Goal: Task Accomplishment & Management: Manage account settings

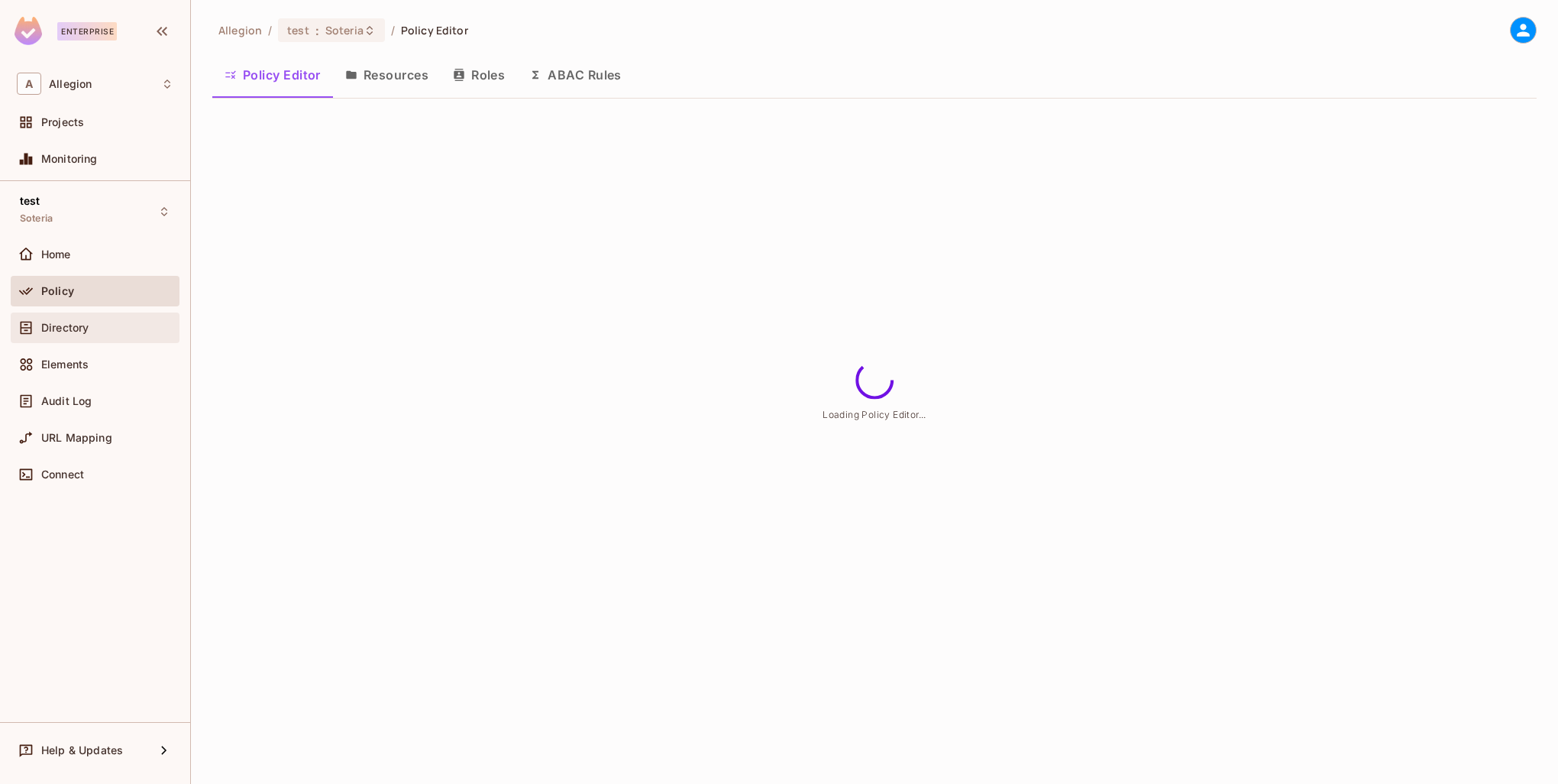
click at [78, 322] on span "Directory" at bounding box center [64, 328] width 47 height 12
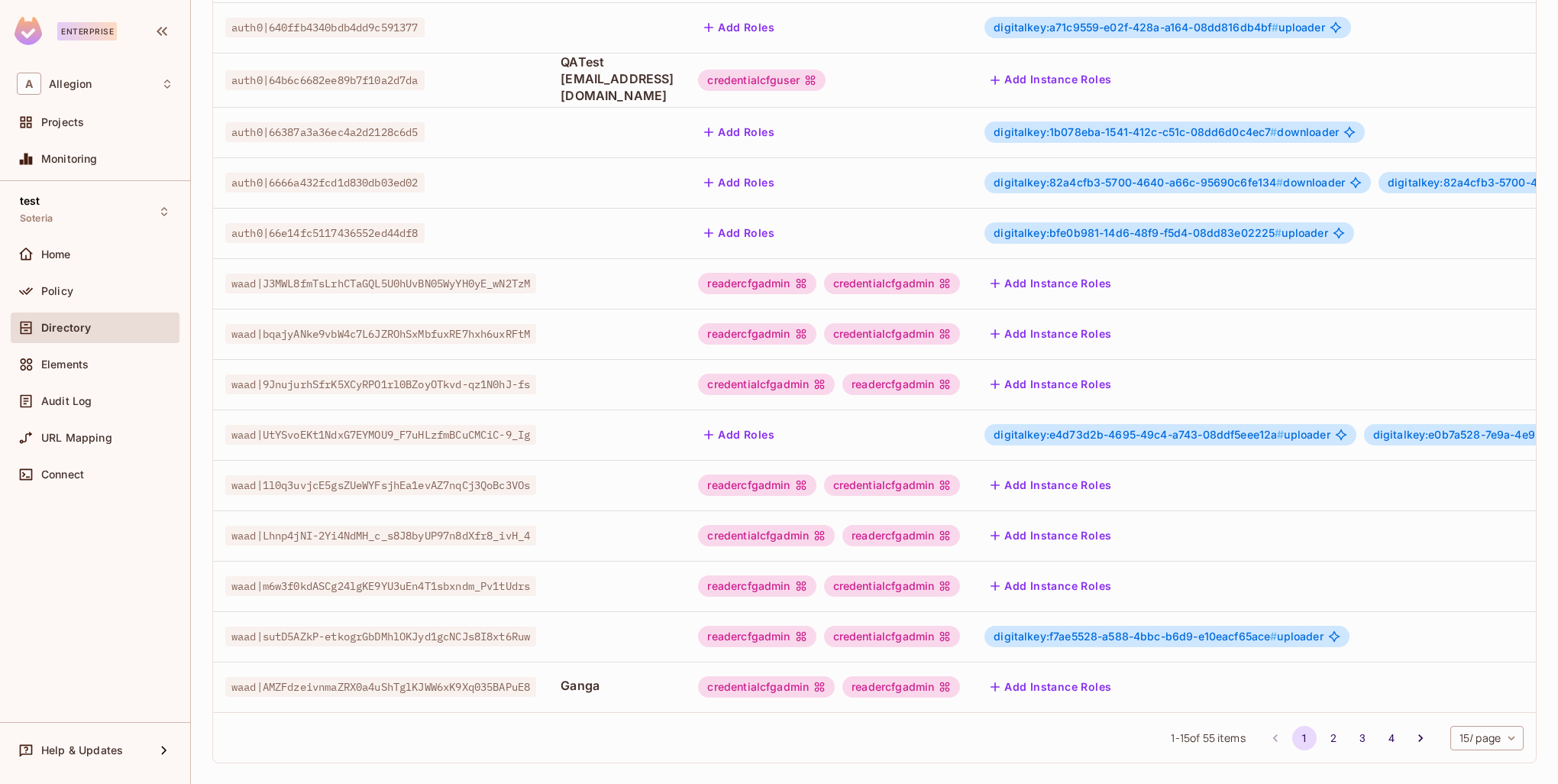
scroll to position [294, 0]
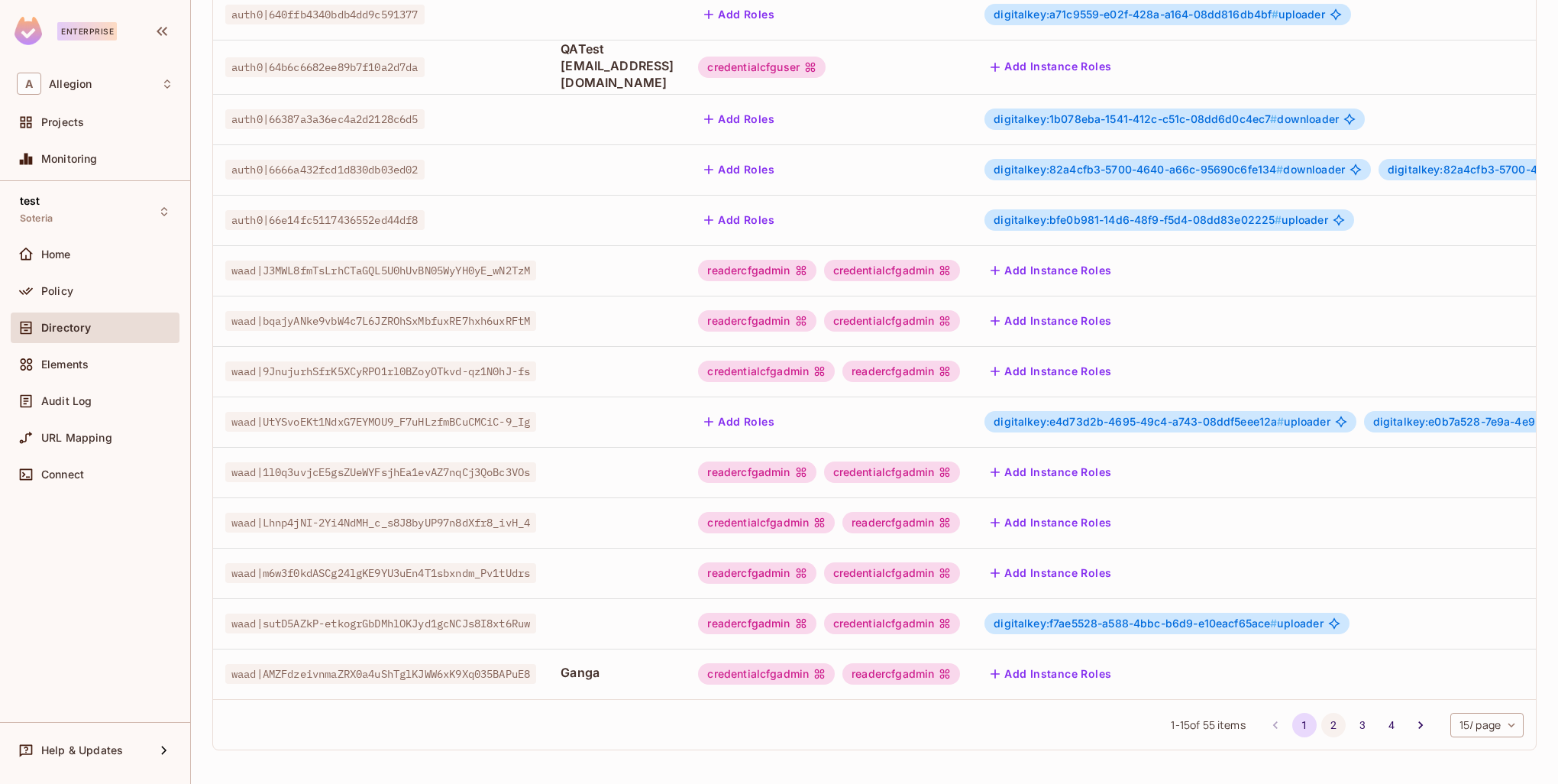
click at [1321, 726] on button "2" at bounding box center [1333, 724] width 25 height 25
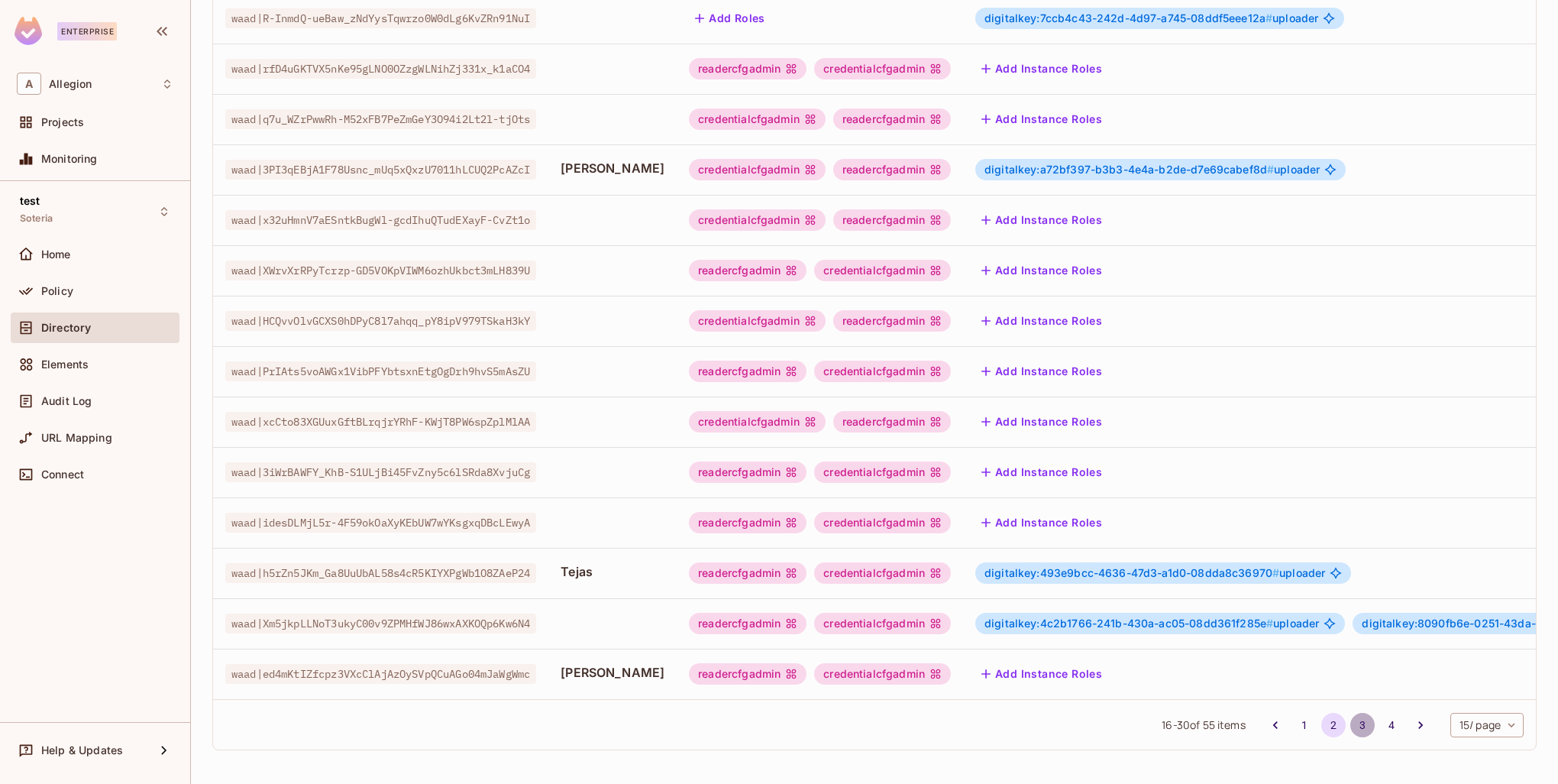
click at [1350, 728] on button "3" at bounding box center [1362, 724] width 25 height 25
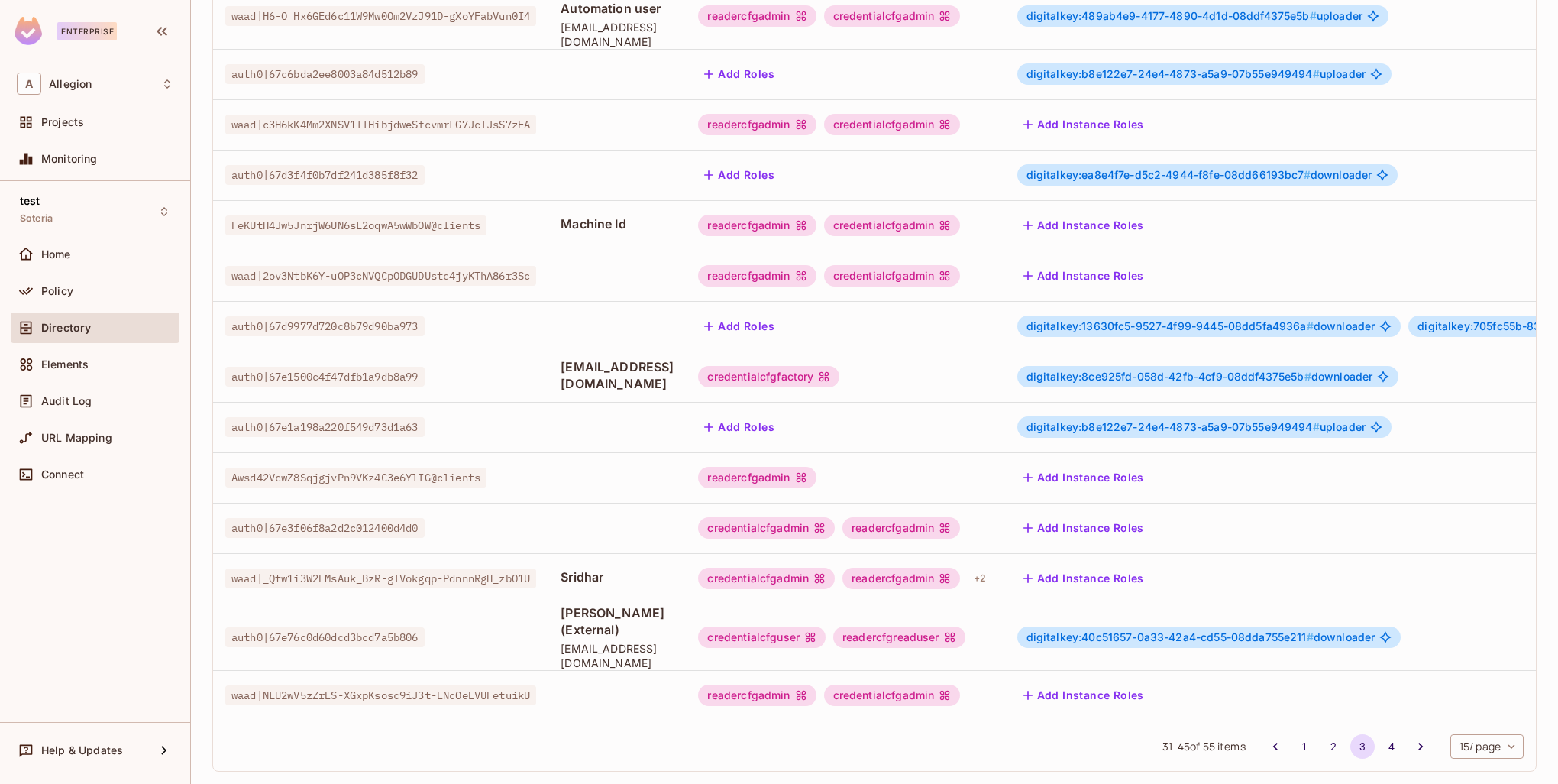
click at [1150, 567] on button "Add Instance Roles" at bounding box center [1084, 578] width 133 height 25
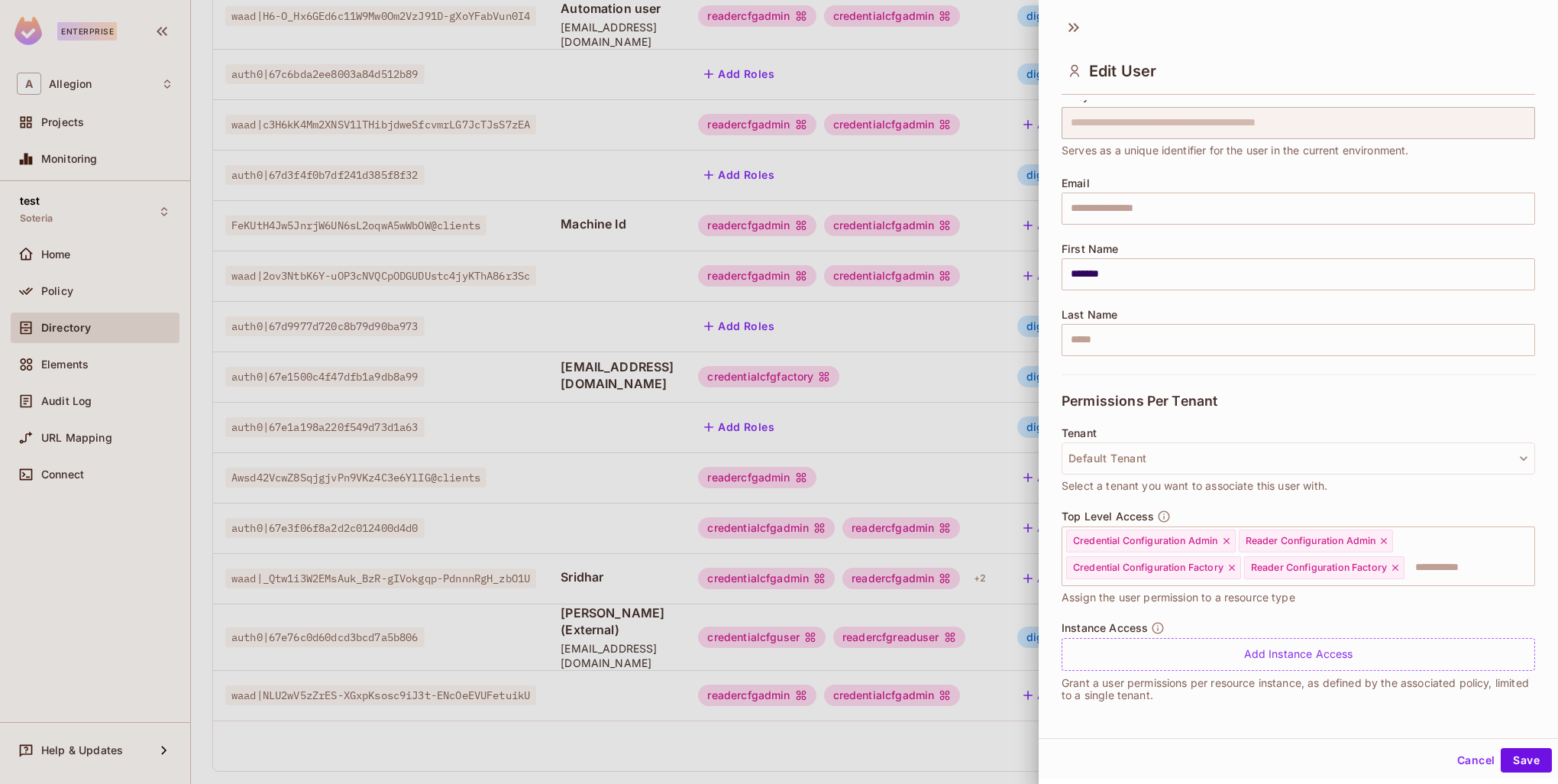
scroll to position [3, 0]
click at [1238, 642] on div "Add Instance Access" at bounding box center [1298, 653] width 473 height 32
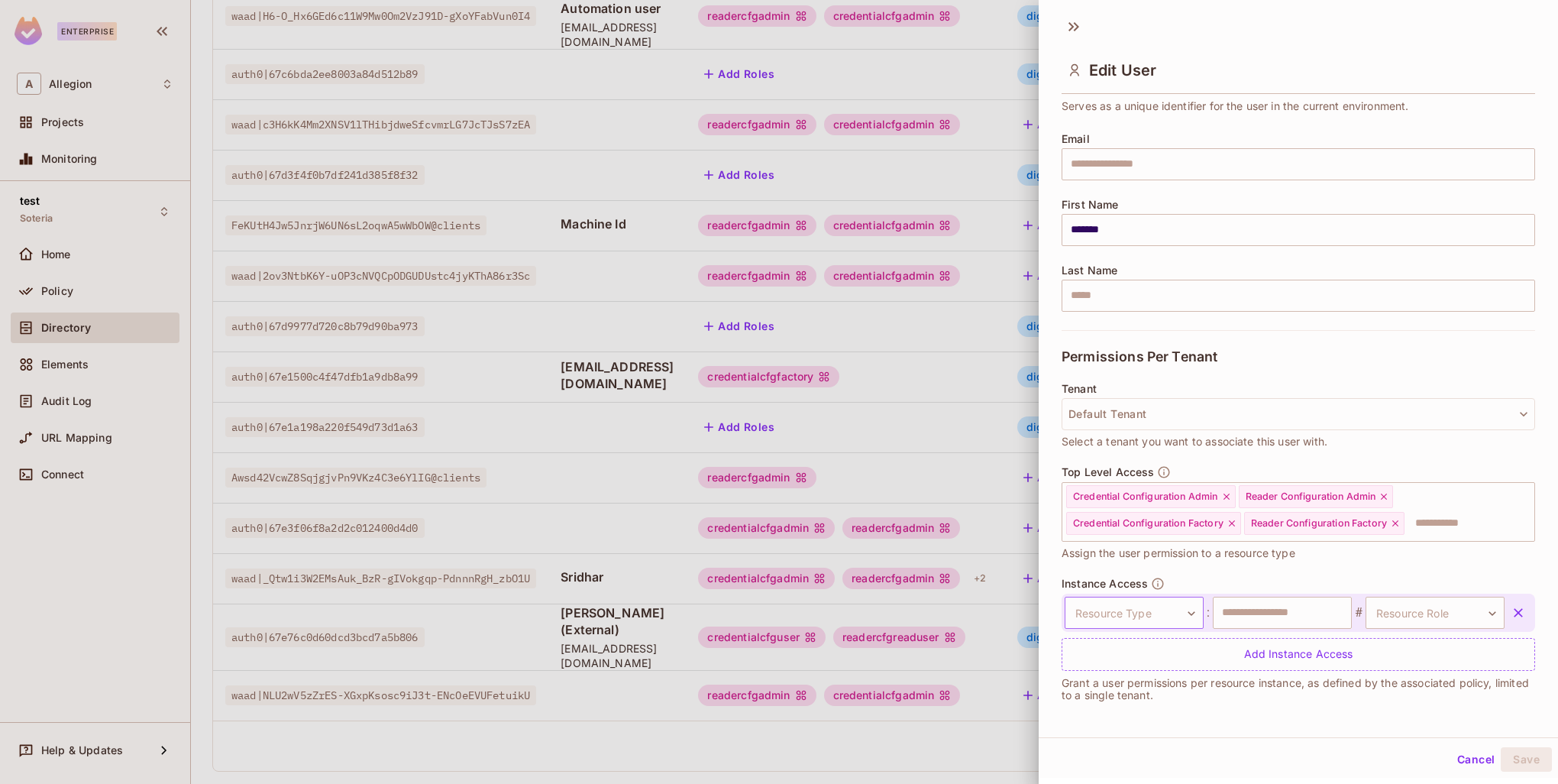
scroll to position [95, 0]
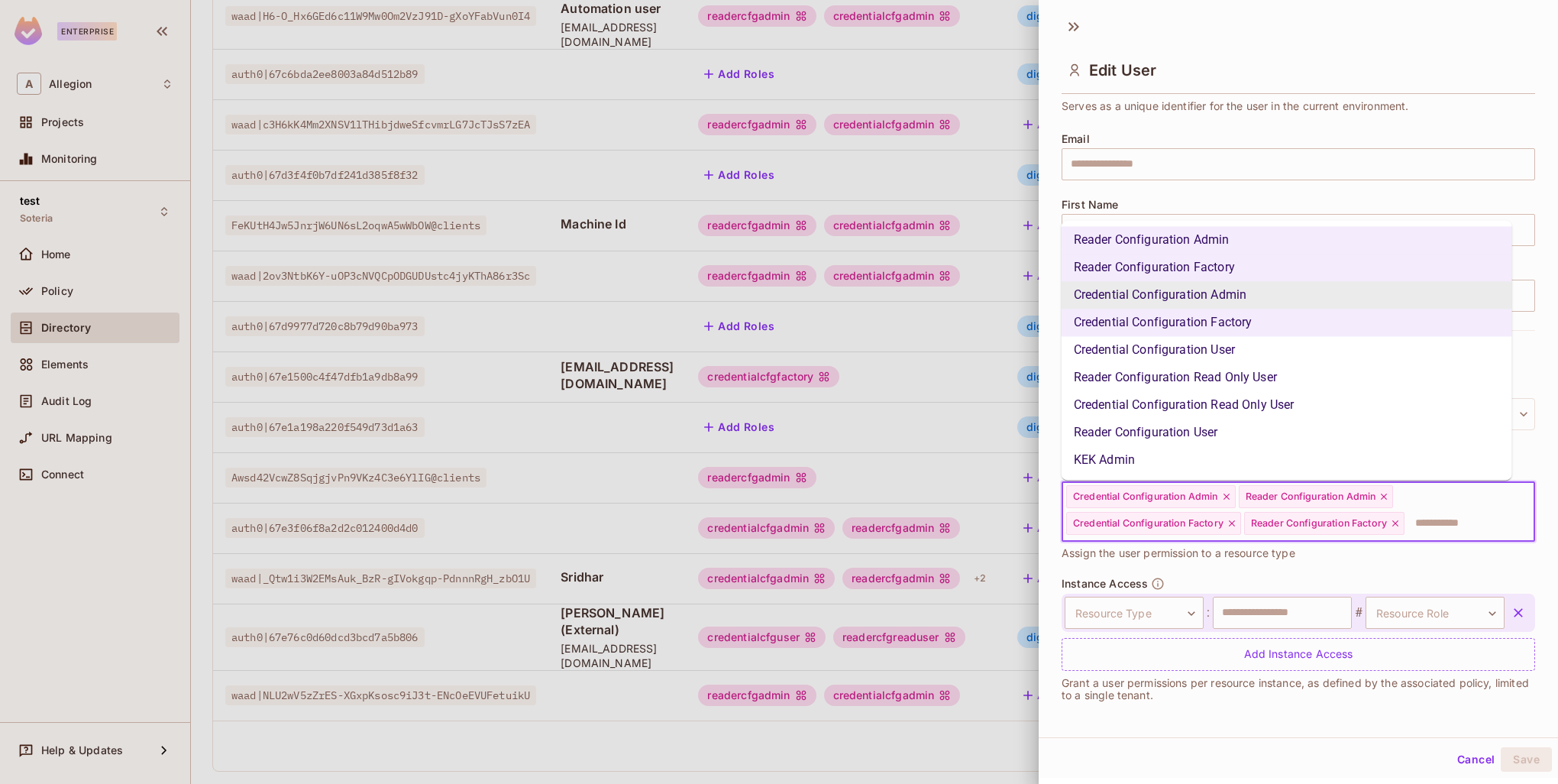
click at [1451, 523] on input "text" at bounding box center [1456, 524] width 99 height 31
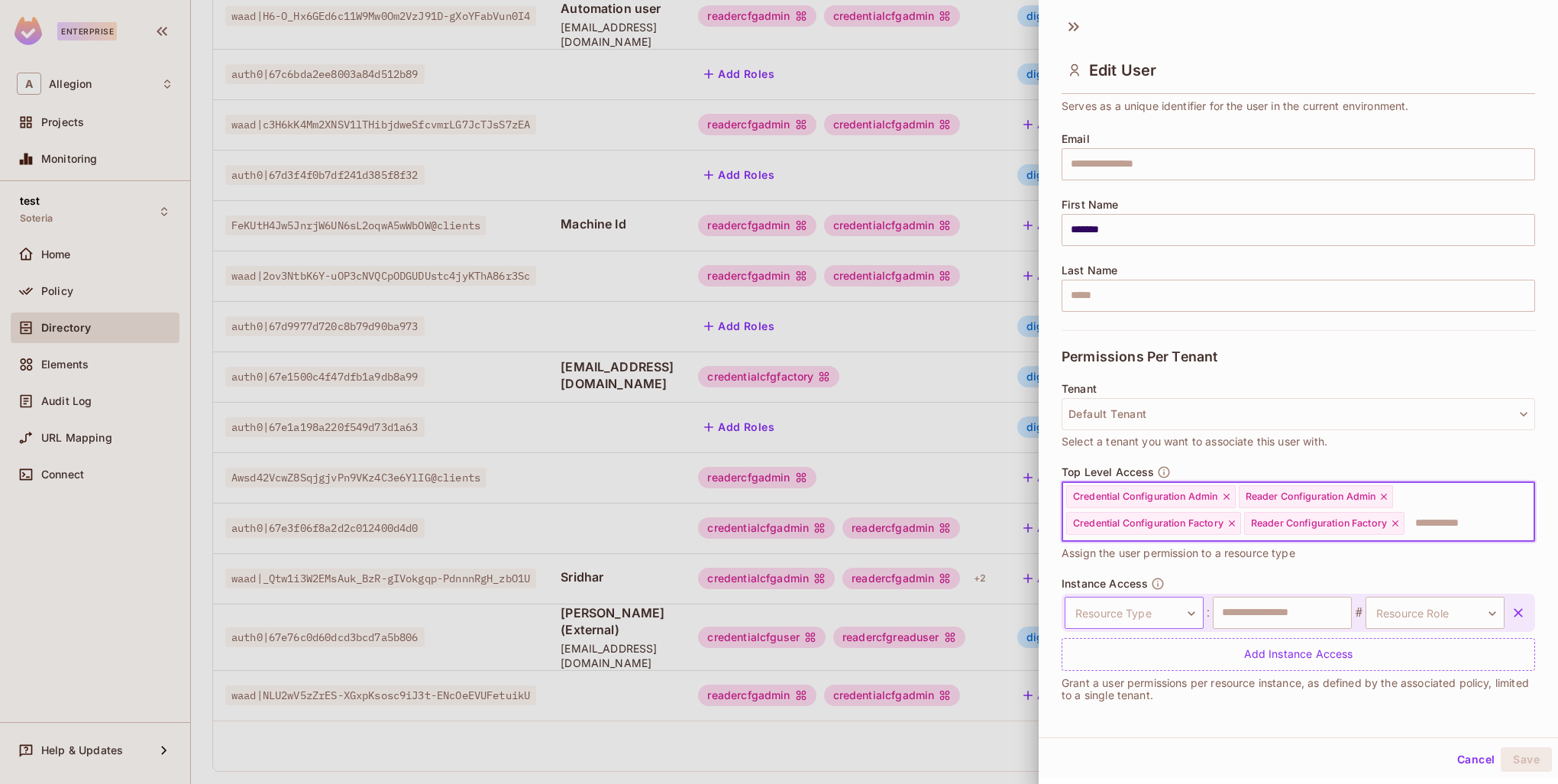
click at [1176, 612] on body "Enterprise A Allegion Projects Monitoring test Soteria Home Policy Directory El…" at bounding box center [779, 392] width 1558 height 784
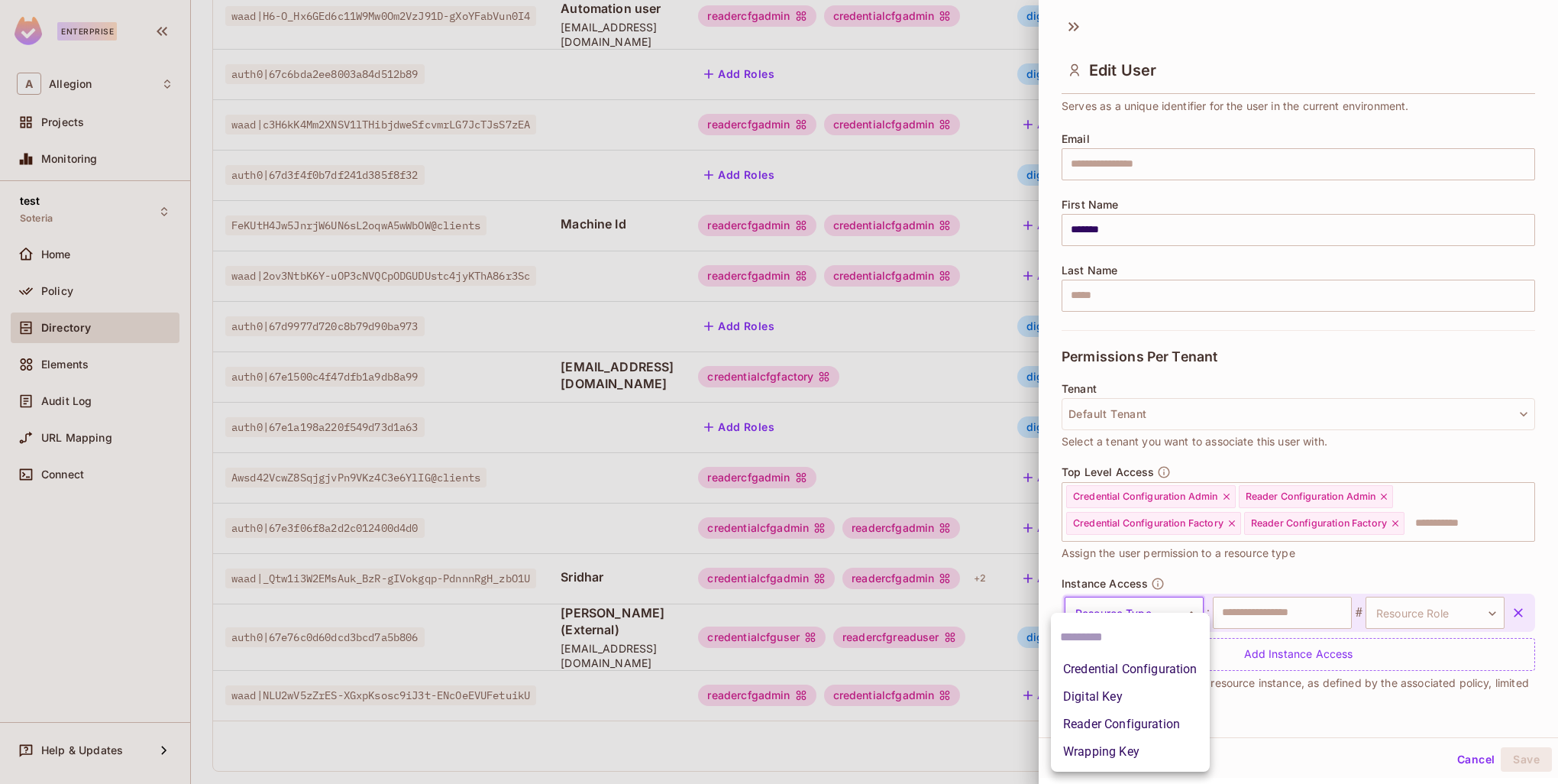
click at [1134, 762] on li "Wrapping Key" at bounding box center [1131, 752] width 159 height 27
click at [1241, 617] on input "text" at bounding box center [1282, 612] width 139 height 32
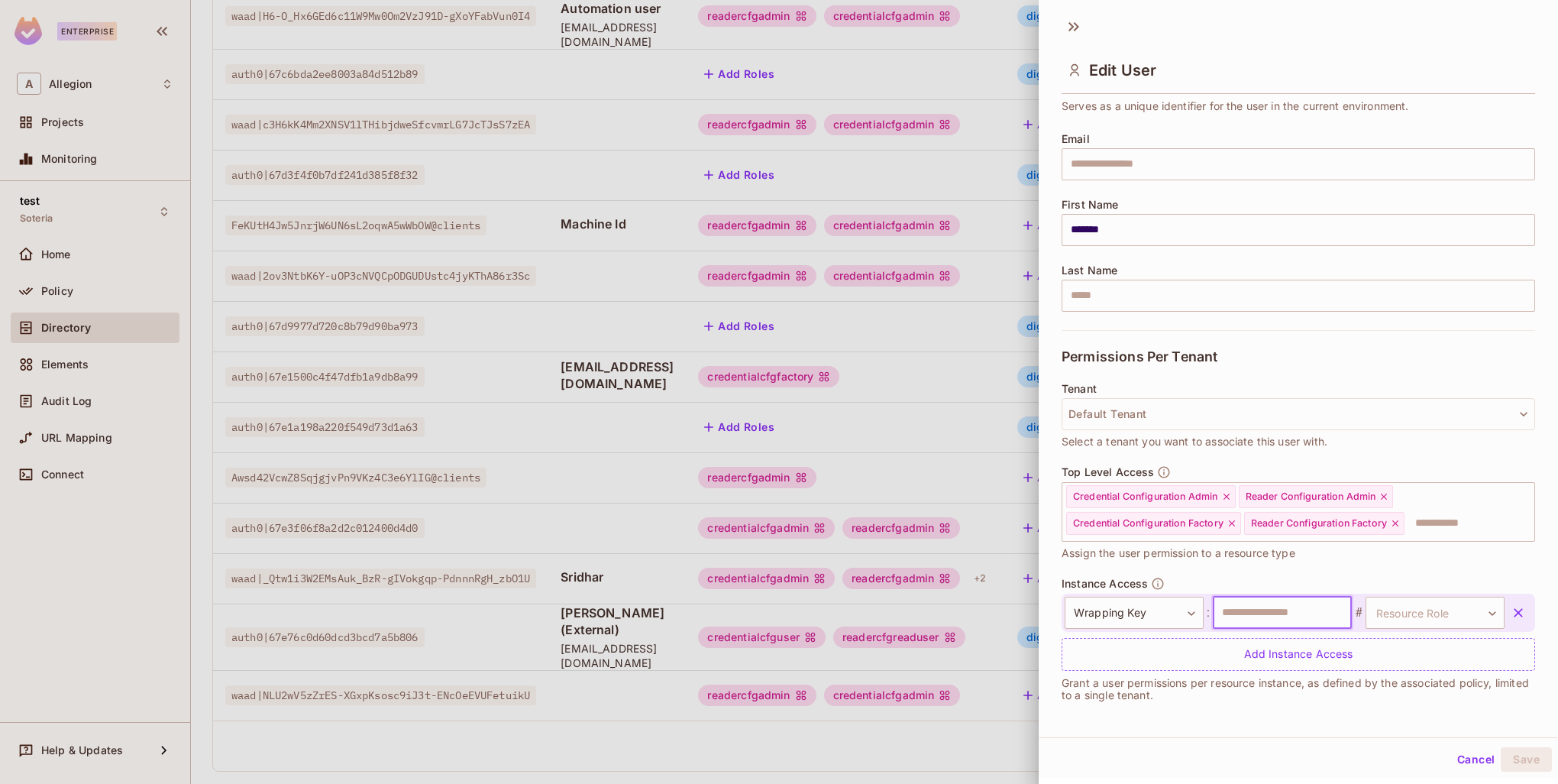
type input "**********"
click at [1416, 609] on body "Enterprise A Allegion Projects Monitoring test Soteria Home Policy Directory El…" at bounding box center [779, 392] width 1558 height 784
click at [1398, 680] on li "ManageKek" at bounding box center [1411, 683] width 141 height 27
click at [1532, 750] on button "Save" at bounding box center [1526, 759] width 51 height 25
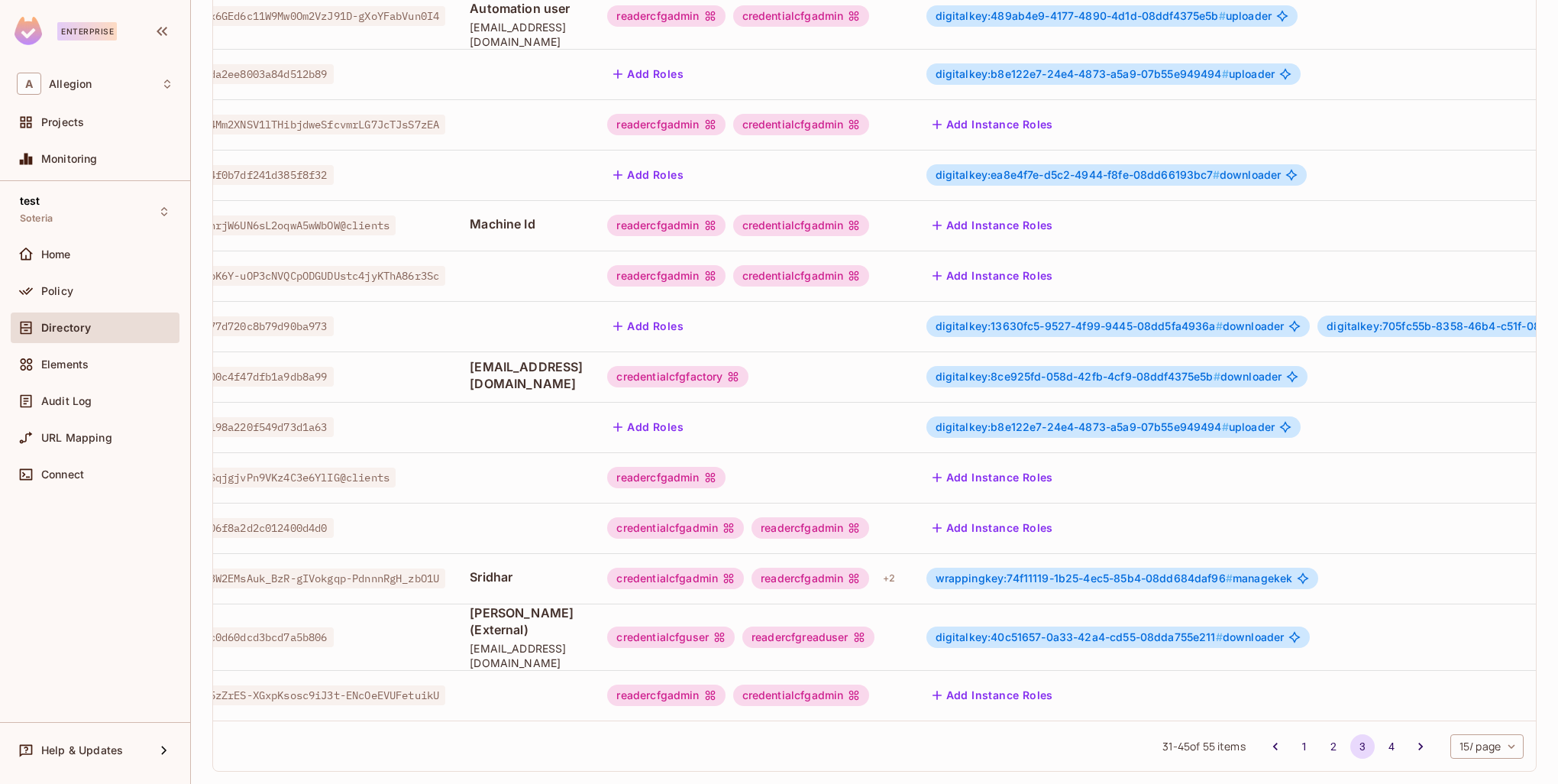
scroll to position [0, 0]
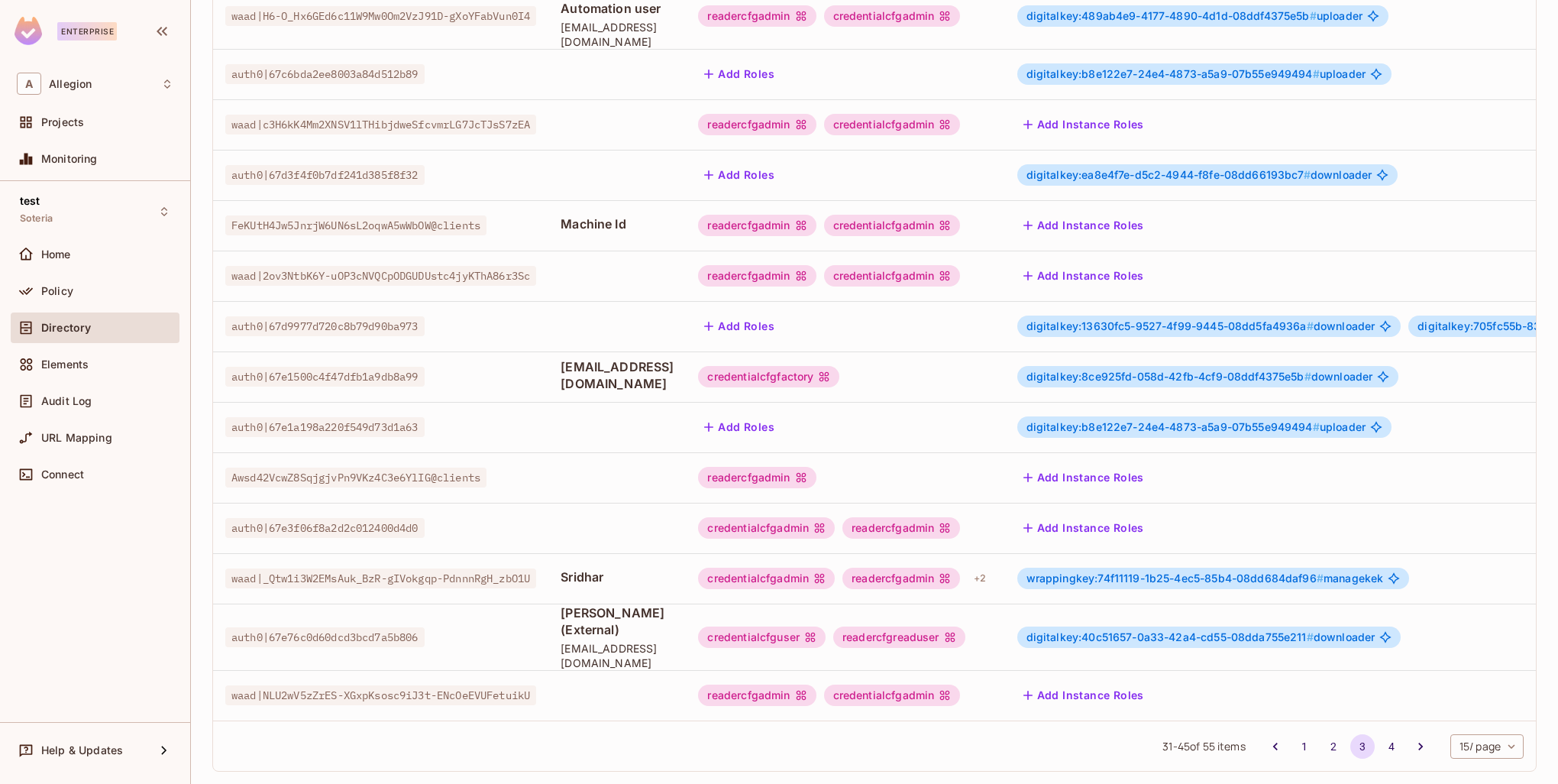
click at [1324, 571] on span "wrappingkey:74f11119-1b25-4ec5-85b4-08dd684daf96 #" at bounding box center [1175, 577] width 297 height 13
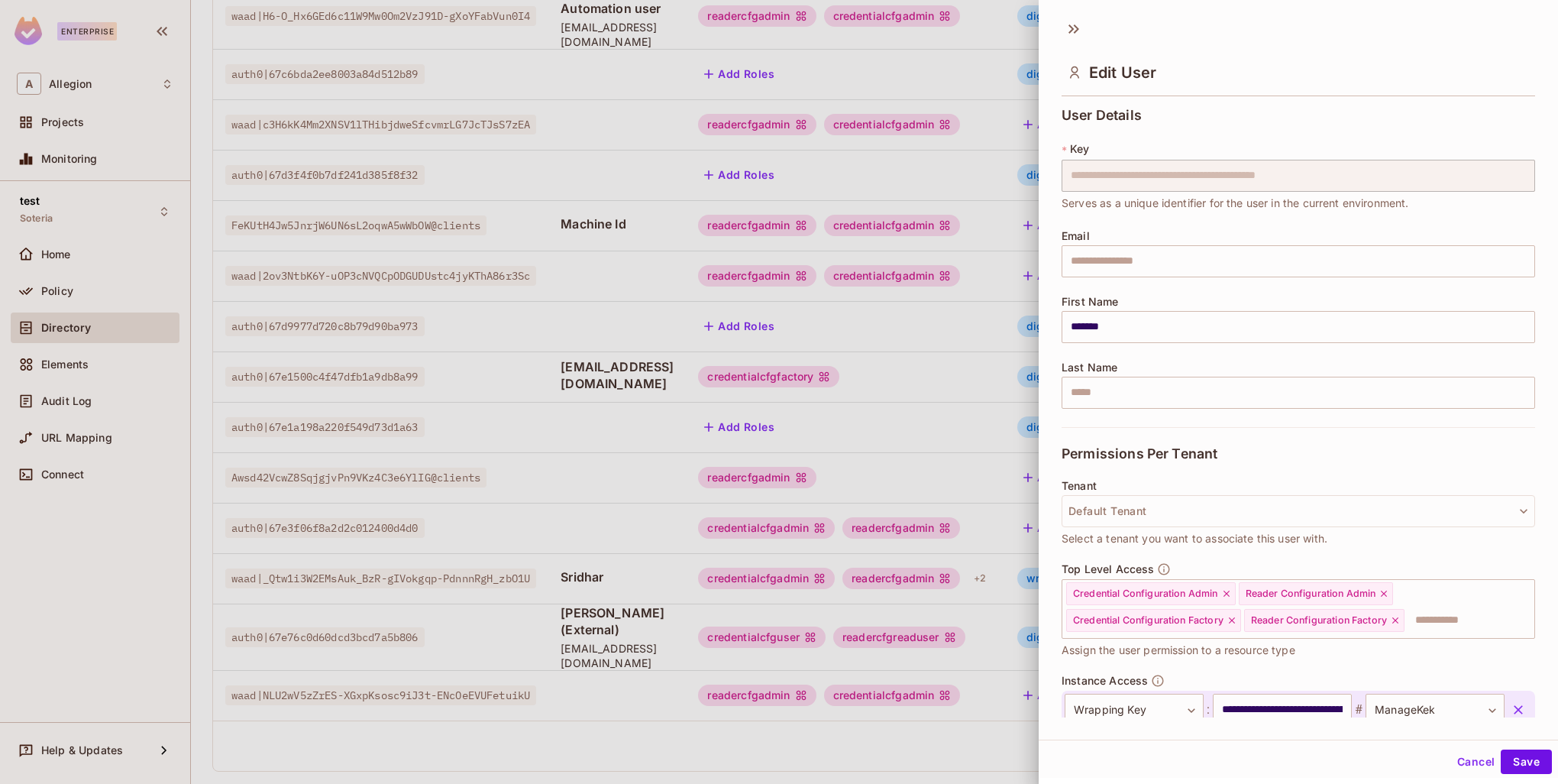
click at [1360, 566] on div "Top Level Access Credential Configuration Admin Reader Configuration Admin Cred…" at bounding box center [1298, 610] width 473 height 97
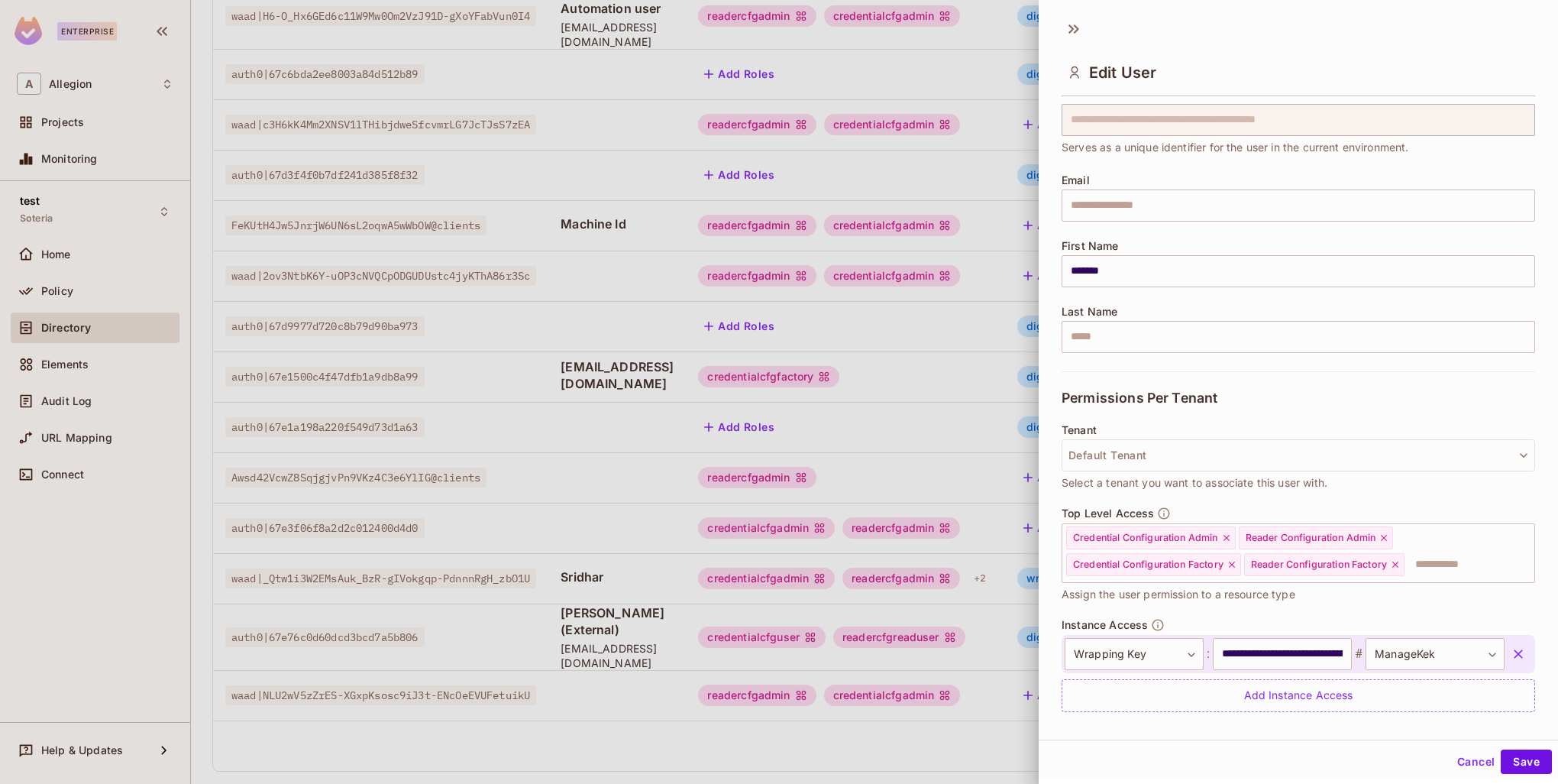
scroll to position [95, 0]
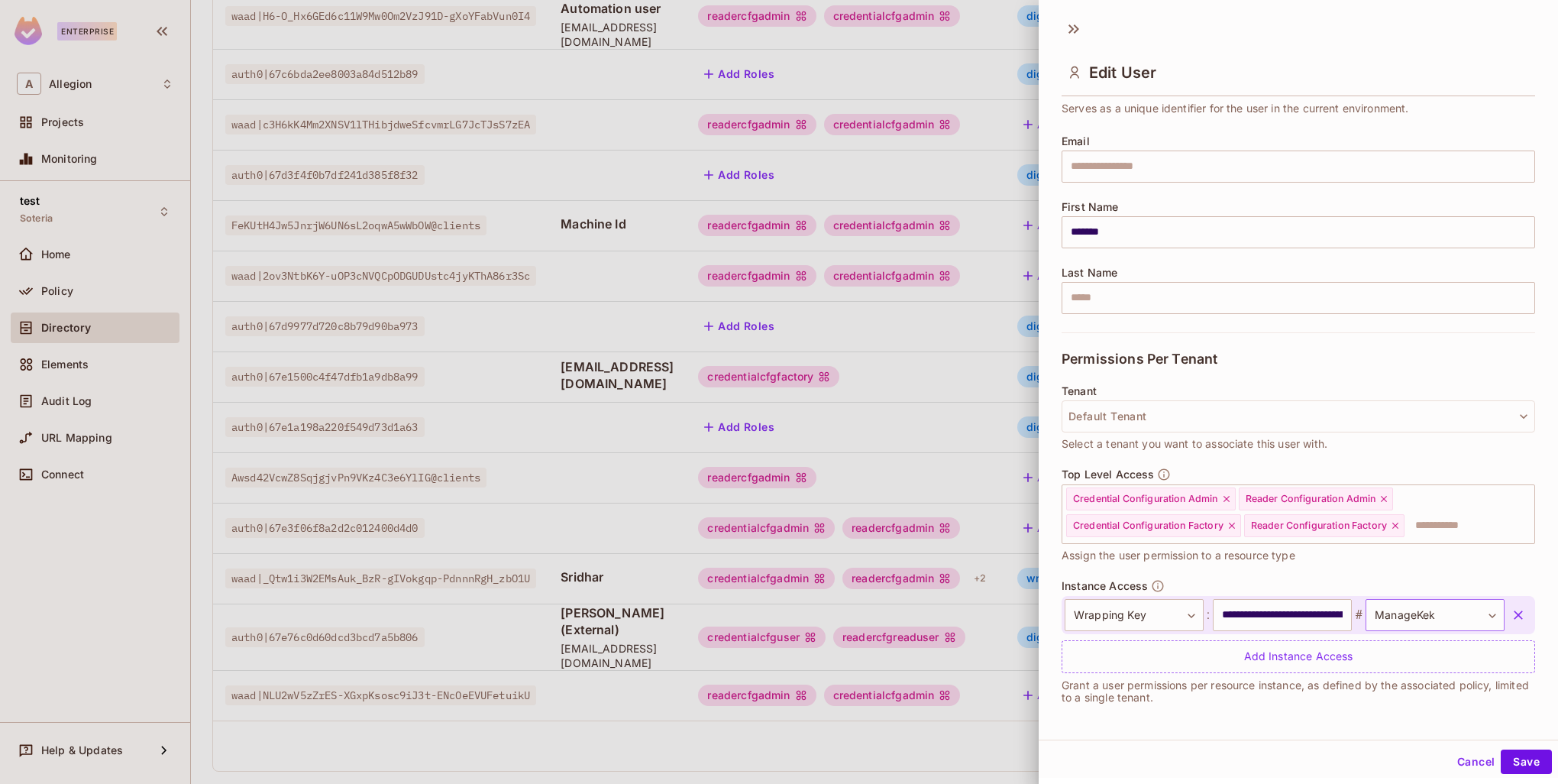
click at [1463, 613] on body "Enterprise A Allegion Projects Monitoring test Soteria Home Policy Directory El…" at bounding box center [779, 392] width 1558 height 784
click at [1403, 567] on div at bounding box center [779, 392] width 1558 height 784
click at [1164, 614] on body "Enterprise A Allegion Projects Monitoring test Soteria Home Policy Directory El…" at bounding box center [779, 392] width 1558 height 784
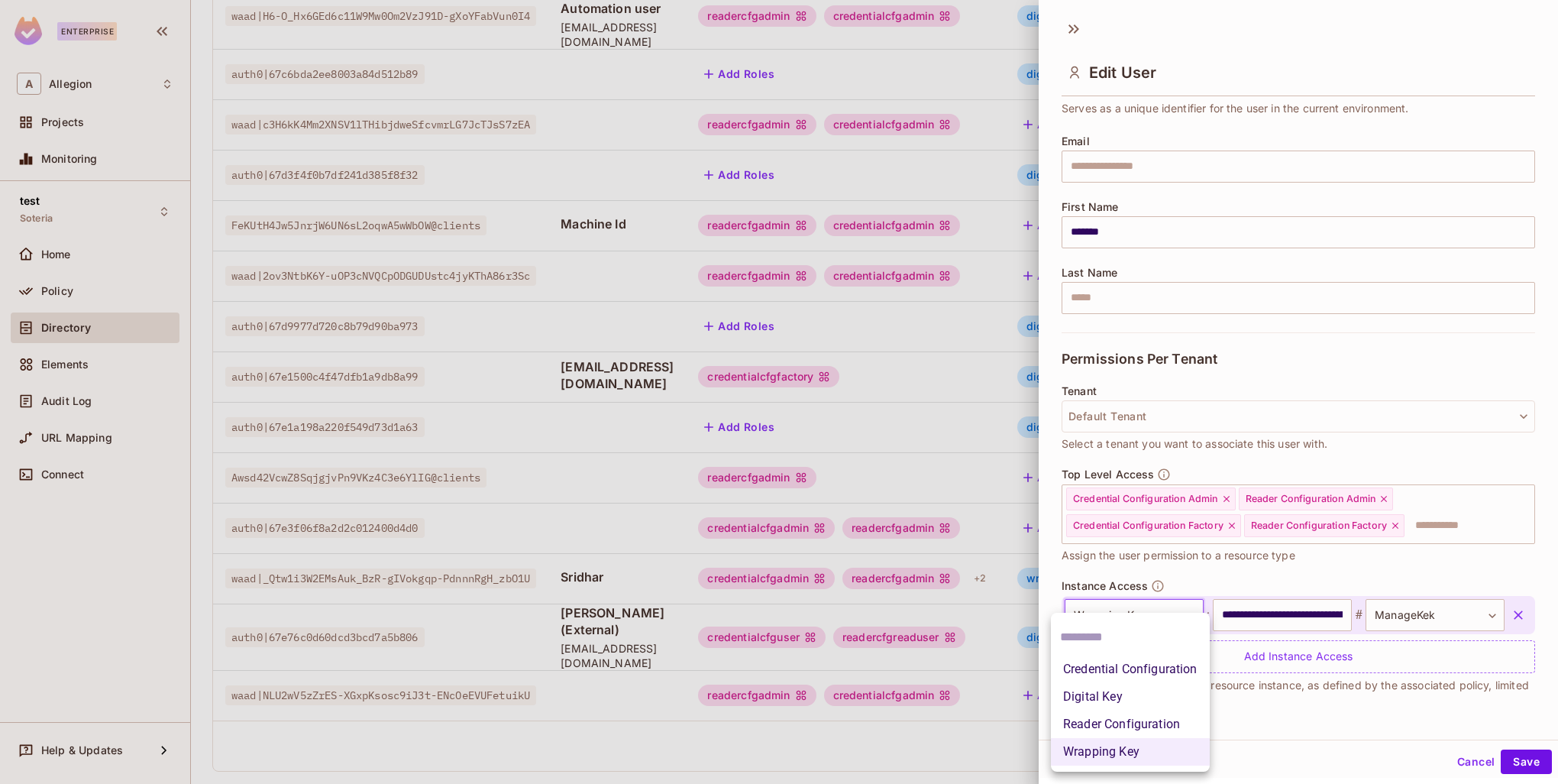
click at [1241, 576] on div at bounding box center [779, 392] width 1558 height 784
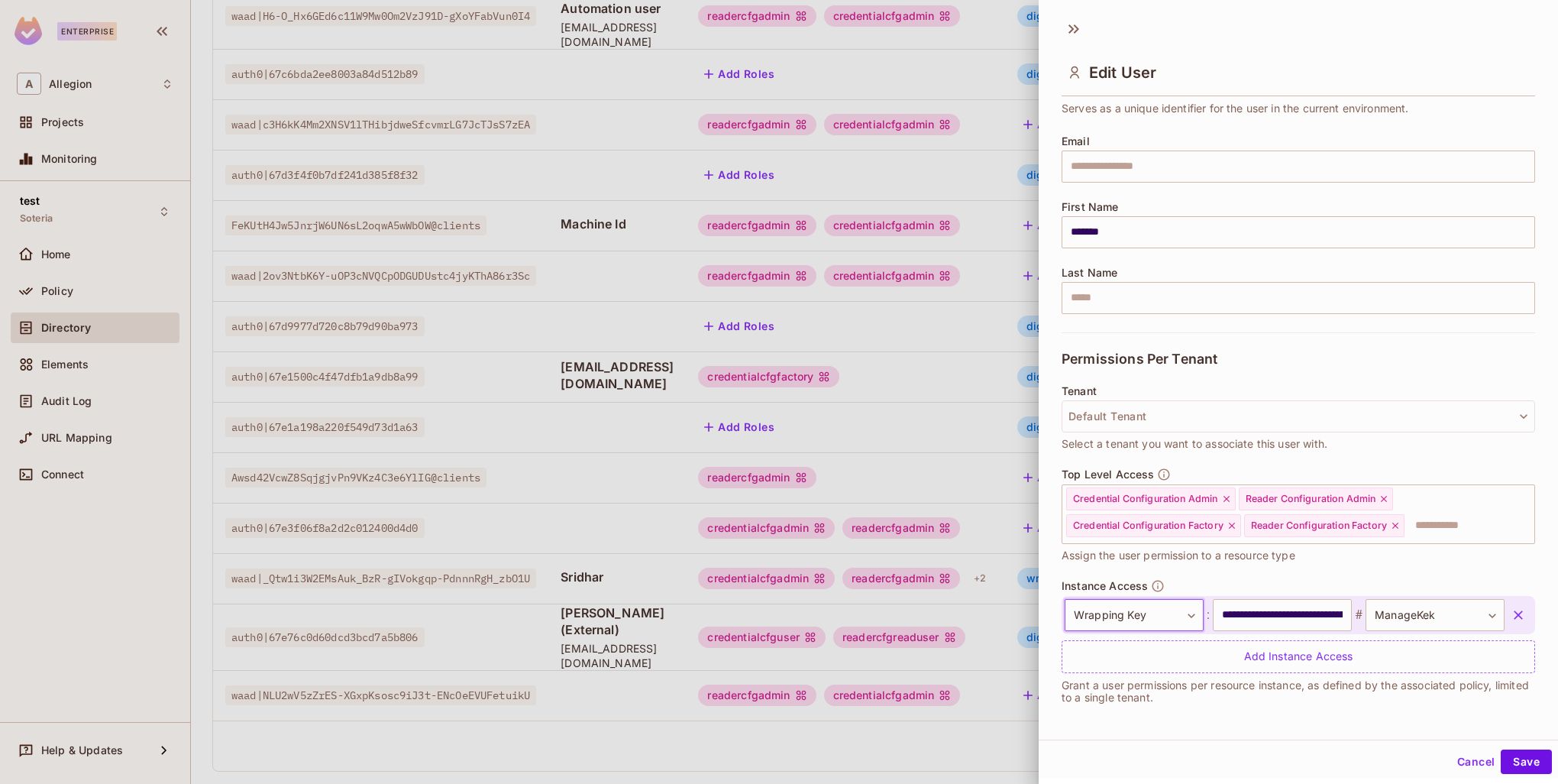
click at [1451, 760] on button "Cancel" at bounding box center [1476, 761] width 50 height 25
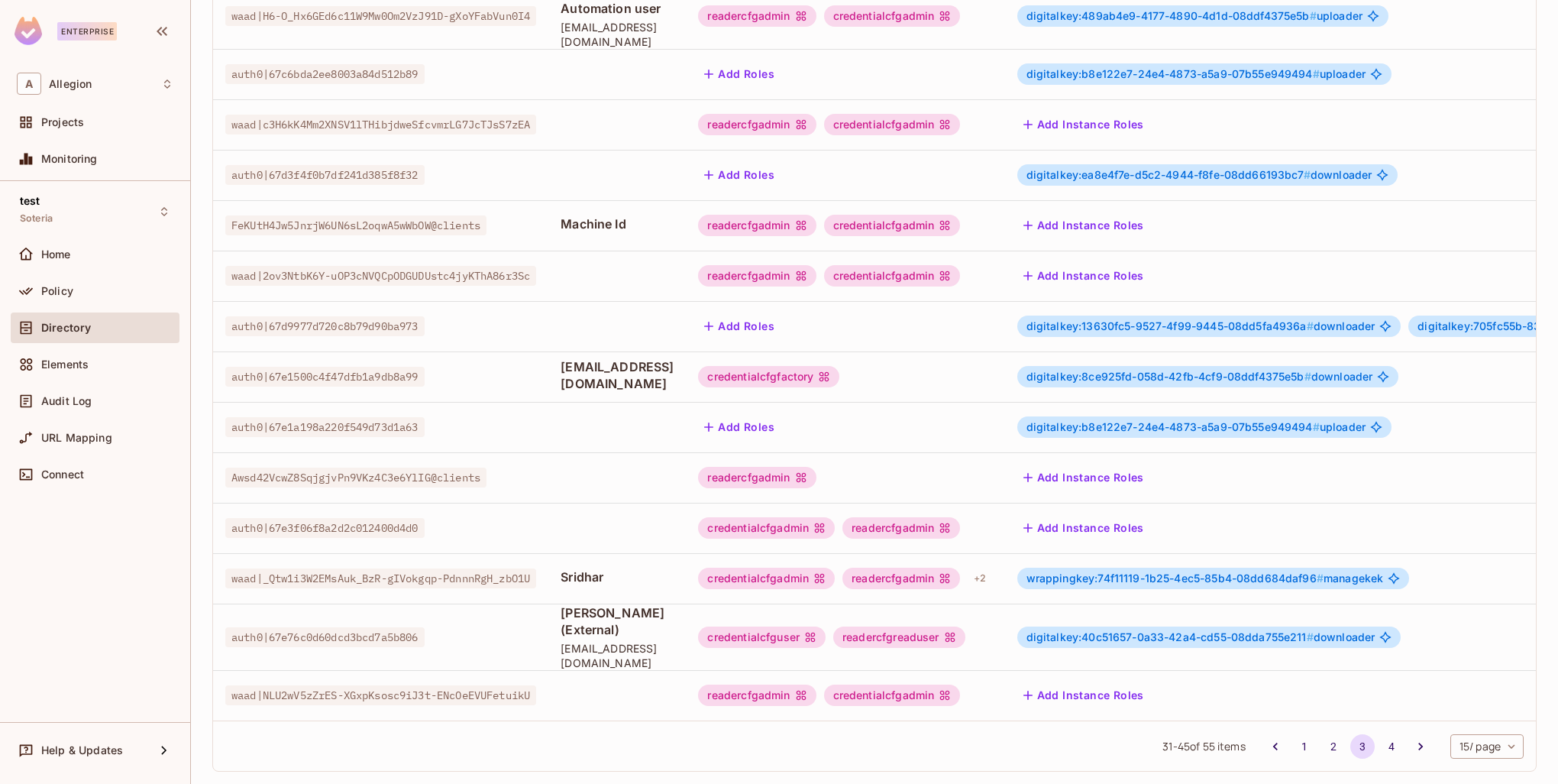
click at [1196, 571] on span "wrappingkey:74f11119-1b25-4ec5-85b4-08dd684daf96 #" at bounding box center [1175, 577] width 297 height 13
click at [1091, 567] on div "wrappingkey:74f11119-1b25-4ec5-85b4-08dd684daf96 # managekek" at bounding box center [1420, 577] width 807 height 21
click at [1408, 553] on td "wrappingkey:74f11119-1b25-4ec5-85b4-08dd684daf96 # managekek" at bounding box center [1421, 577] width 832 height 50
click at [1408, 548] on body "Enterprise A Allegion Projects Monitoring test Soteria Home Policy Directory El…" at bounding box center [779, 392] width 1558 height 784
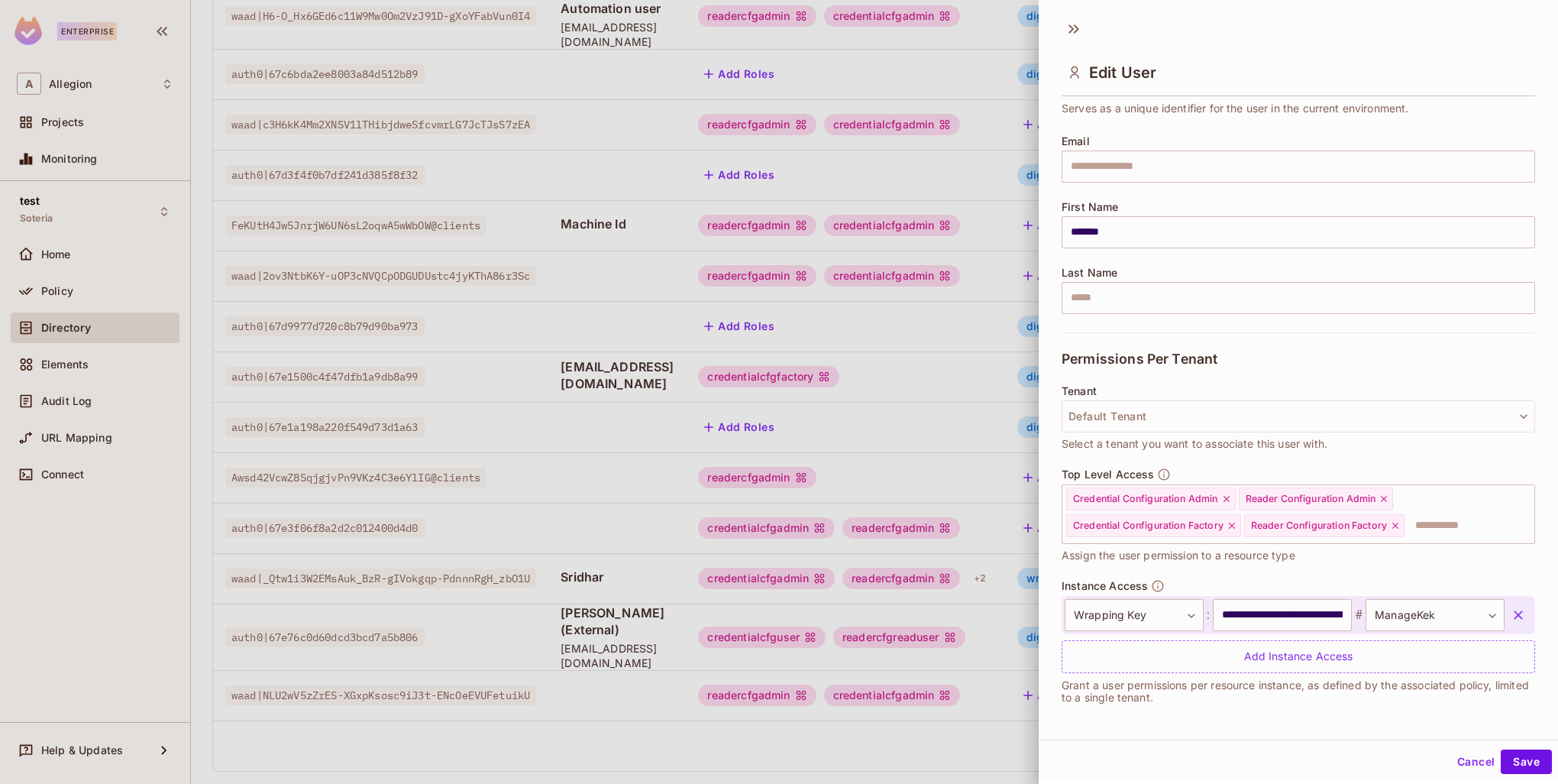
click at [1514, 611] on icon "button" at bounding box center [1519, 615] width 9 height 9
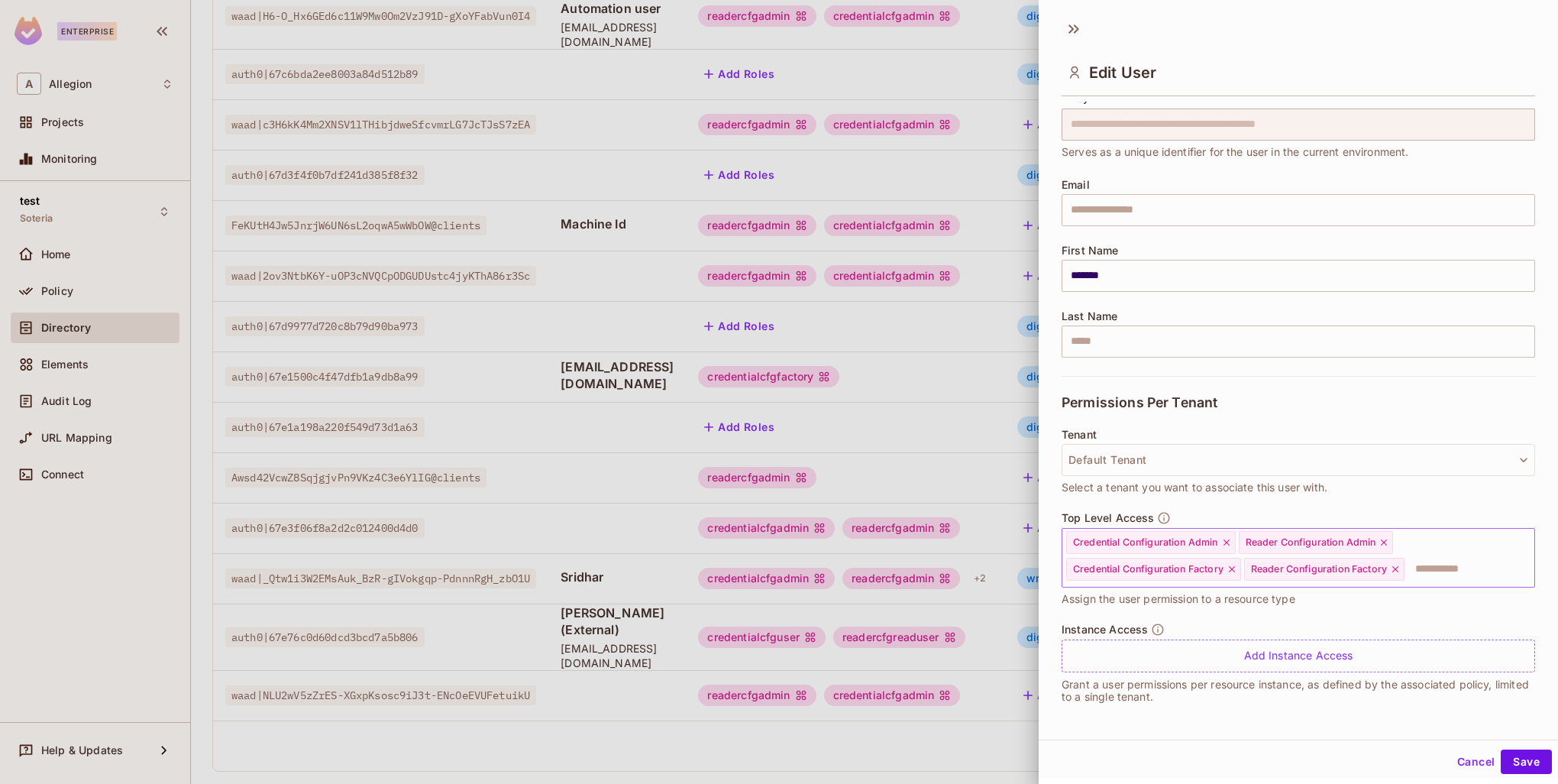
click at [1445, 576] on input "text" at bounding box center [1456, 569] width 99 height 31
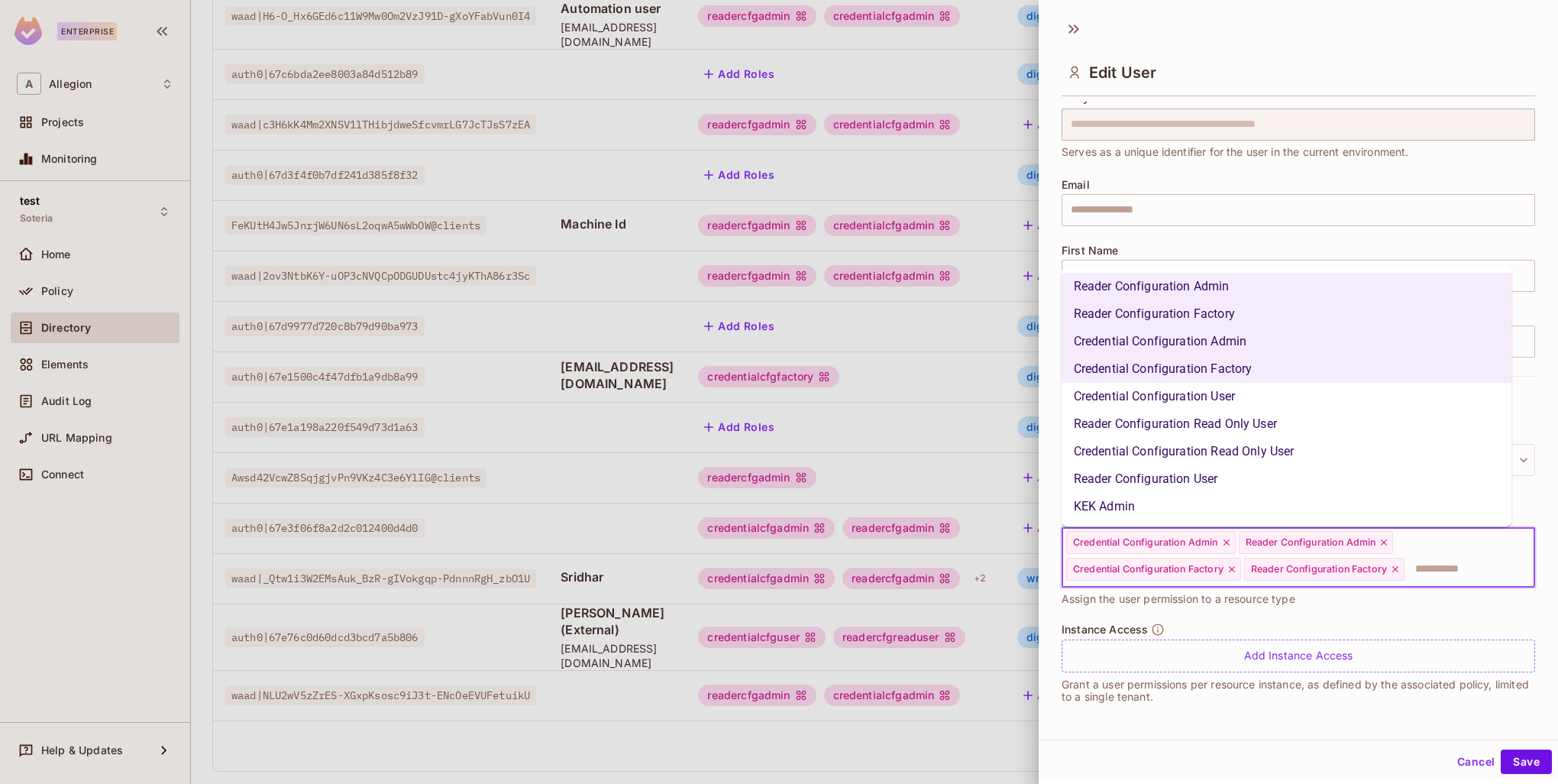
click at [1145, 502] on li "KEK Admin" at bounding box center [1287, 506] width 451 height 27
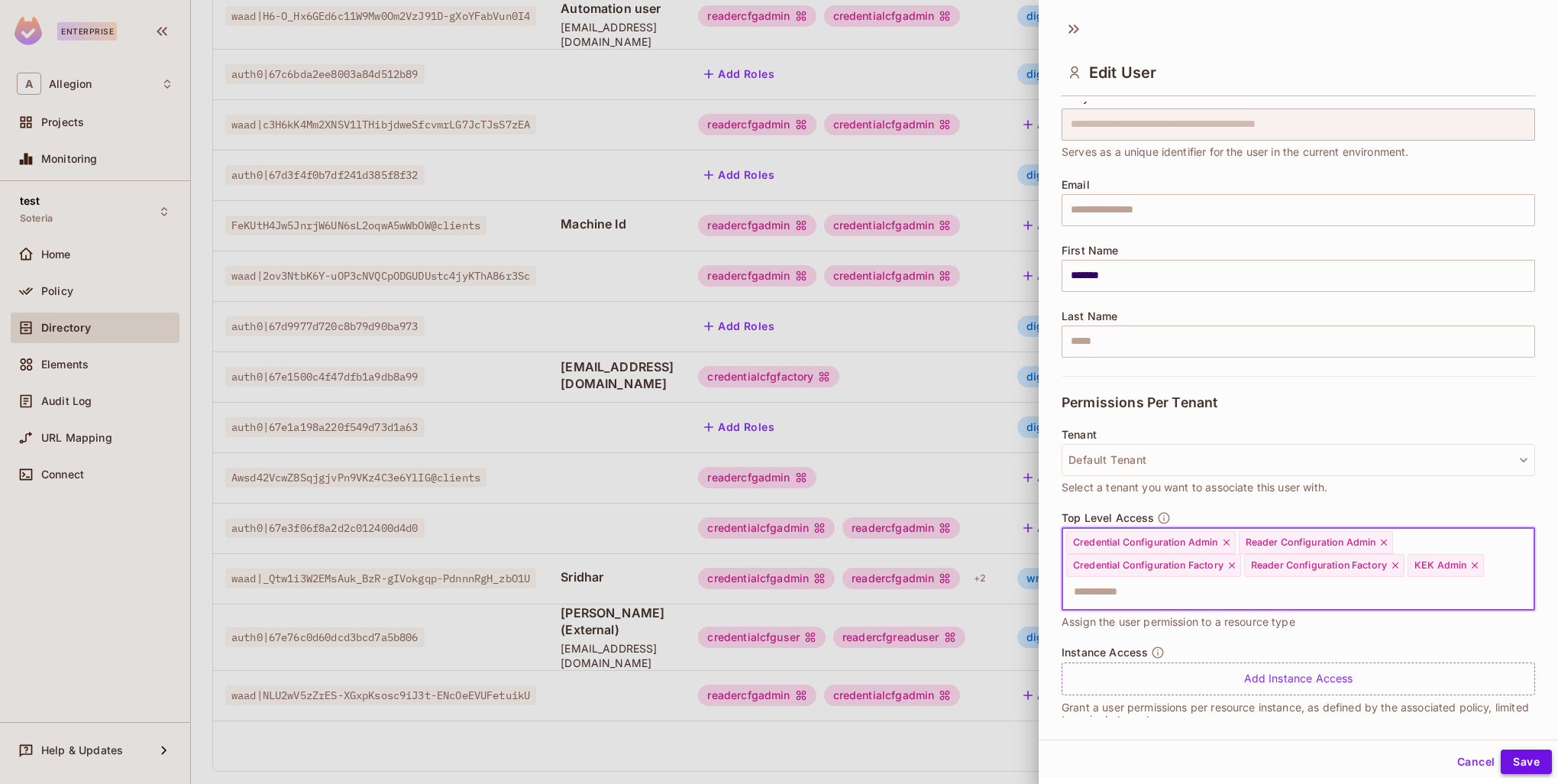
click at [1519, 755] on button "Save" at bounding box center [1526, 761] width 51 height 25
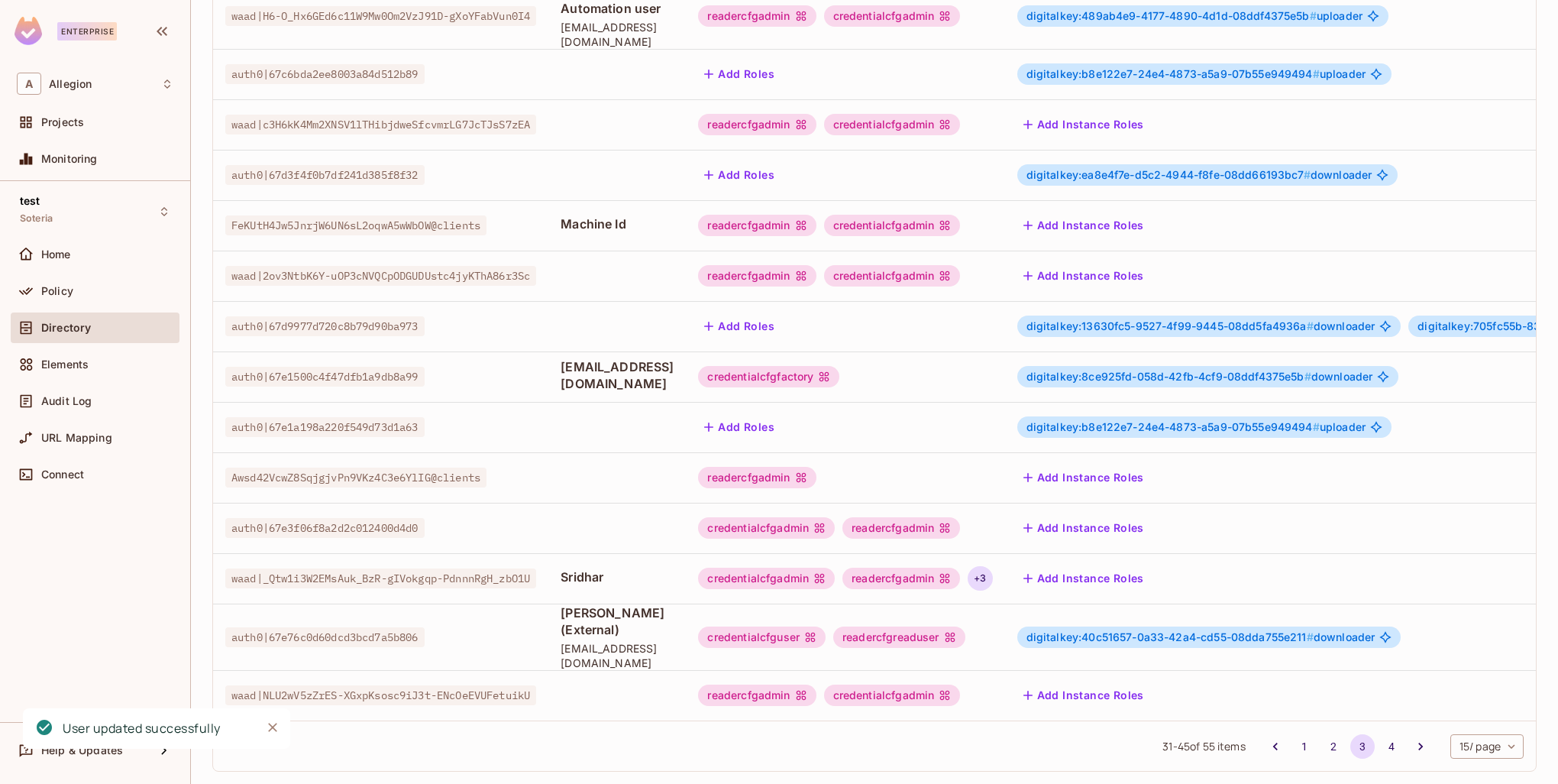
click at [993, 566] on div "+ 3" at bounding box center [980, 578] width 25 height 25
click at [1239, 561] on div at bounding box center [779, 392] width 1558 height 784
click at [1151, 570] on button "Add Instance Roles" at bounding box center [1084, 578] width 133 height 25
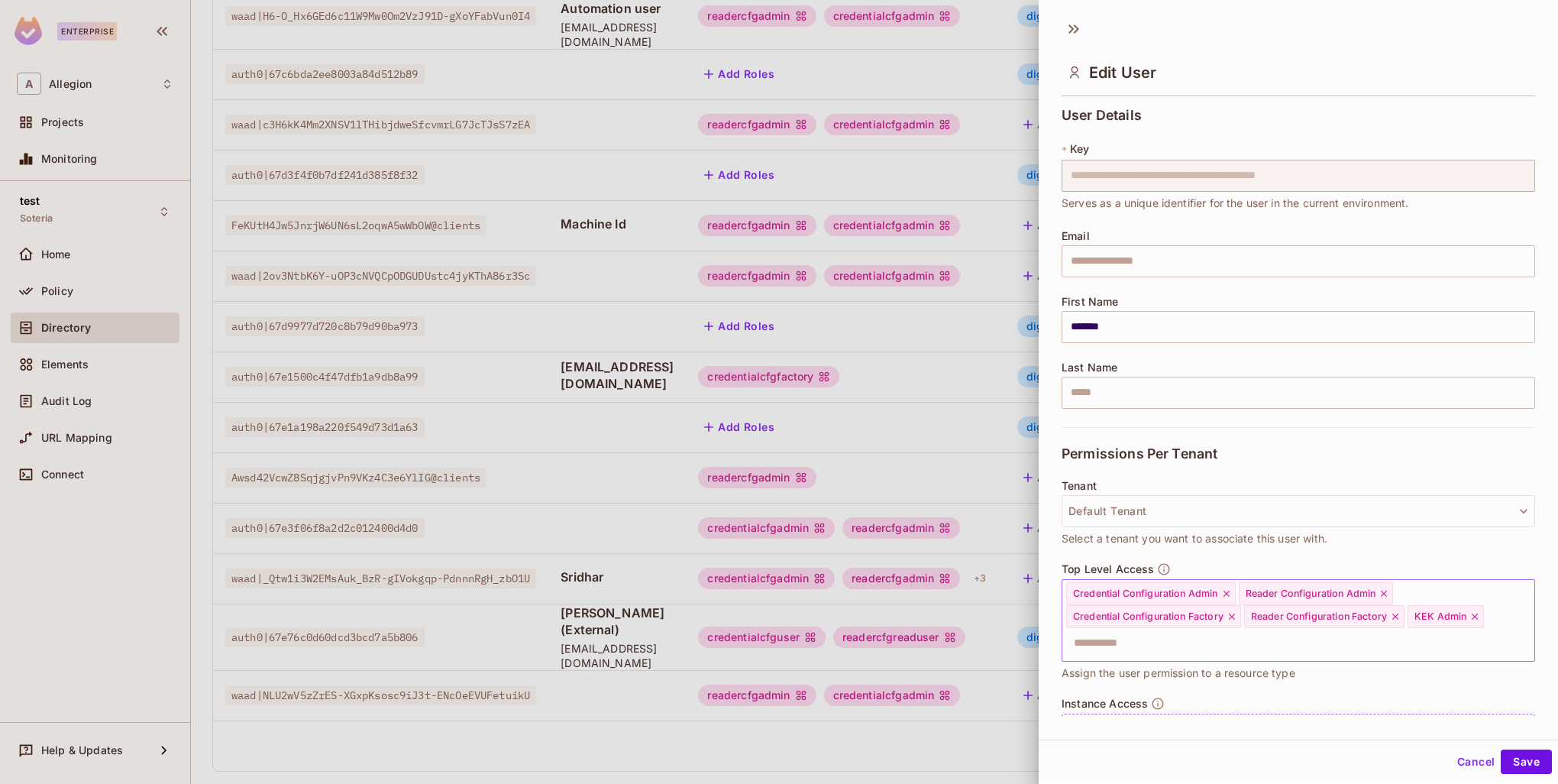
click at [1470, 622] on icon at bounding box center [1475, 616] width 11 height 11
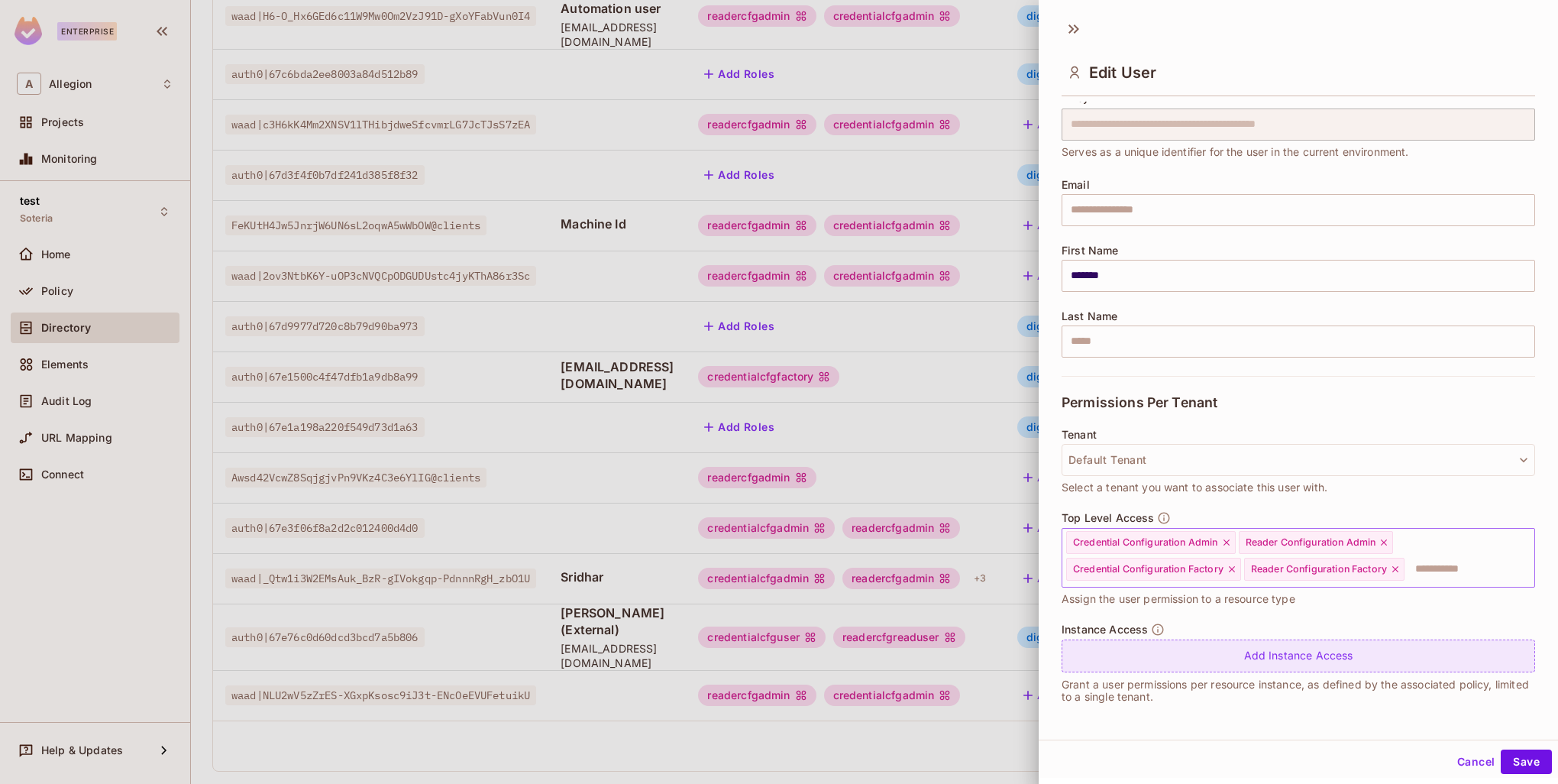
click at [1207, 647] on div "Add Instance Access" at bounding box center [1298, 656] width 473 height 32
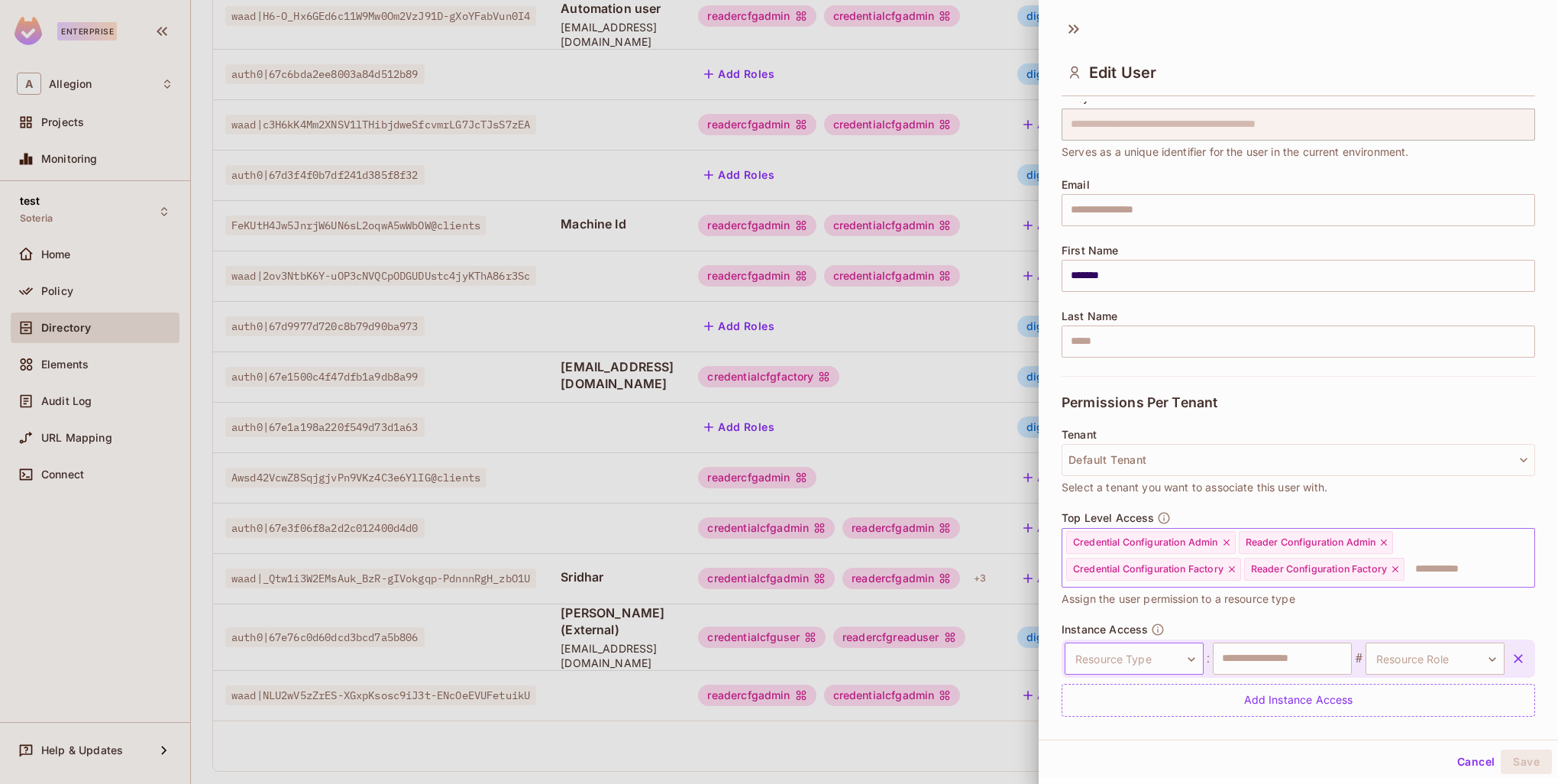
click at [1145, 661] on body "Enterprise A Allegion Projects Monitoring test Soteria Home Policy Directory El…" at bounding box center [779, 392] width 1558 height 784
click at [1119, 742] on li "Wrapping Key" at bounding box center [1131, 752] width 159 height 27
click at [1229, 662] on input "text" at bounding box center [1282, 658] width 139 height 32
type input "**********"
click at [1430, 658] on body "Enterprise A Allegion Projects Monitoring test Soteria Home Policy Directory El…" at bounding box center [779, 392] width 1558 height 784
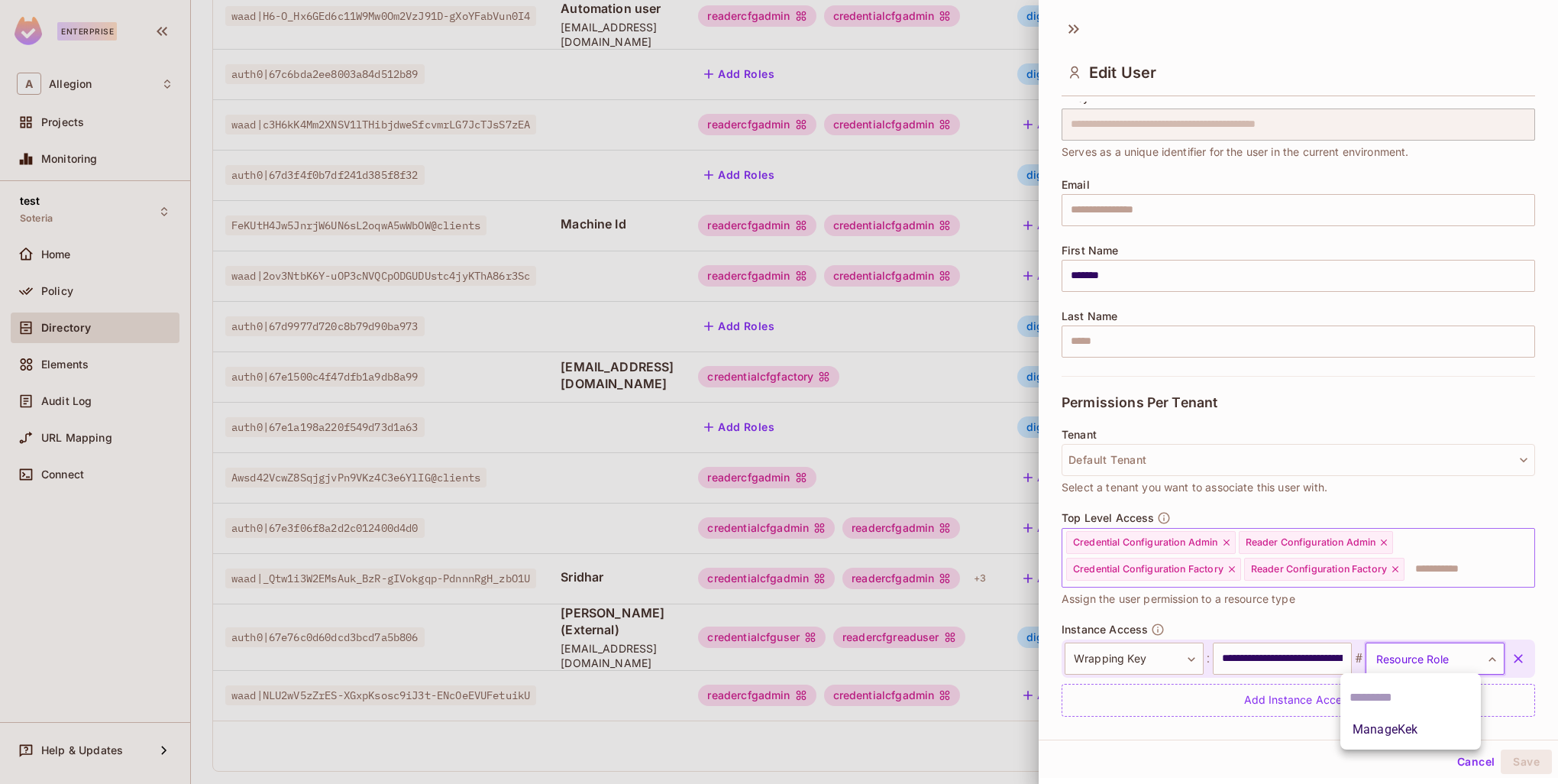
click at [1416, 727] on li "ManageKek" at bounding box center [1411, 729] width 141 height 27
click at [1516, 764] on button "Save" at bounding box center [1526, 761] width 51 height 25
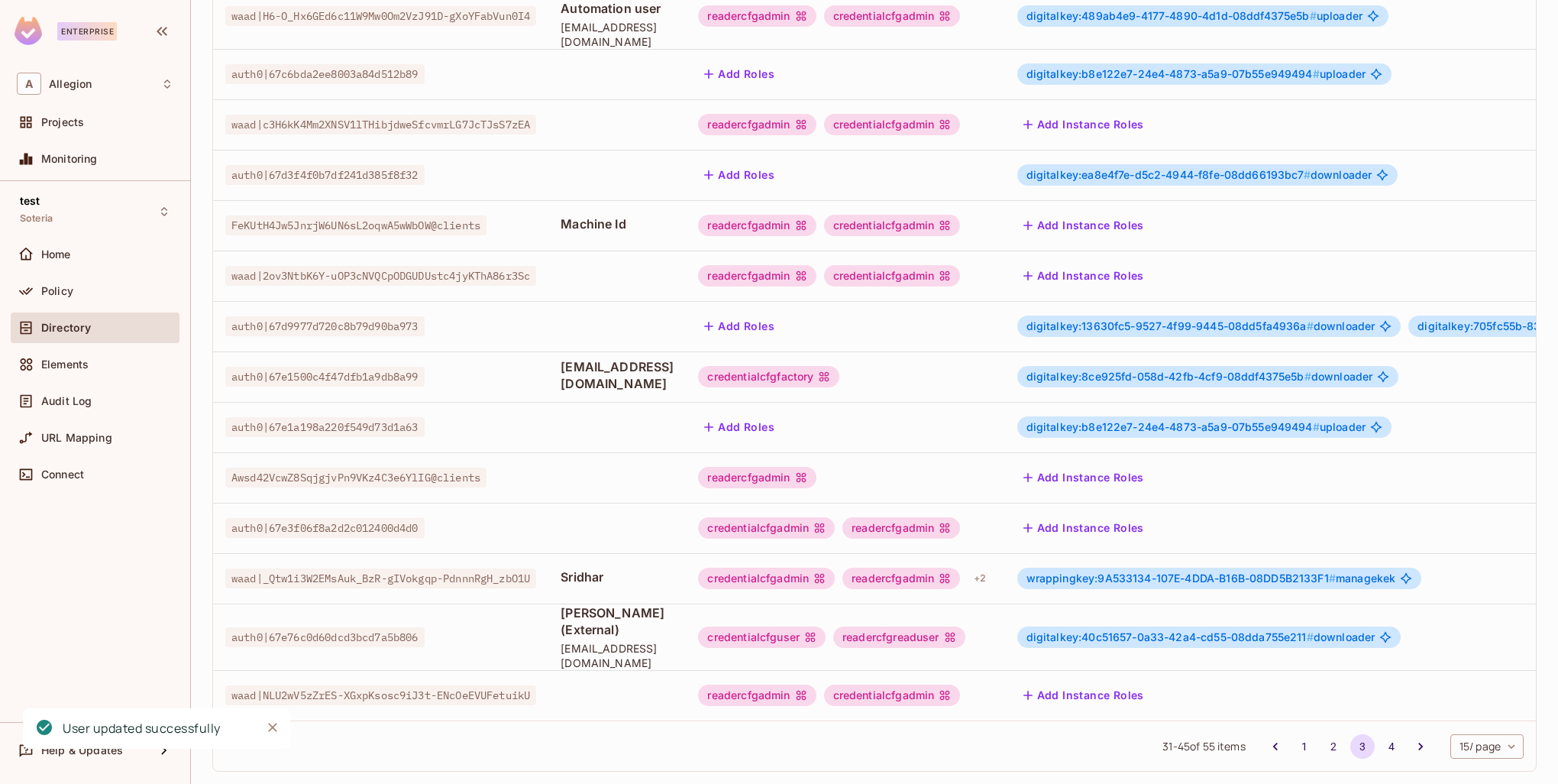
click at [1133, 630] on span "digitalkey:40c51657-0a33-42a4-cd55-08dda755e211 #" at bounding box center [1170, 636] width 287 height 13
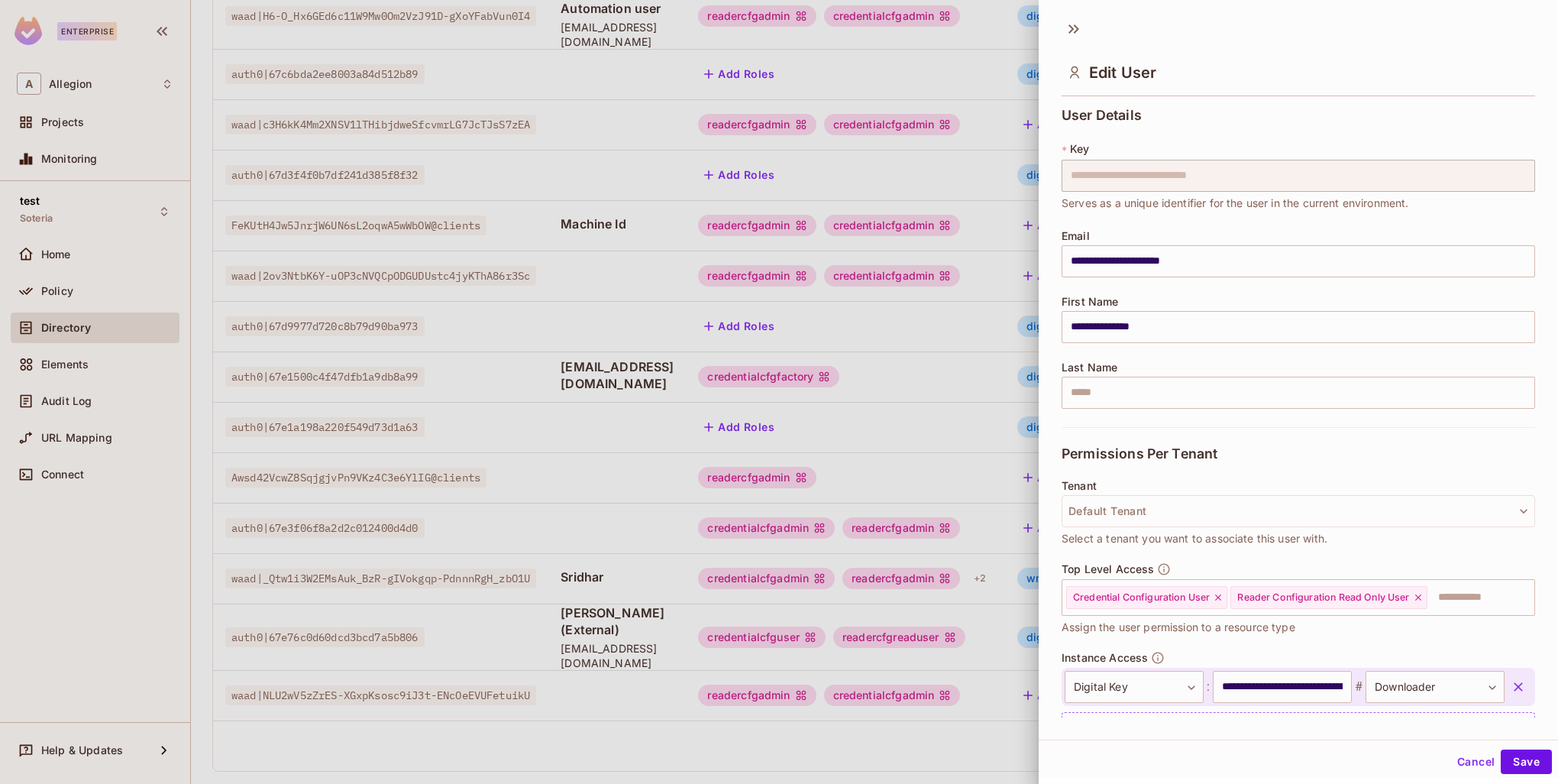
click at [928, 555] on div at bounding box center [779, 392] width 1558 height 784
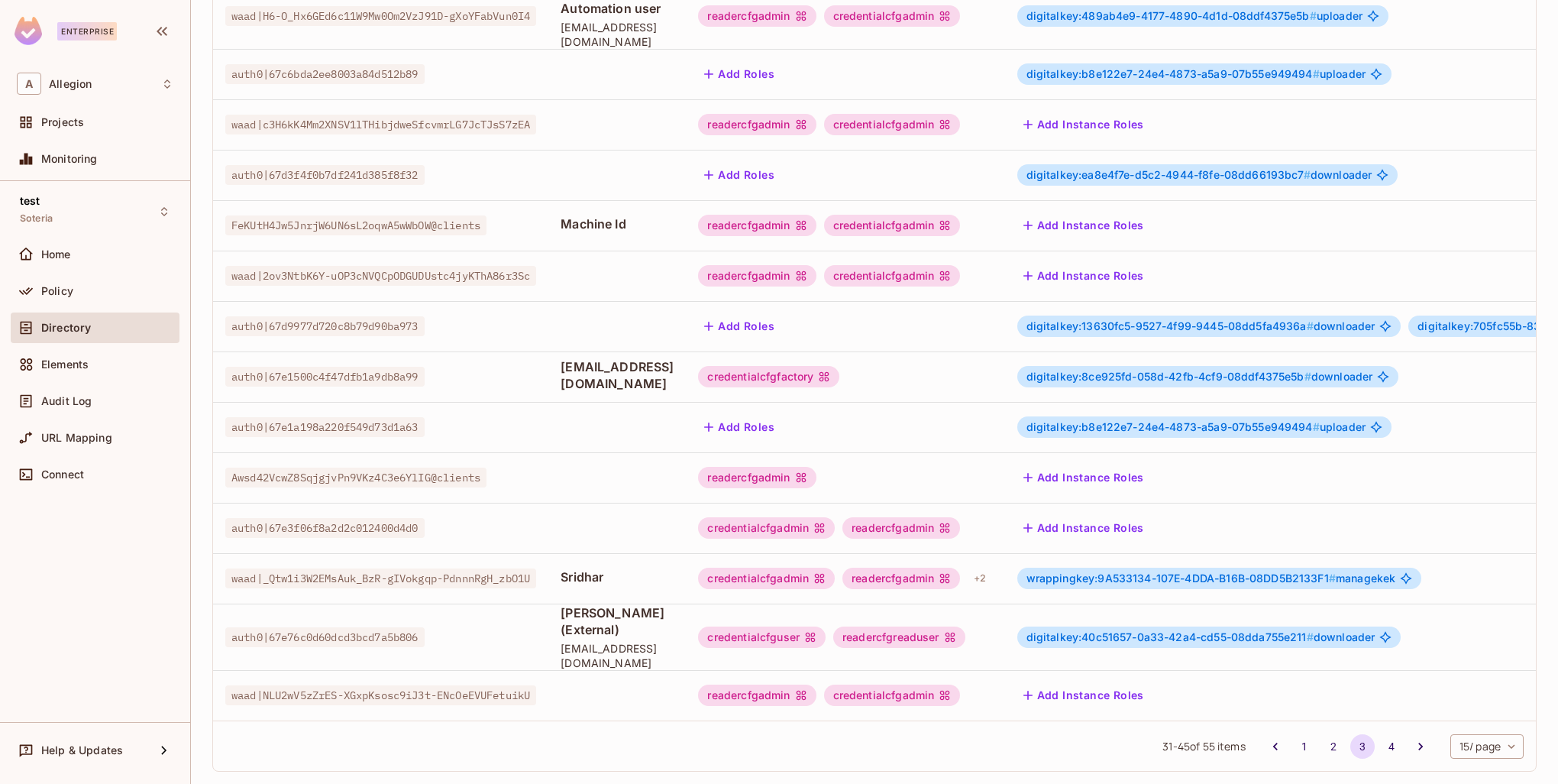
click at [1162, 571] on span "wrappingkey:9A533134-107E-4DDA-B16B-08DD5B2133F1 #" at bounding box center [1181, 577] width 309 height 13
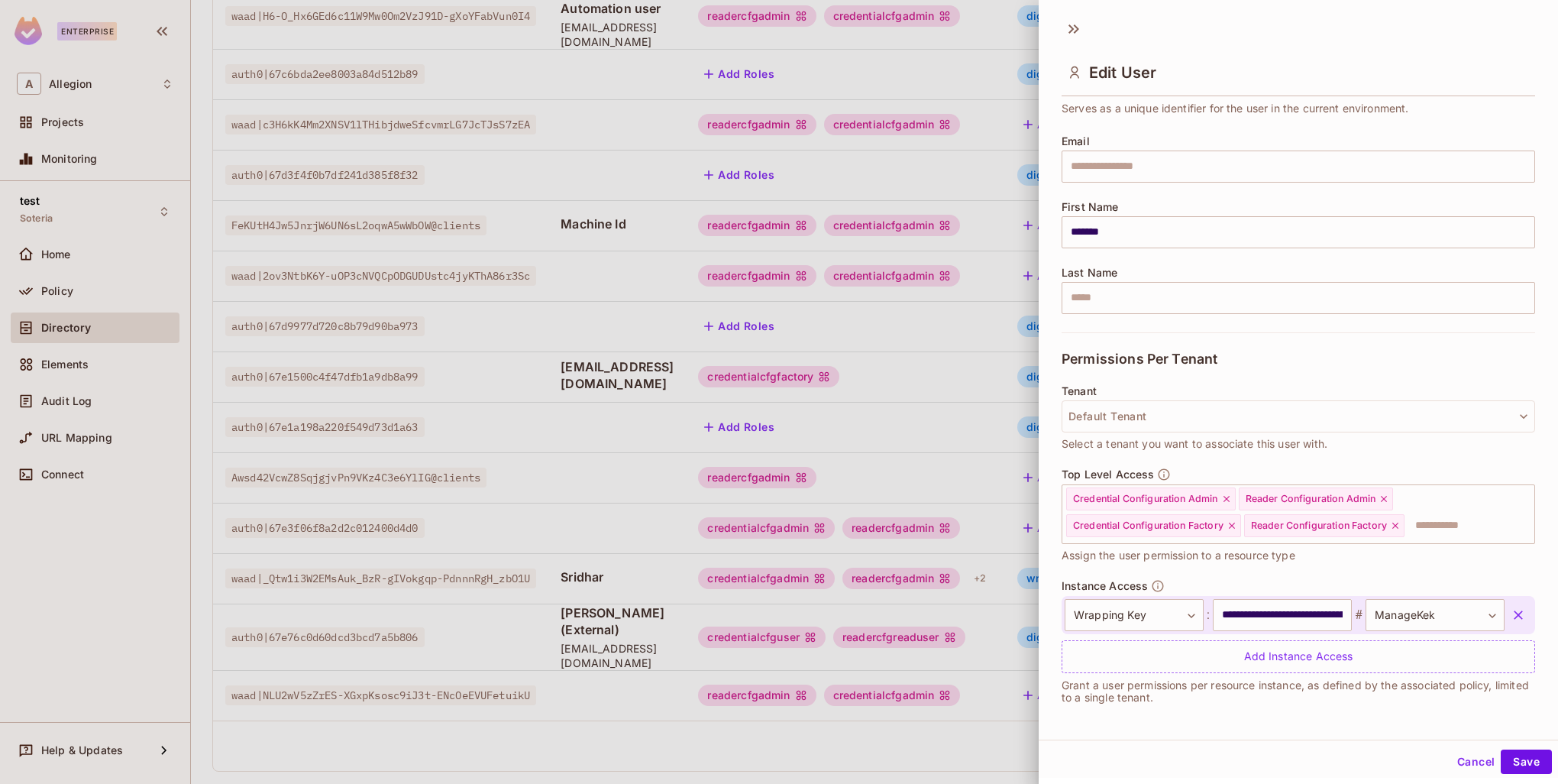
click at [1511, 613] on icon "button" at bounding box center [1519, 615] width 15 height 15
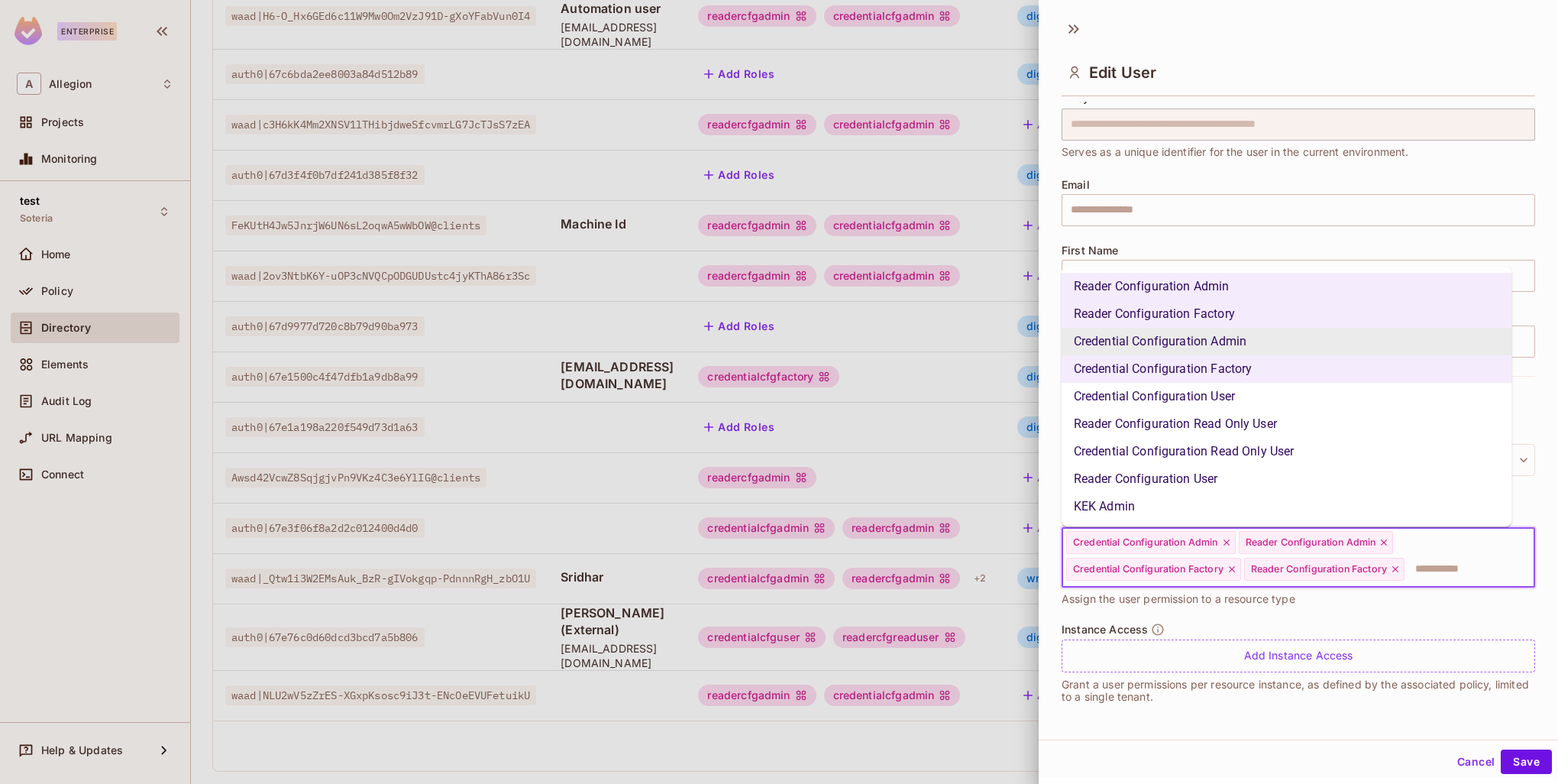
click at [1439, 562] on input "text" at bounding box center [1456, 569] width 99 height 31
click at [1145, 502] on li "KEK Admin" at bounding box center [1287, 506] width 451 height 27
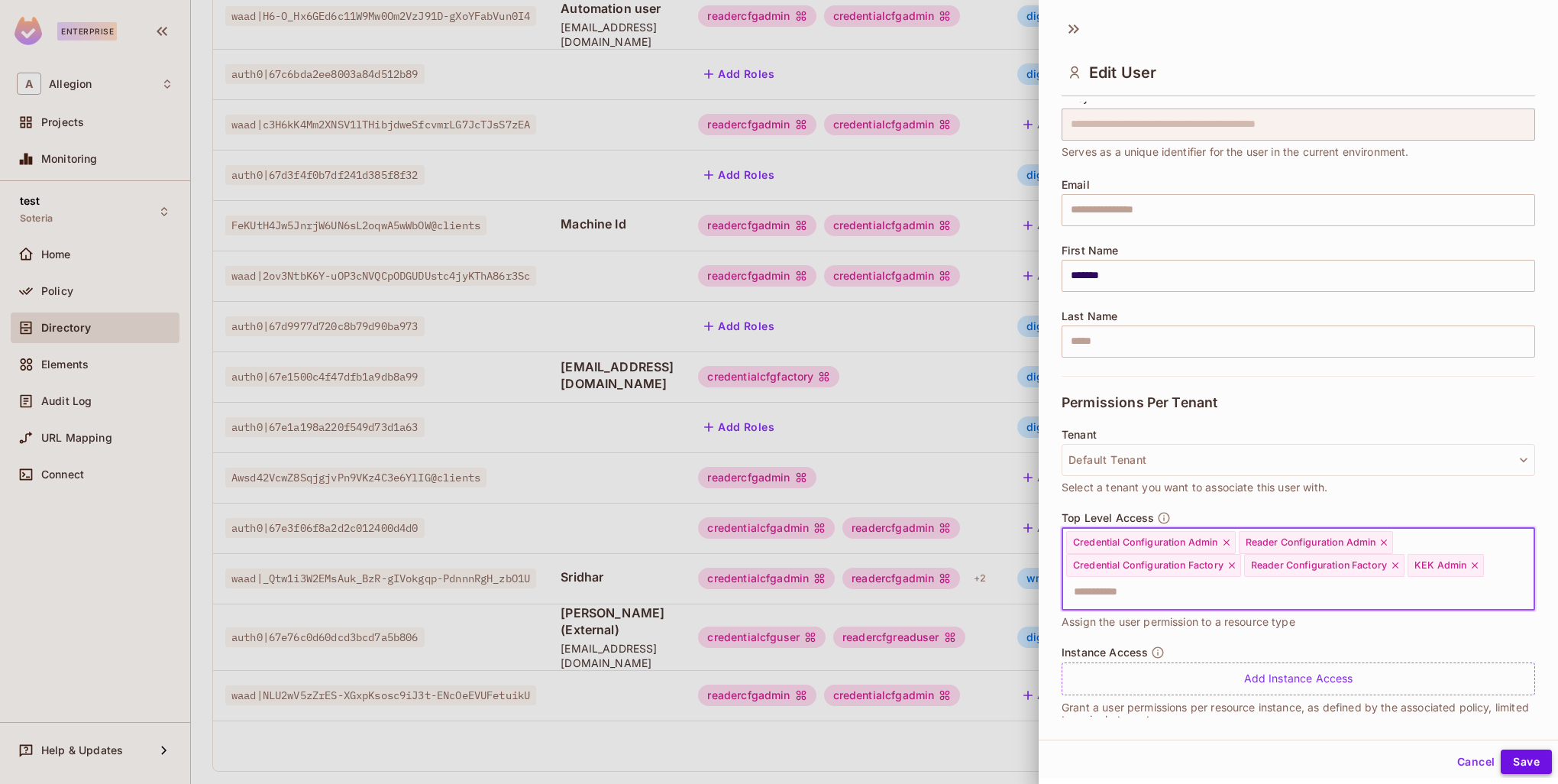
click at [1527, 766] on button "Save" at bounding box center [1526, 761] width 51 height 25
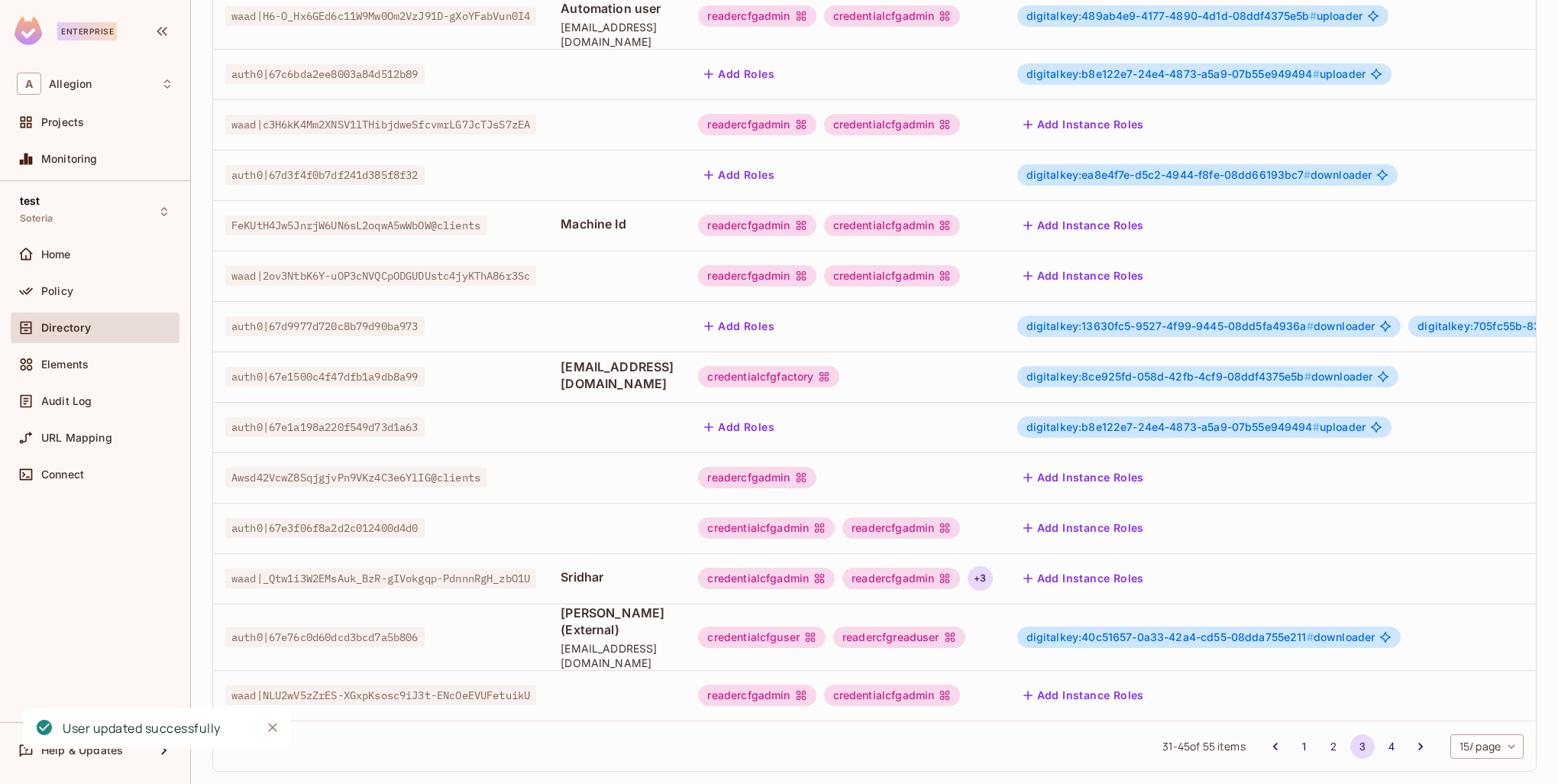
click at [993, 566] on div "+ 3" at bounding box center [980, 578] width 25 height 25
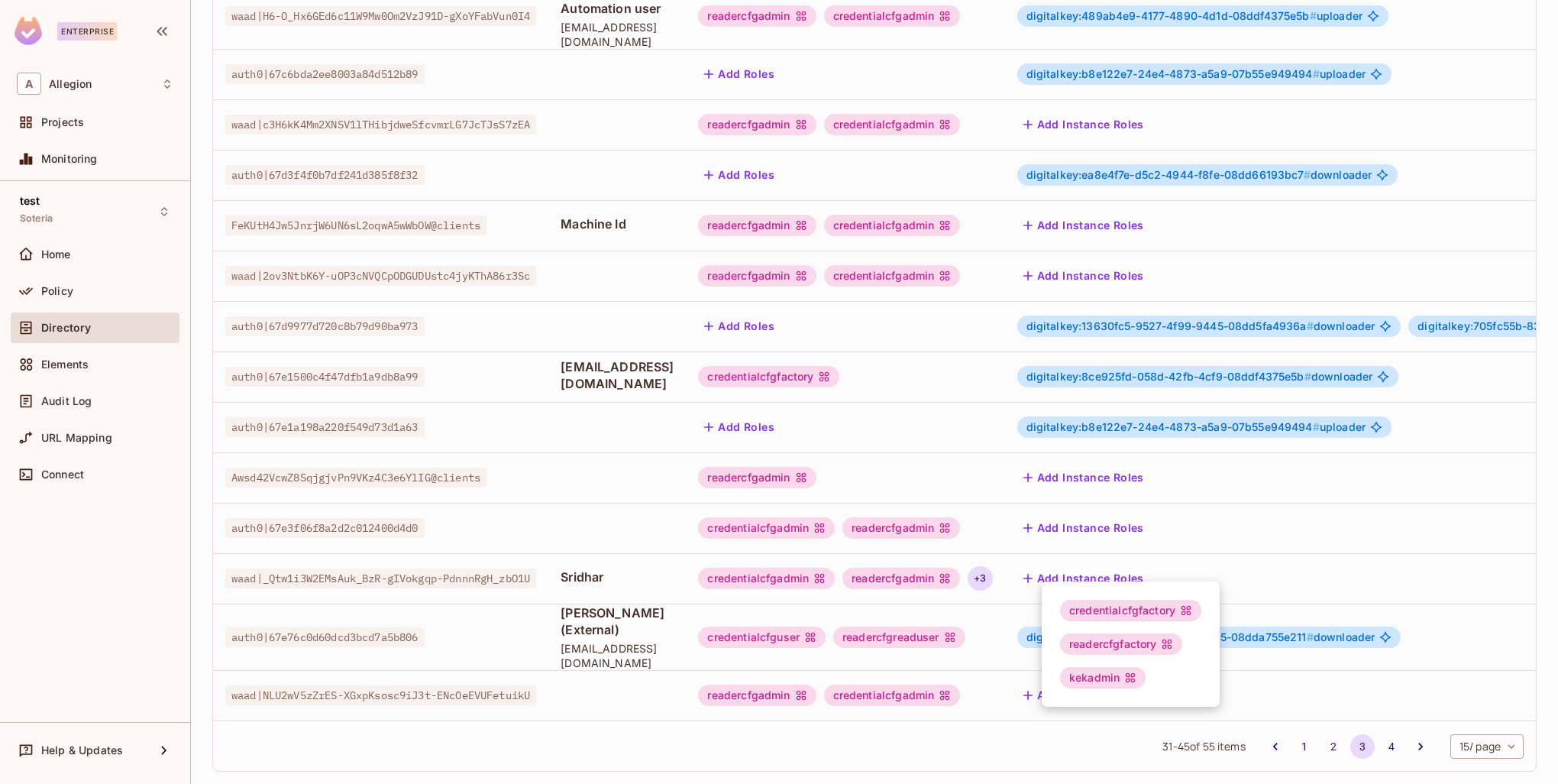
click at [1234, 555] on div at bounding box center [779, 392] width 1558 height 784
click at [1234, 566] on div "Add Instance Roles" at bounding box center [1420, 578] width 807 height 25
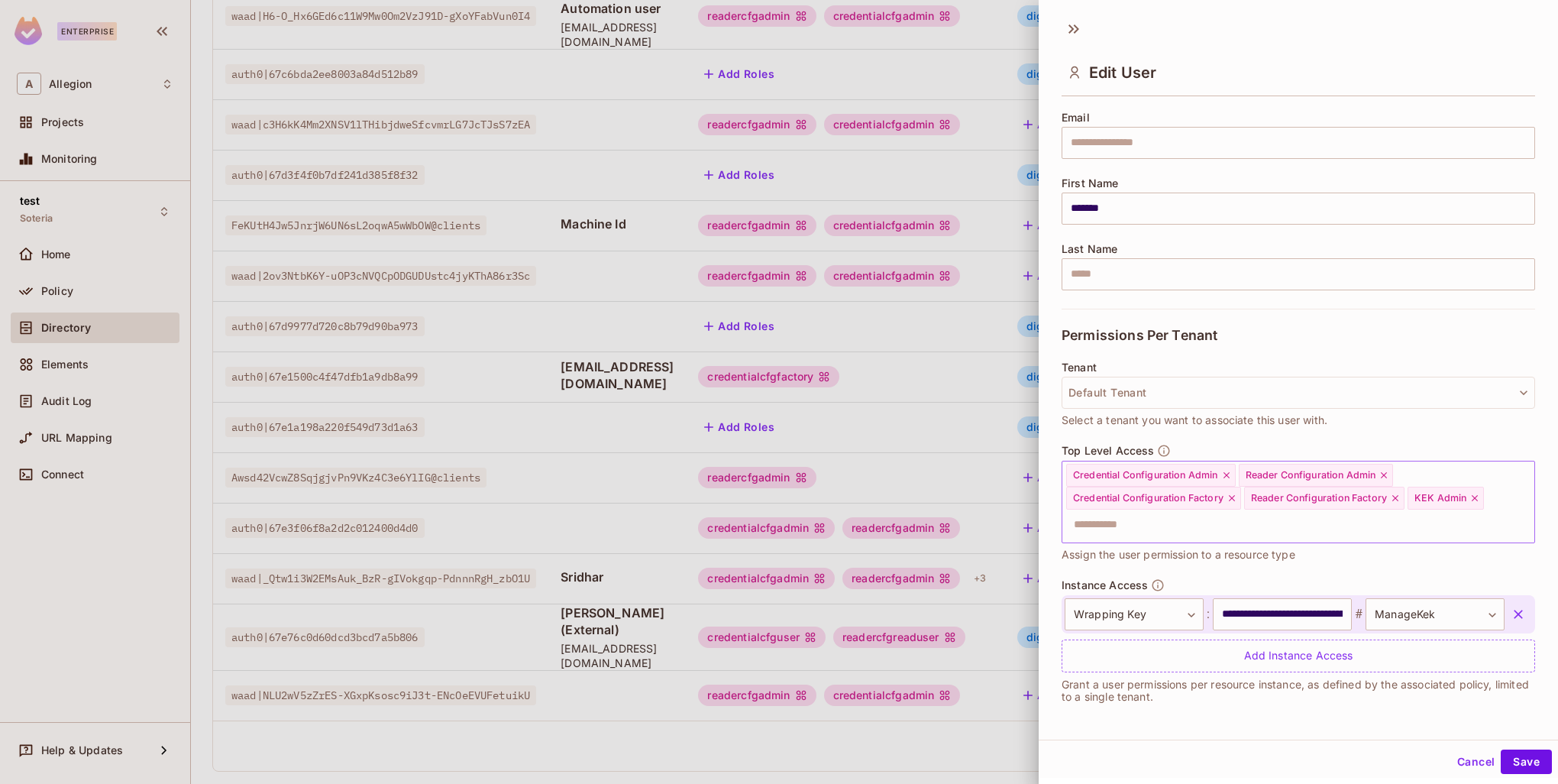
click at [1470, 503] on icon at bounding box center [1475, 498] width 11 height 11
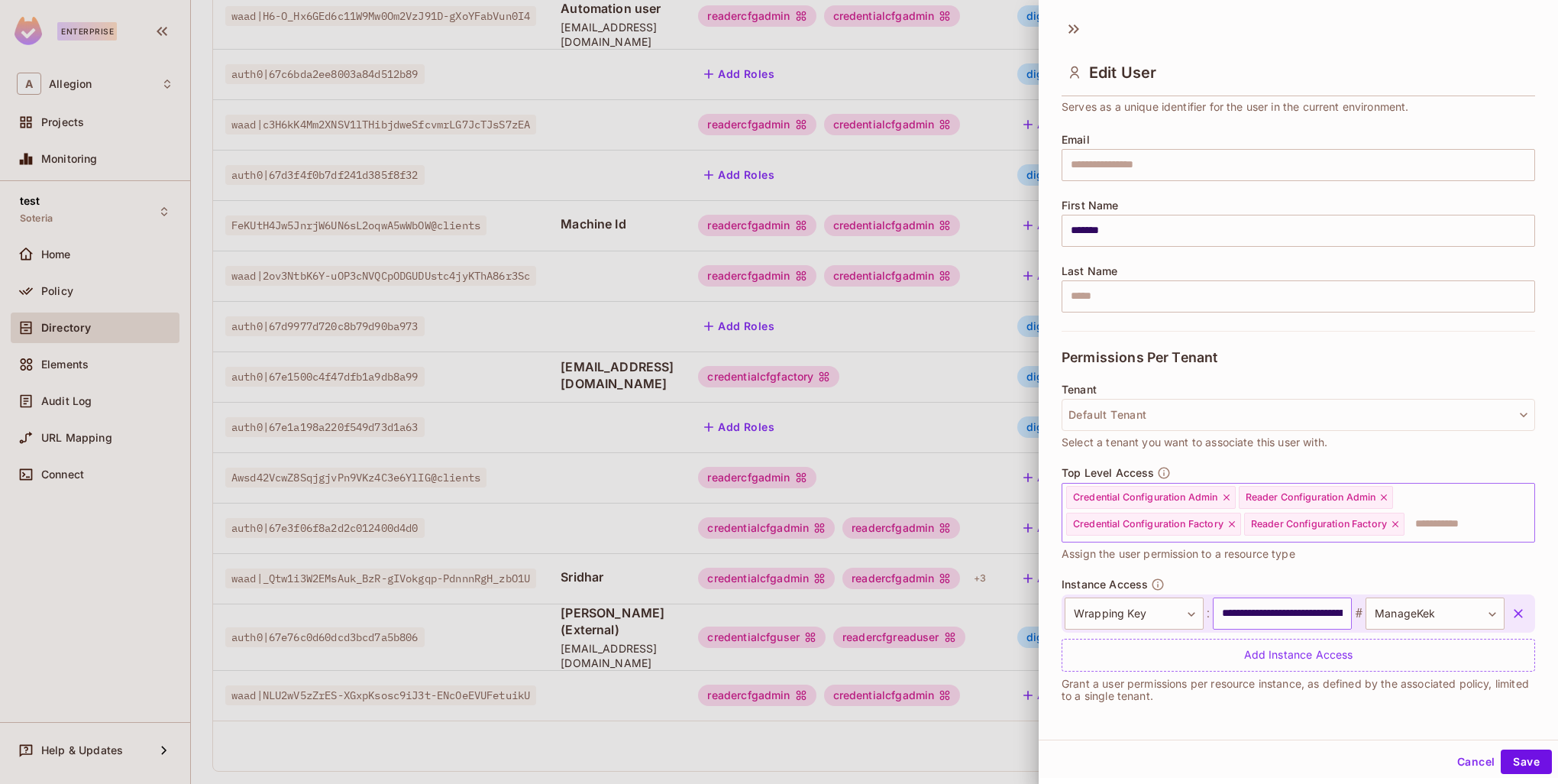
scroll to position [95, 0]
click at [1521, 749] on button "Save" at bounding box center [1526, 761] width 51 height 25
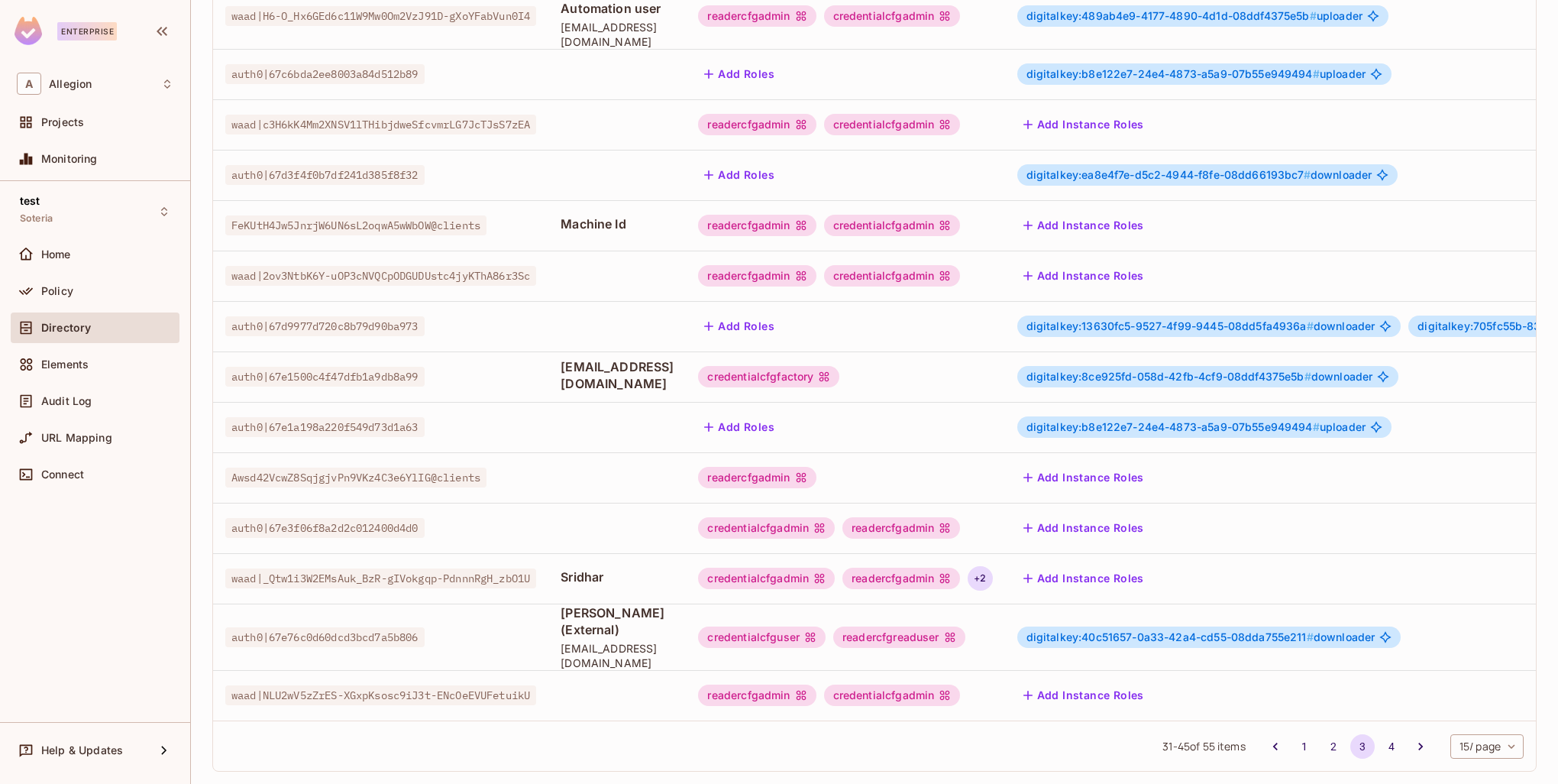
click at [993, 566] on div "+ 2" at bounding box center [980, 578] width 25 height 25
click at [1169, 560] on div at bounding box center [779, 392] width 1558 height 784
click at [1150, 566] on button "Add Instance Roles" at bounding box center [1084, 578] width 133 height 25
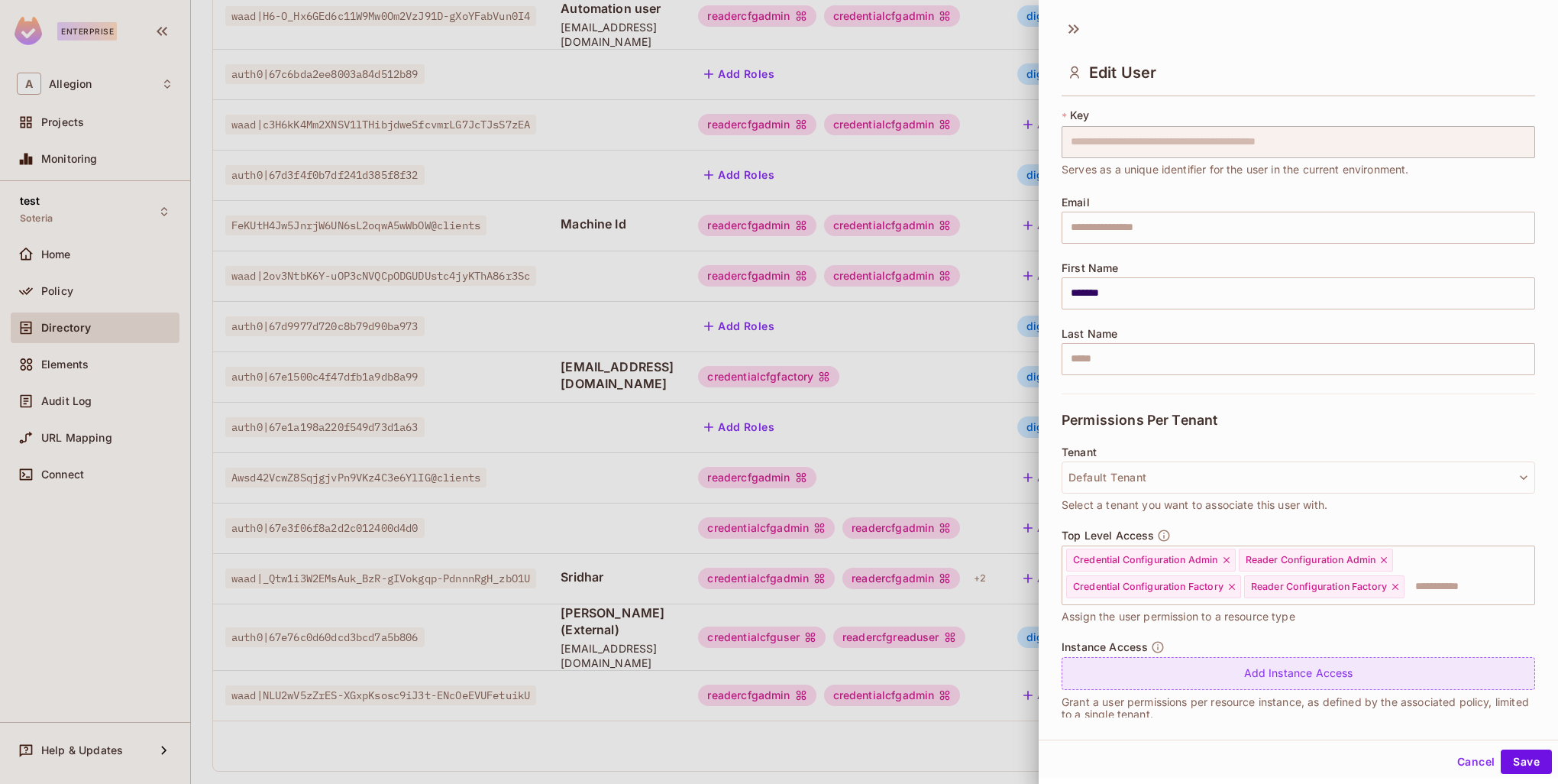
scroll to position [51, 0]
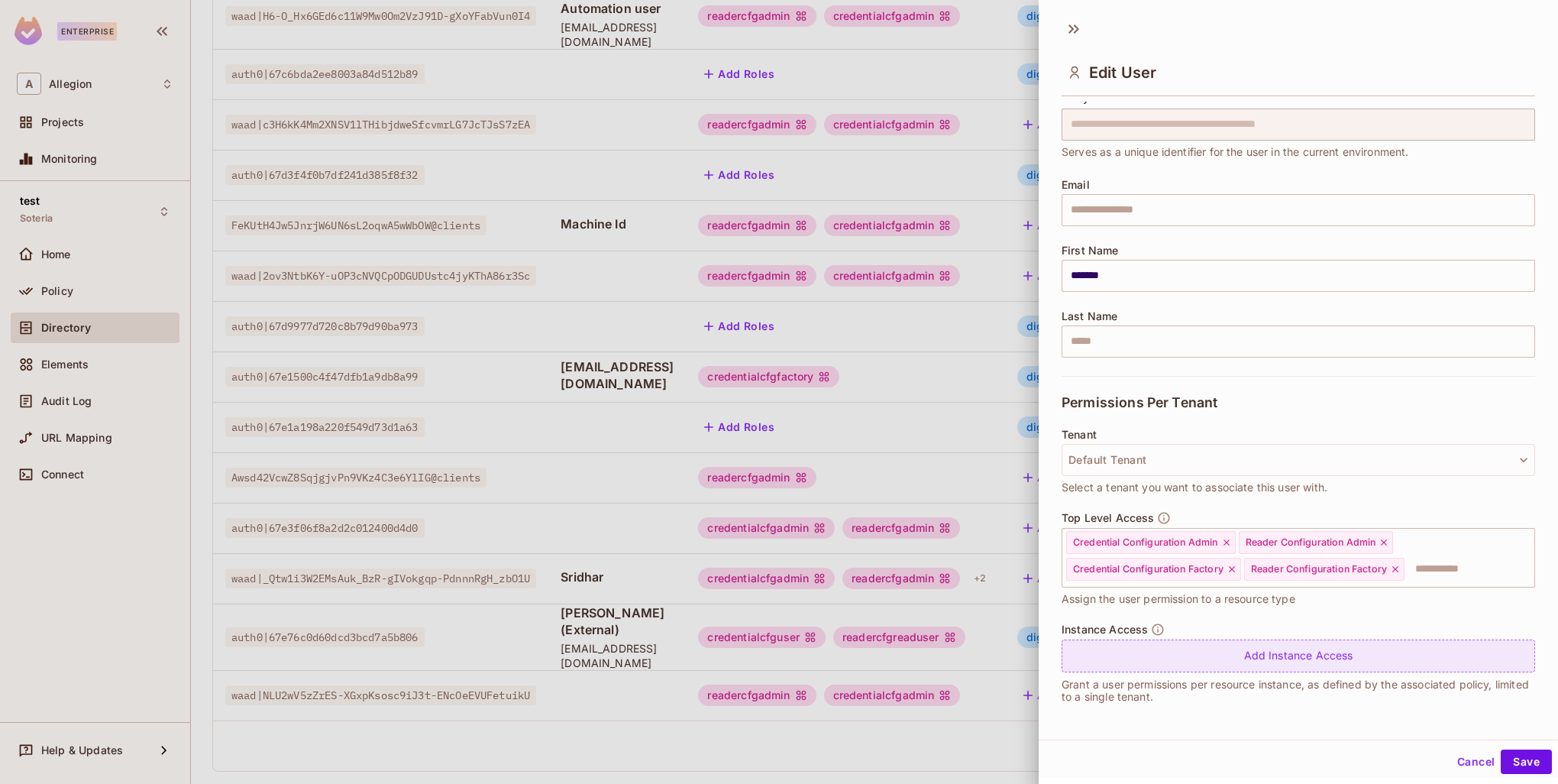
click at [1250, 655] on div "Add Instance Access" at bounding box center [1298, 656] width 473 height 32
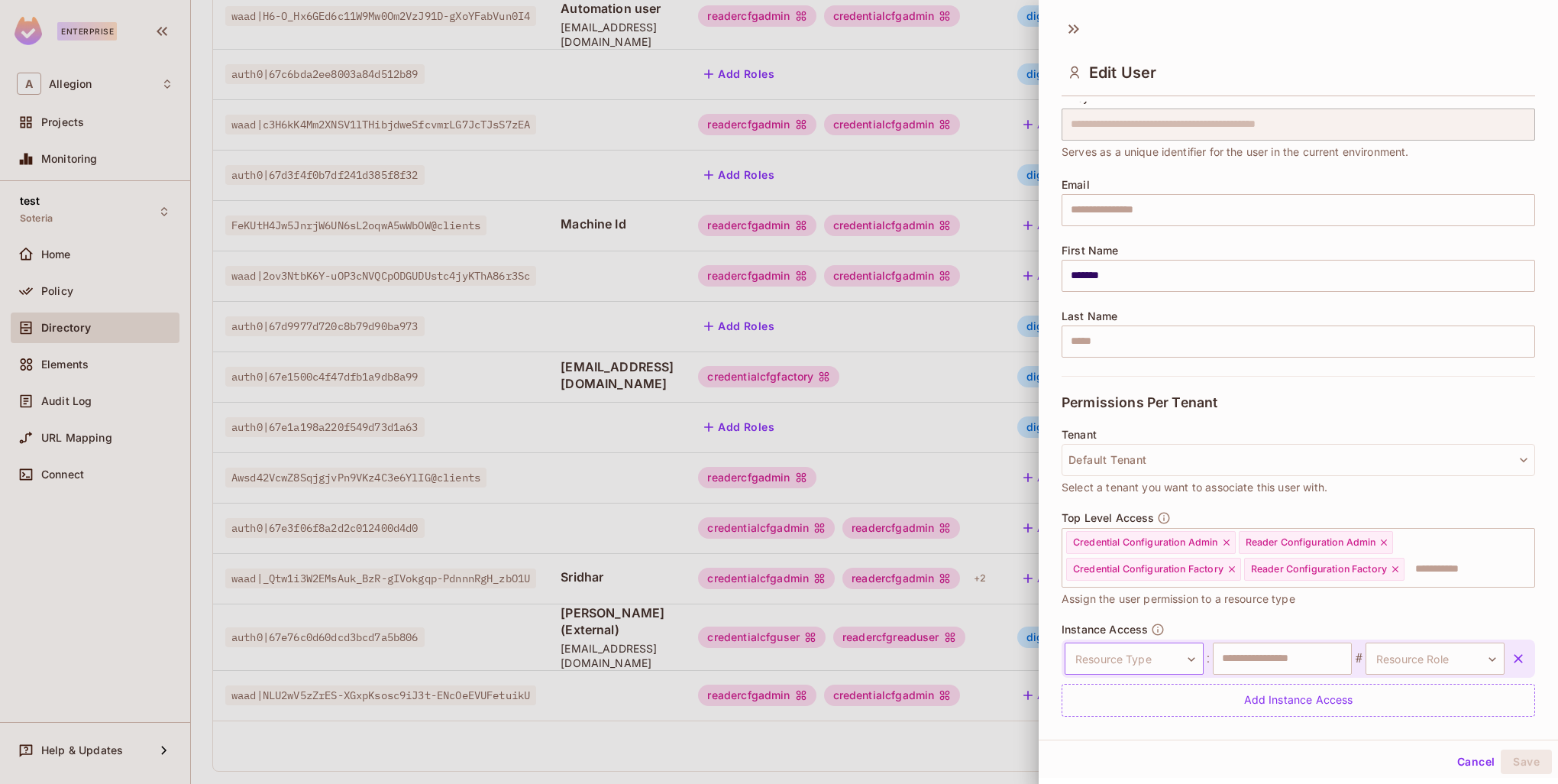
click at [1160, 662] on body "Enterprise A Allegion Projects Monitoring test Soteria Home Policy Directory El…" at bounding box center [779, 392] width 1558 height 784
click at [1116, 745] on li "Wrapping Key" at bounding box center [1131, 752] width 159 height 27
click at [1233, 661] on input "text" at bounding box center [1282, 658] width 139 height 32
type input "**********"
click at [1431, 642] on body "Enterprise A Allegion Projects Monitoring test Soteria Home Policy Directory El…" at bounding box center [779, 392] width 1558 height 784
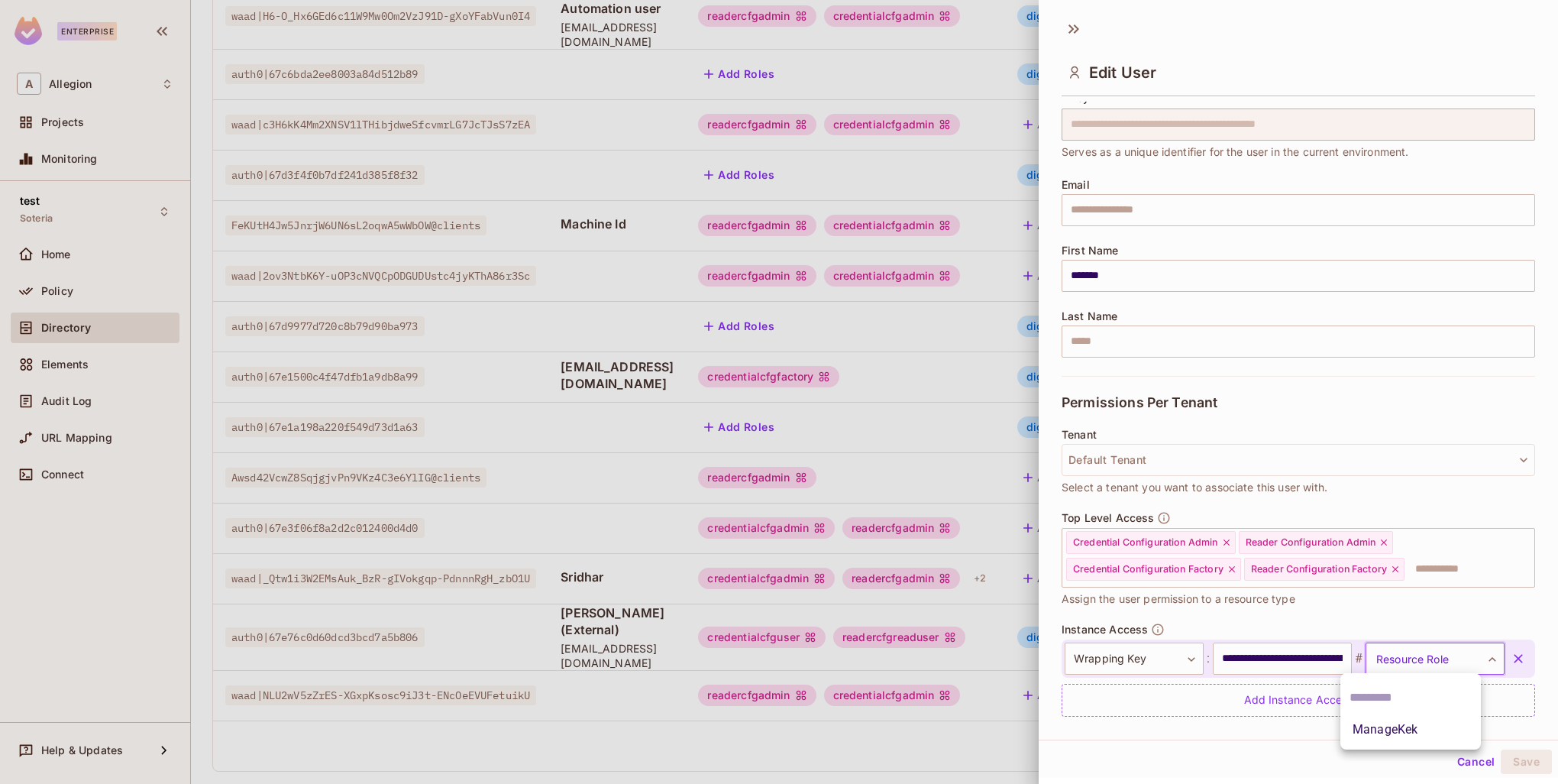
click at [1424, 726] on li "ManageKek" at bounding box center [1411, 729] width 141 height 27
click at [1515, 763] on button "Save" at bounding box center [1526, 761] width 51 height 25
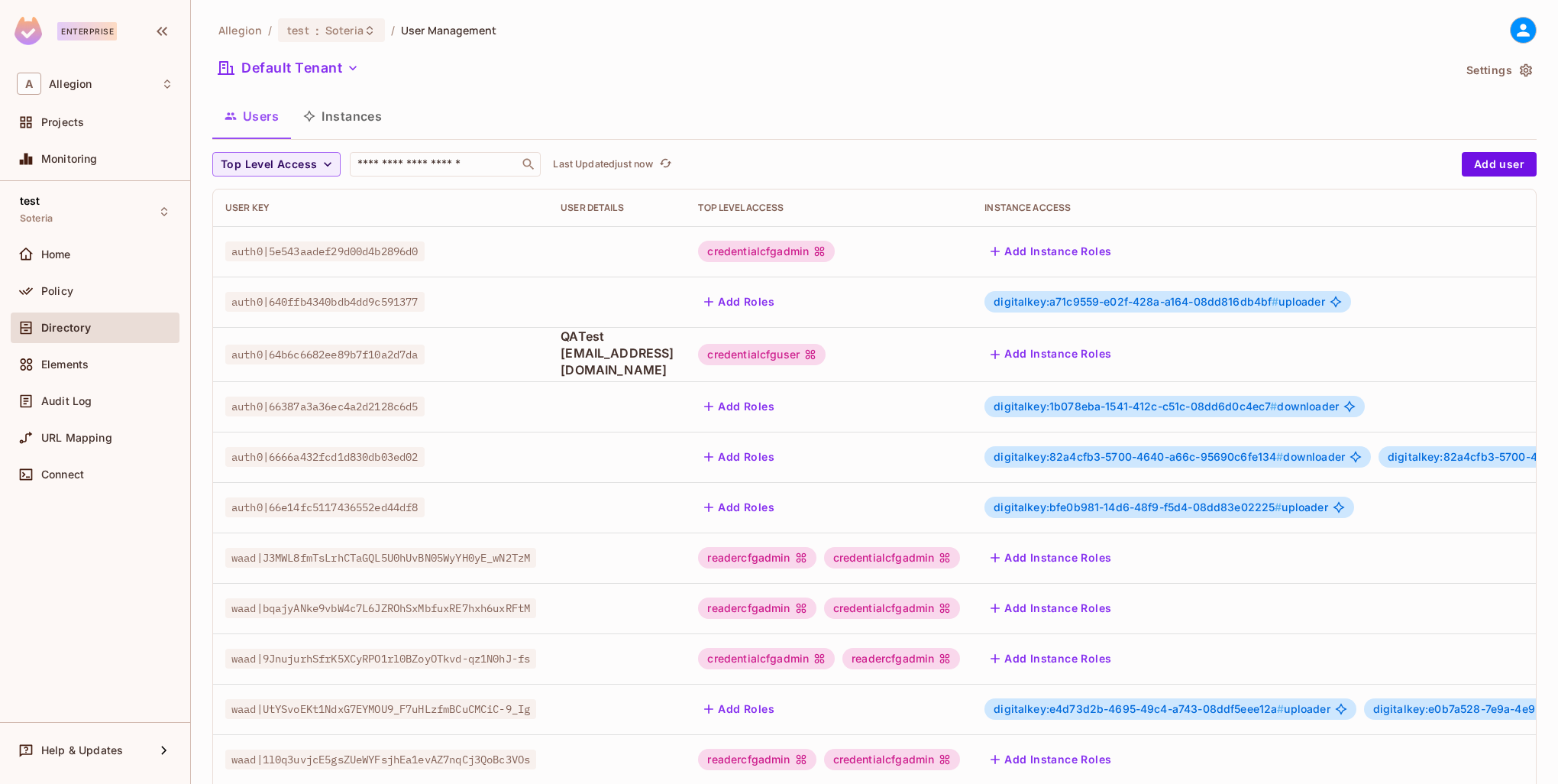
scroll to position [294, 0]
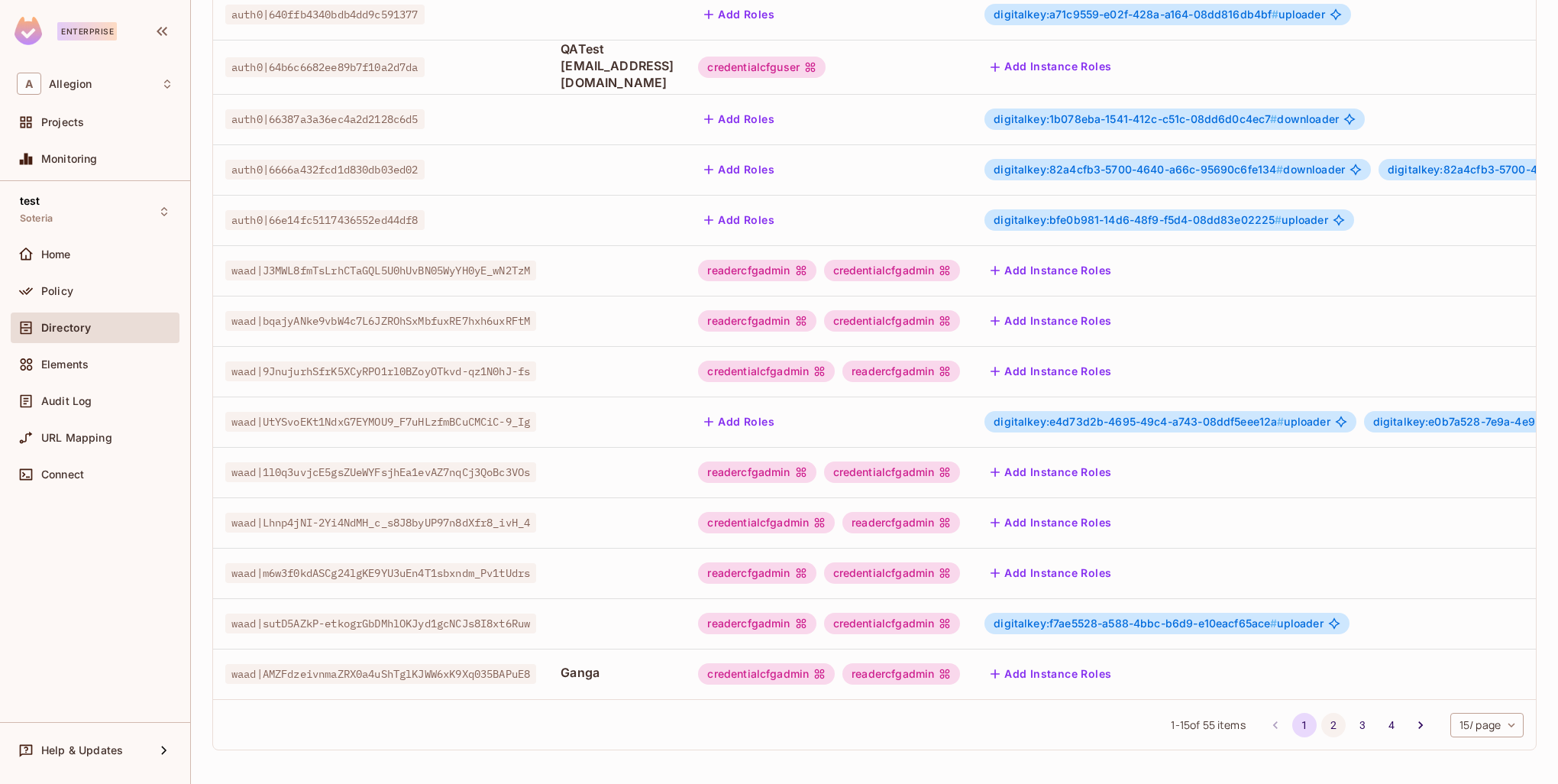
click at [1321, 723] on button "2" at bounding box center [1333, 724] width 25 height 25
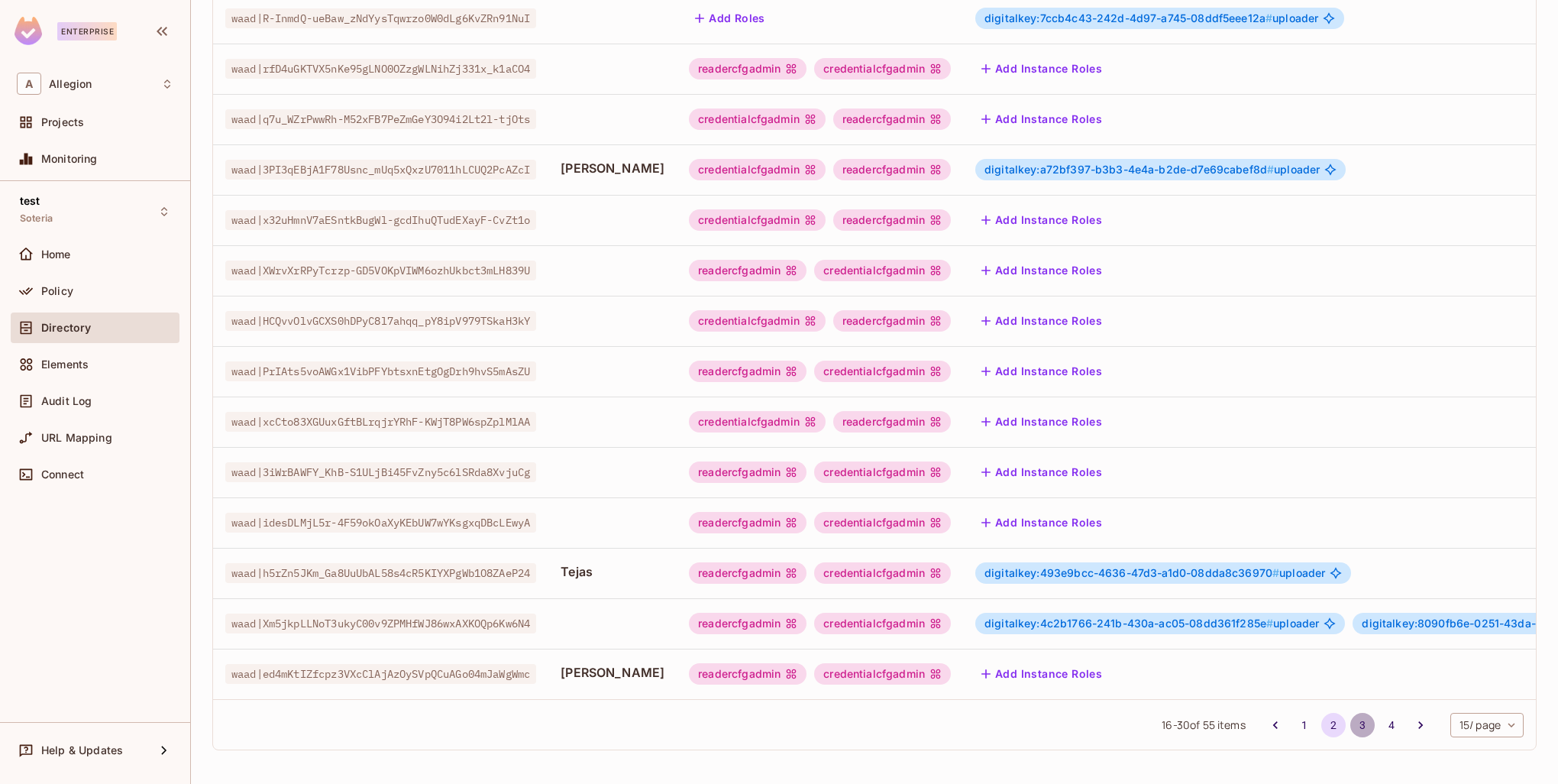
click at [1350, 734] on button "3" at bounding box center [1362, 724] width 25 height 25
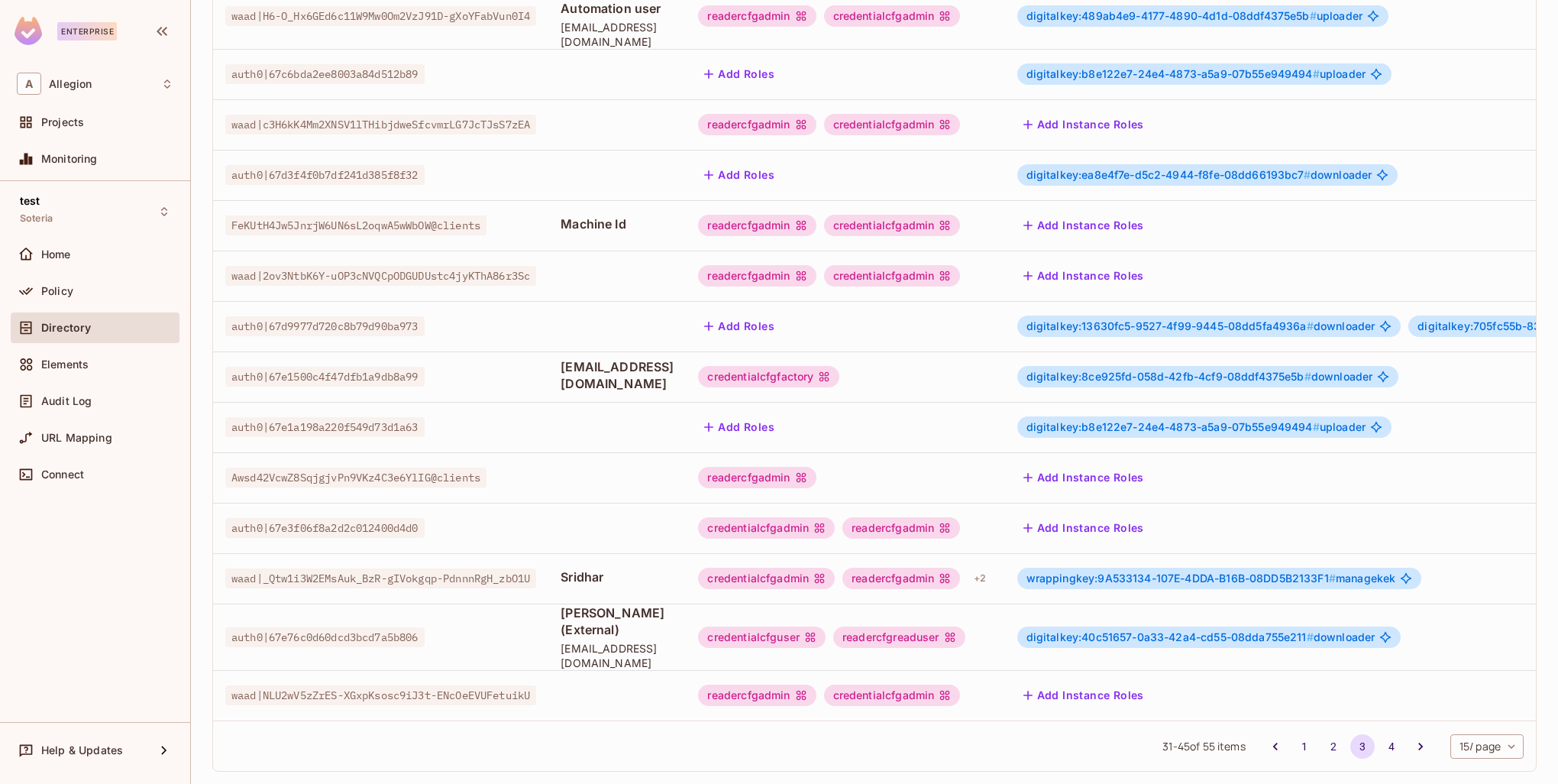
click at [1213, 568] on div "wrappingkey:9A533134-107E-4DDA-B16B-08DD5B2133F1 # managekek" at bounding box center [1220, 577] width 405 height 21
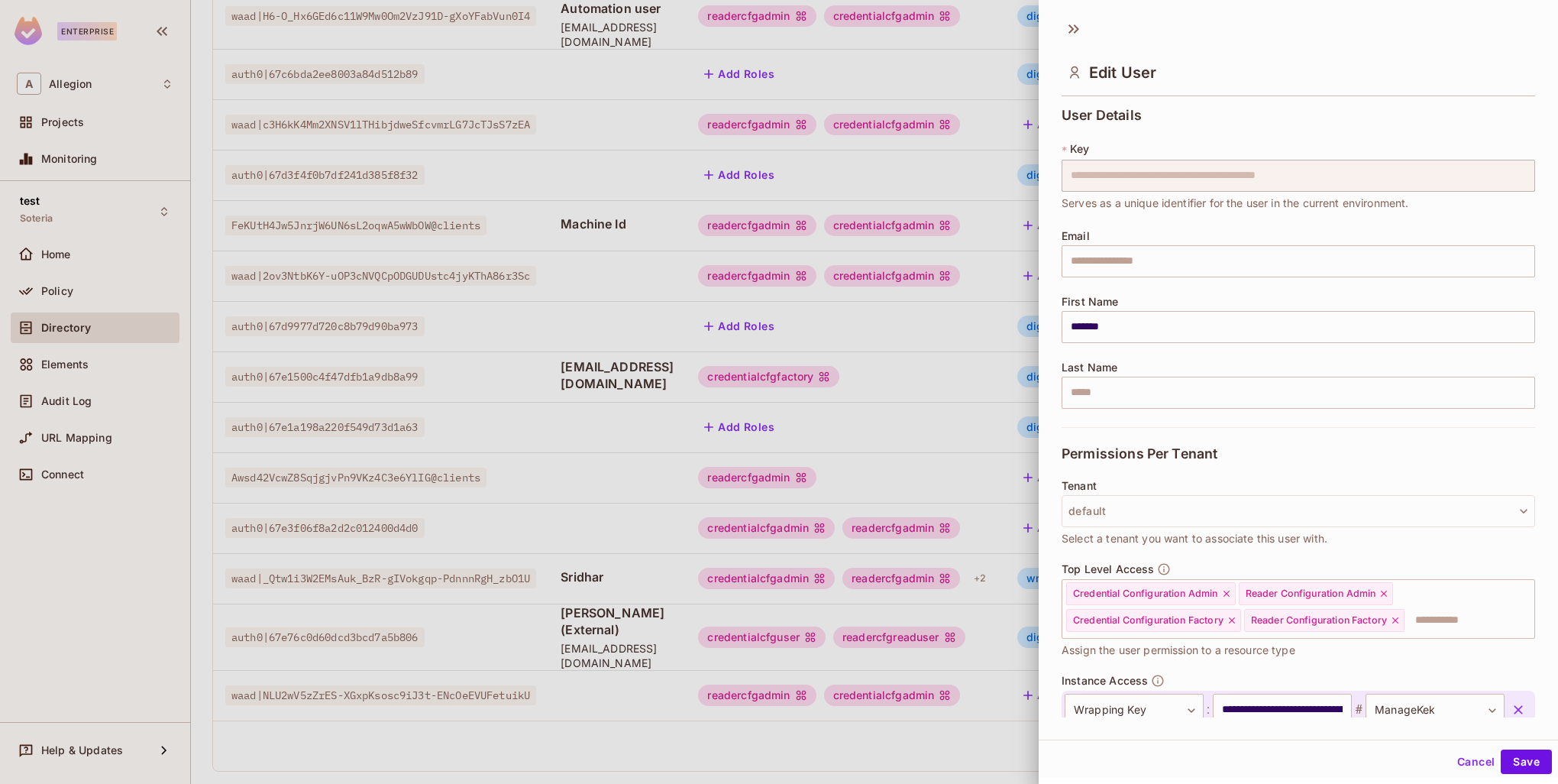
click at [1213, 566] on body "Enterprise A Allegion Projects Monitoring test Soteria Home Policy Directory El…" at bounding box center [779, 392] width 1558 height 784
click at [1213, 566] on div "Top Level Access Credential Configuration Admin Reader Configuration Admin Cred…" at bounding box center [1298, 610] width 473 height 97
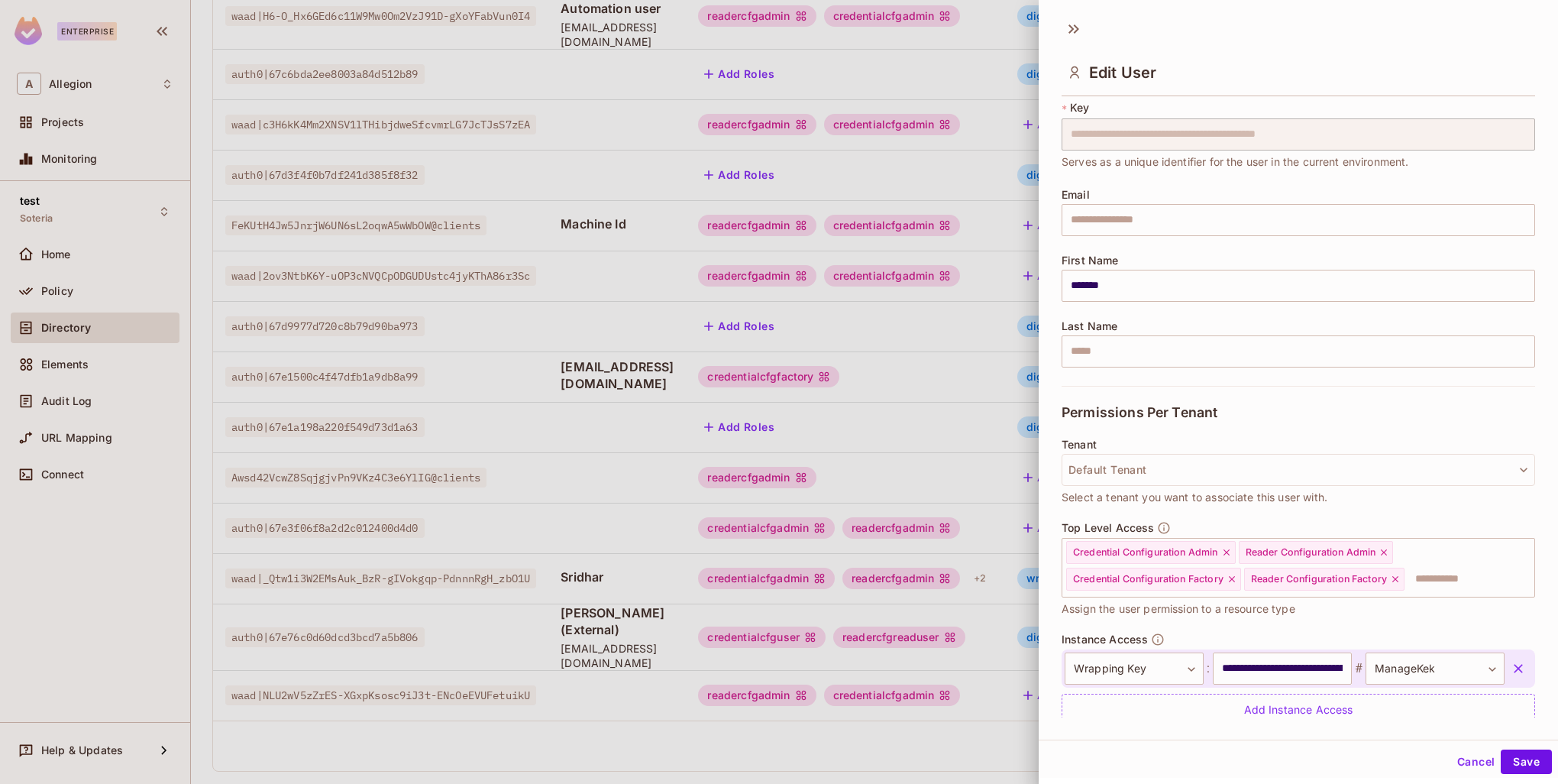
scroll to position [95, 0]
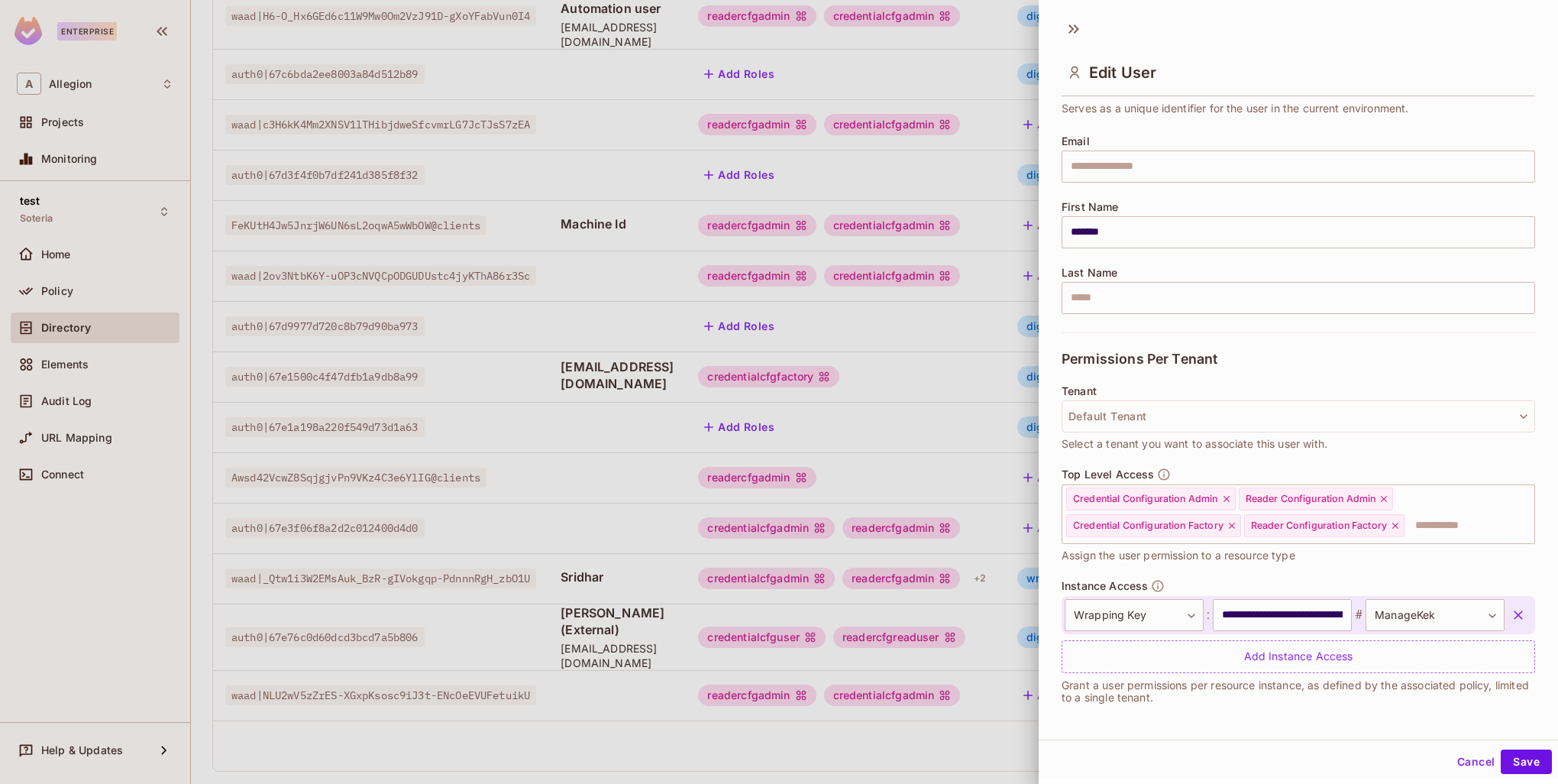
click at [890, 530] on div at bounding box center [779, 392] width 1558 height 784
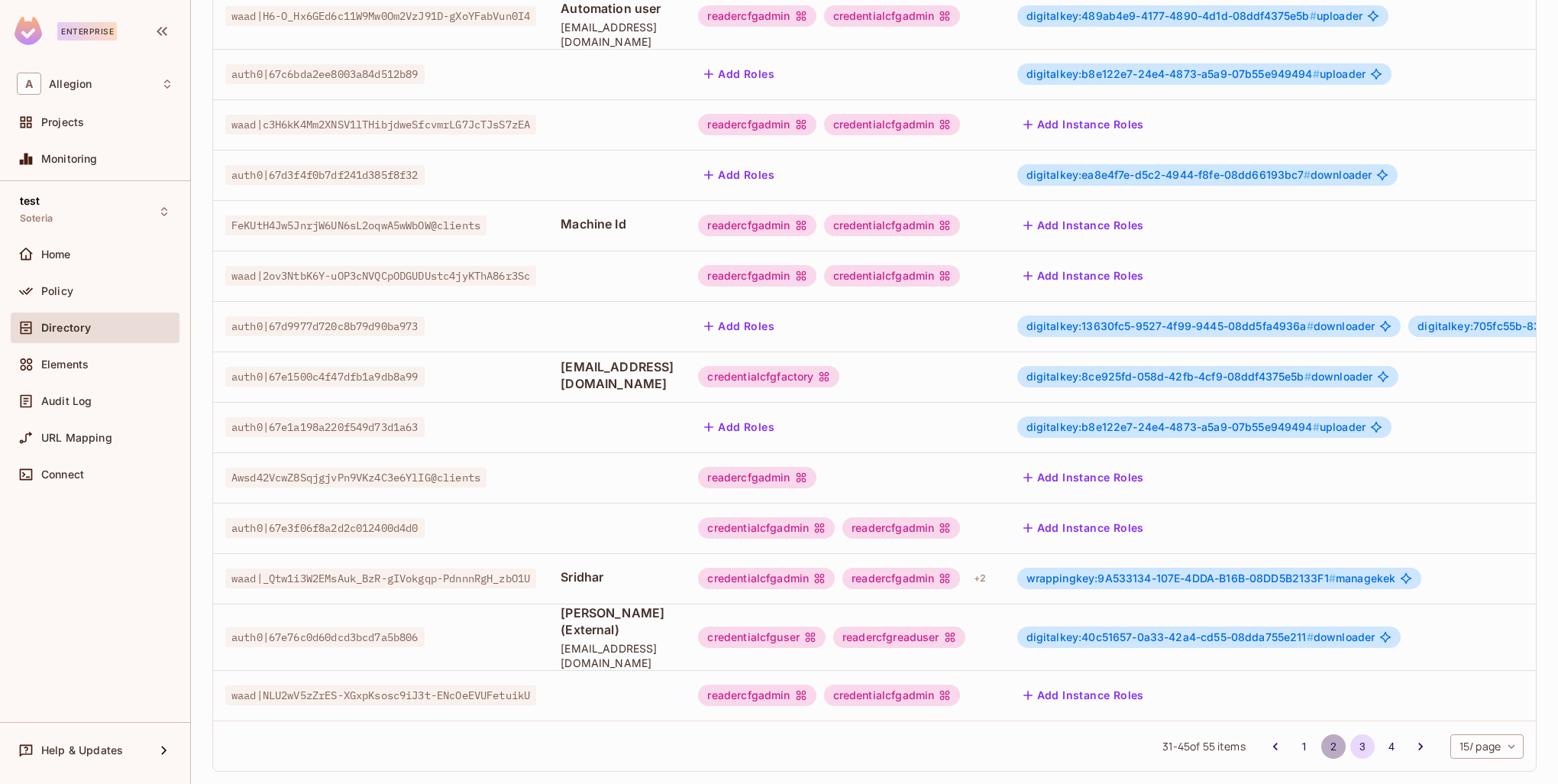
click at [1322, 734] on button "2" at bounding box center [1333, 746] width 25 height 25
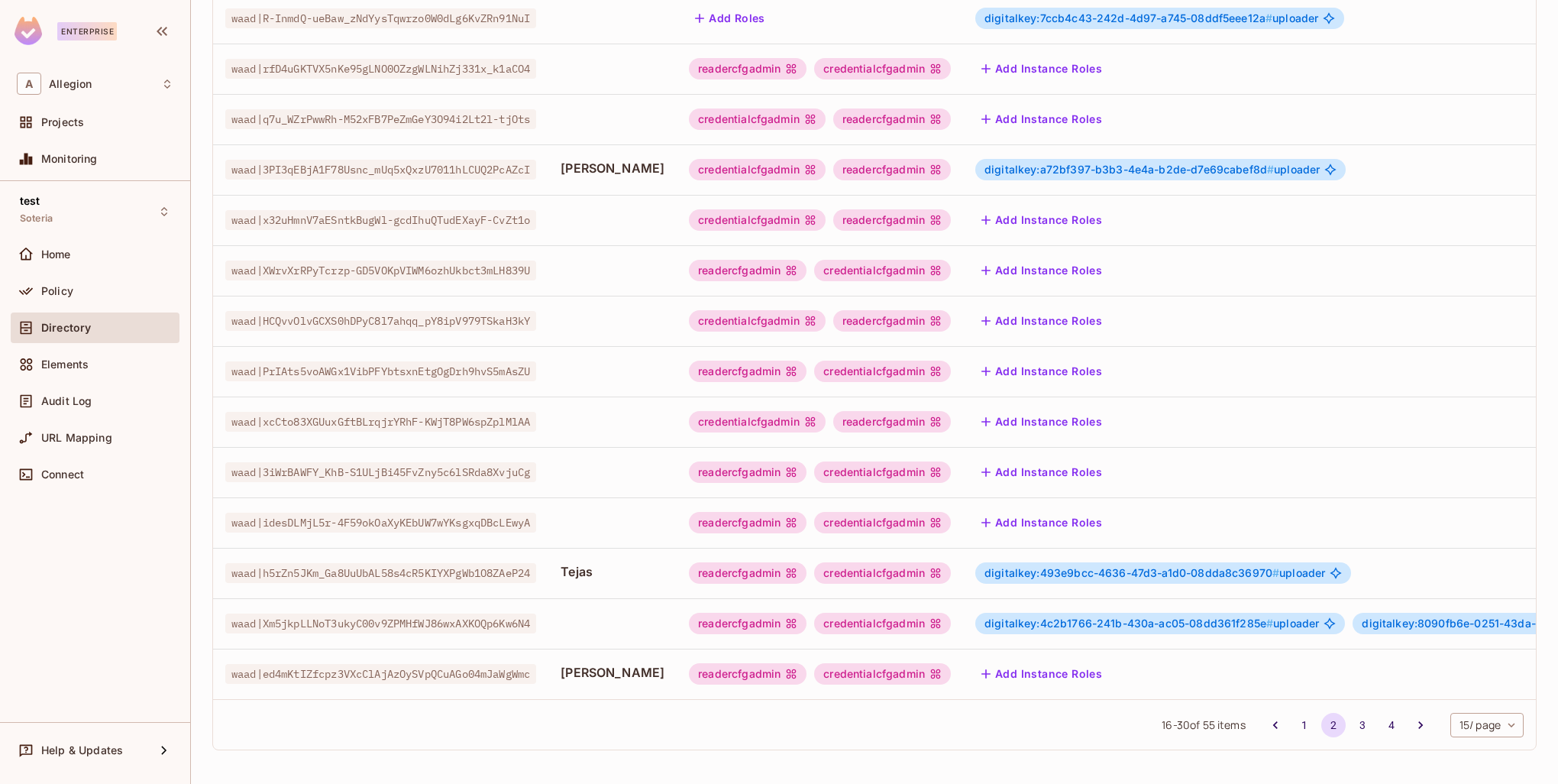
scroll to position [294, 0]
click at [1350, 719] on button "3" at bounding box center [1362, 724] width 25 height 25
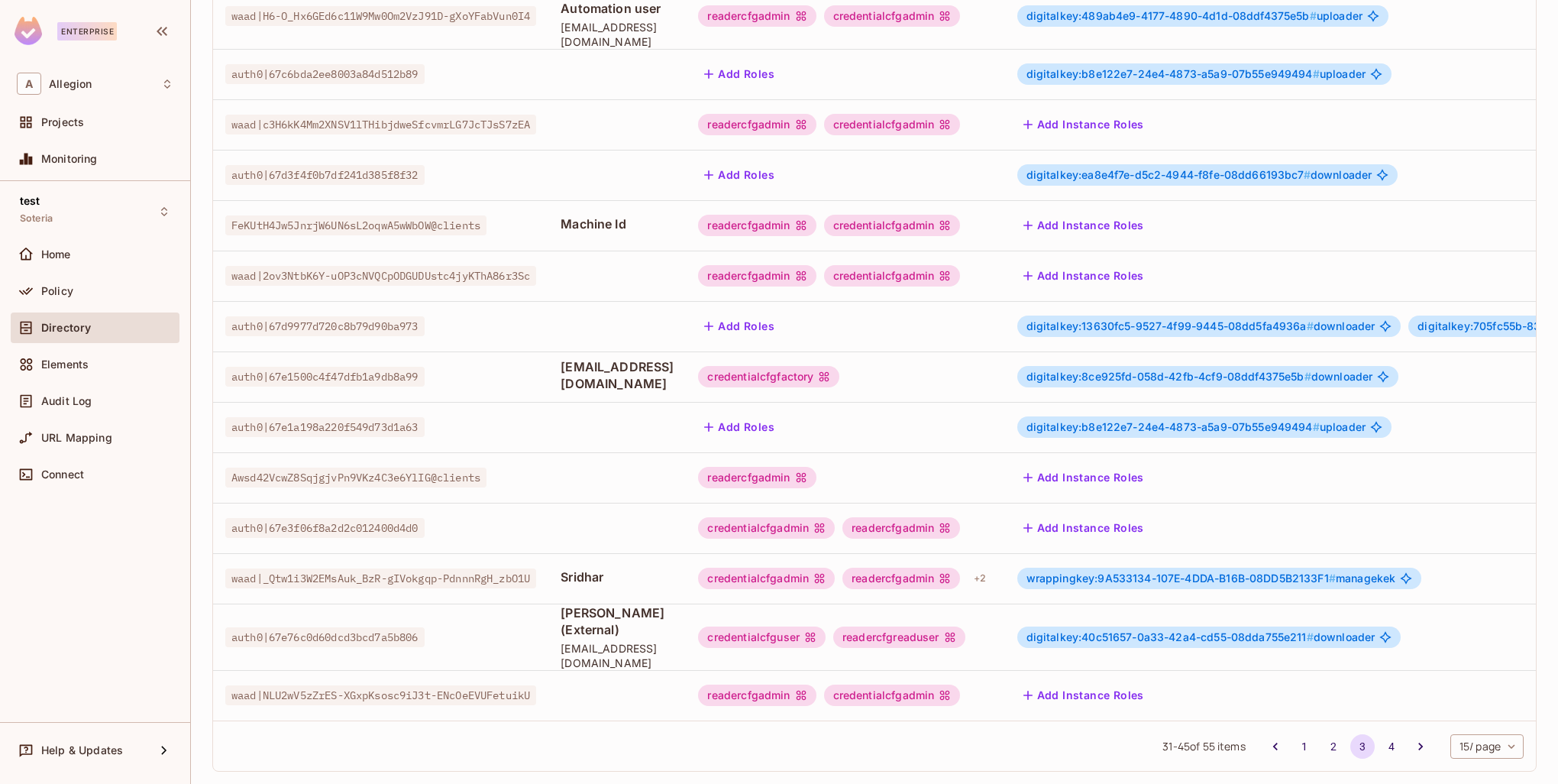
click at [1155, 571] on span "wrappingkey:9A533134-107E-4DDA-B16B-08DD5B2133F1 #" at bounding box center [1181, 577] width 309 height 13
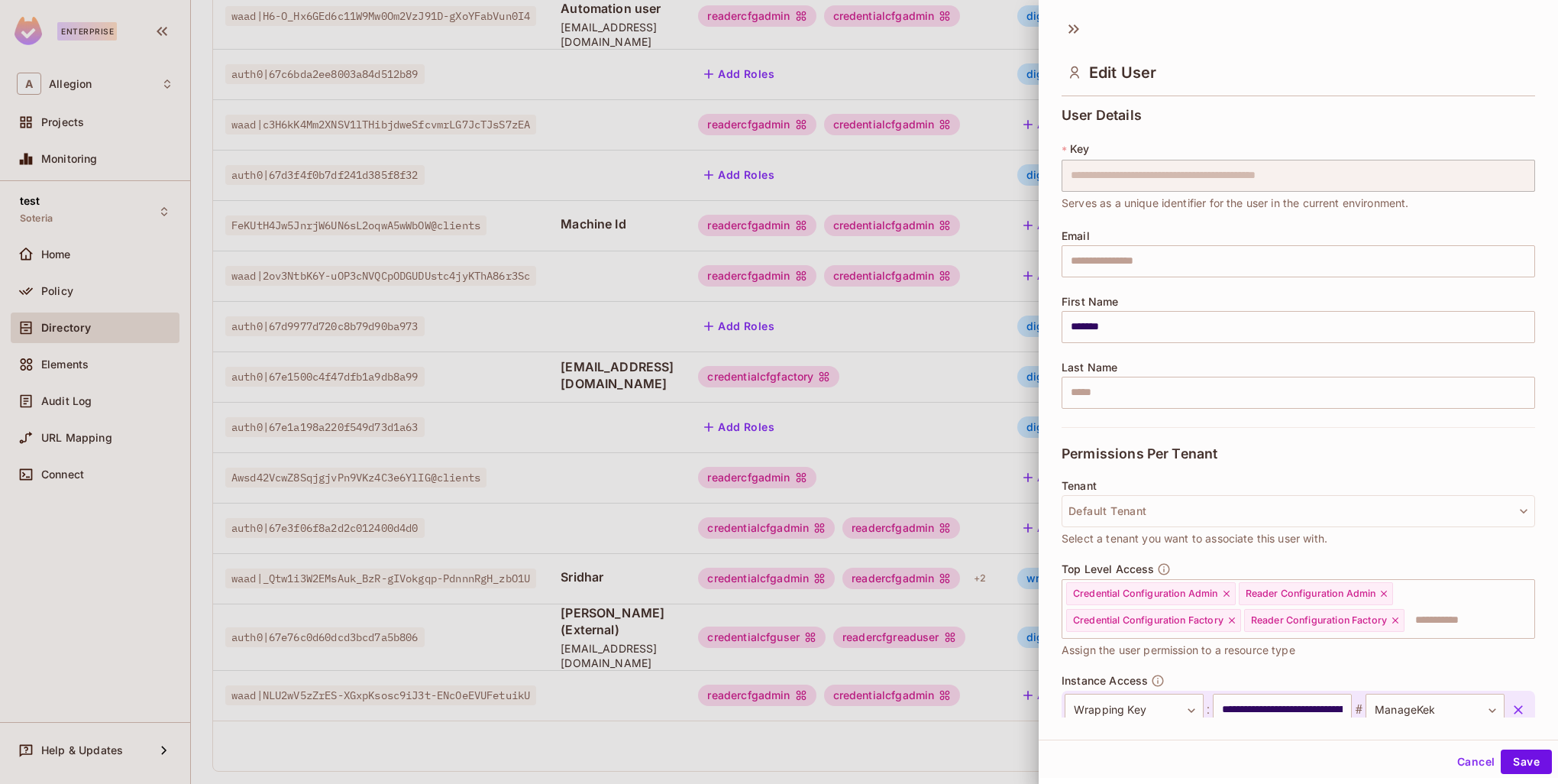
click at [1155, 563] on div "Top Level Access" at bounding box center [1116, 569] width 109 height 14
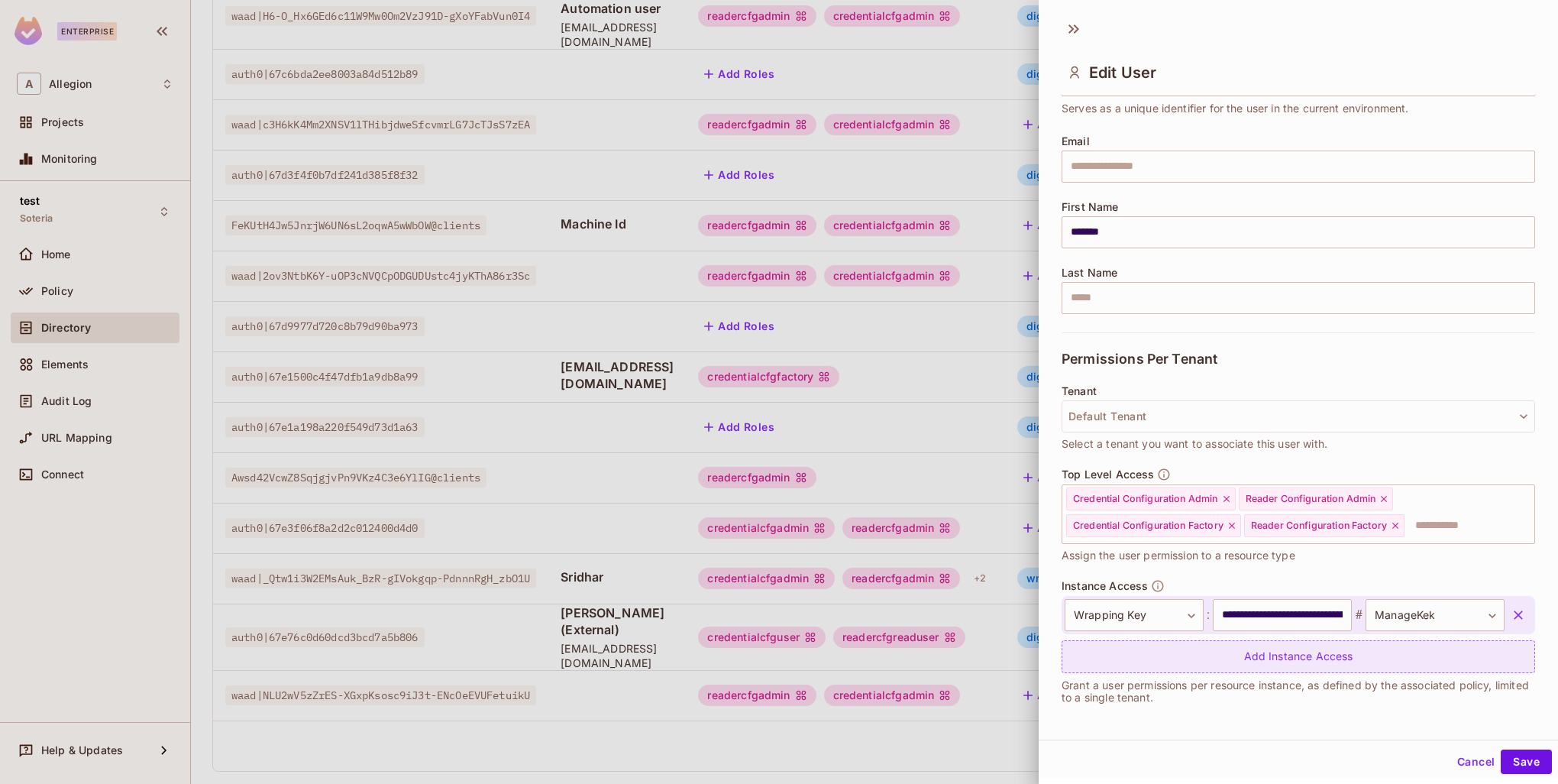
scroll to position [3, 0]
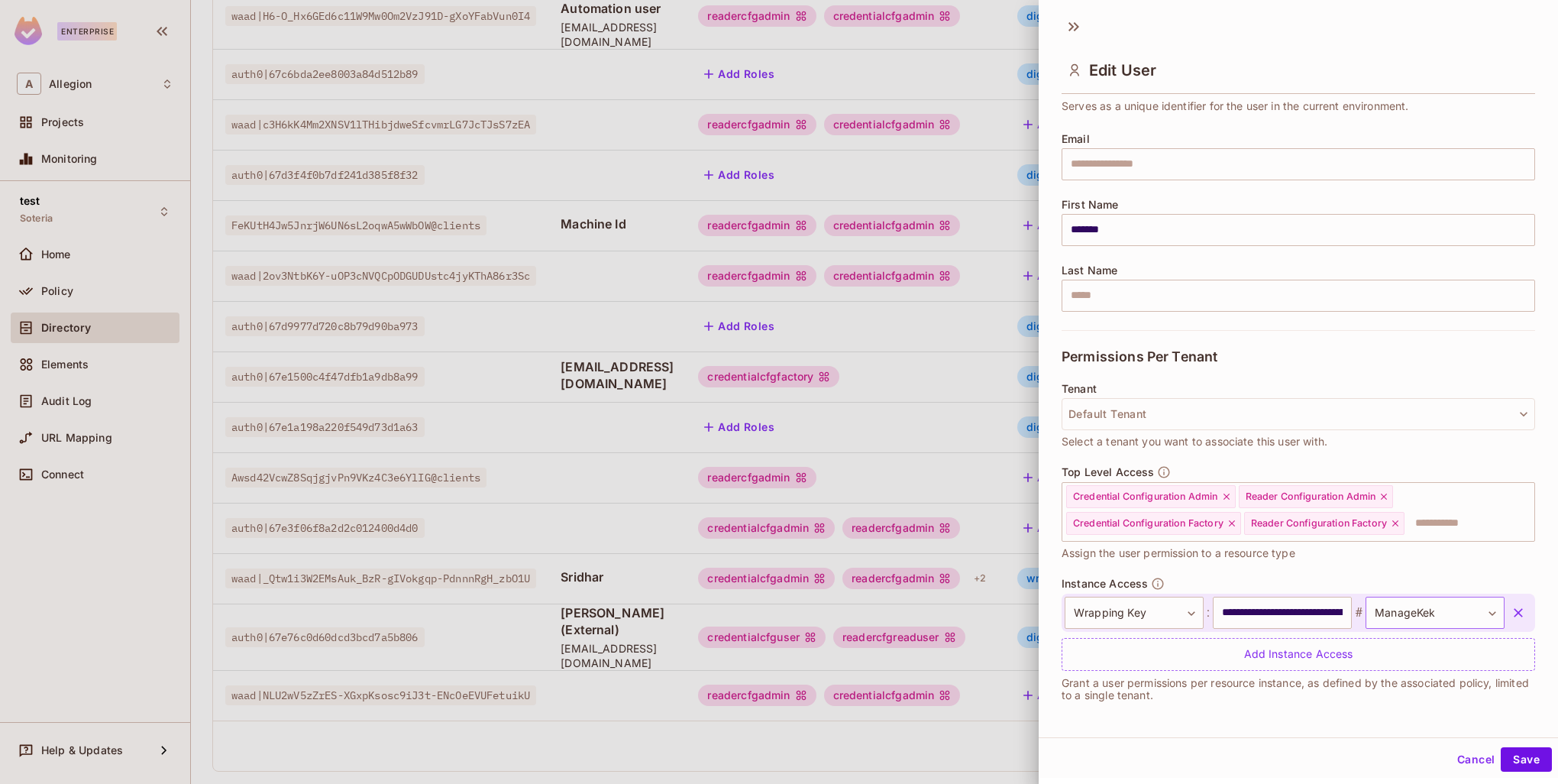
click at [1441, 612] on body "Enterprise A Allegion Projects Monitoring test Soteria Home Policy Directory El…" at bounding box center [779, 392] width 1558 height 784
click at [1327, 561] on div at bounding box center [779, 392] width 1558 height 784
click at [970, 719] on div at bounding box center [779, 392] width 1558 height 784
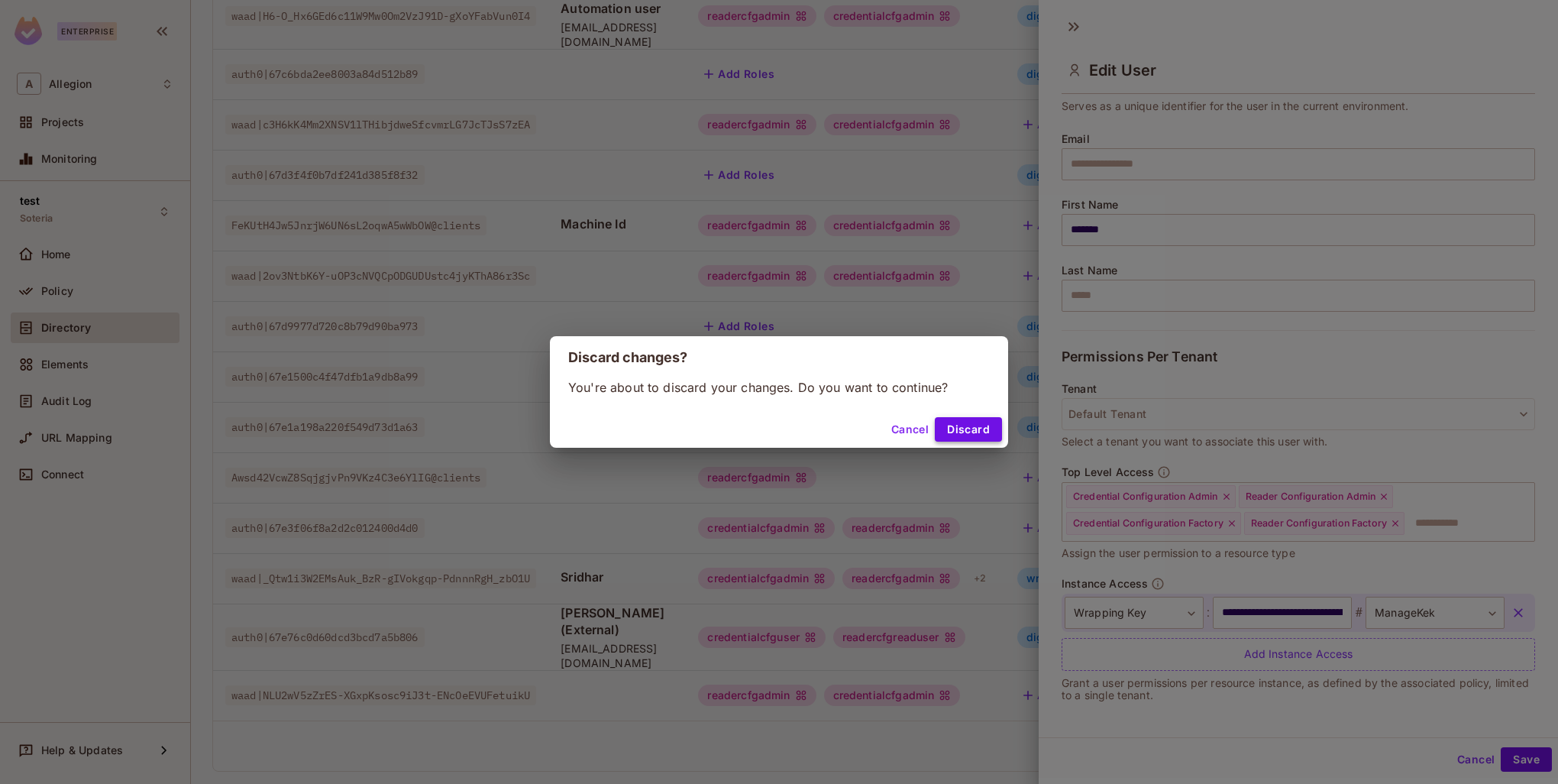
click at [989, 424] on button "Discard" at bounding box center [969, 429] width 67 height 25
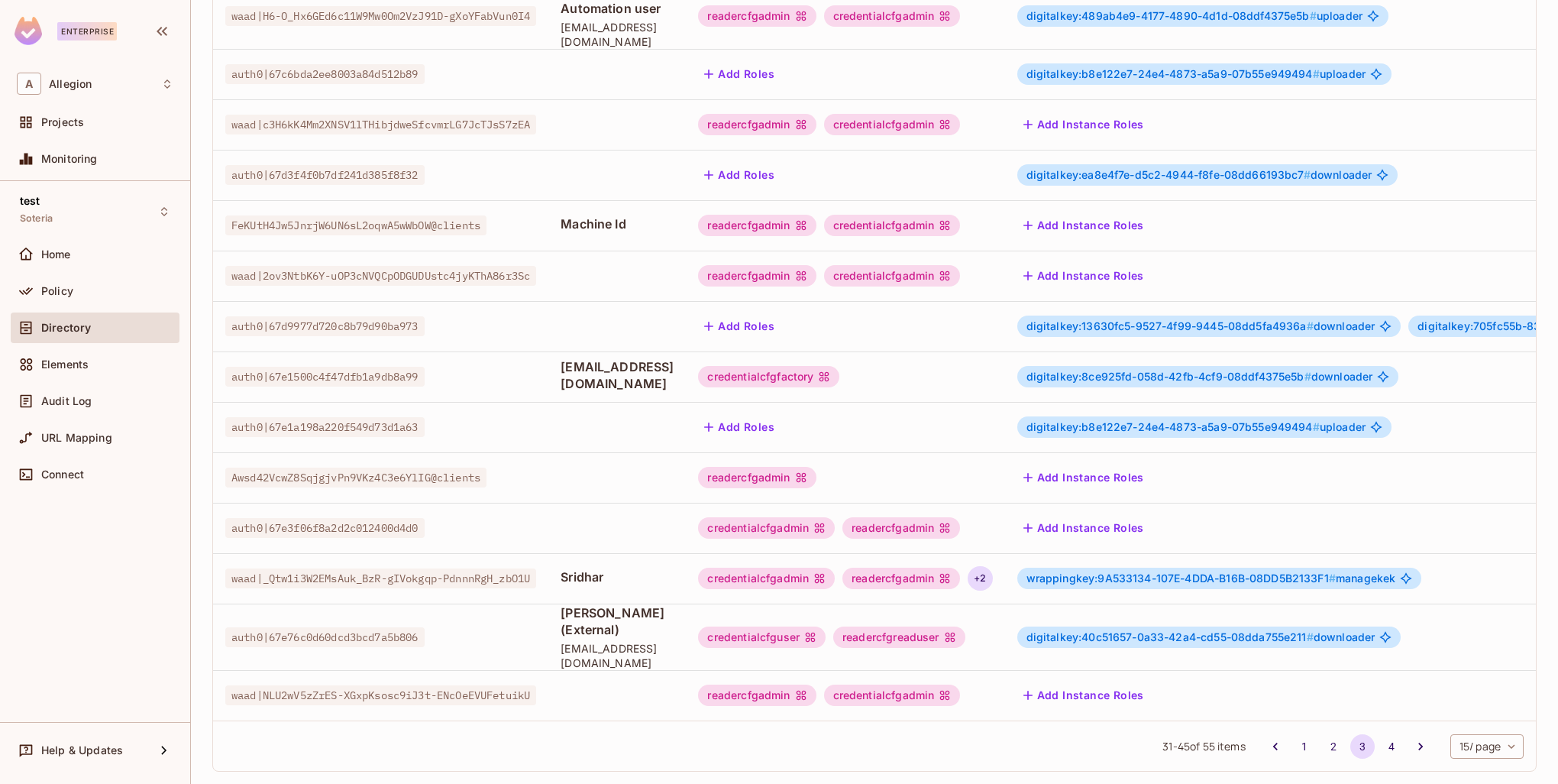
click at [993, 566] on div "+ 2" at bounding box center [980, 578] width 25 height 25
click at [1312, 543] on div at bounding box center [779, 392] width 1558 height 784
click at [1303, 573] on td "wrappingkey:9A533134-107E-4DDA-B16B-08DD5B2133F1 # managekek" at bounding box center [1421, 577] width 832 height 50
click at [1298, 571] on span "wrappingkey:9A533134-107E-4DDA-B16B-08DD5B2133F1 #" at bounding box center [1181, 577] width 309 height 13
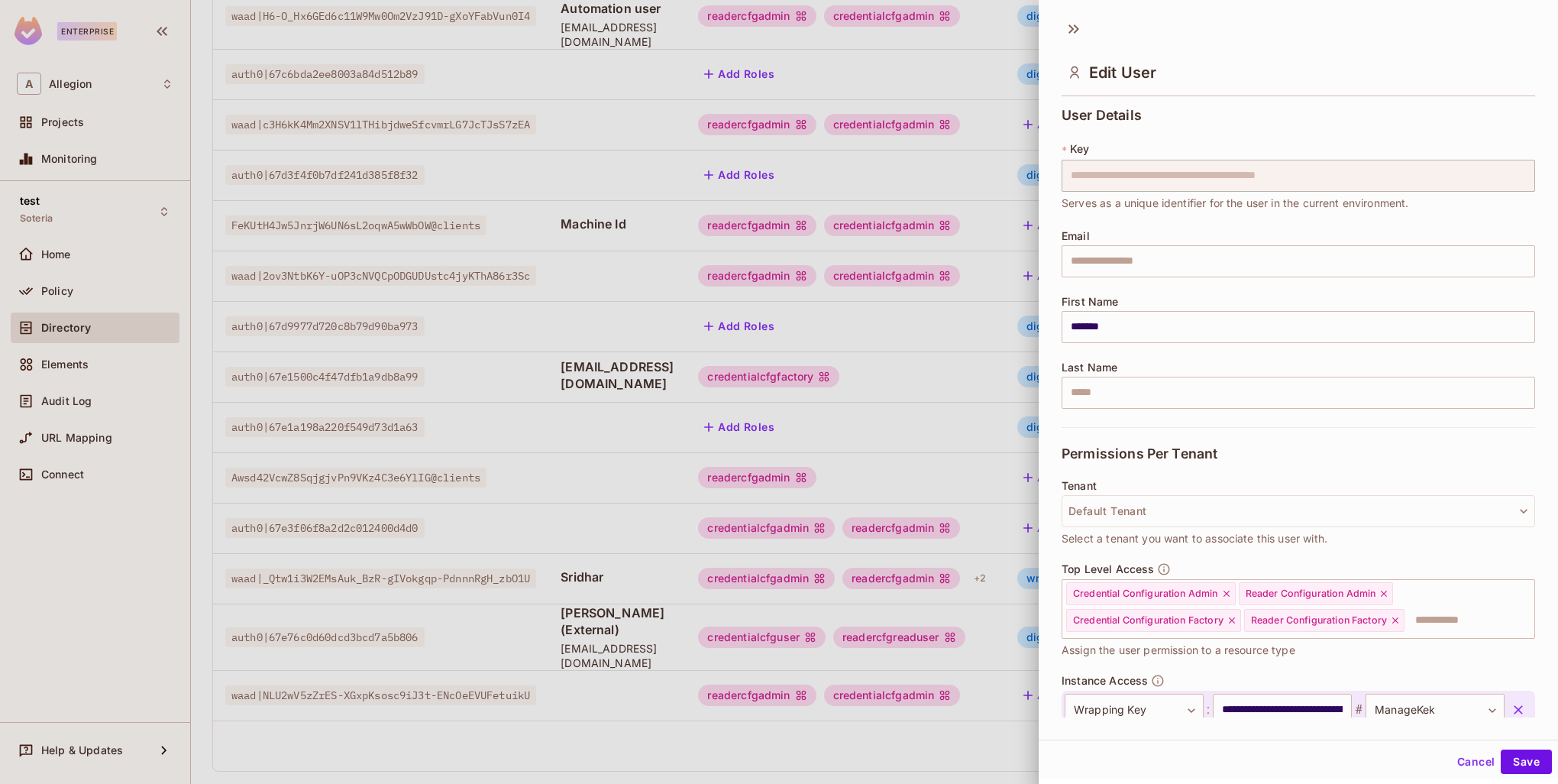
scroll to position [76, 0]
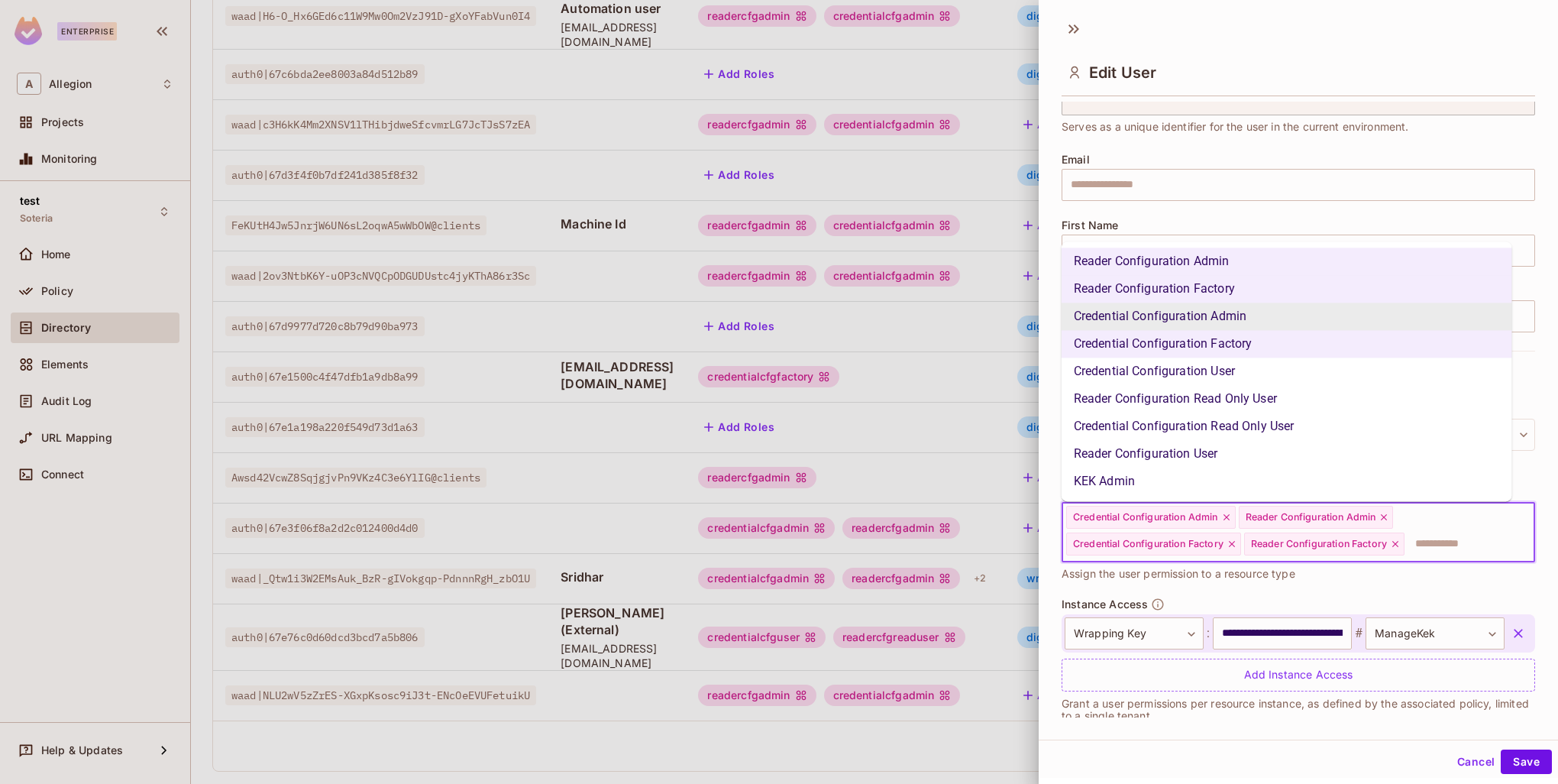
click at [1442, 546] on input "text" at bounding box center [1456, 544] width 99 height 31
click at [1132, 481] on li "KEK Admin" at bounding box center [1287, 481] width 451 height 27
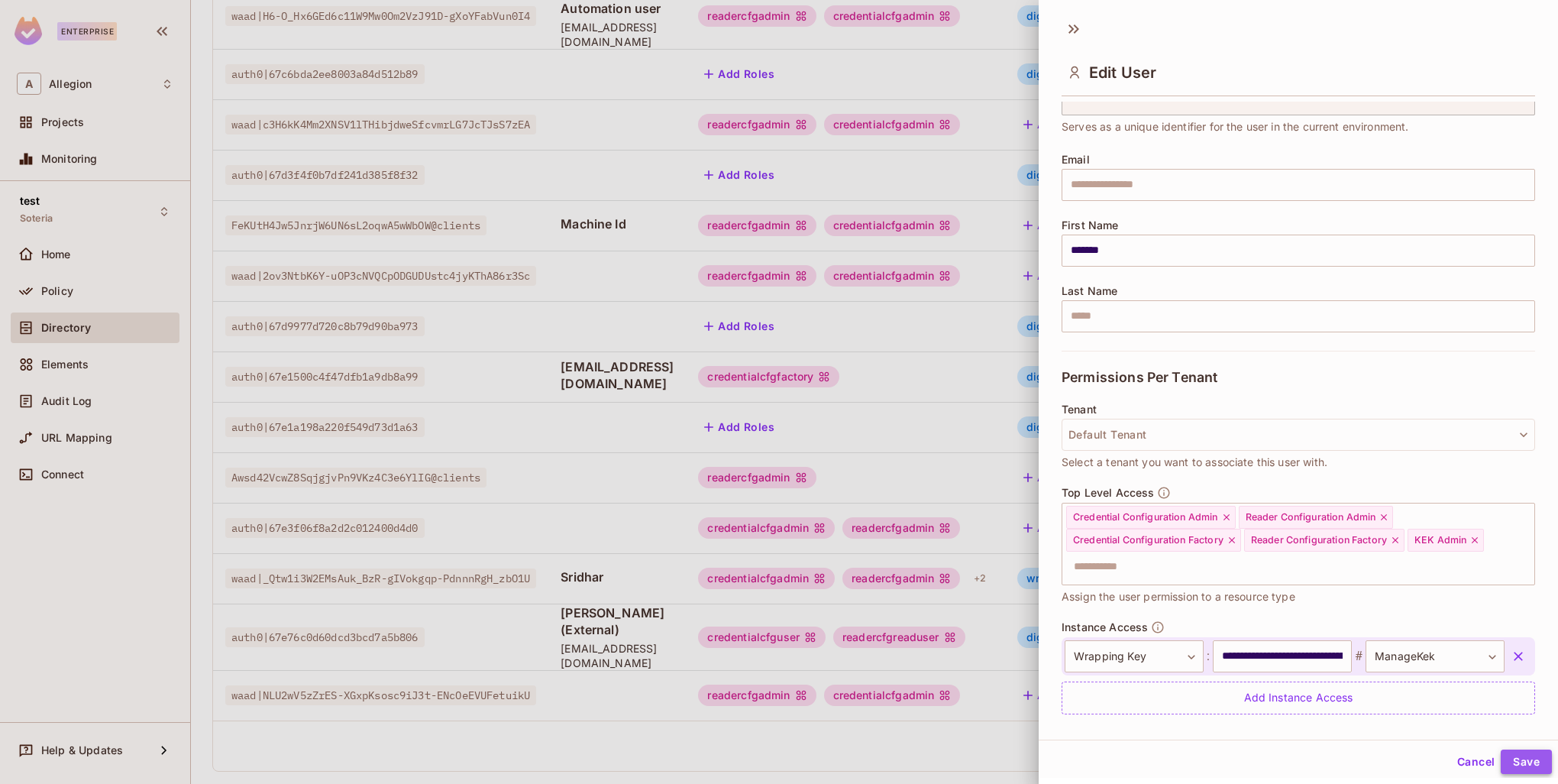
drag, startPoint x: 1506, startPoint y: 760, endPoint x: 1496, endPoint y: 765, distance: 11.2
click at [1505, 761] on button "Save" at bounding box center [1526, 761] width 51 height 25
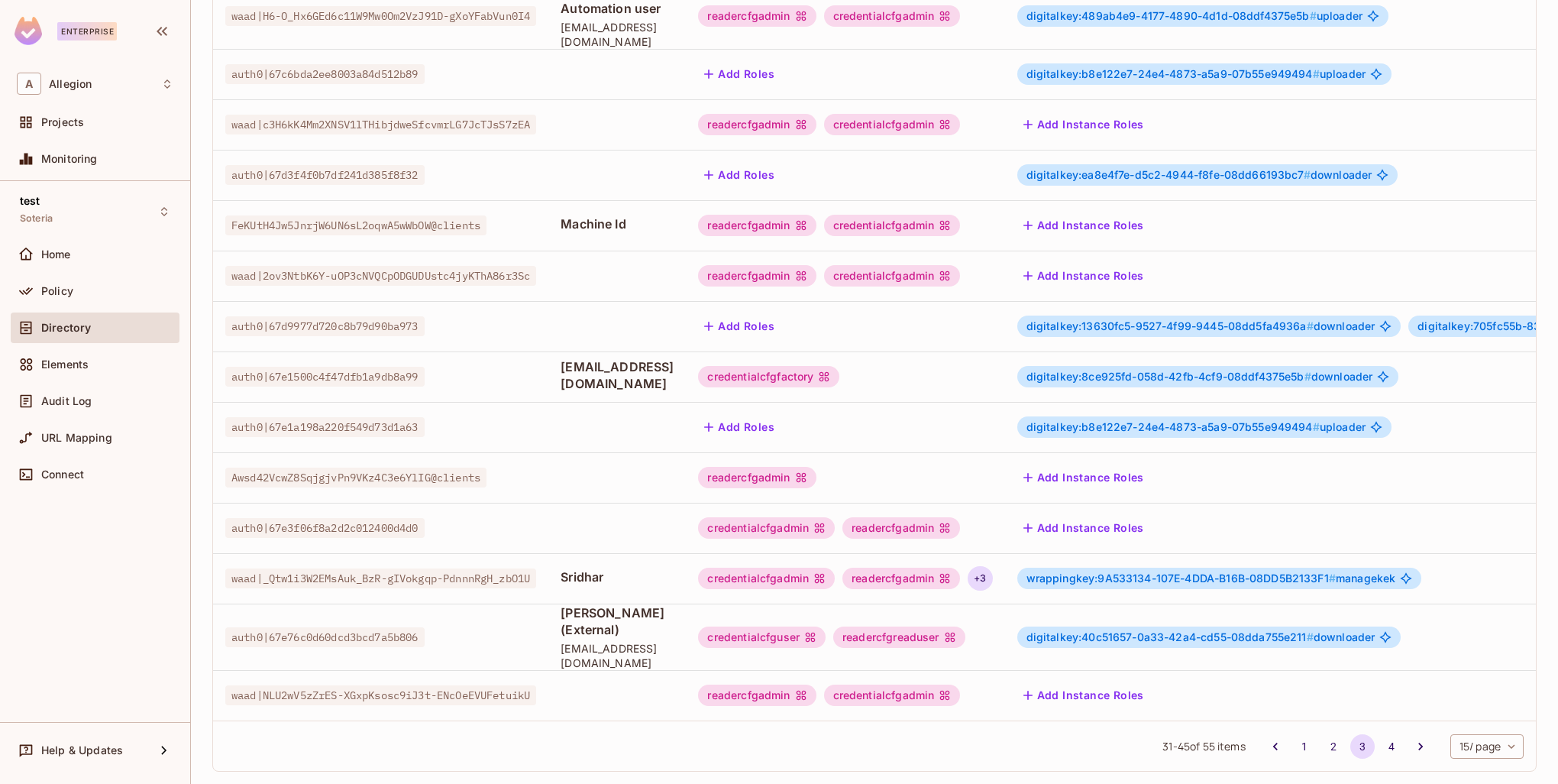
click at [993, 566] on div "+ 3" at bounding box center [980, 578] width 25 height 25
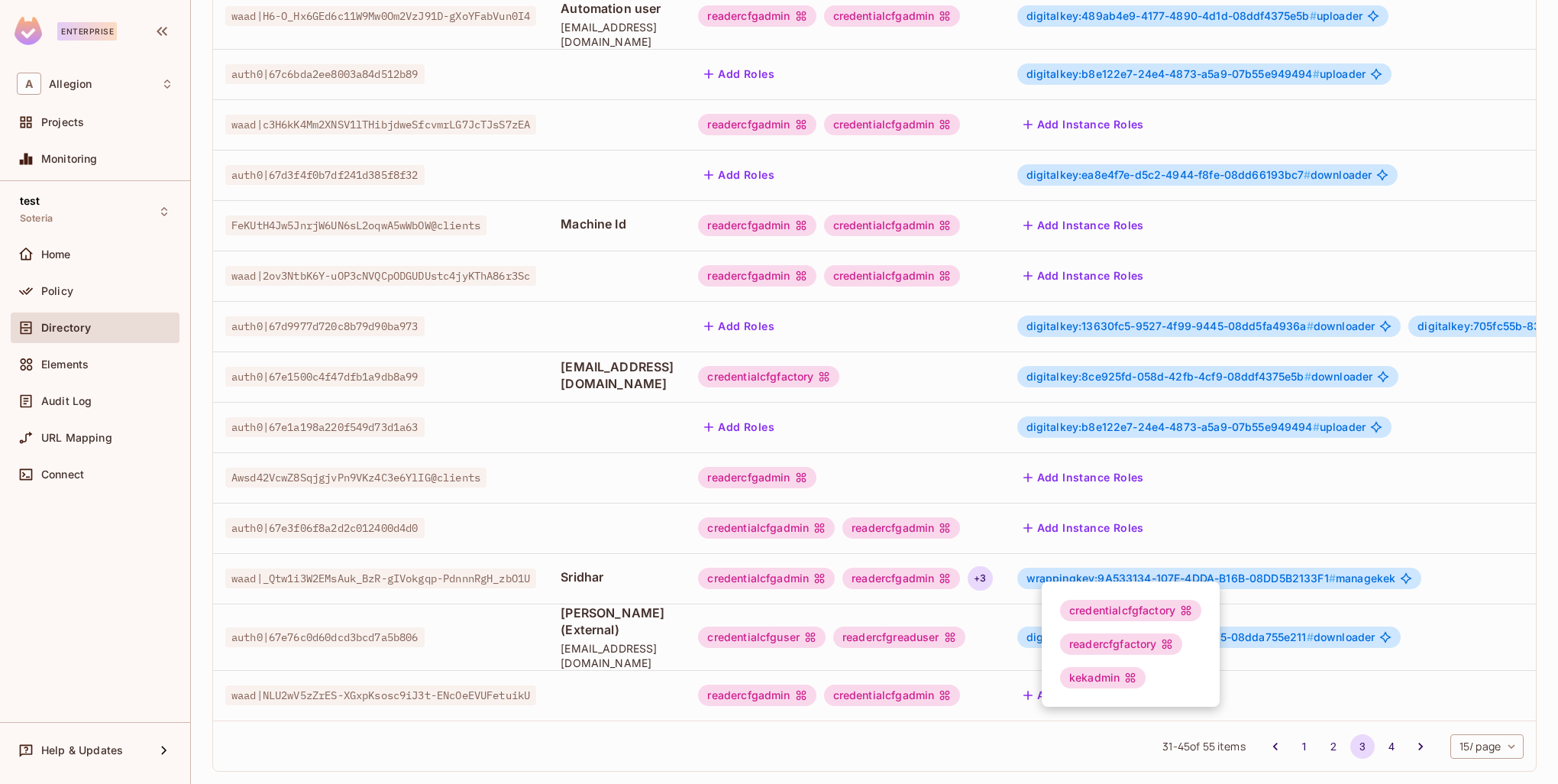
click at [1030, 571] on div at bounding box center [779, 392] width 1558 height 784
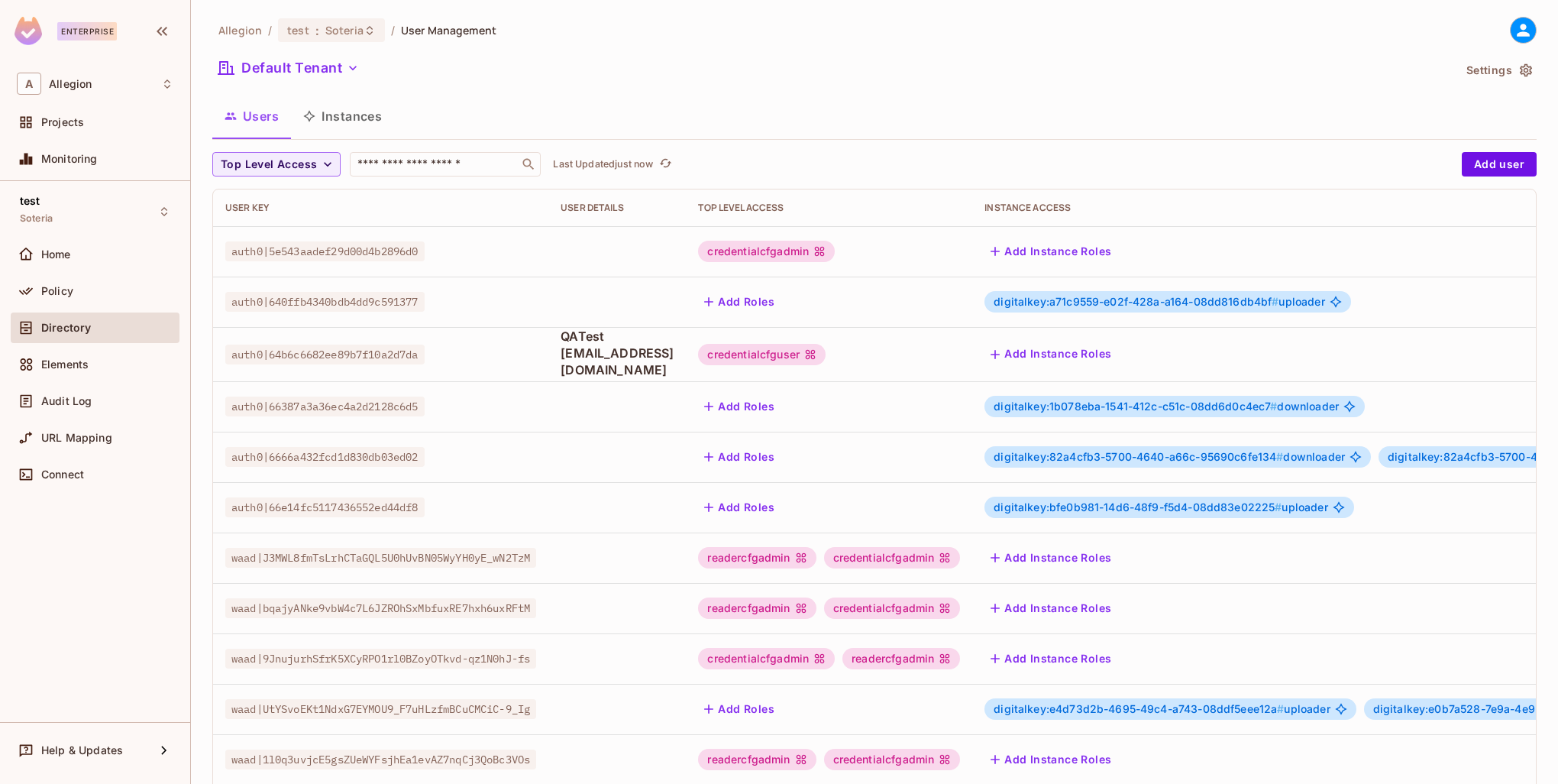
scroll to position [294, 0]
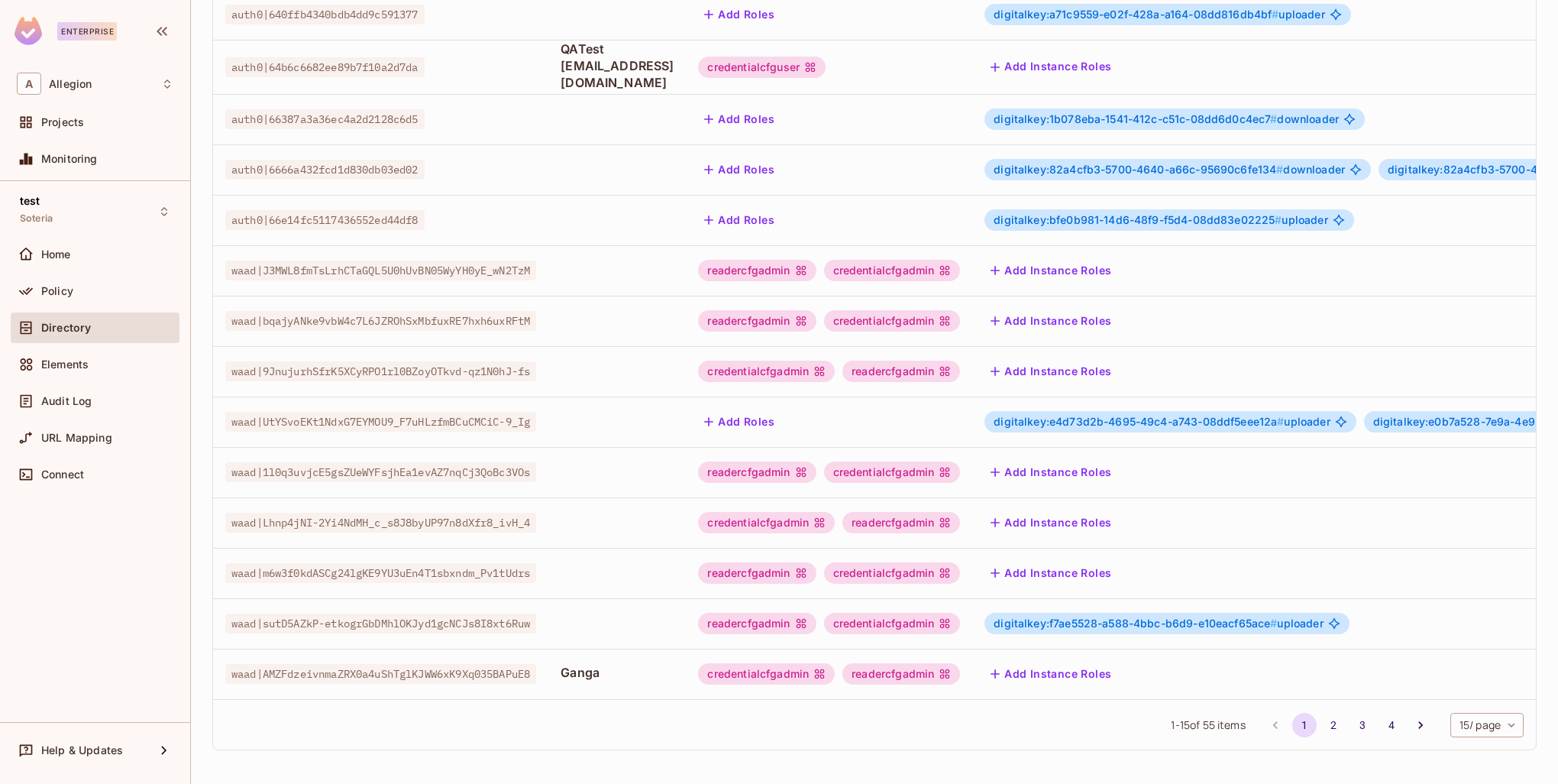
drag, startPoint x: 1316, startPoint y: 723, endPoint x: 946, endPoint y: 631, distance: 381.3
click at [1321, 723] on button "2" at bounding box center [1333, 724] width 25 height 25
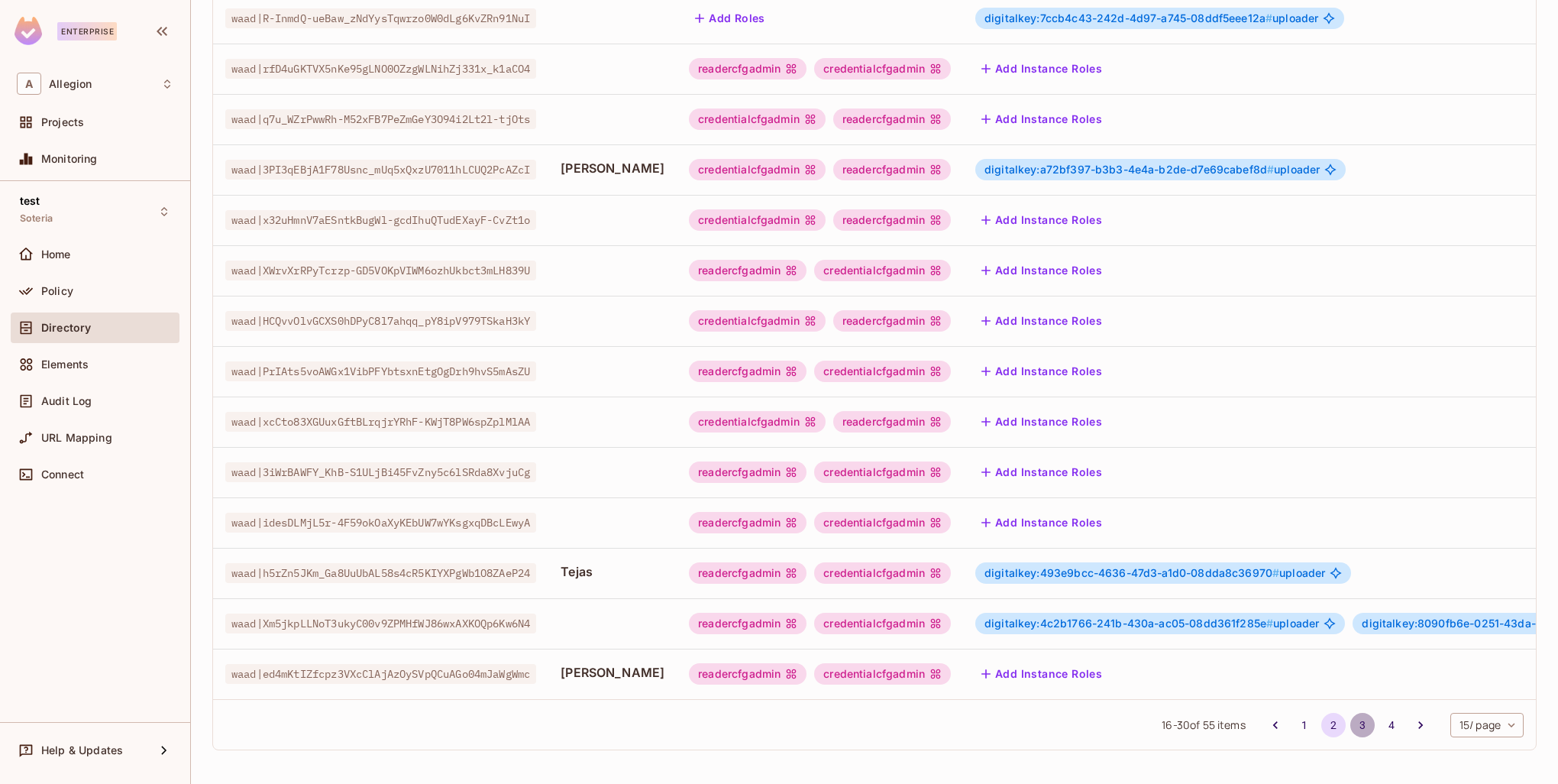
click at [1350, 723] on button "3" at bounding box center [1362, 724] width 25 height 25
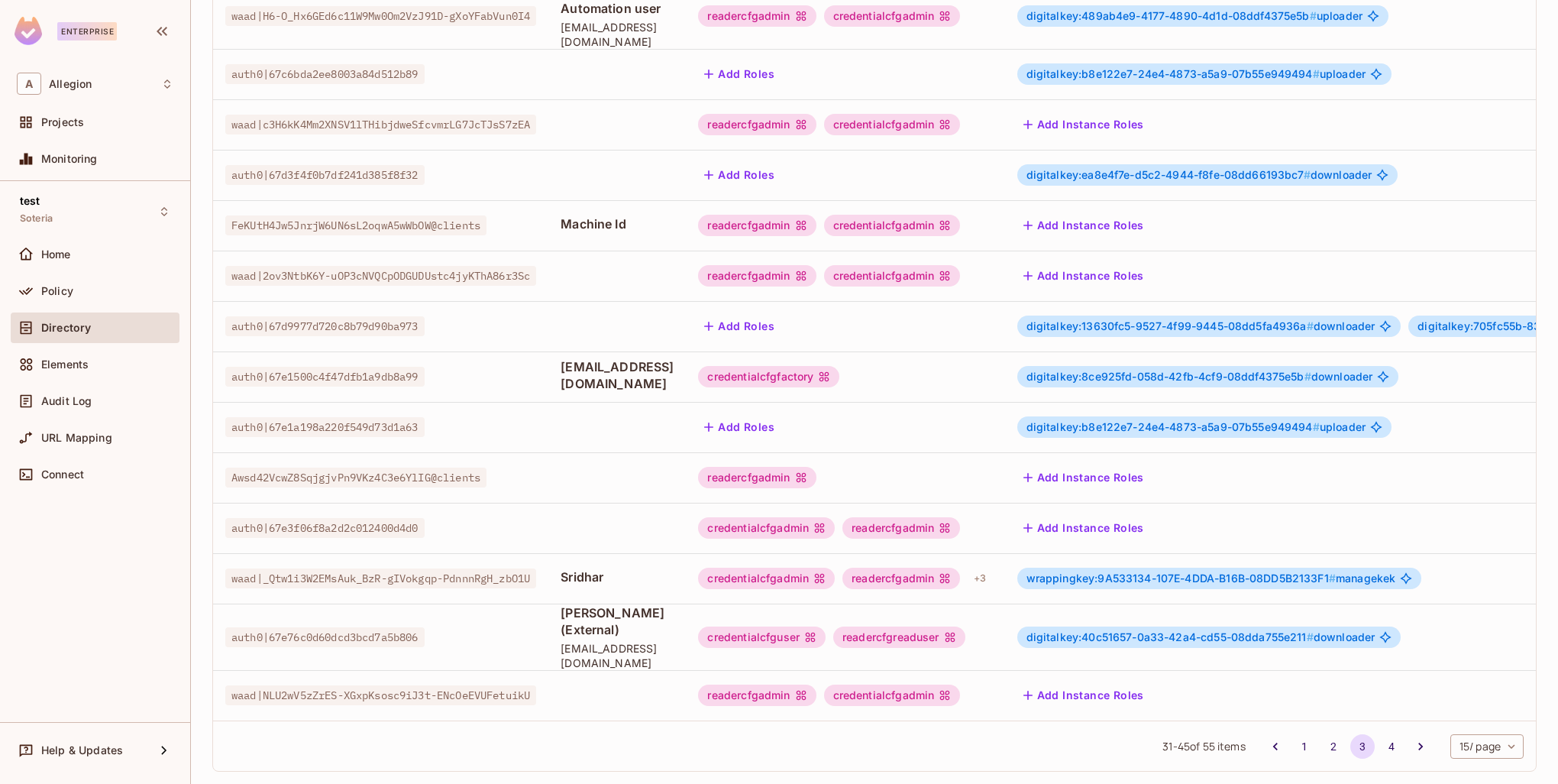
click at [1203, 569] on div "wrappingkey:9A533134-107E-4DDA-B16B-08DD5B2133F1 # managekek" at bounding box center [1220, 577] width 405 height 21
click at [1250, 571] on span "wrappingkey:9A533134-107E-4DDA-B16B-08DD5B2133F1 #" at bounding box center [1181, 577] width 309 height 13
click at [1336, 571] on span "wrappingkey:9A533134-107E-4DDA-B16B-08DD5B2133F1 #" at bounding box center [1181, 577] width 309 height 13
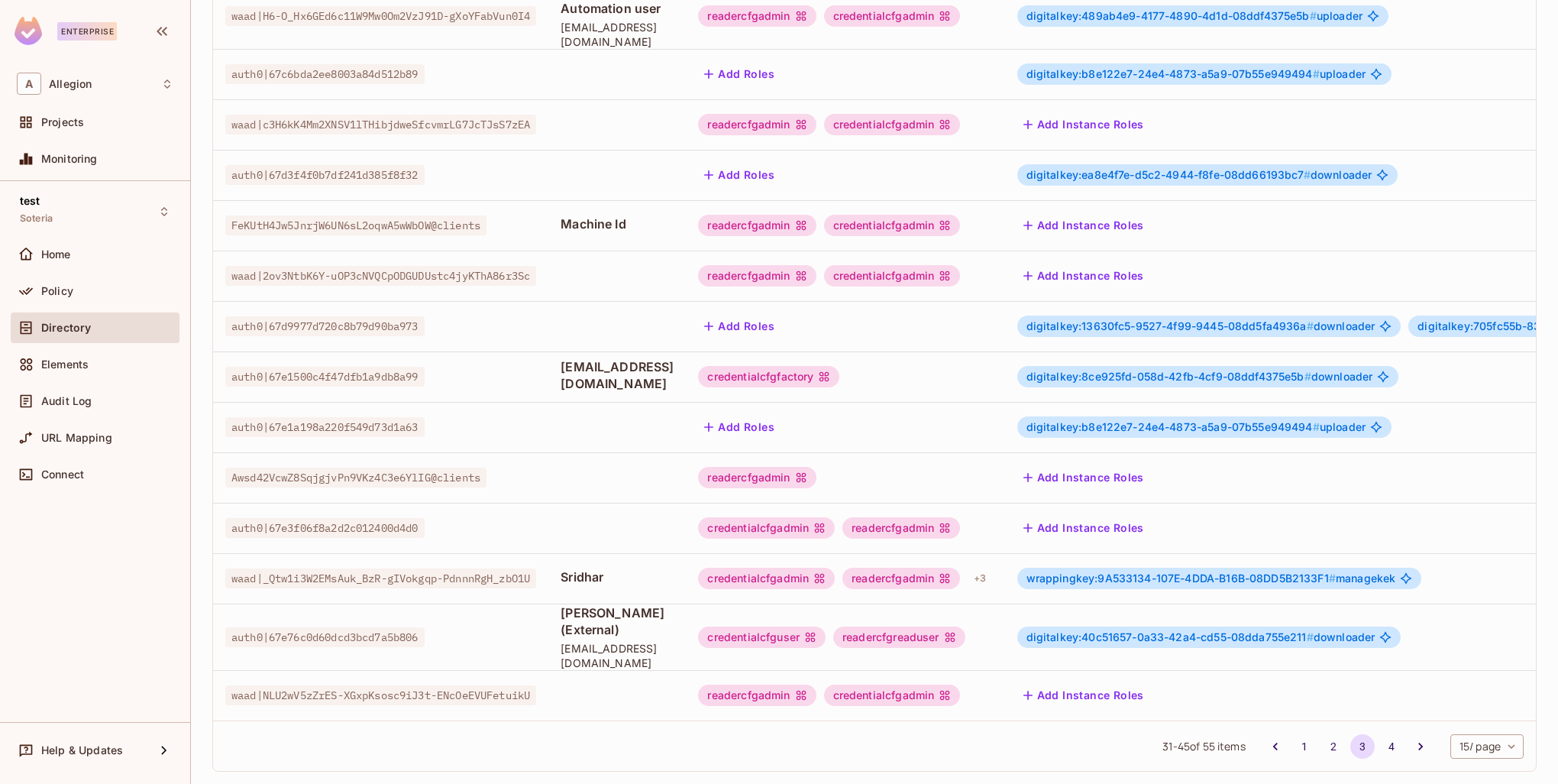
click at [1413, 572] on icon at bounding box center [1406, 578] width 12 height 12
click at [1092, 570] on div "wrappingkey:9A533134-107E-4DDA-B16B-08DD5B2133F1 # managekek" at bounding box center [1420, 577] width 807 height 21
click at [1224, 571] on span "wrappingkey:9A533134-107E-4DDA-B16B-08DD5B2133F1 #" at bounding box center [1181, 577] width 309 height 13
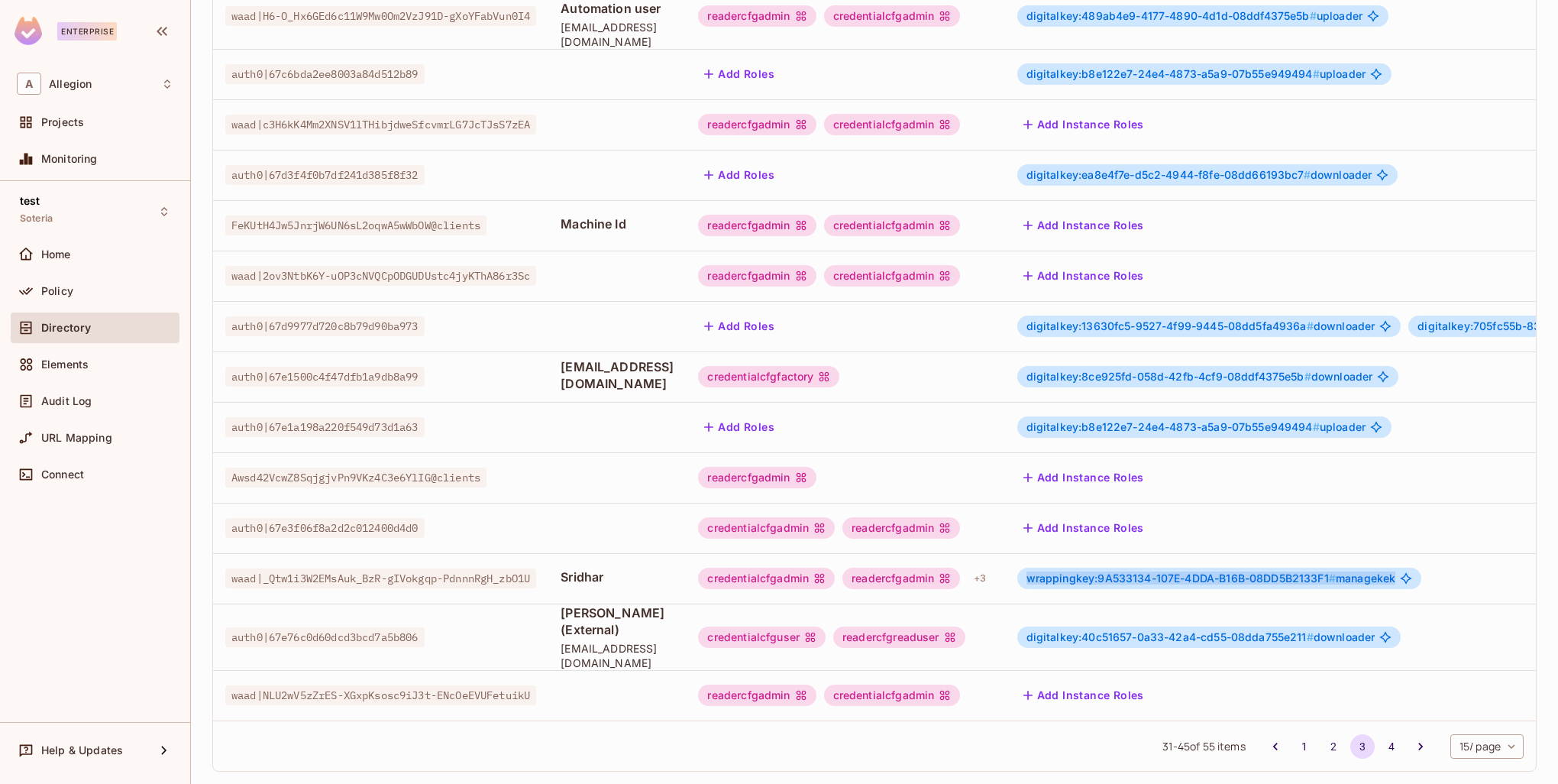
click at [1224, 571] on span "wrappingkey:9A533134-107E-4DDA-B16B-08DD5B2133F1 #" at bounding box center [1181, 577] width 309 height 13
click at [1215, 627] on td "digitalkey:40c51657-0a33-42a4-cd55-08dda755e211 # downloader" at bounding box center [1421, 637] width 832 height 67
click at [1207, 568] on div "wrappingkey:9A533134-107E-4DDA-B16B-08DD5B2133F1 # managekek" at bounding box center [1220, 577] width 405 height 21
click at [1004, 567] on td "credentialcfgadmin readercfgadmin + 3" at bounding box center [845, 577] width 319 height 50
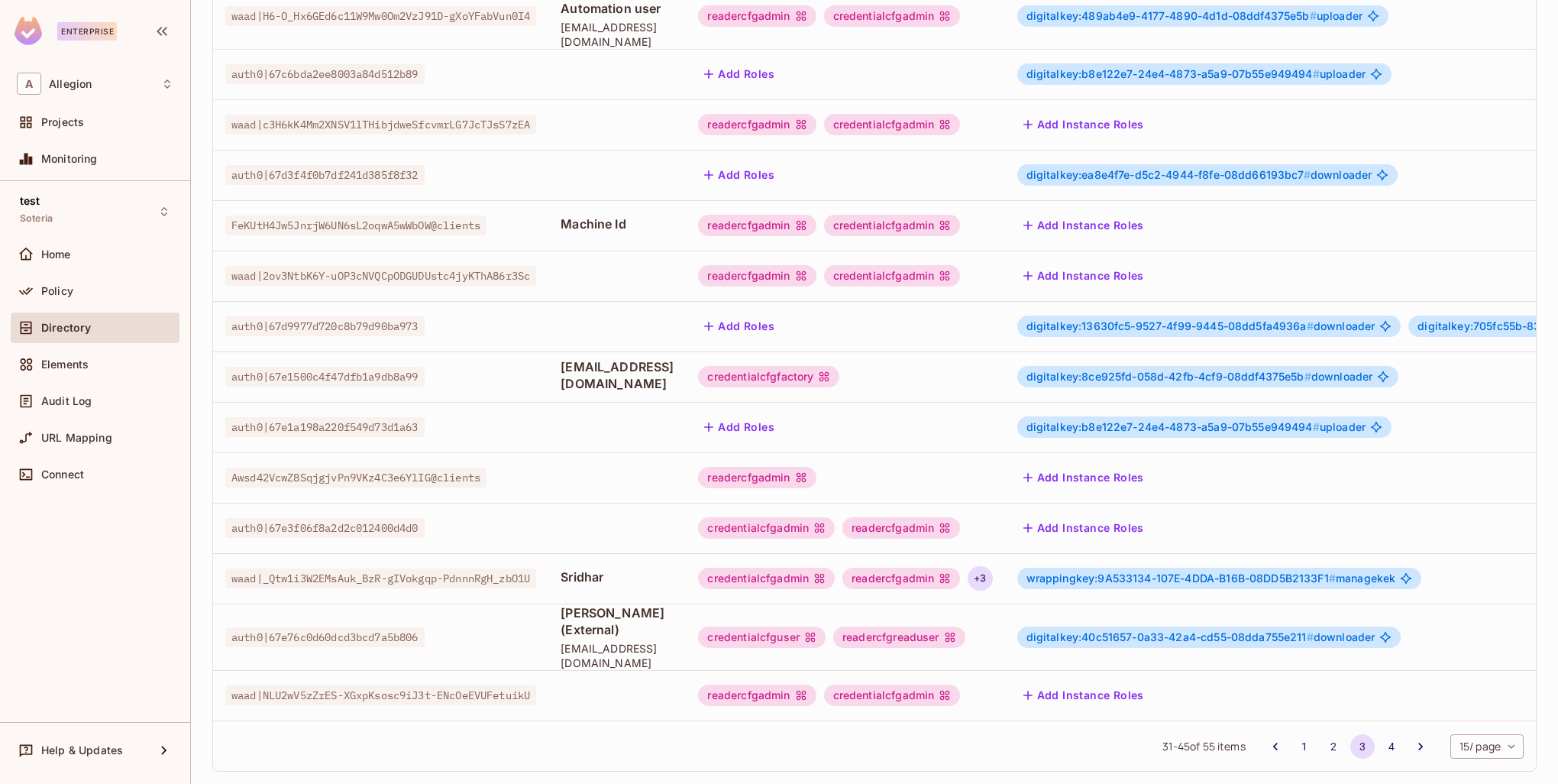
click at [993, 566] on div "+ 3" at bounding box center [980, 578] width 25 height 25
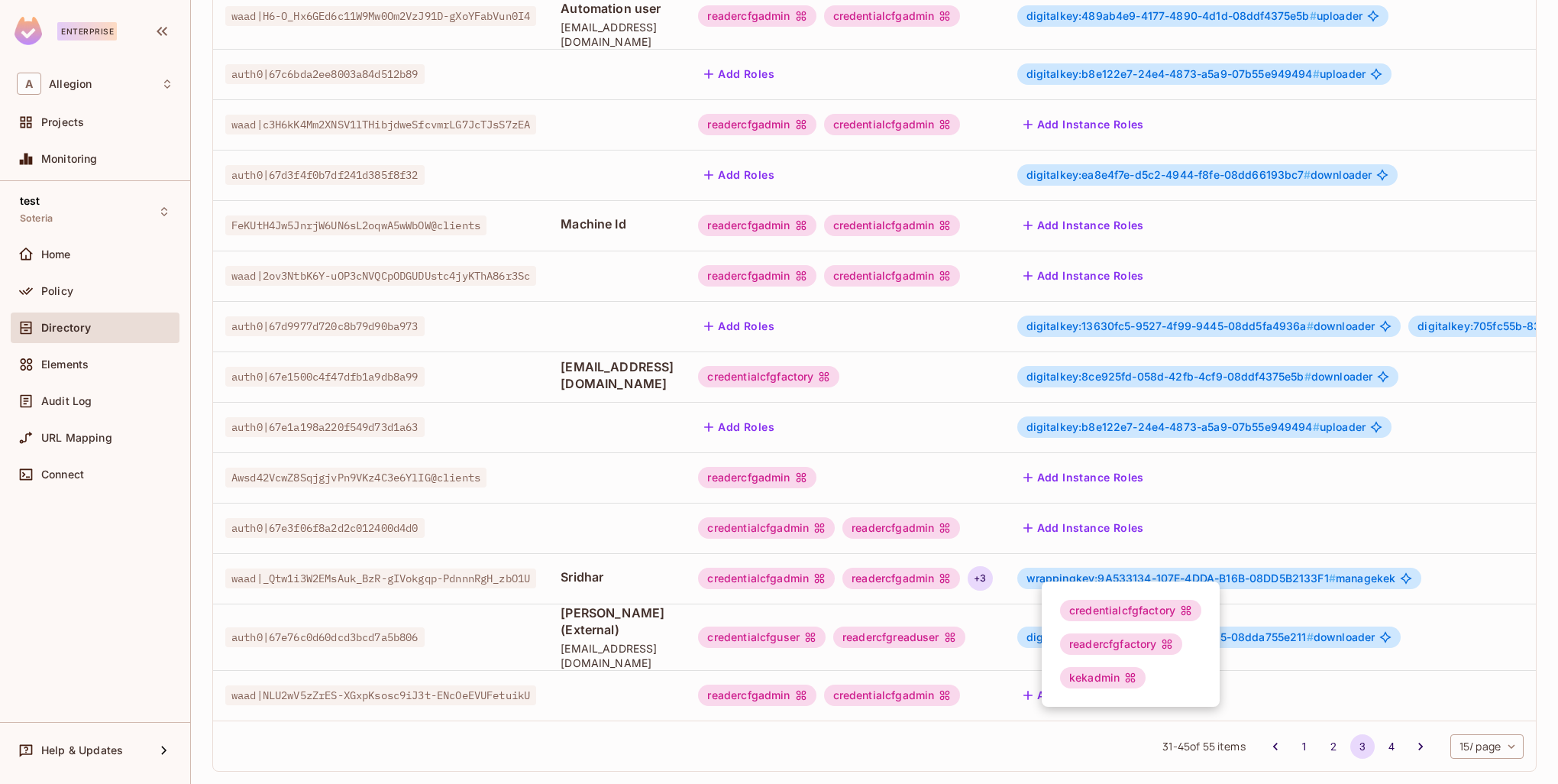
click at [1109, 559] on div at bounding box center [779, 392] width 1558 height 784
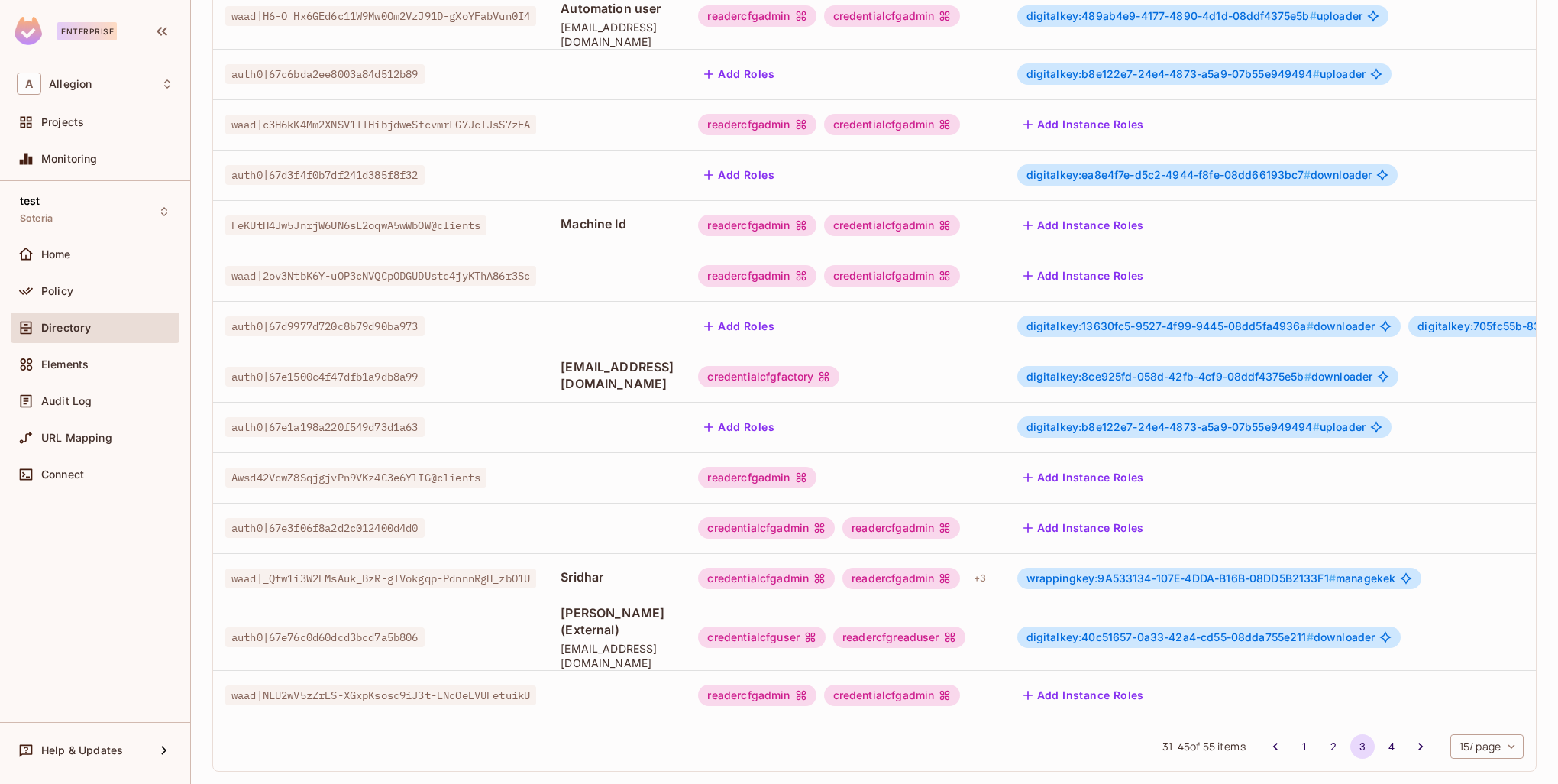
click at [1109, 559] on div at bounding box center [779, 392] width 1558 height 784
click at [1422, 567] on div "wrappingkey:9A533134-107E-4DDA-B16B-08DD5B2133F1 # managekek" at bounding box center [1220, 577] width 405 height 21
click at [1286, 571] on span "wrappingkey:9A533134-107E-4DDA-B16B-08DD5B2133F1 #" at bounding box center [1181, 577] width 309 height 13
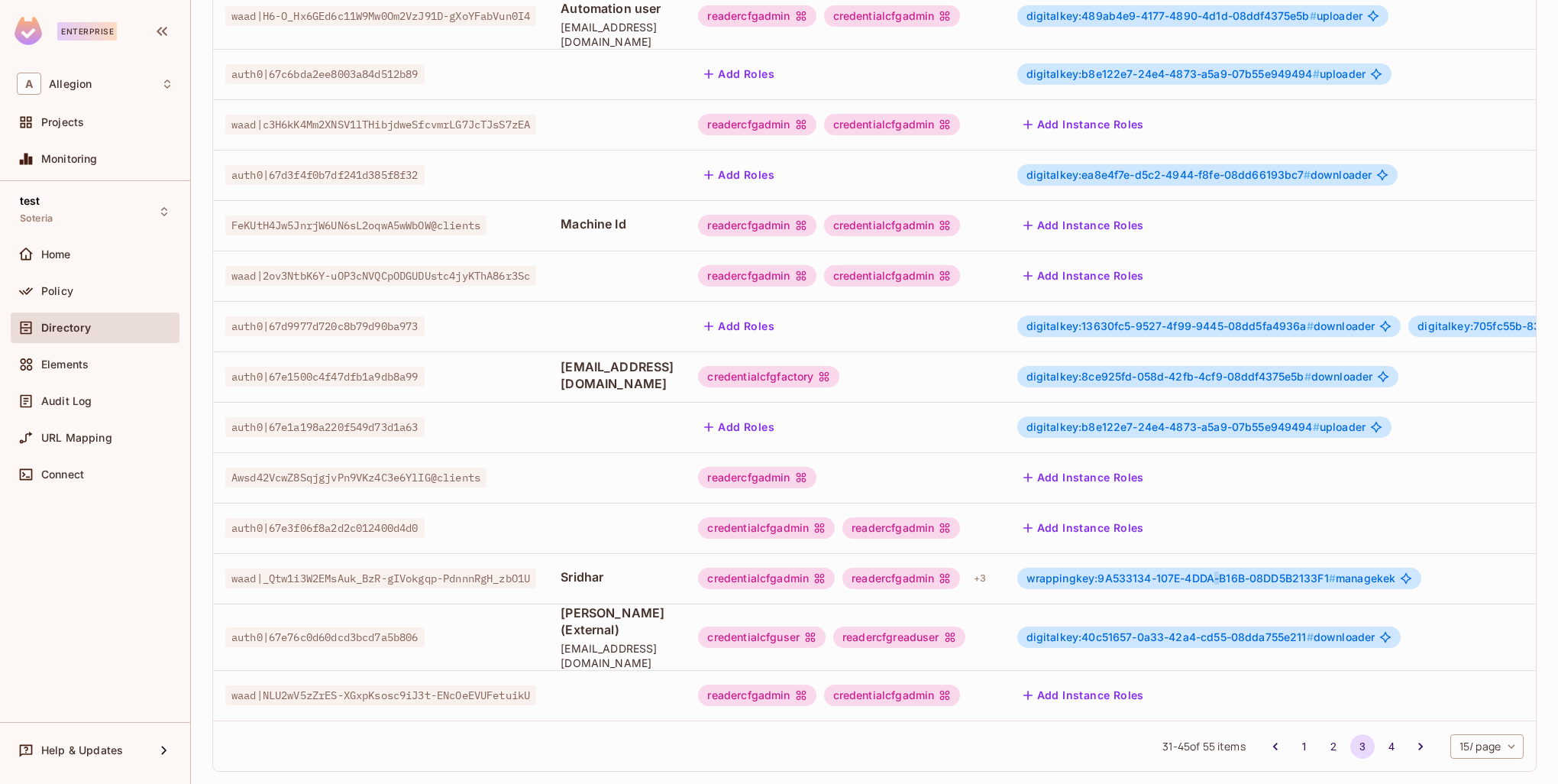
click at [1286, 571] on span "wrappingkey:9A533134-107E-4DDA-B16B-08DD5B2133F1 #" at bounding box center [1181, 577] width 309 height 13
click at [960, 567] on div "readercfgadmin" at bounding box center [901, 577] width 118 height 21
click at [1151, 516] on button "Add Instance Roles" at bounding box center [1084, 528] width 133 height 25
click at [1145, 502] on td "Add Instance Roles" at bounding box center [1421, 527] width 832 height 50
click at [1151, 516] on button "Add Instance Roles" at bounding box center [1084, 528] width 133 height 25
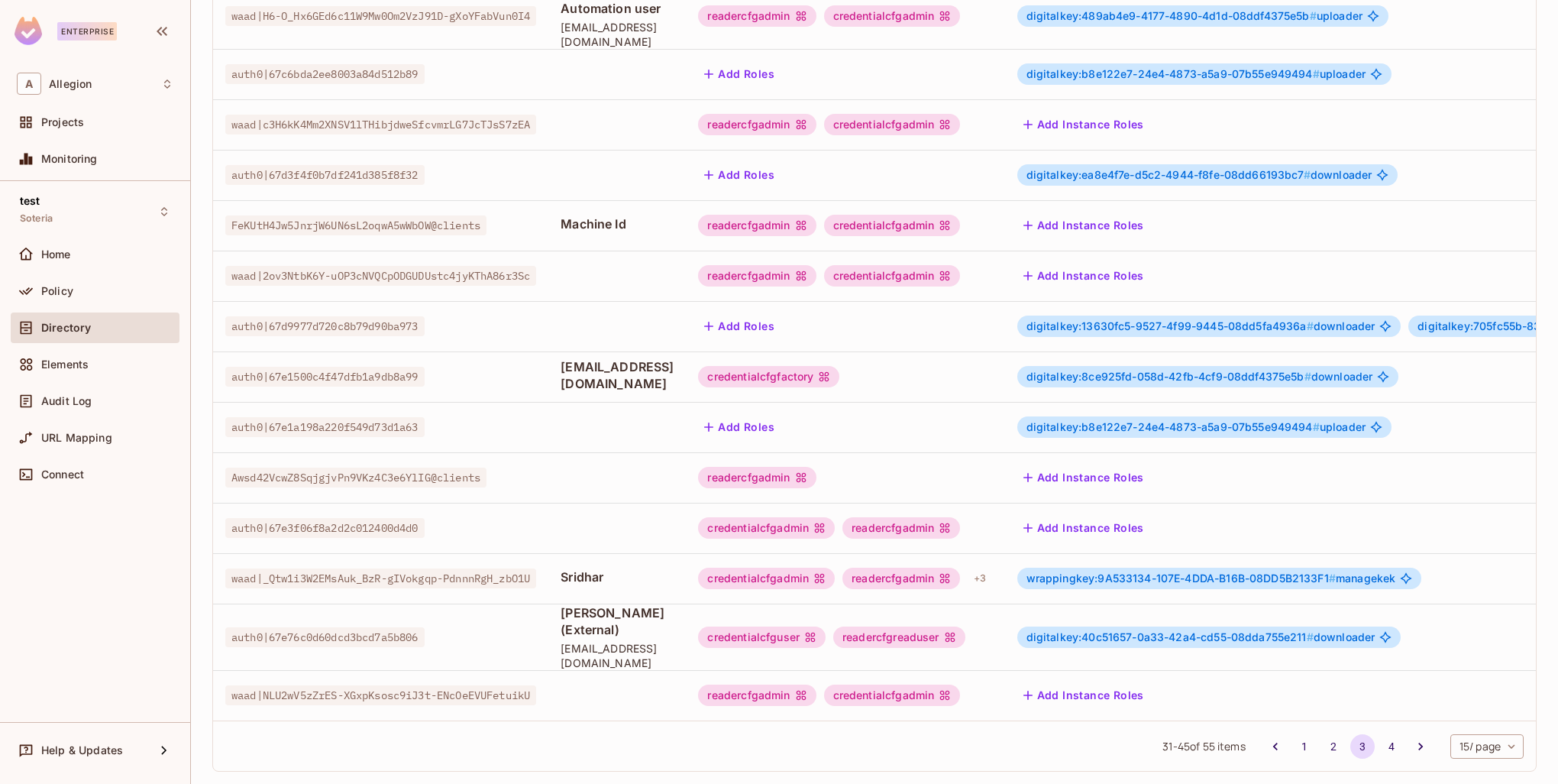
click at [1086, 553] on td "wrappingkey:9A533134-107E-4DDA-B16B-08DD5B2133F1 # managekek" at bounding box center [1421, 577] width 832 height 50
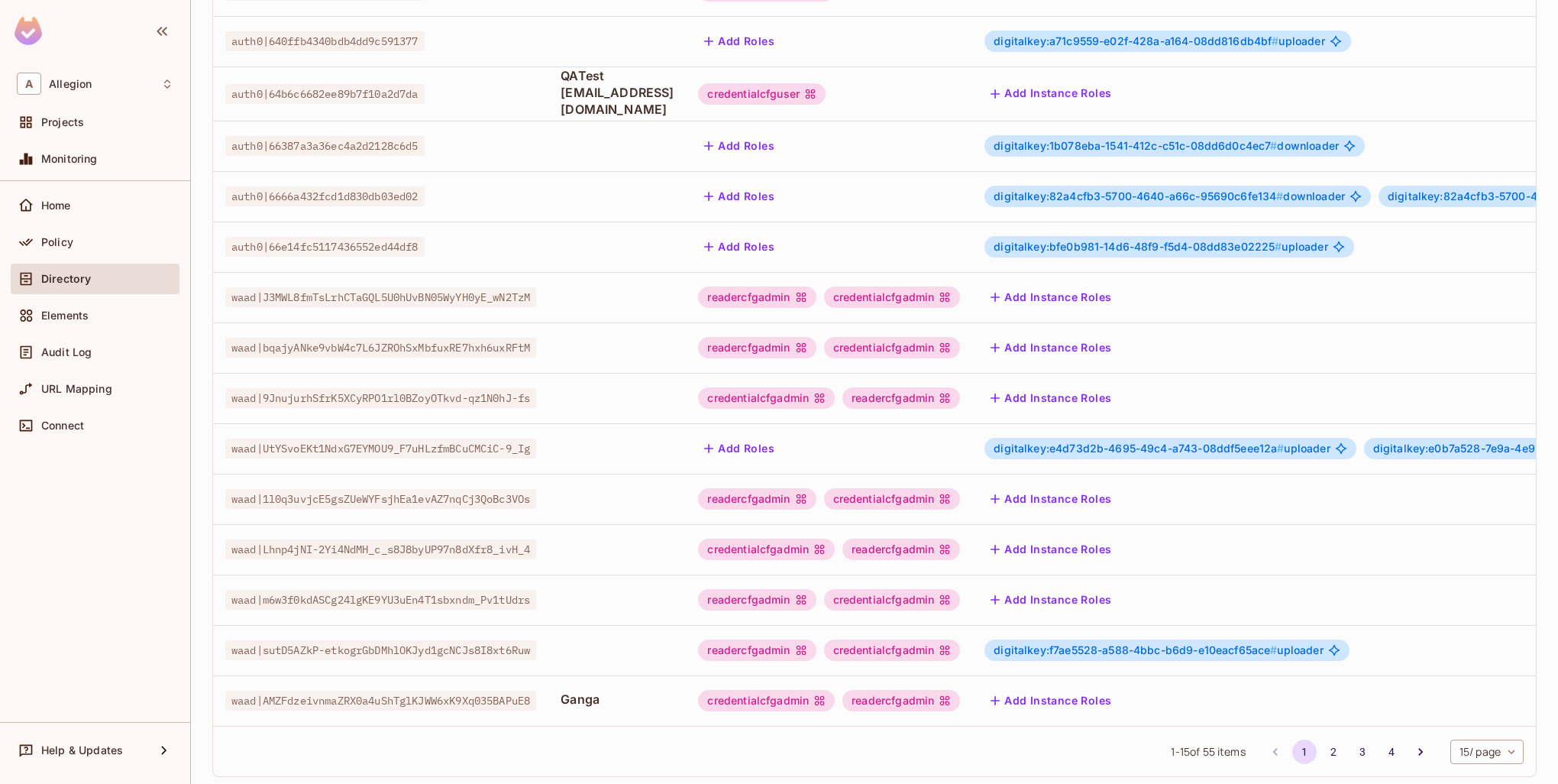
scroll to position [294, 0]
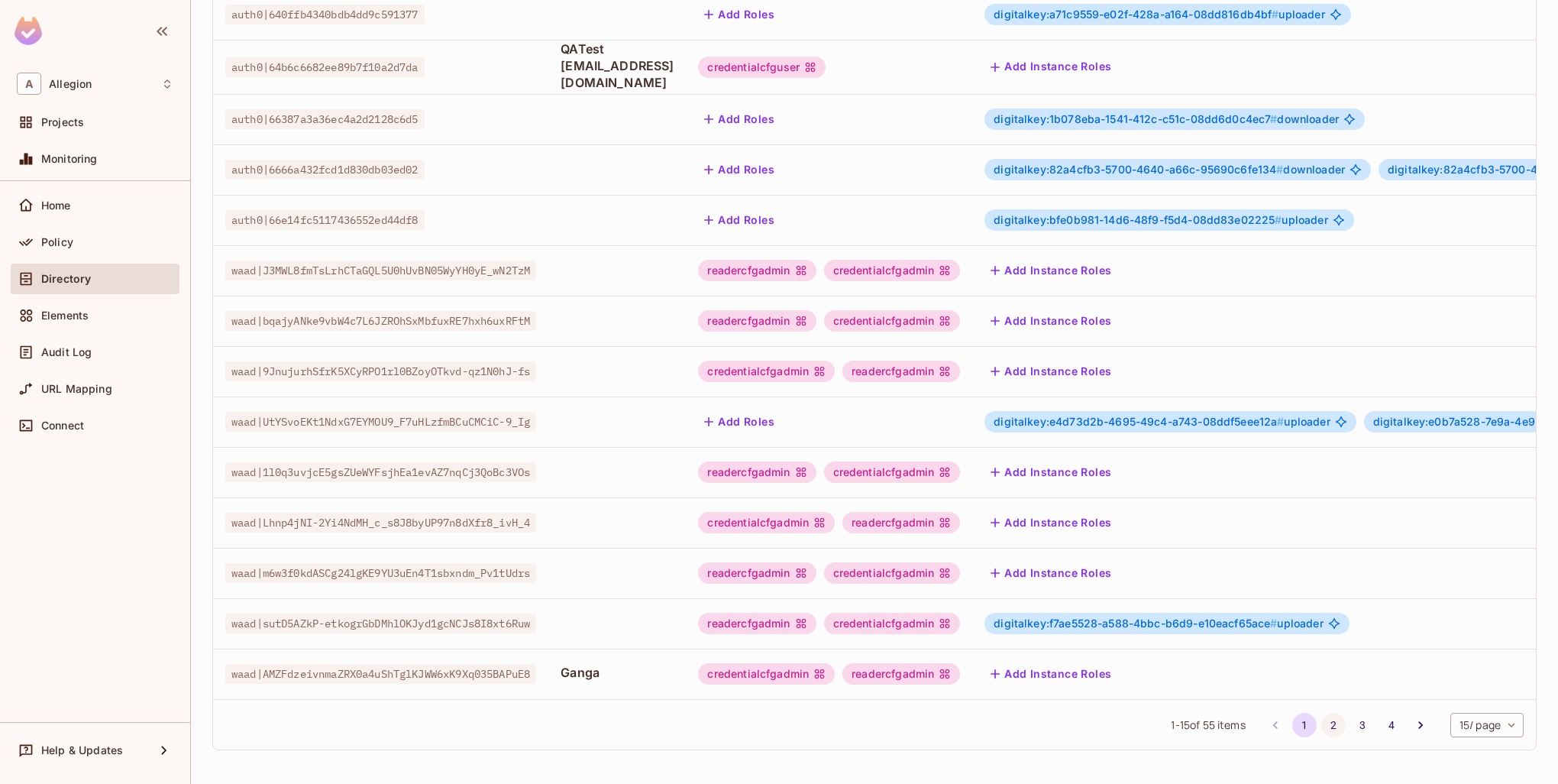
click at [1321, 727] on button "2" at bounding box center [1333, 724] width 25 height 25
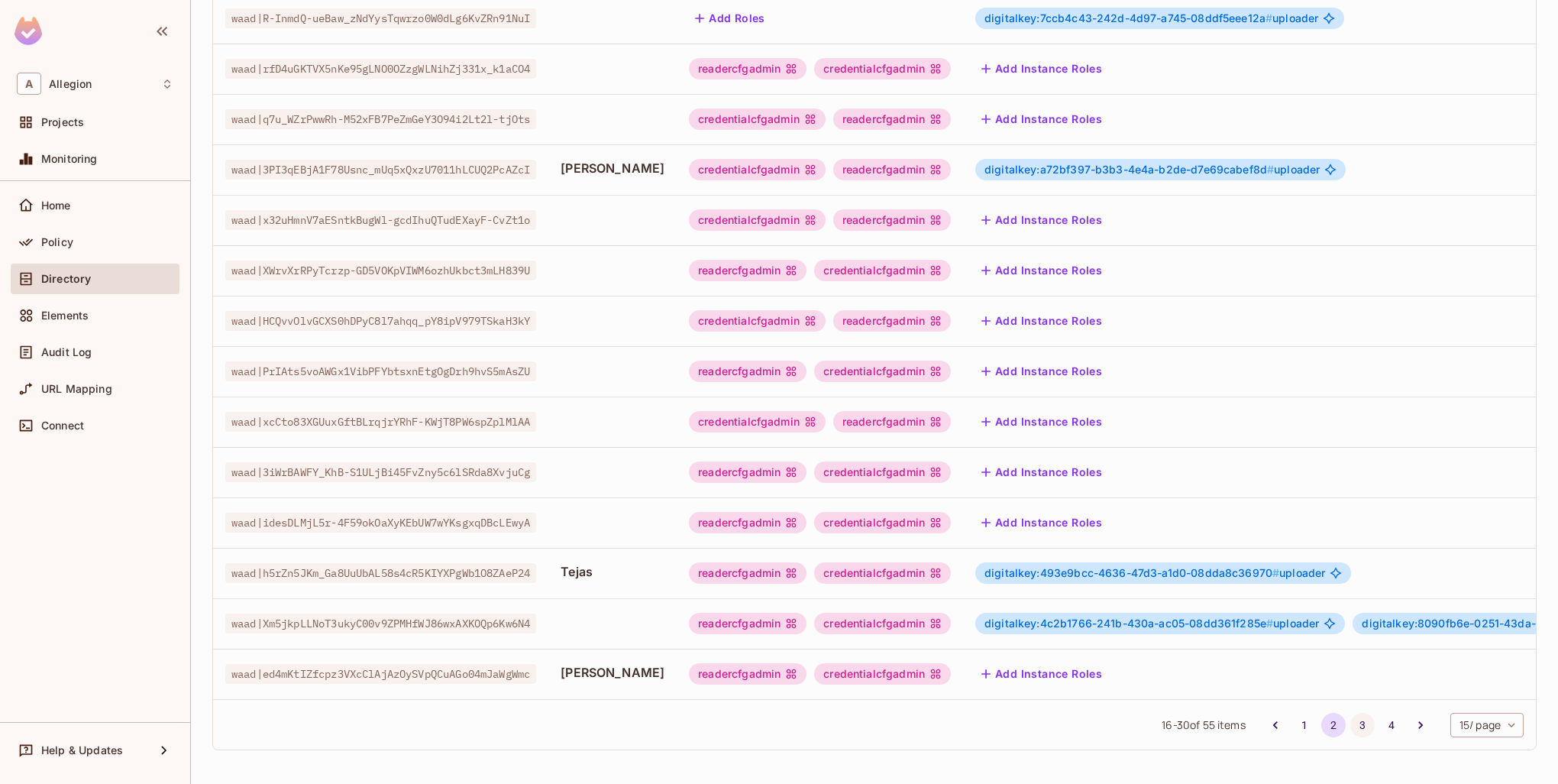
click at [1351, 722] on button "3" at bounding box center [1362, 724] width 25 height 25
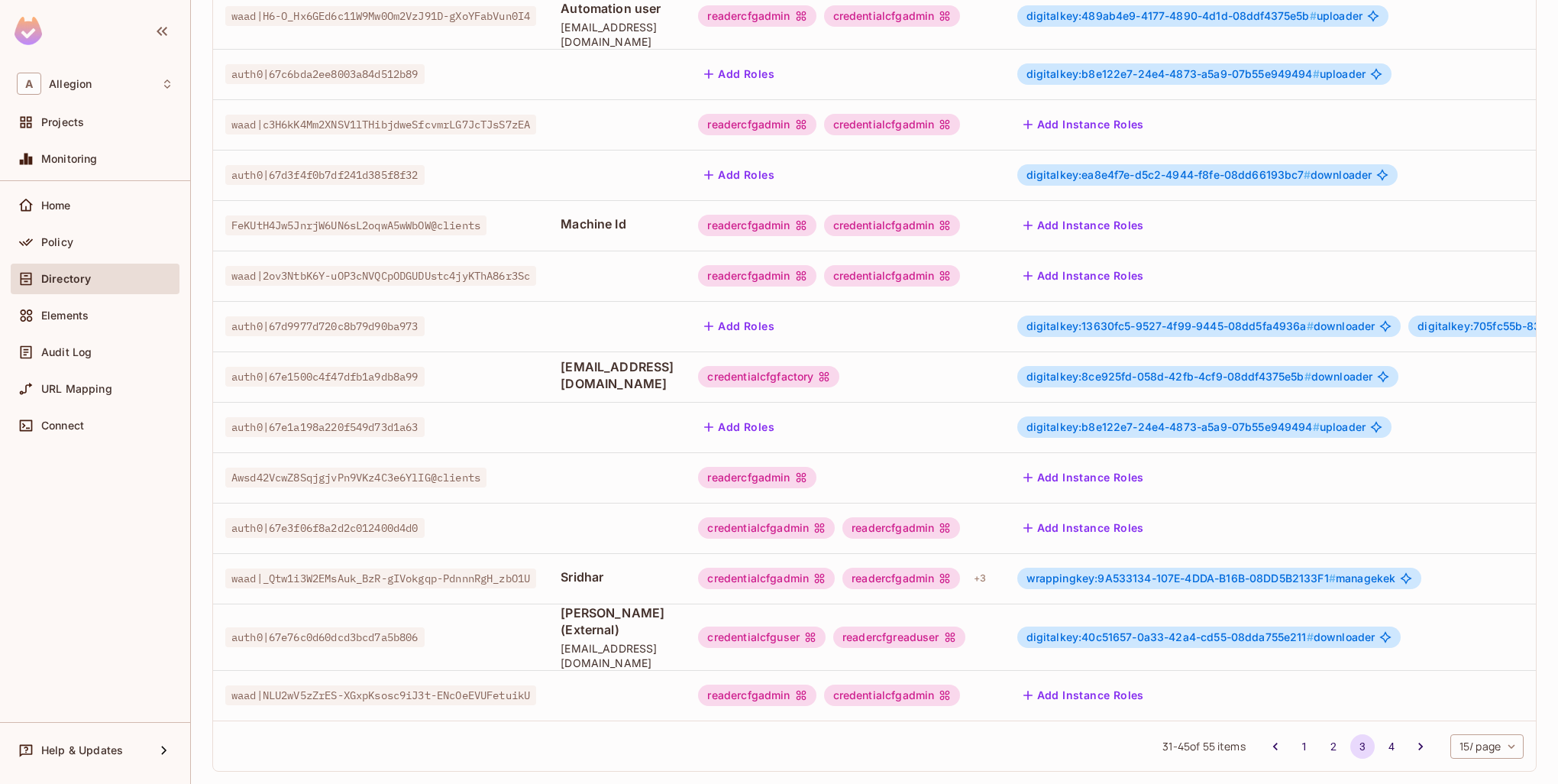
click at [1161, 553] on td "wrappingkey:9A533134-107E-4DDA-B16B-08DD5B2133F1 # managekek" at bounding box center [1421, 577] width 832 height 50
click at [1165, 571] on span "wrappingkey:9A533134-107E-4DDA-B16B-08DD5B2133F1 #" at bounding box center [1181, 577] width 309 height 13
click at [1206, 570] on div "wrappingkey:9A533134-107E-4DDA-B16B-08DD5B2133F1 # managekek" at bounding box center [1220, 577] width 405 height 21
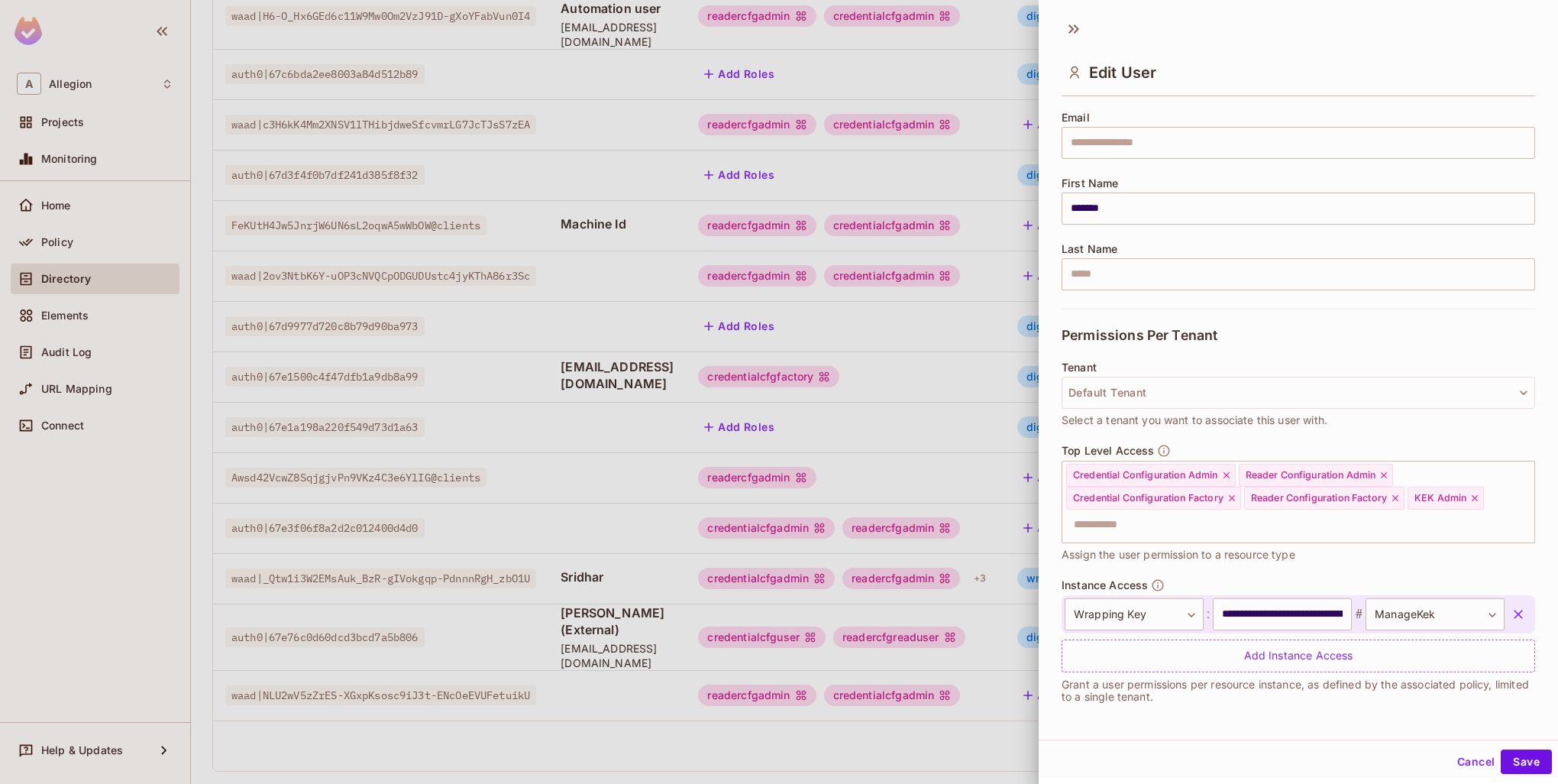
click at [1511, 612] on icon "button" at bounding box center [1519, 614] width 15 height 15
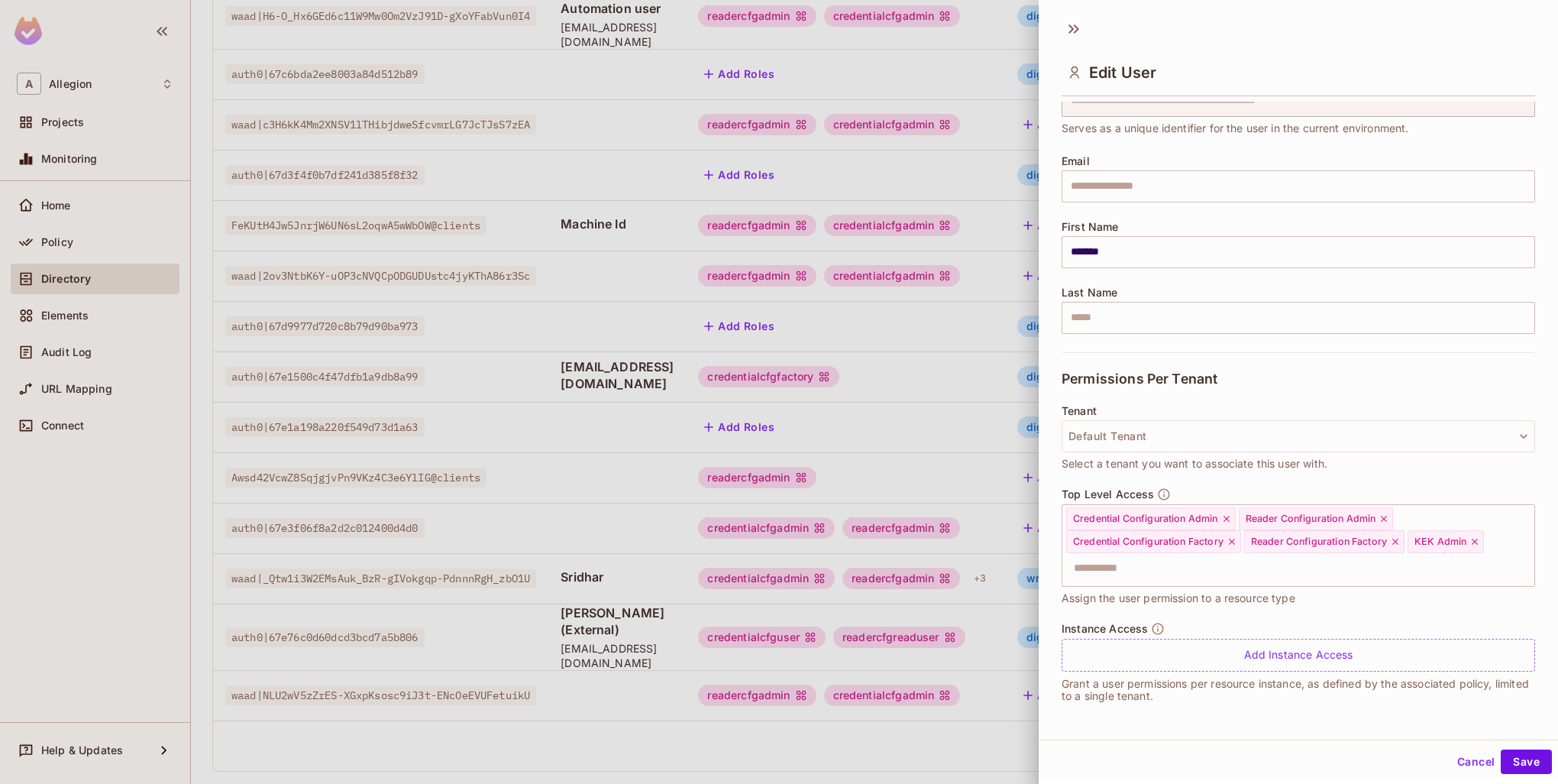
scroll to position [73, 0]
click at [1519, 749] on button "Save" at bounding box center [1526, 761] width 51 height 25
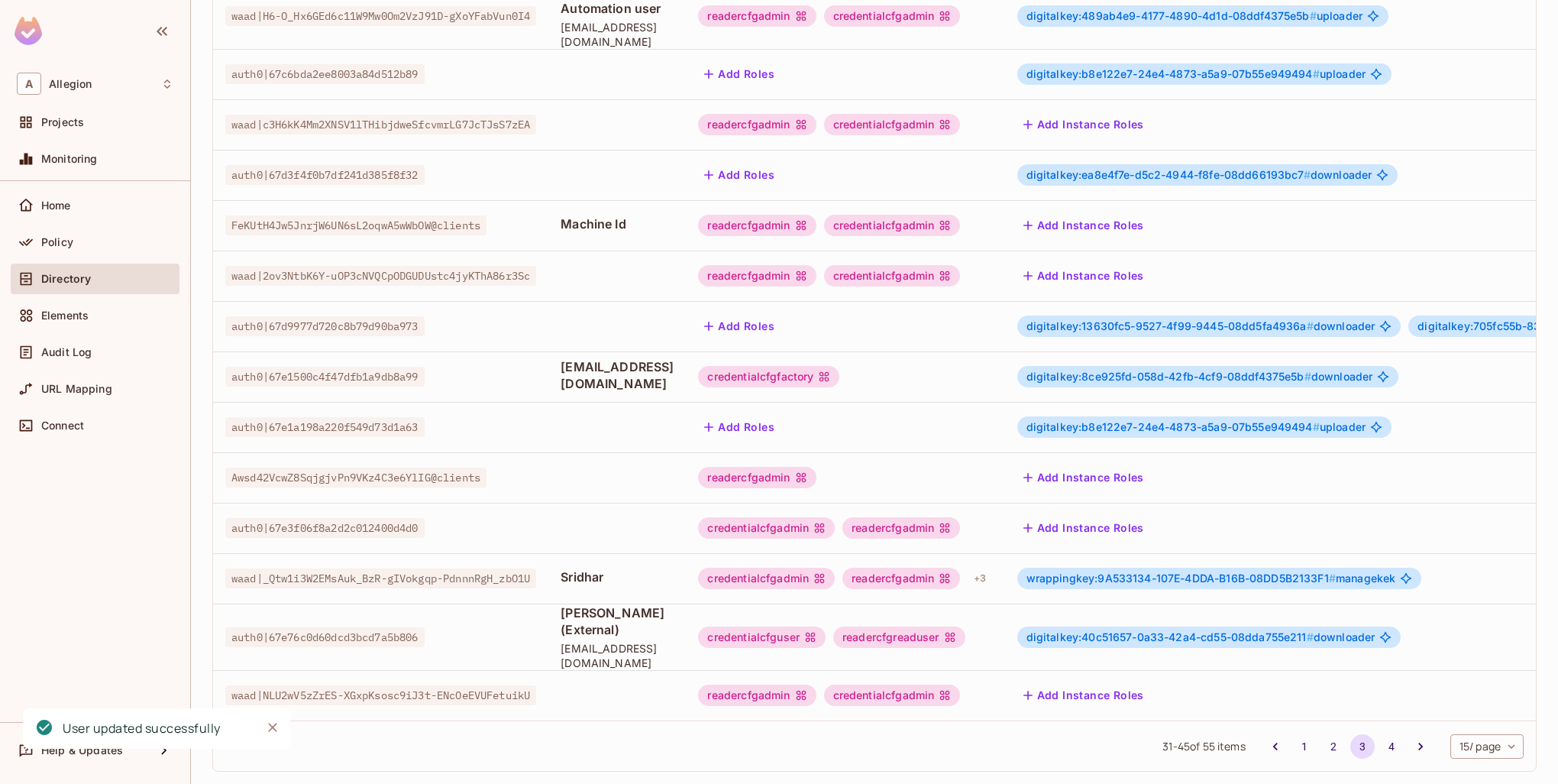
click at [1165, 571] on span "wrappingkey:9A533134-107E-4DDA-B16B-08DD5B2133F1 #" at bounding box center [1181, 577] width 309 height 13
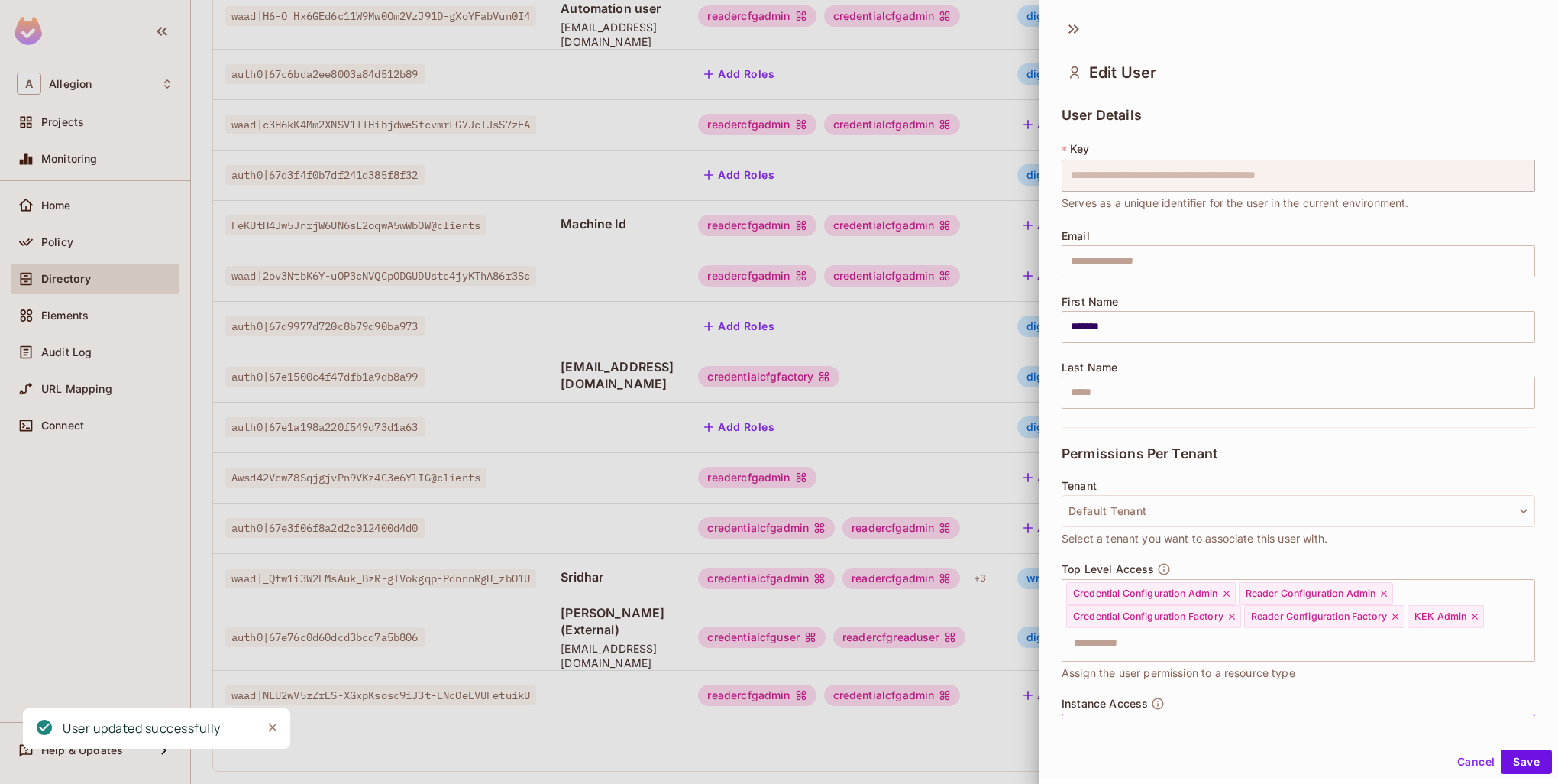
click at [1165, 562] on icon "button" at bounding box center [1164, 569] width 14 height 14
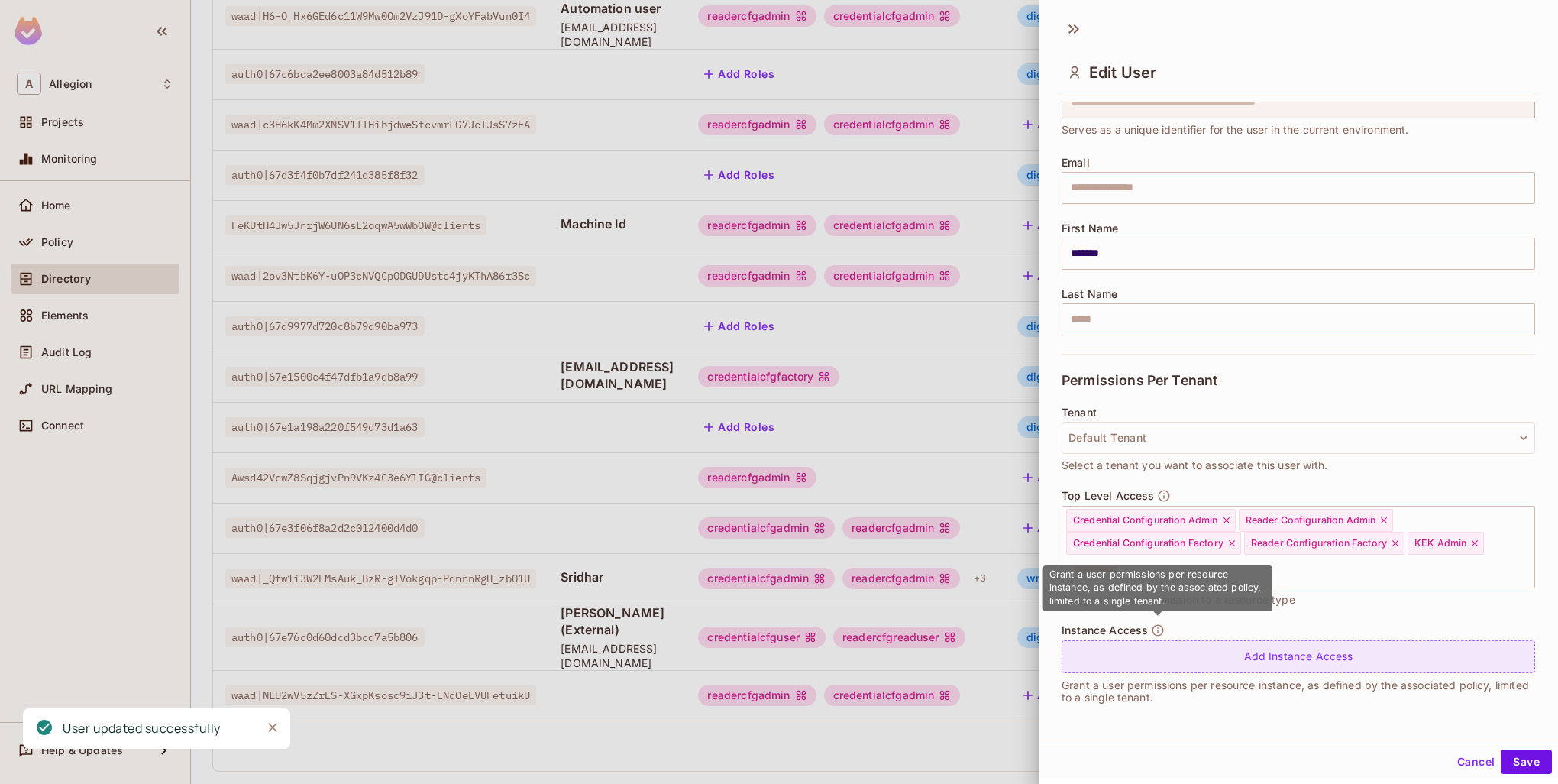
click at [1151, 647] on div "Add Instance Access" at bounding box center [1298, 656] width 473 height 32
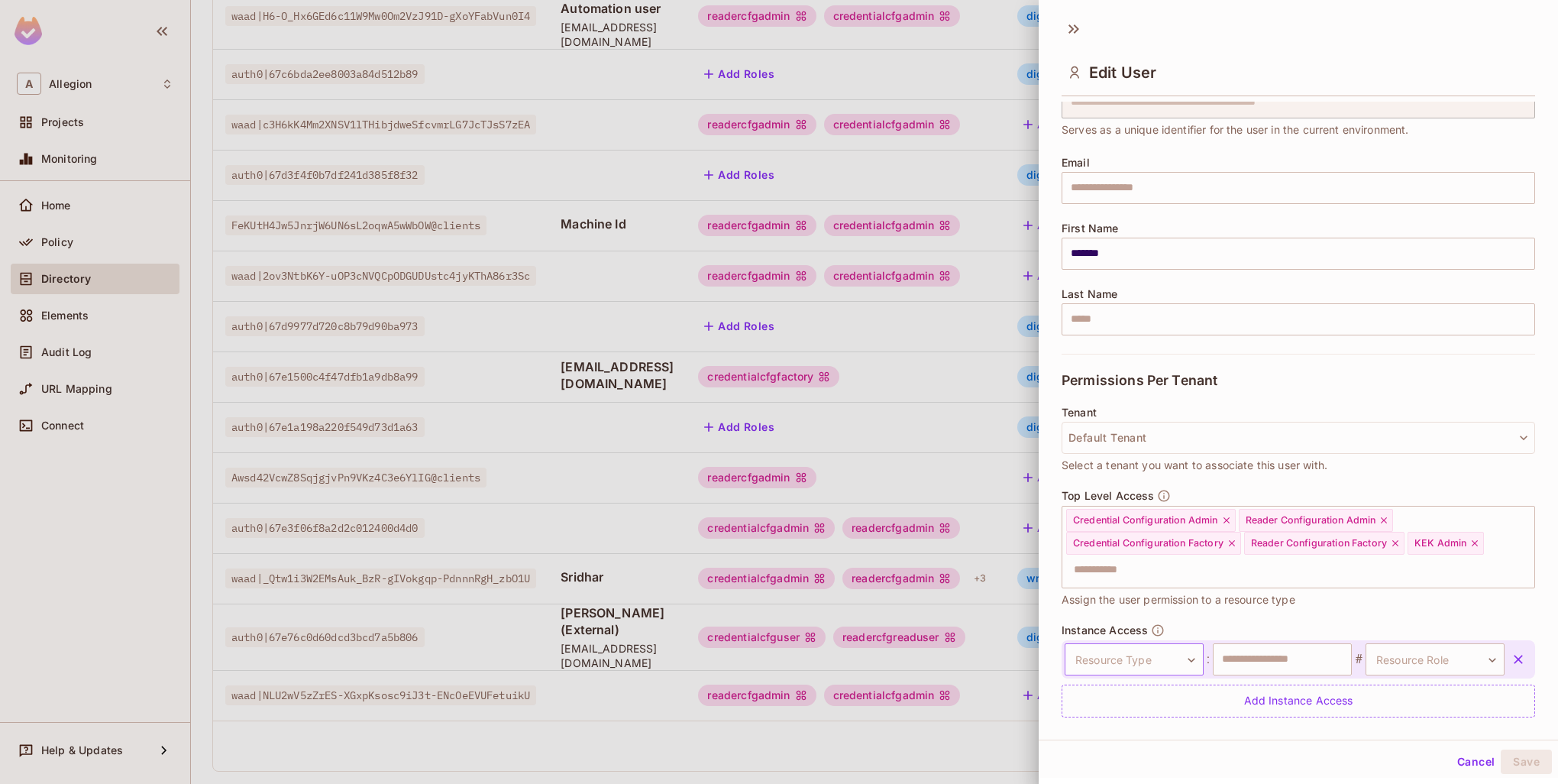
click at [1129, 656] on body "A Allegion Projects Monitoring Home Policy Directory Elements Audit Log URL Map…" at bounding box center [779, 392] width 1558 height 784
click at [1118, 753] on li "Wrapping Key" at bounding box center [1131, 752] width 159 height 27
click at [1281, 640] on div "**********" at bounding box center [1298, 658] width 473 height 38
click at [1276, 654] on input "text" at bounding box center [1282, 659] width 139 height 32
type input "**********"
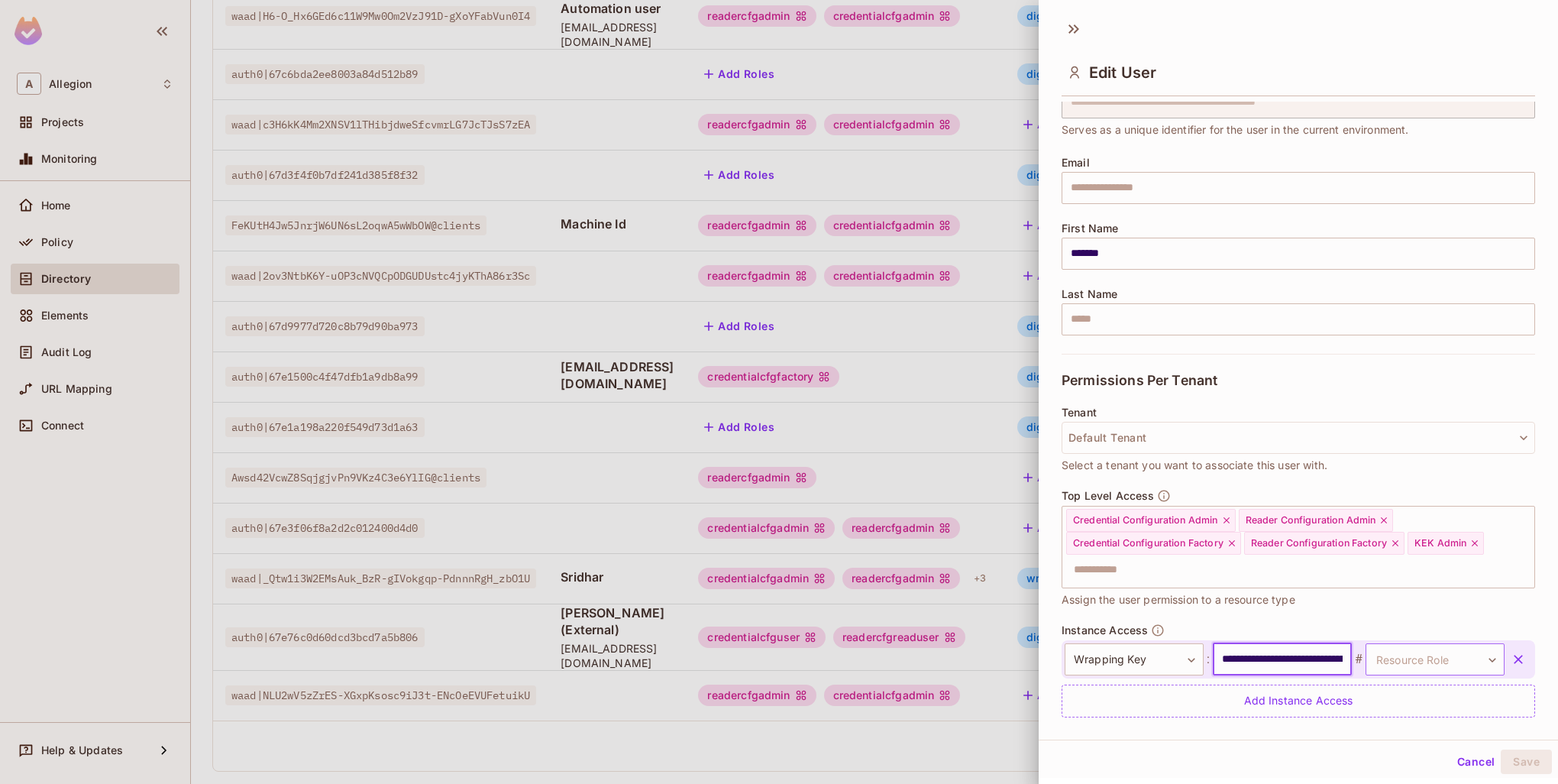
click at [1433, 647] on body "A Allegion Projects Monitoring Home Policy Directory Elements Audit Log URL Map…" at bounding box center [779, 392] width 1558 height 784
click at [1409, 740] on li "ManageKek" at bounding box center [1411, 730] width 141 height 27
click at [1522, 757] on button "Save" at bounding box center [1526, 761] width 51 height 25
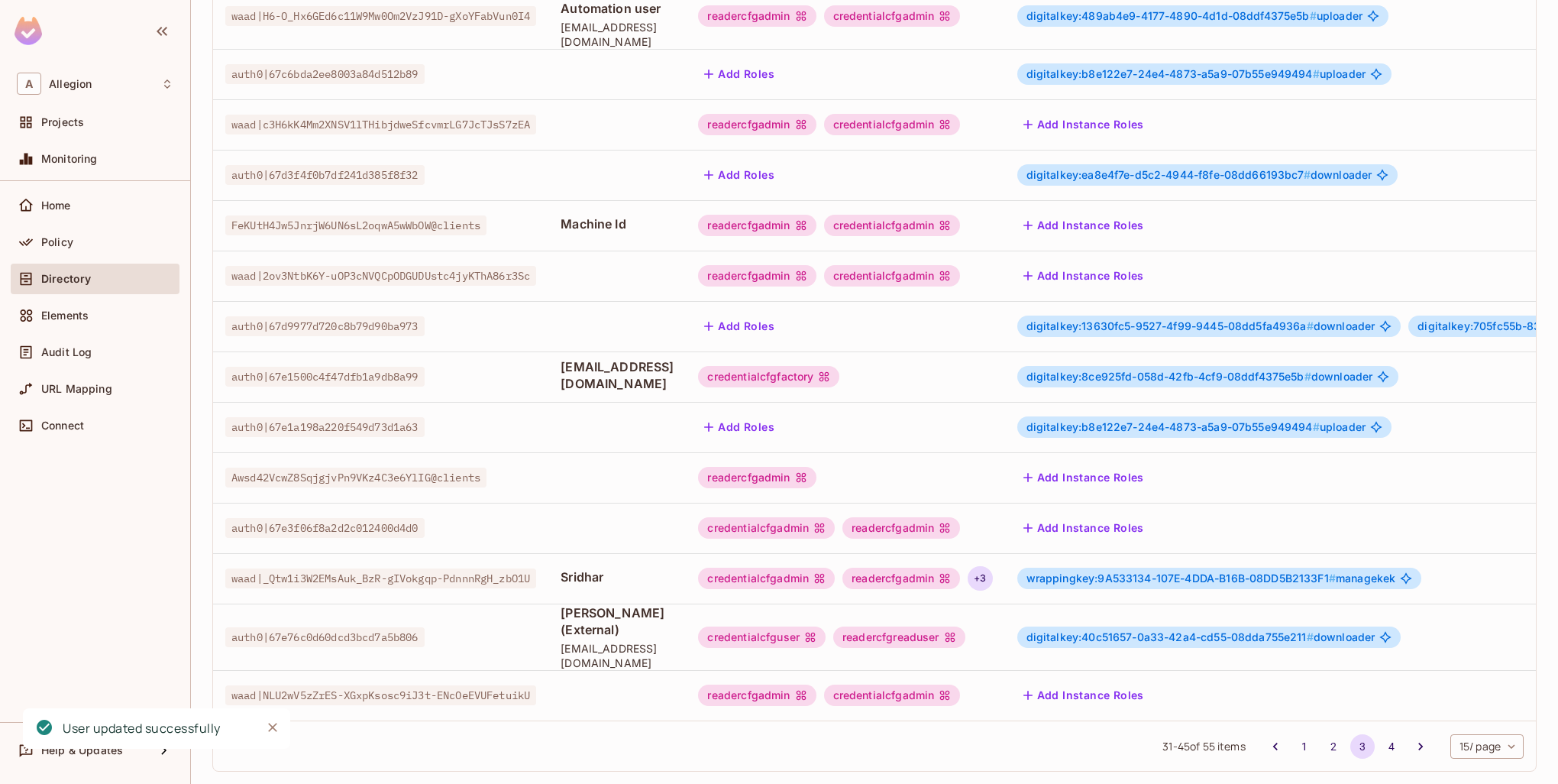
click at [993, 566] on div "+ 3" at bounding box center [980, 578] width 25 height 25
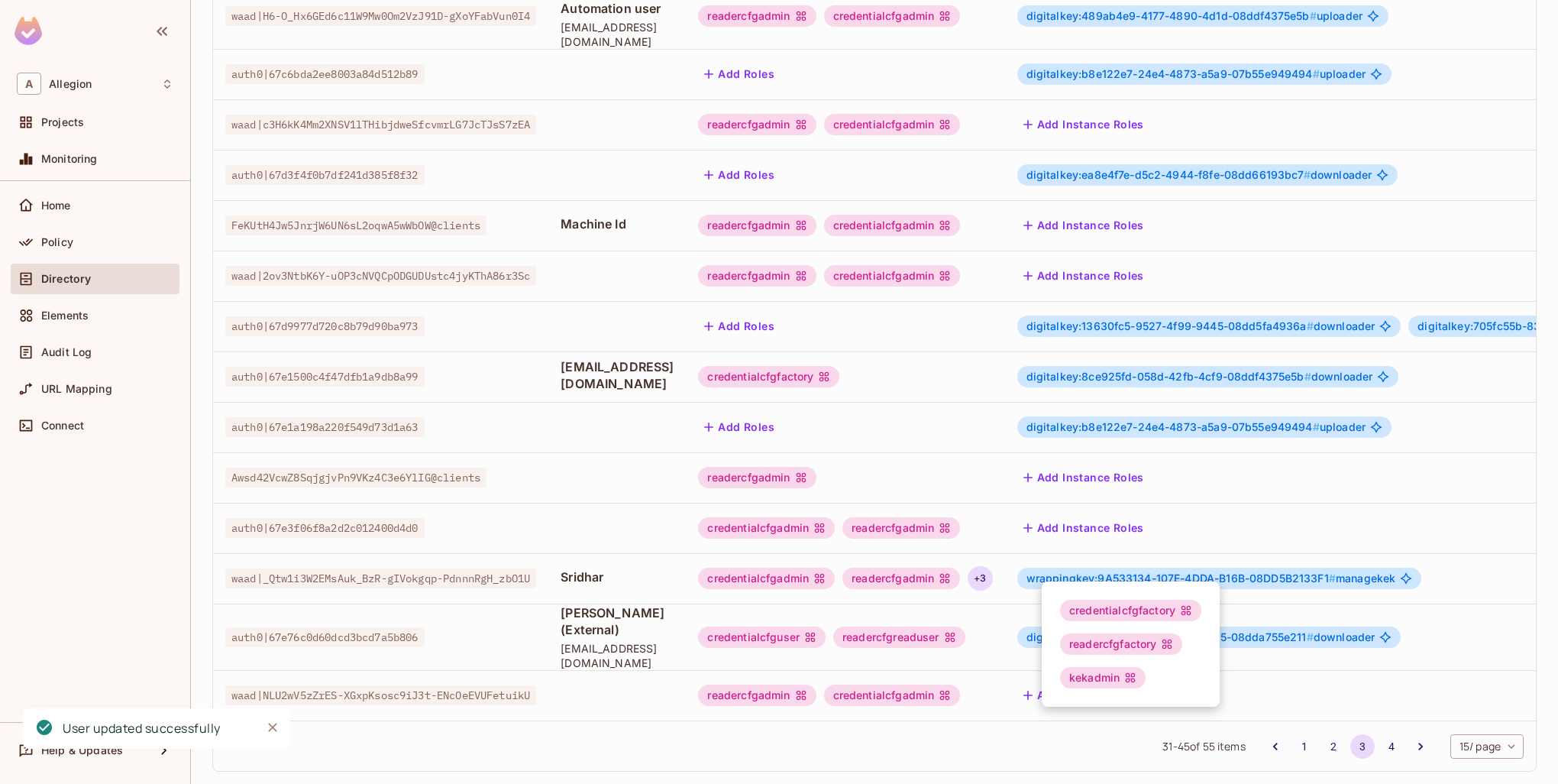
click at [1139, 606] on div "credentialcfgfactory" at bounding box center [1130, 610] width 141 height 21
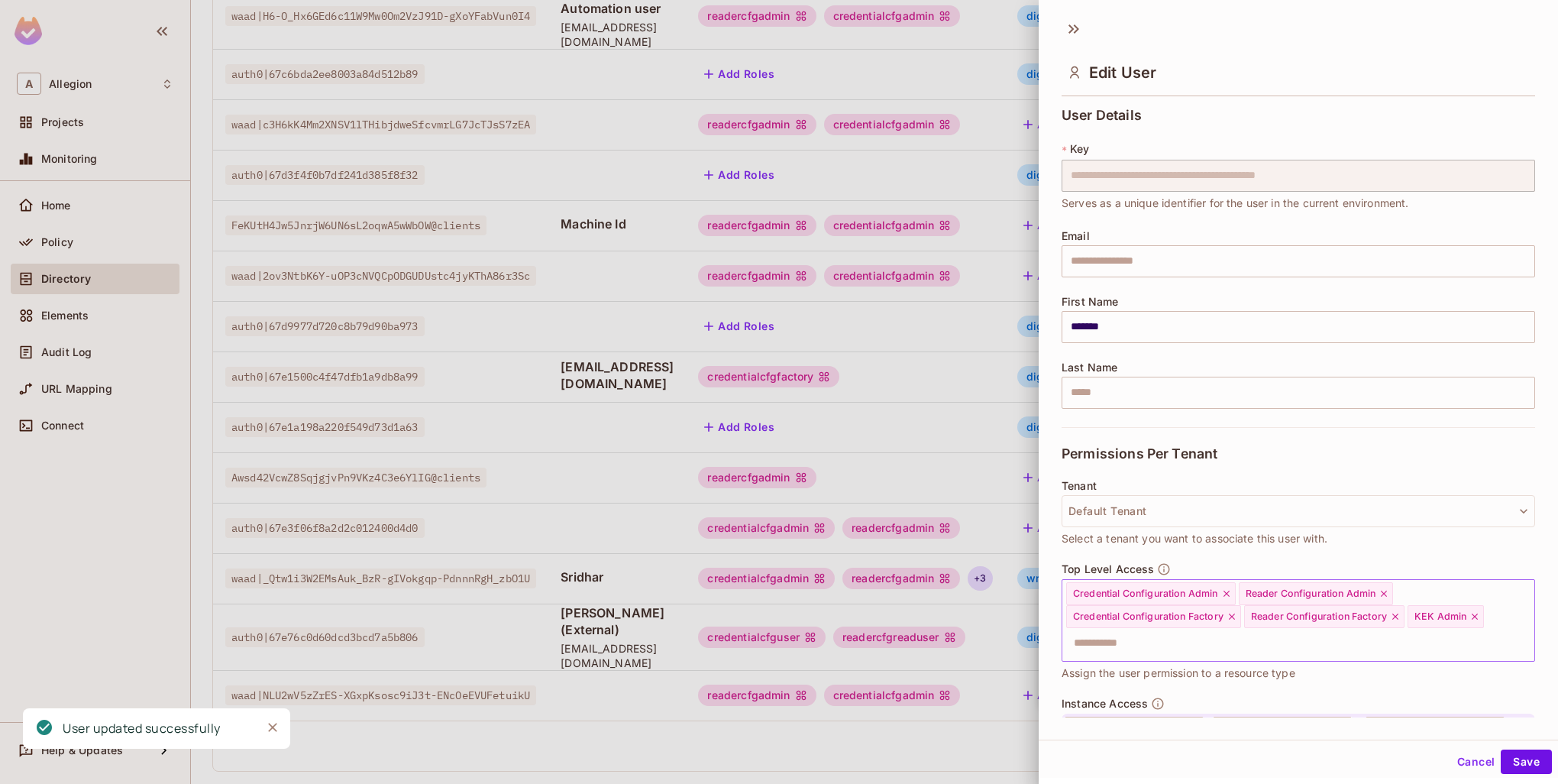
click at [1235, 616] on icon at bounding box center [1232, 616] width 11 height 11
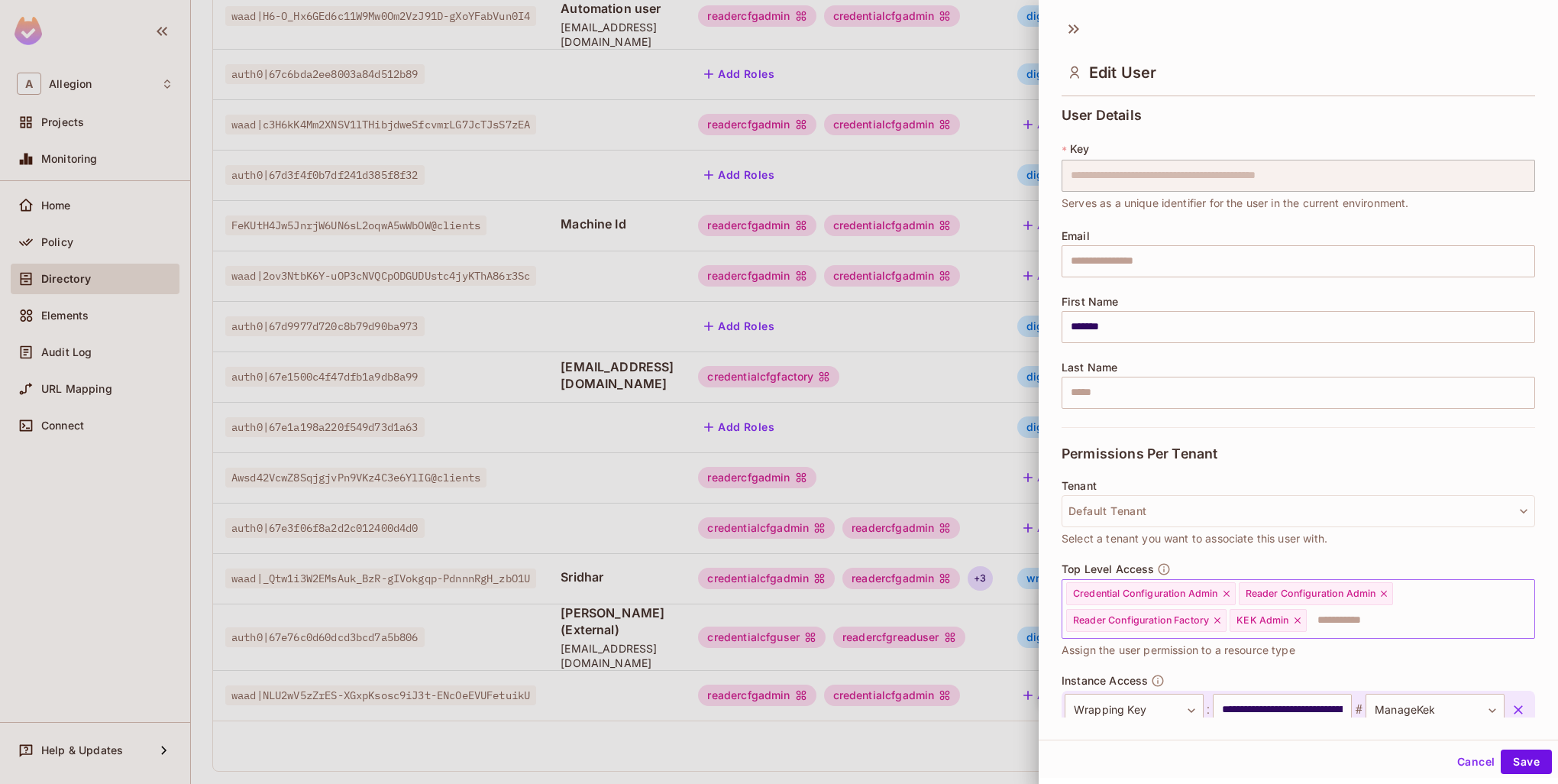
click at [1213, 619] on icon at bounding box center [1217, 620] width 11 height 11
click at [1332, 617] on input "text" at bounding box center [1286, 620] width 441 height 31
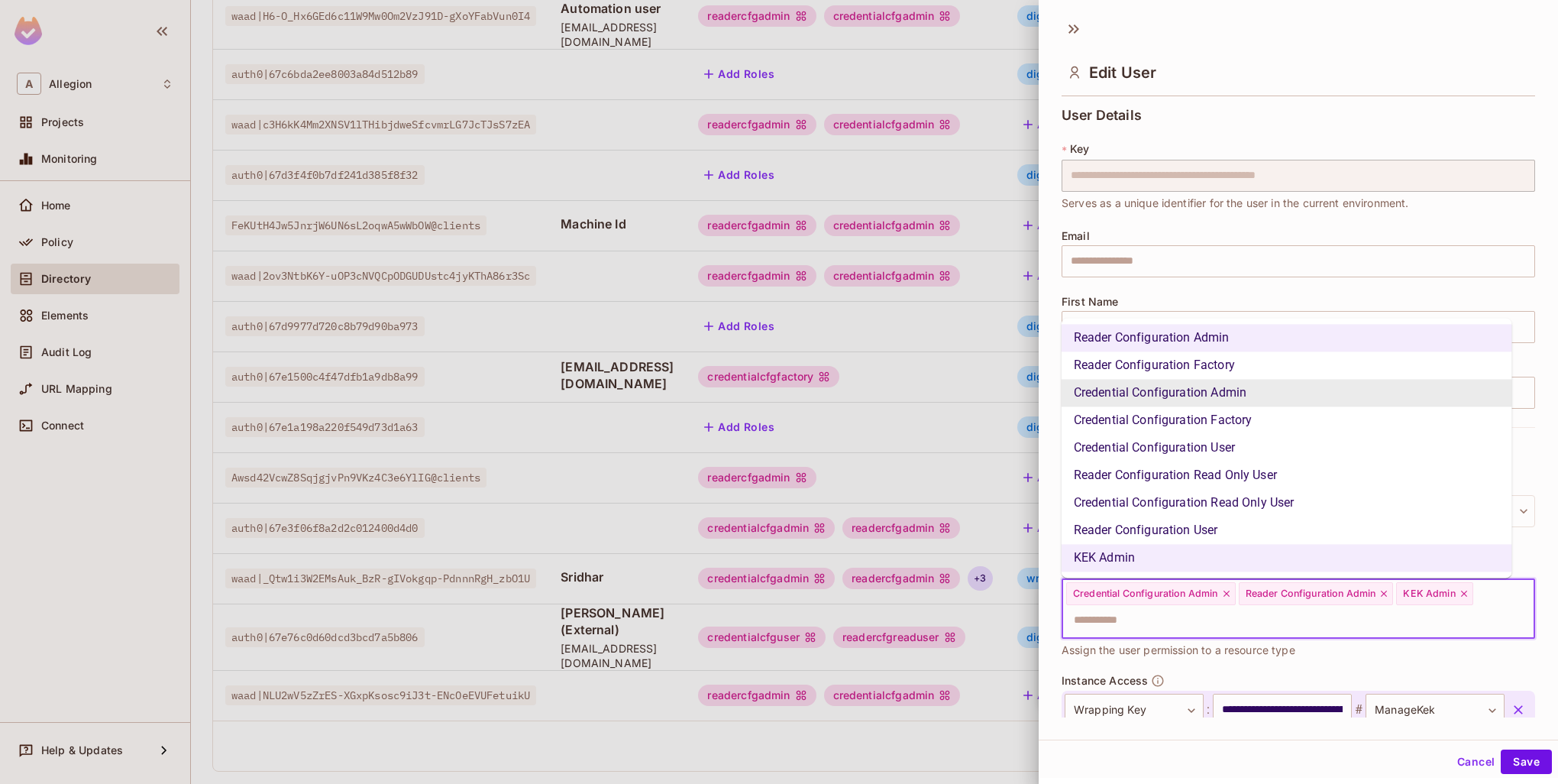
click at [1306, 661] on div "Top Level Access Credential Configuration Admin Reader Configuration Admin KEK …" at bounding box center [1298, 617] width 473 height 112
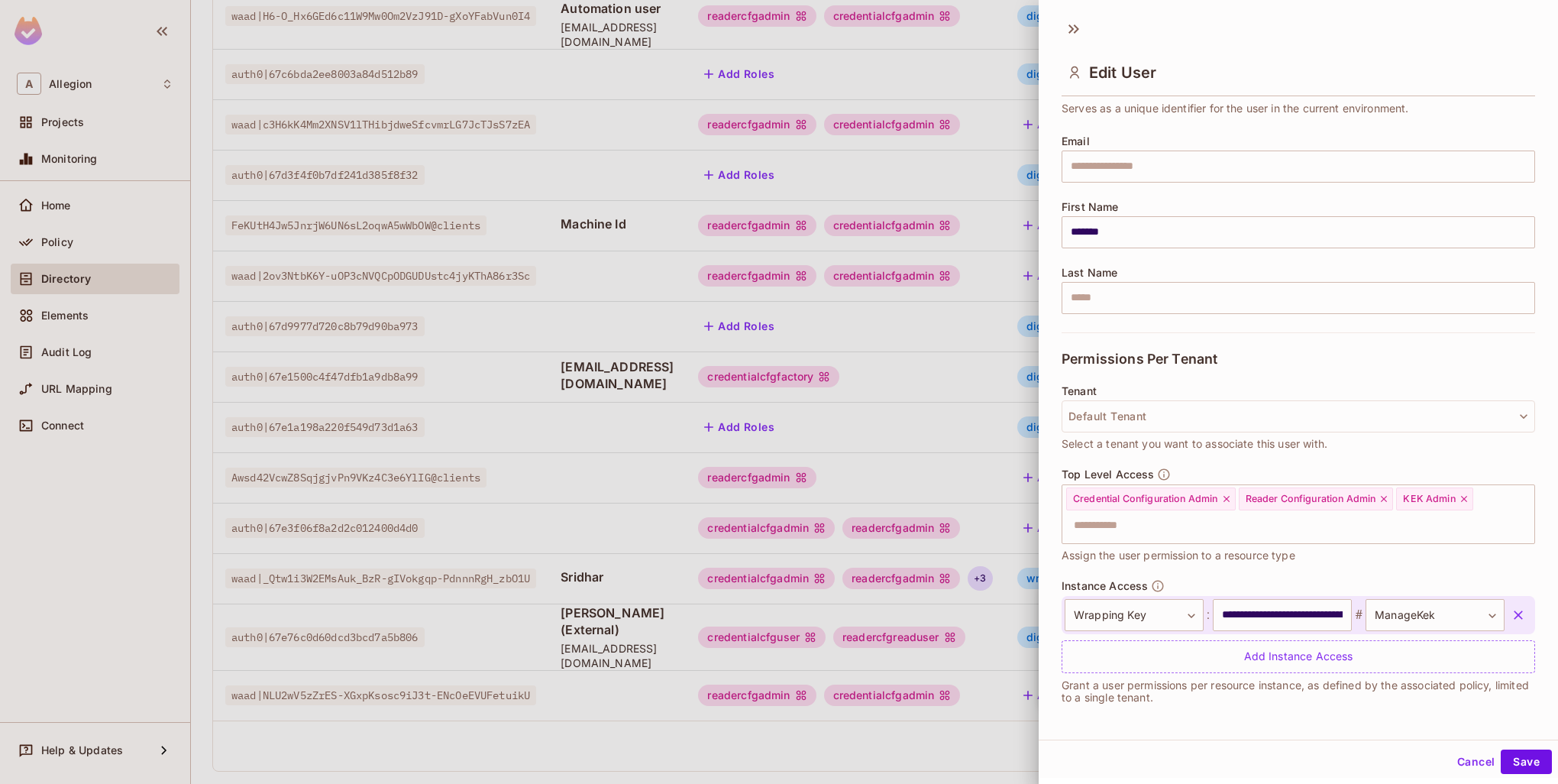
scroll to position [3, 0]
click at [1538, 761] on button "Save" at bounding box center [1526, 759] width 51 height 25
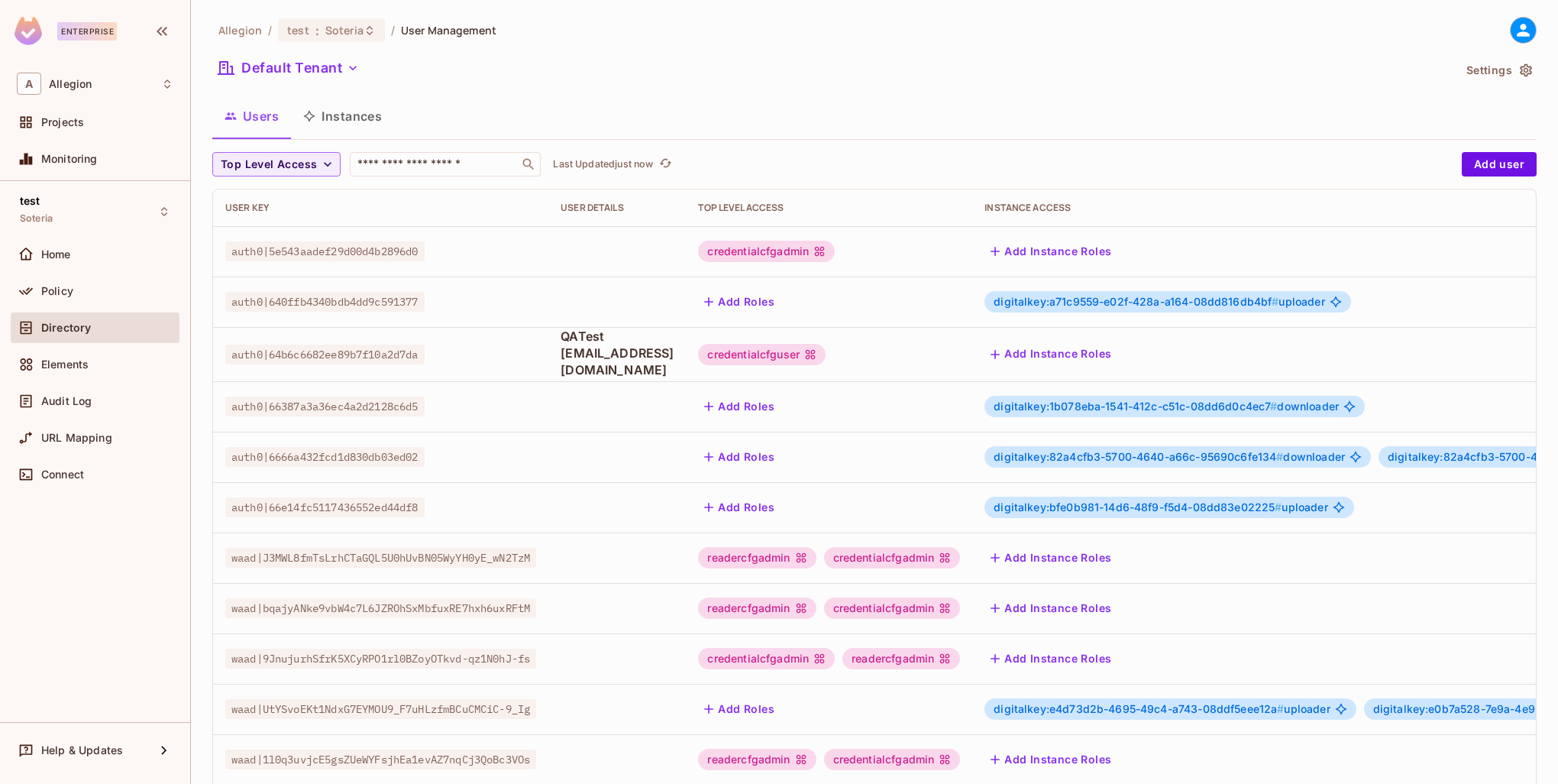
click at [876, 734] on td "readercfgadmin credentialcfgadmin" at bounding box center [829, 758] width 286 height 50
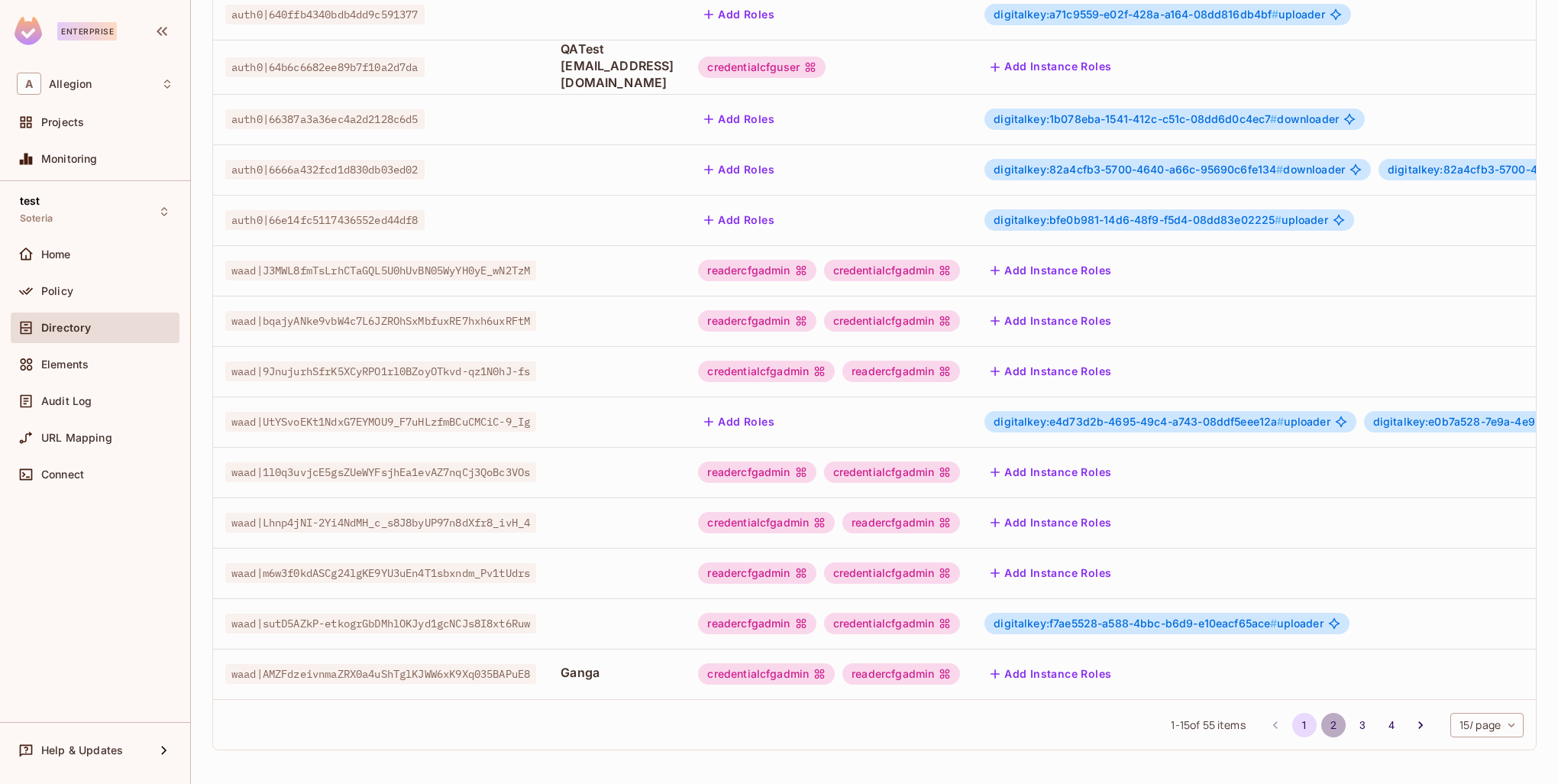
click at [1327, 725] on button "2" at bounding box center [1333, 724] width 25 height 25
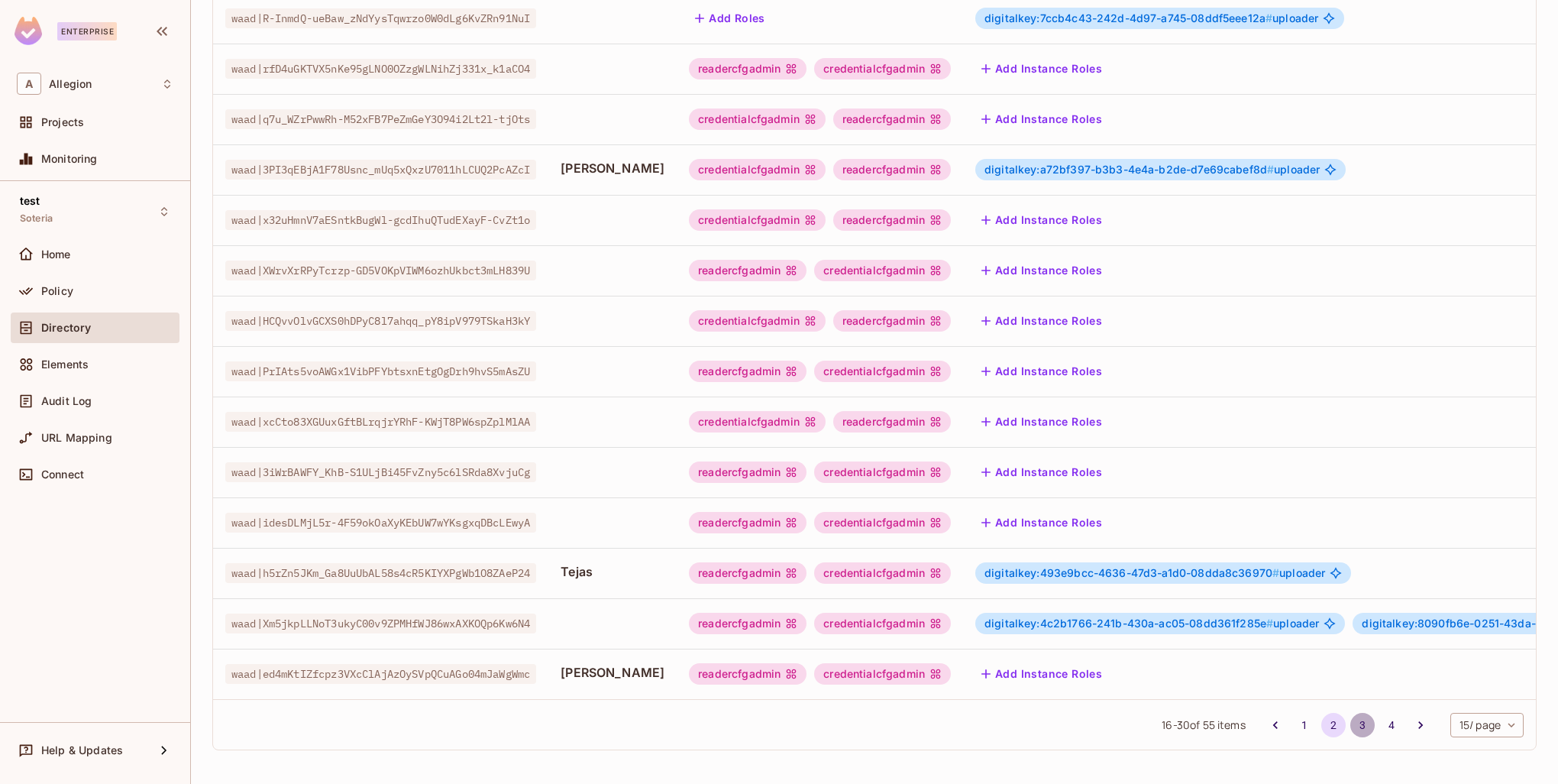
click at [1350, 723] on button "3" at bounding box center [1362, 724] width 25 height 25
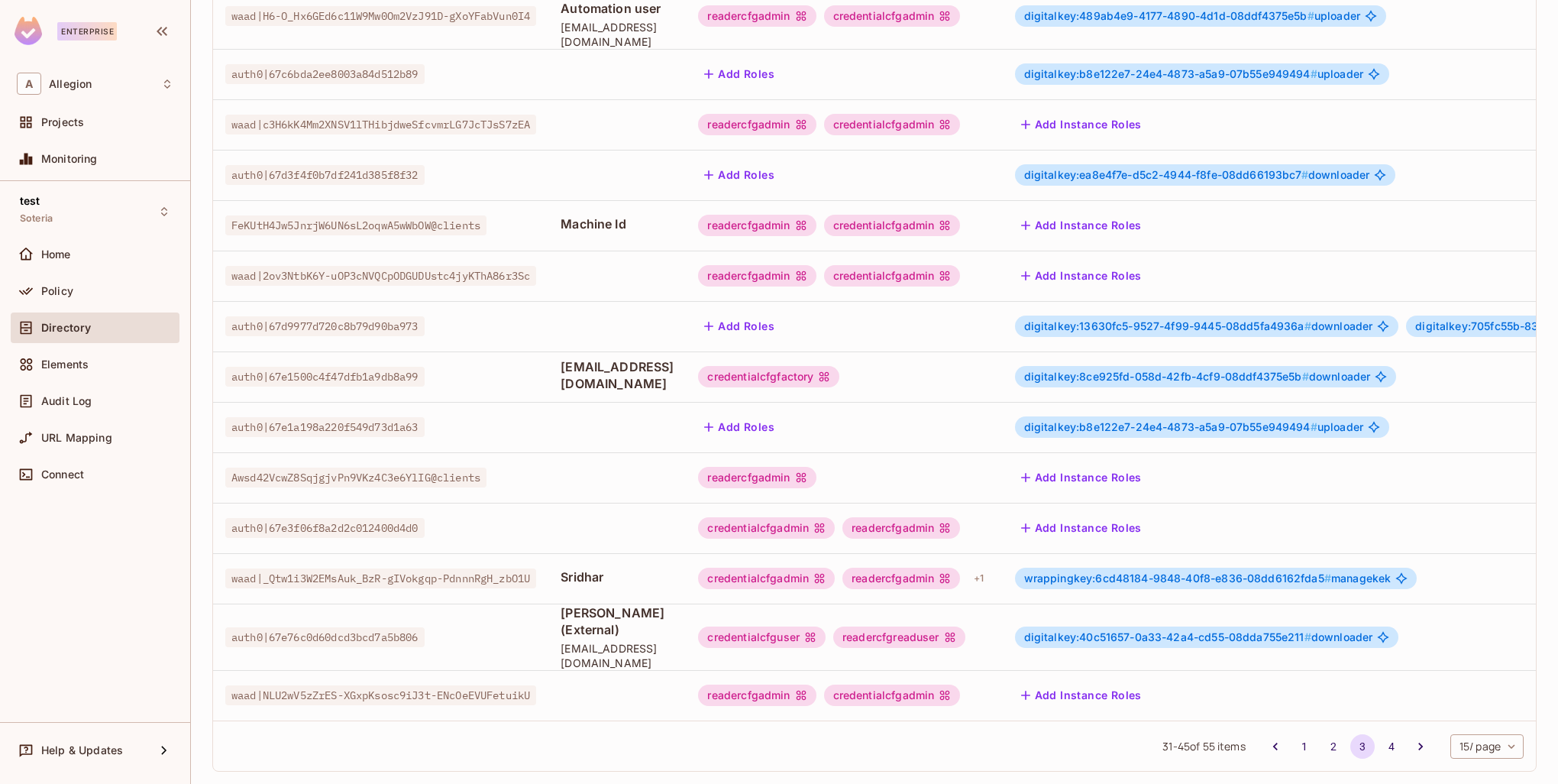
click at [1145, 571] on span "wrappingkey:6cd48184-9848-40f8-e836-08dd6162fda5 #" at bounding box center [1178, 577] width 308 height 13
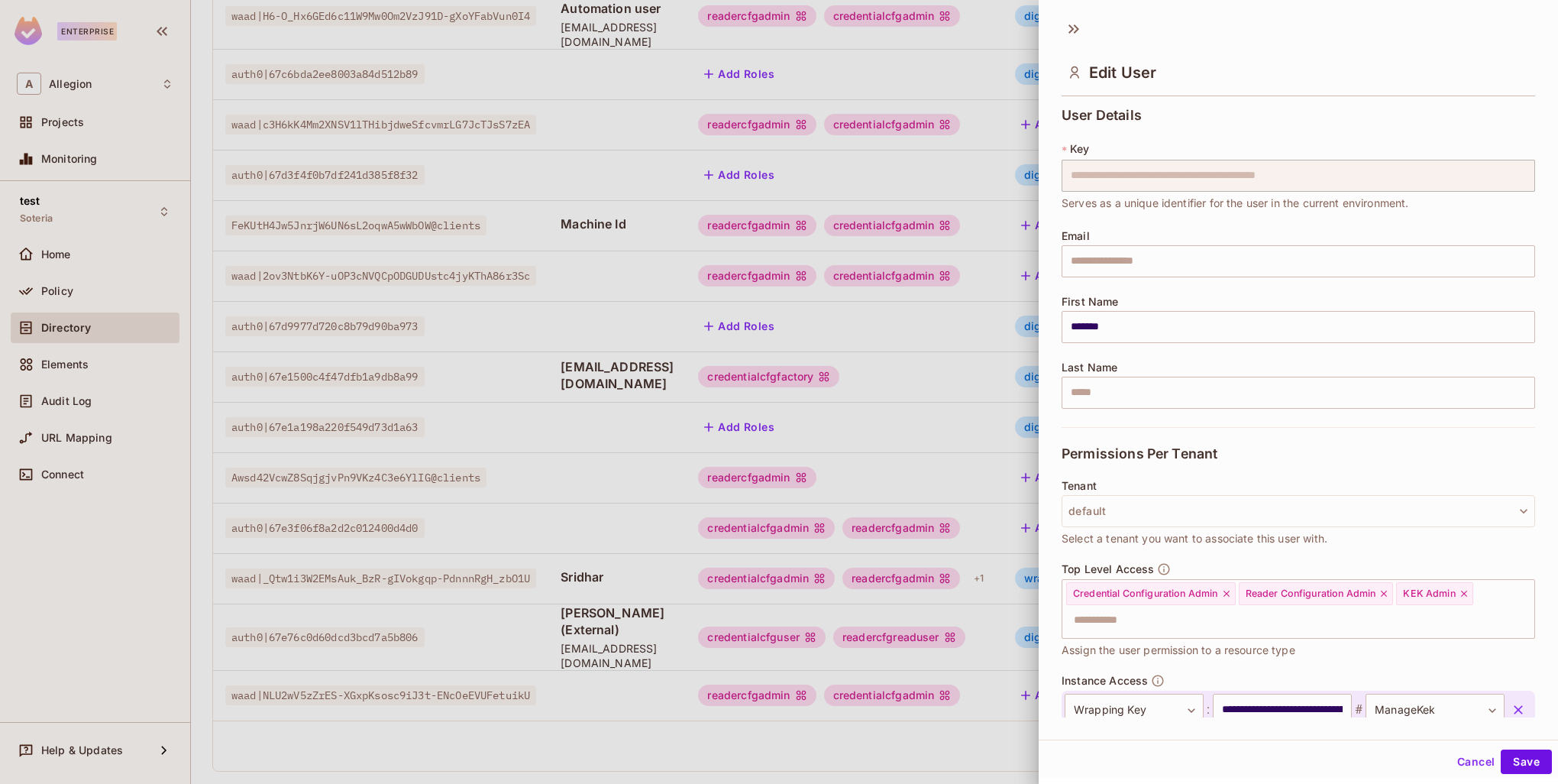
click at [1292, 564] on div "Top Level Access Credential Configuration Admin Reader Configuration Admin KEK …" at bounding box center [1298, 610] width 473 height 97
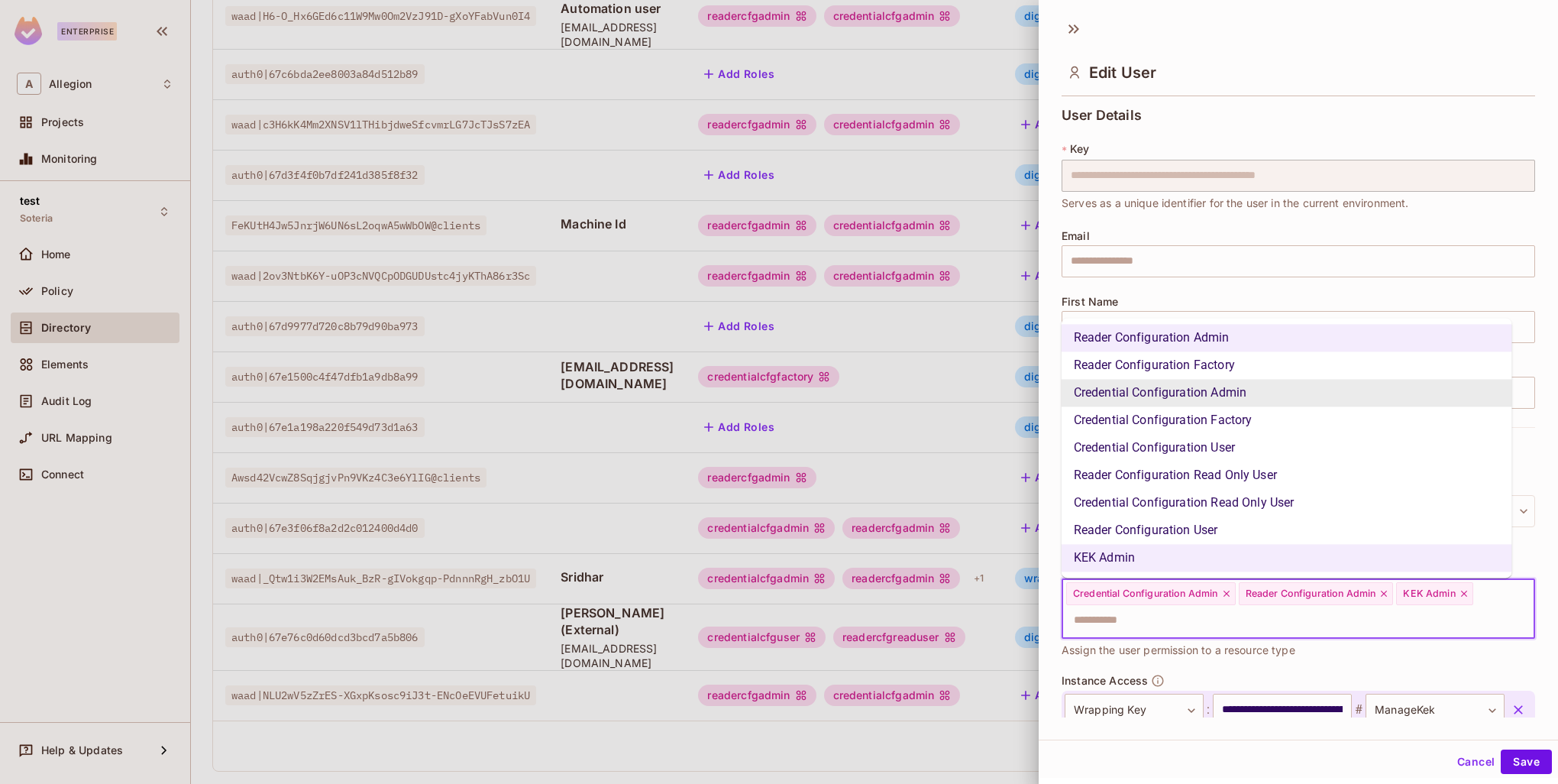
click at [1413, 616] on input "text" at bounding box center [1286, 620] width 441 height 31
click at [1210, 372] on li "Reader Configuration Factory" at bounding box center [1287, 365] width 451 height 27
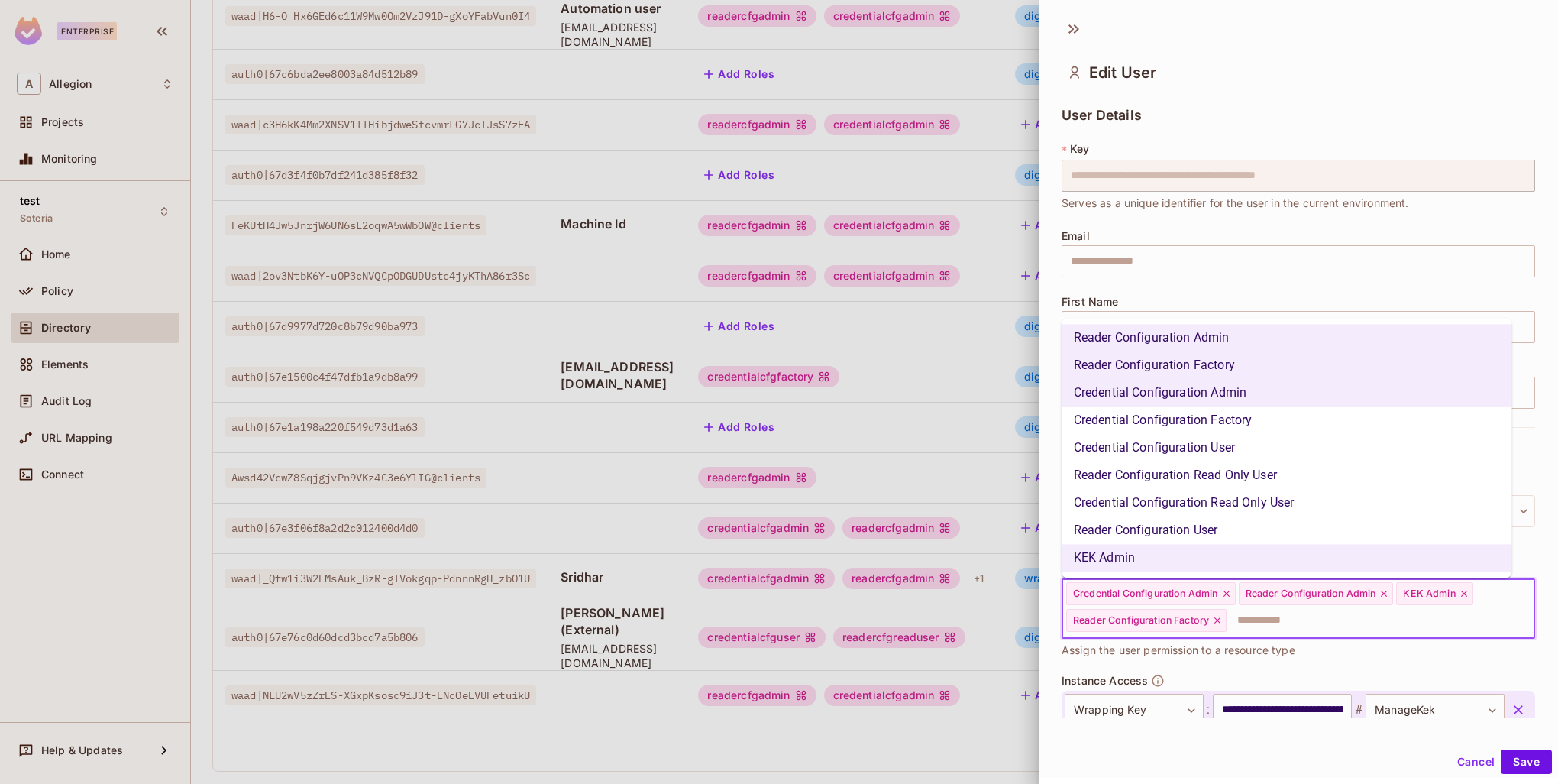
click at [1277, 633] on input "text" at bounding box center [1367, 620] width 278 height 31
click at [1250, 424] on li "Credential Configuration Factory" at bounding box center [1287, 420] width 451 height 27
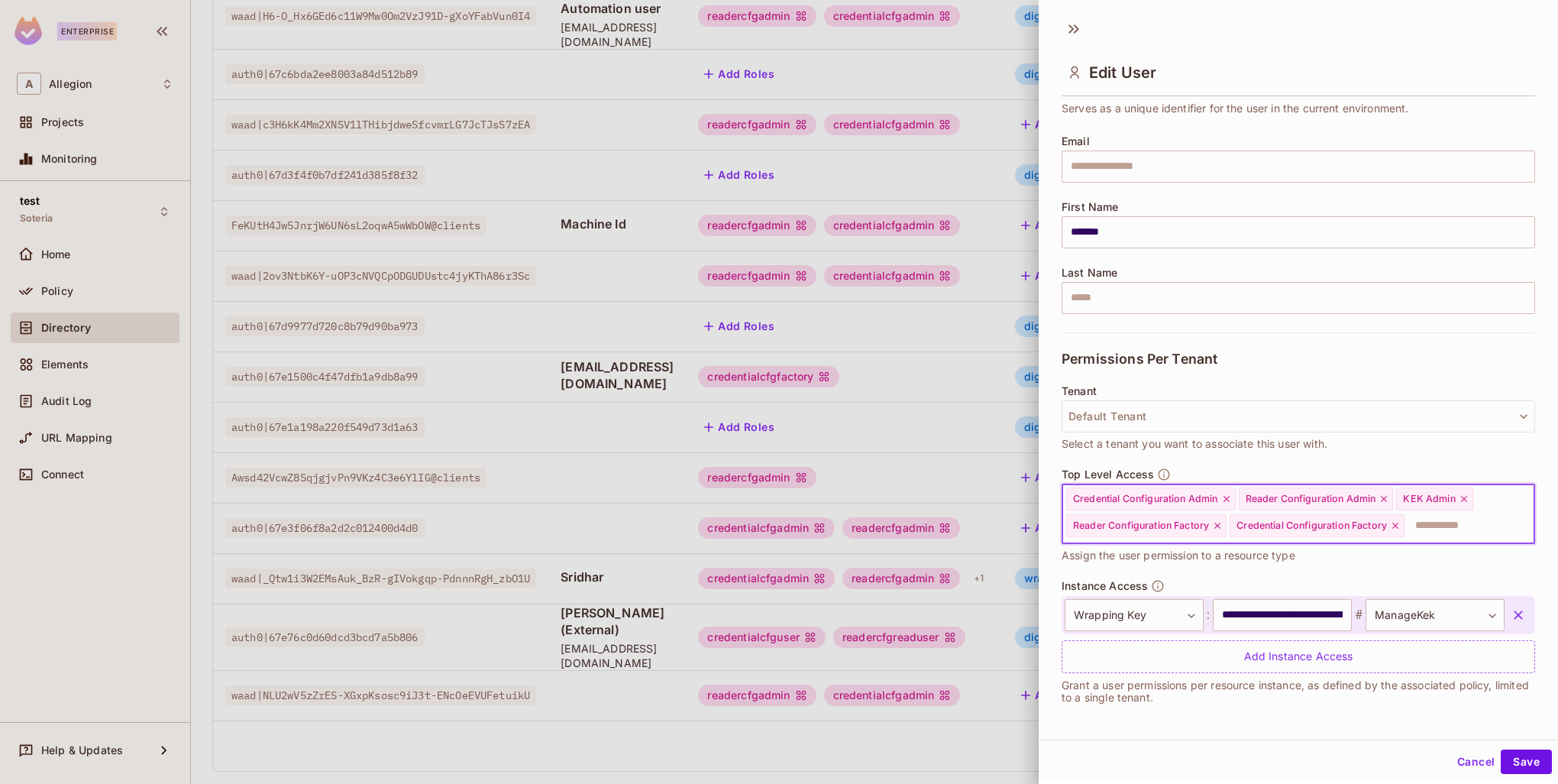
scroll to position [3, 0]
click at [1464, 492] on icon at bounding box center [1464, 496] width 11 height 11
click at [1513, 761] on button "Save" at bounding box center [1526, 759] width 51 height 25
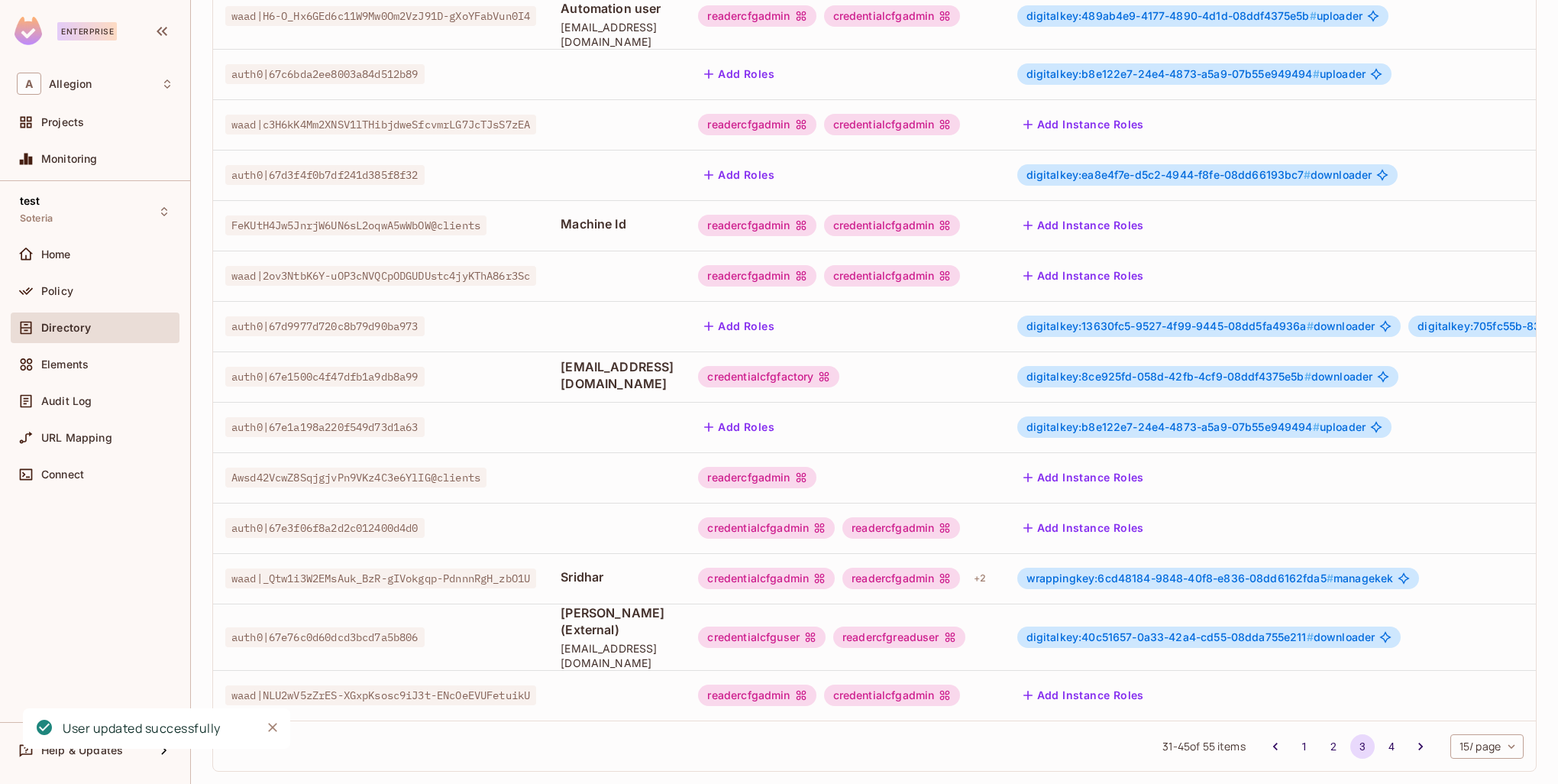
click at [1189, 571] on span "wrappingkey:6cd48184-9848-40f8-e836-08dd6162fda5 #" at bounding box center [1180, 577] width 308 height 13
click at [1124, 571] on span "wrappingkey:6cd48184-9848-40f8-e836-08dd6162fda5 #" at bounding box center [1180, 577] width 308 height 13
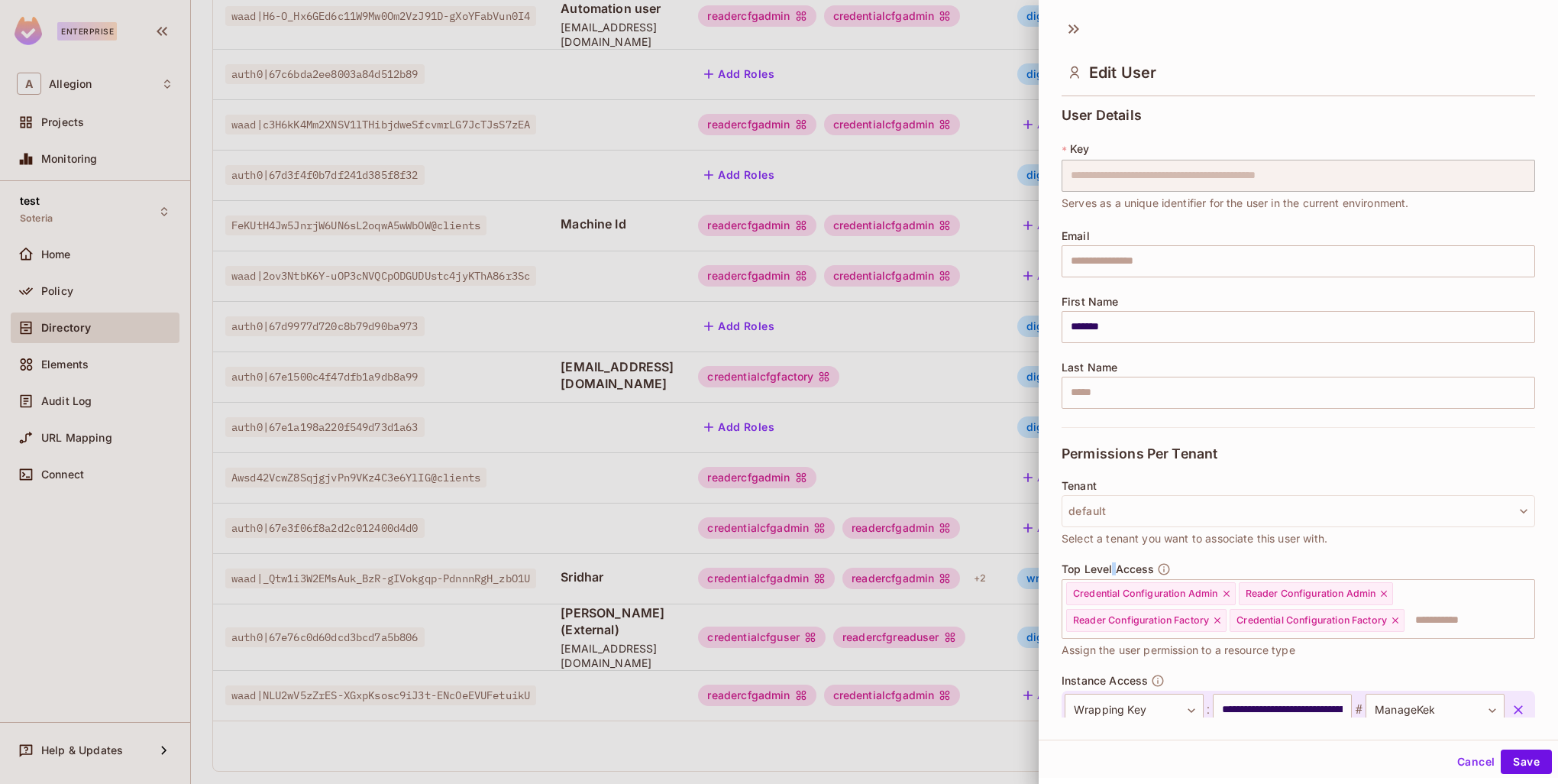
click at [1111, 563] on span "Top Level Access" at bounding box center [1108, 569] width 92 height 12
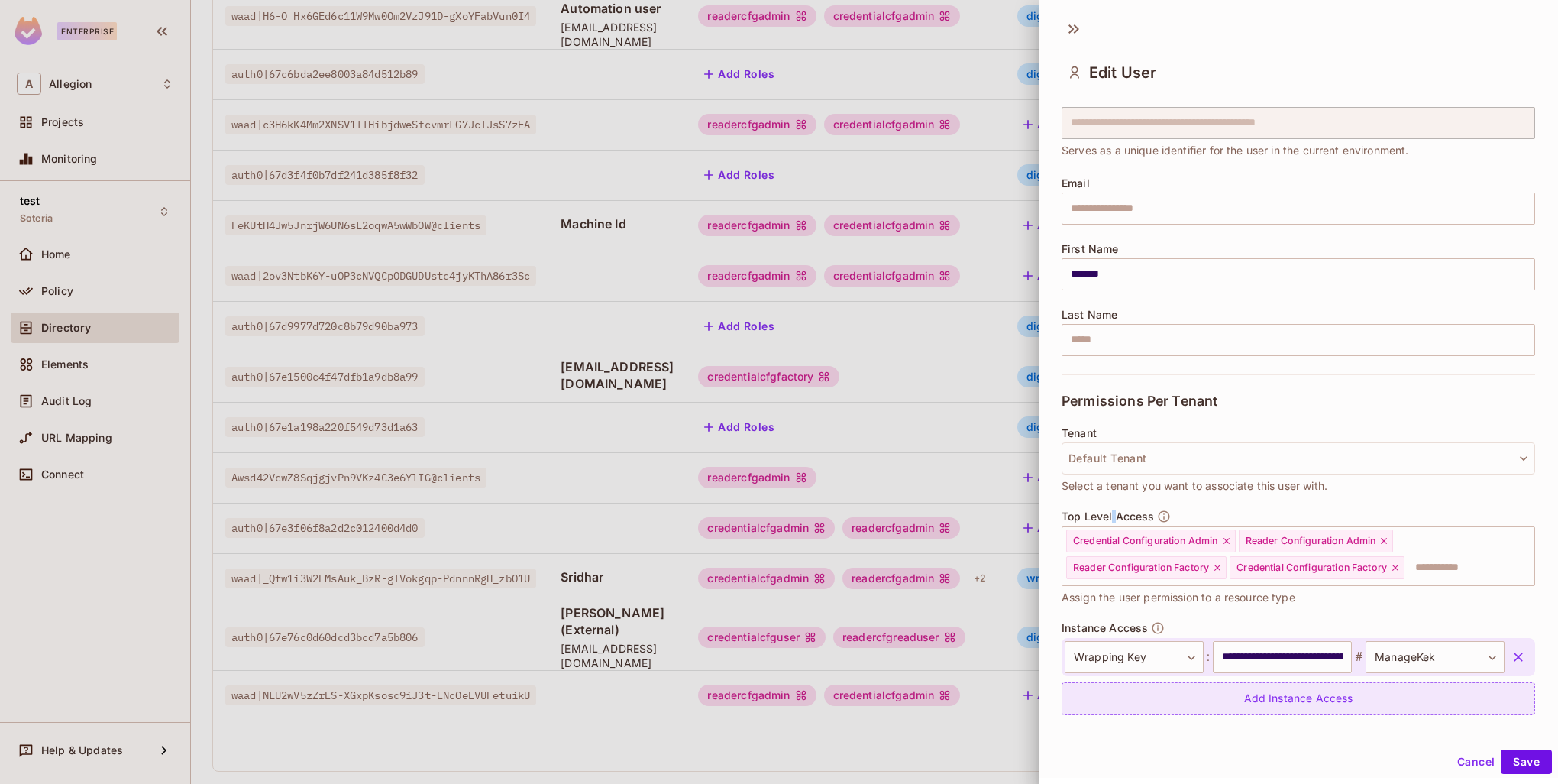
scroll to position [95, 0]
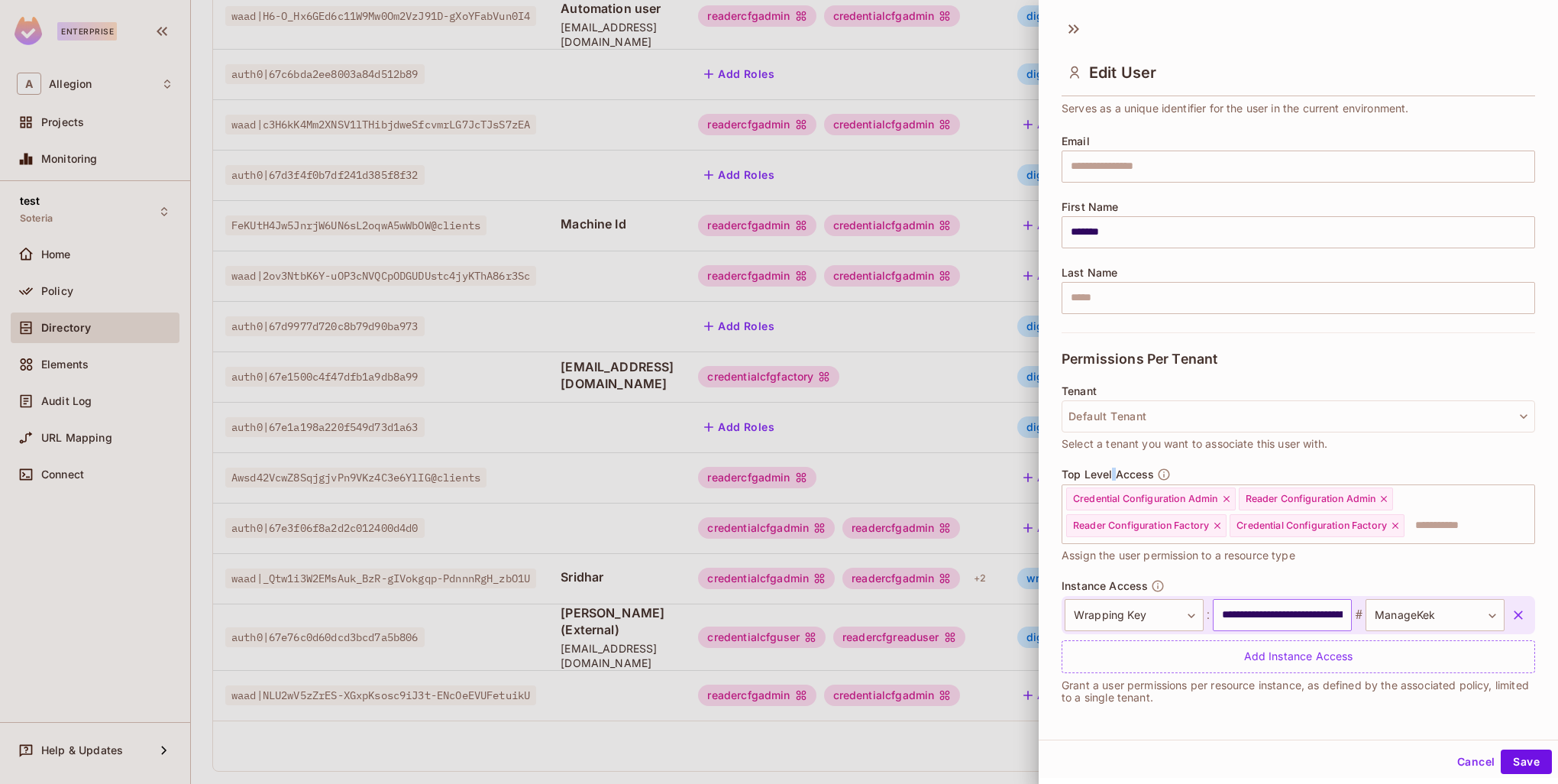
click at [1295, 615] on input "**********" at bounding box center [1282, 615] width 139 height 32
click at [1256, 609] on input "text" at bounding box center [1282, 615] width 139 height 32
click at [1307, 615] on input "**********" at bounding box center [1282, 615] width 139 height 32
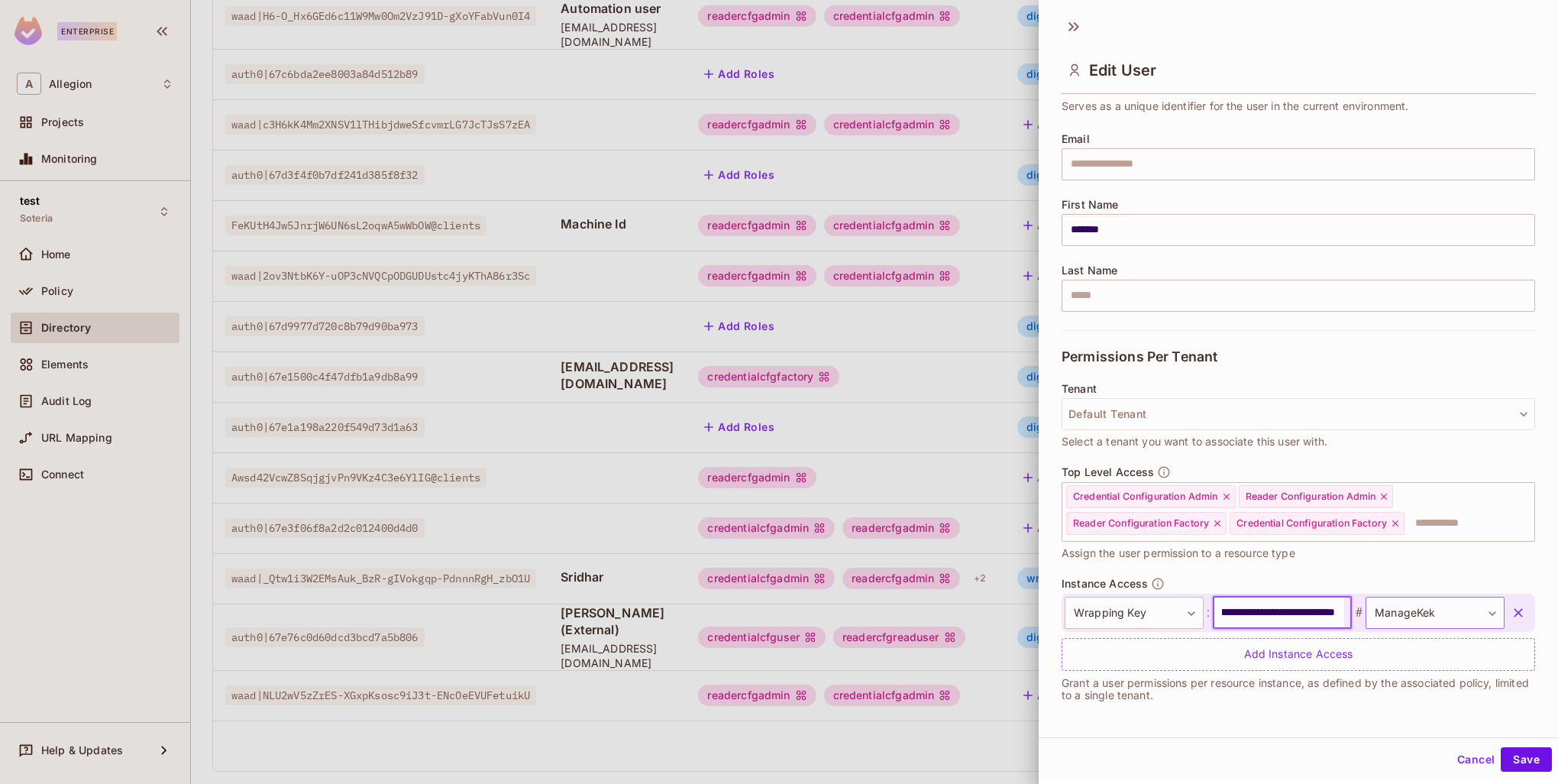
drag, startPoint x: 1214, startPoint y: 611, endPoint x: 1356, endPoint y: 611, distance: 142.0
click at [1356, 611] on div "**********" at bounding box center [1285, 612] width 440 height 32
click at [1311, 579] on div "**********" at bounding box center [1298, 623] width 473 height 94
click at [1510, 756] on button "Save" at bounding box center [1526, 759] width 51 height 25
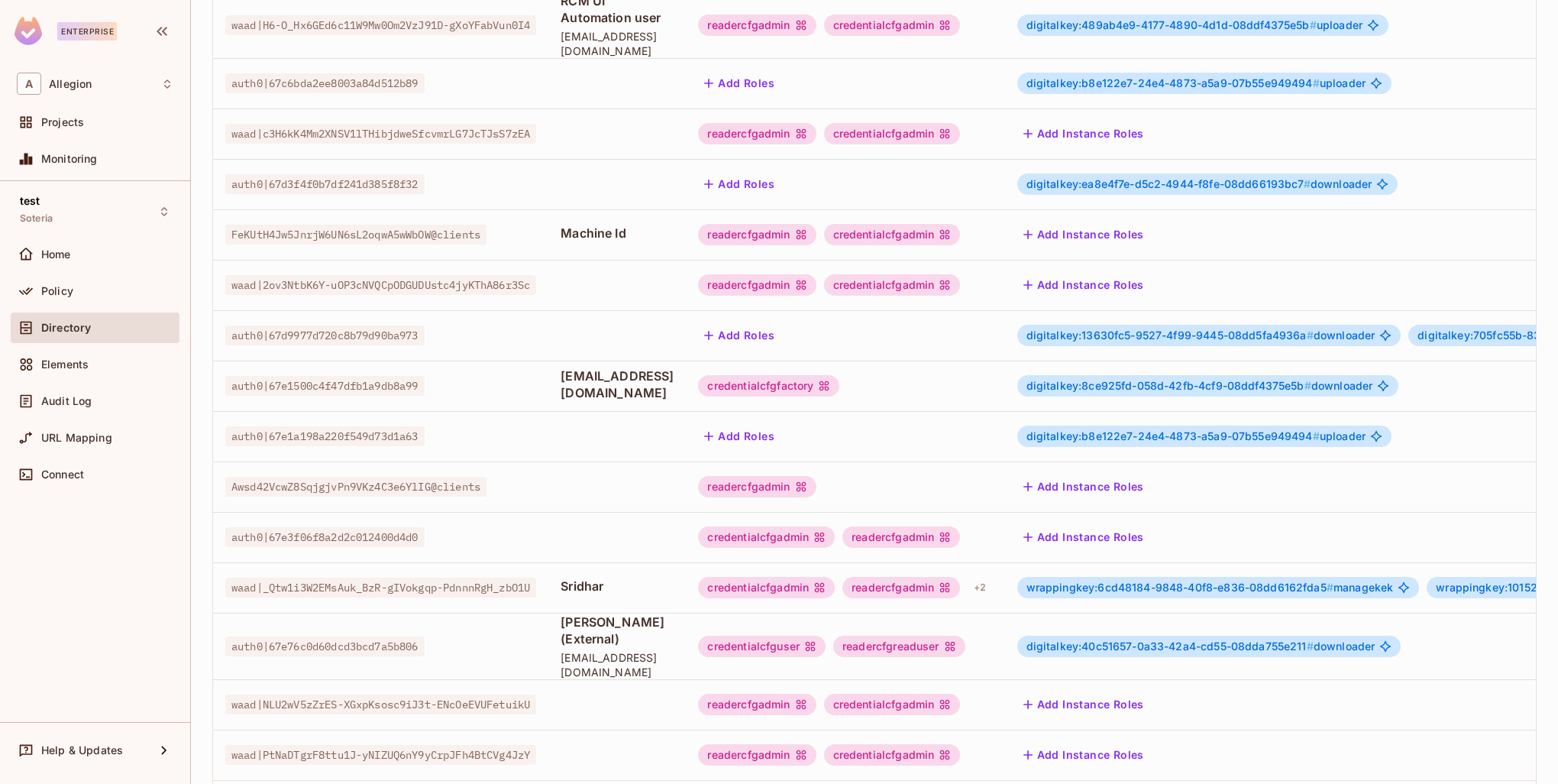
scroll to position [294, 0]
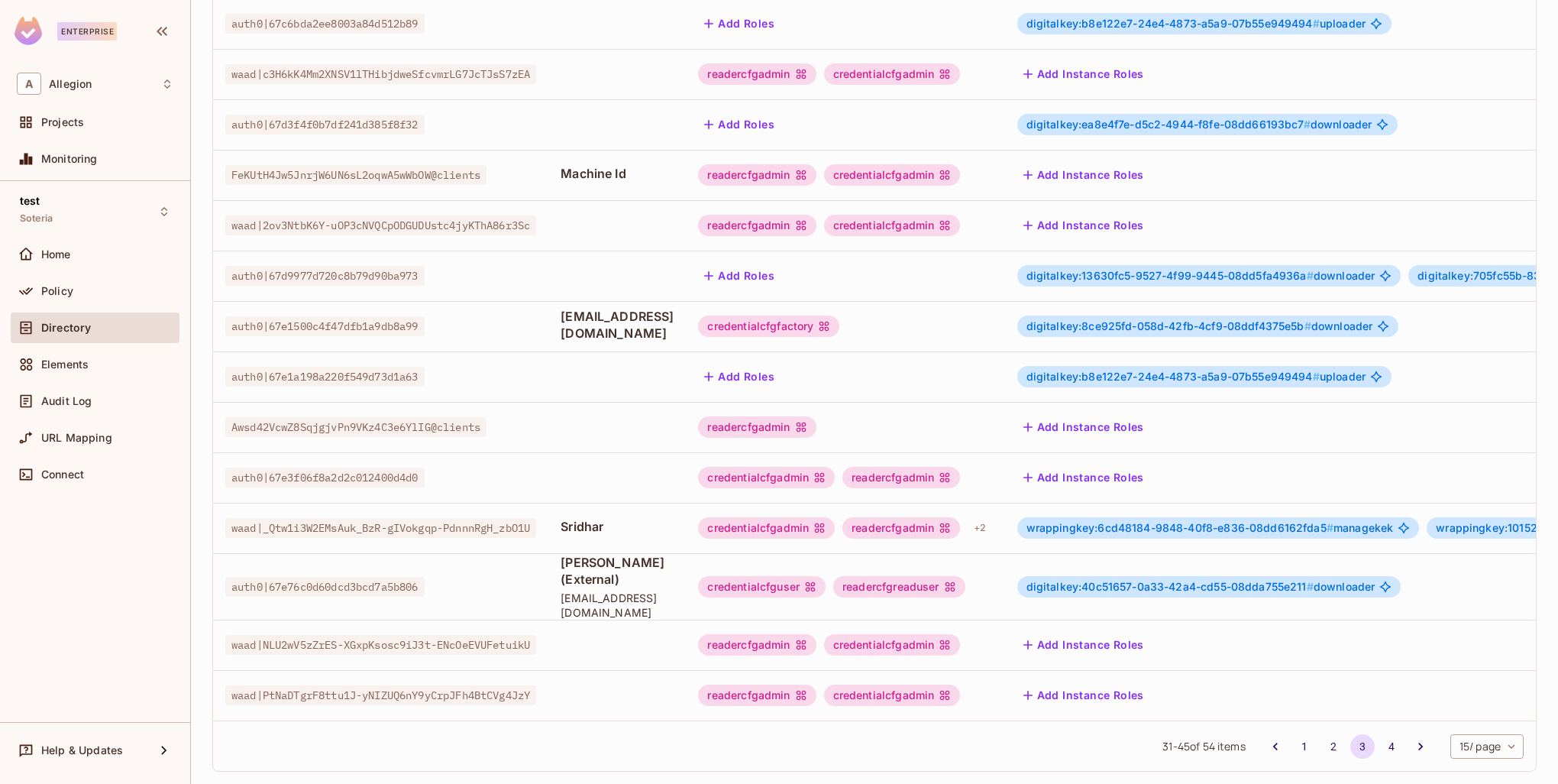
click at [1196, 521] on span "wrappingkey:6cd48184-9848-40f8-e836-08dd6162fda5 #" at bounding box center [1180, 527] width 308 height 13
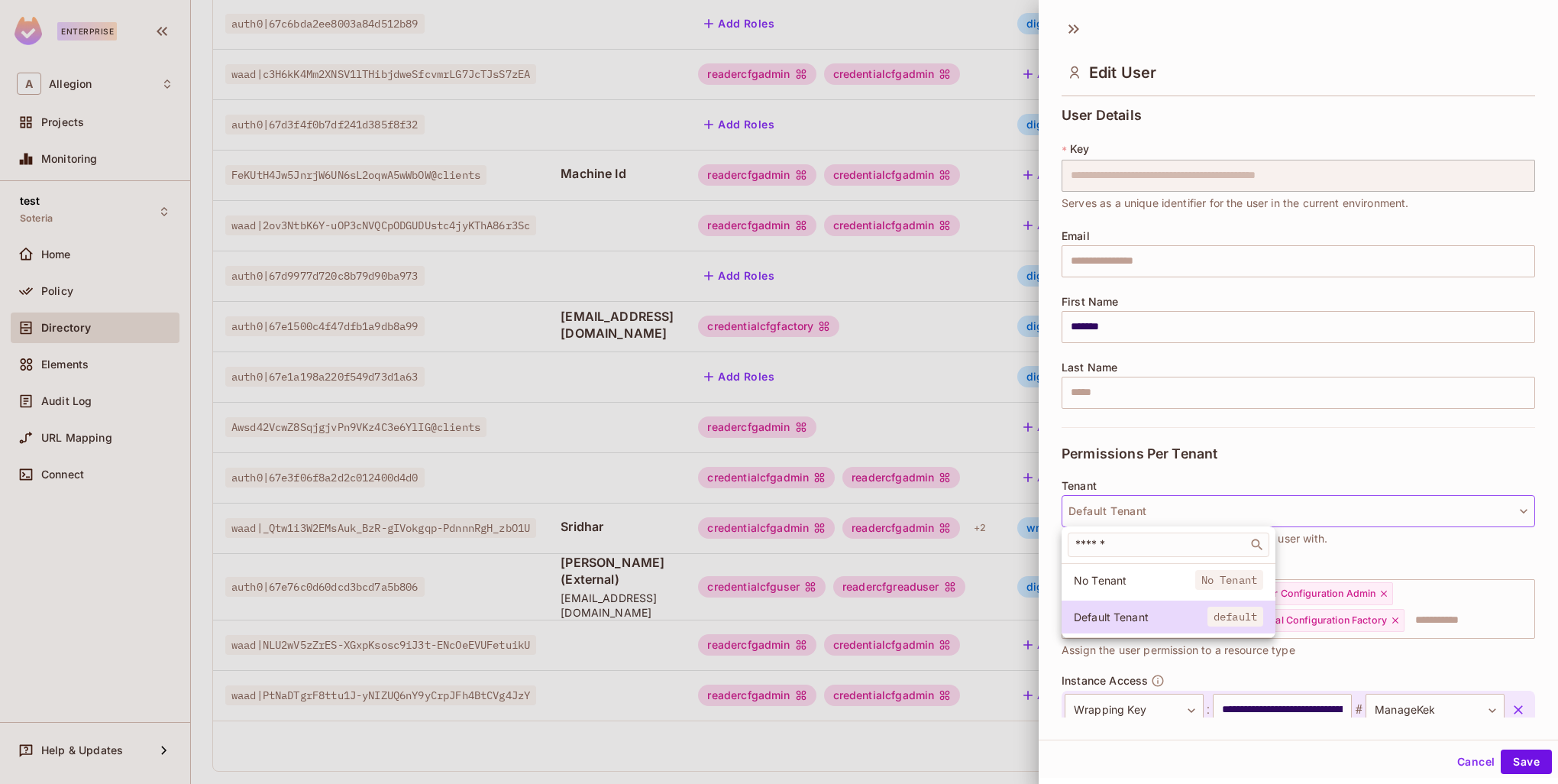
click at [1283, 407] on div at bounding box center [779, 392] width 1558 height 784
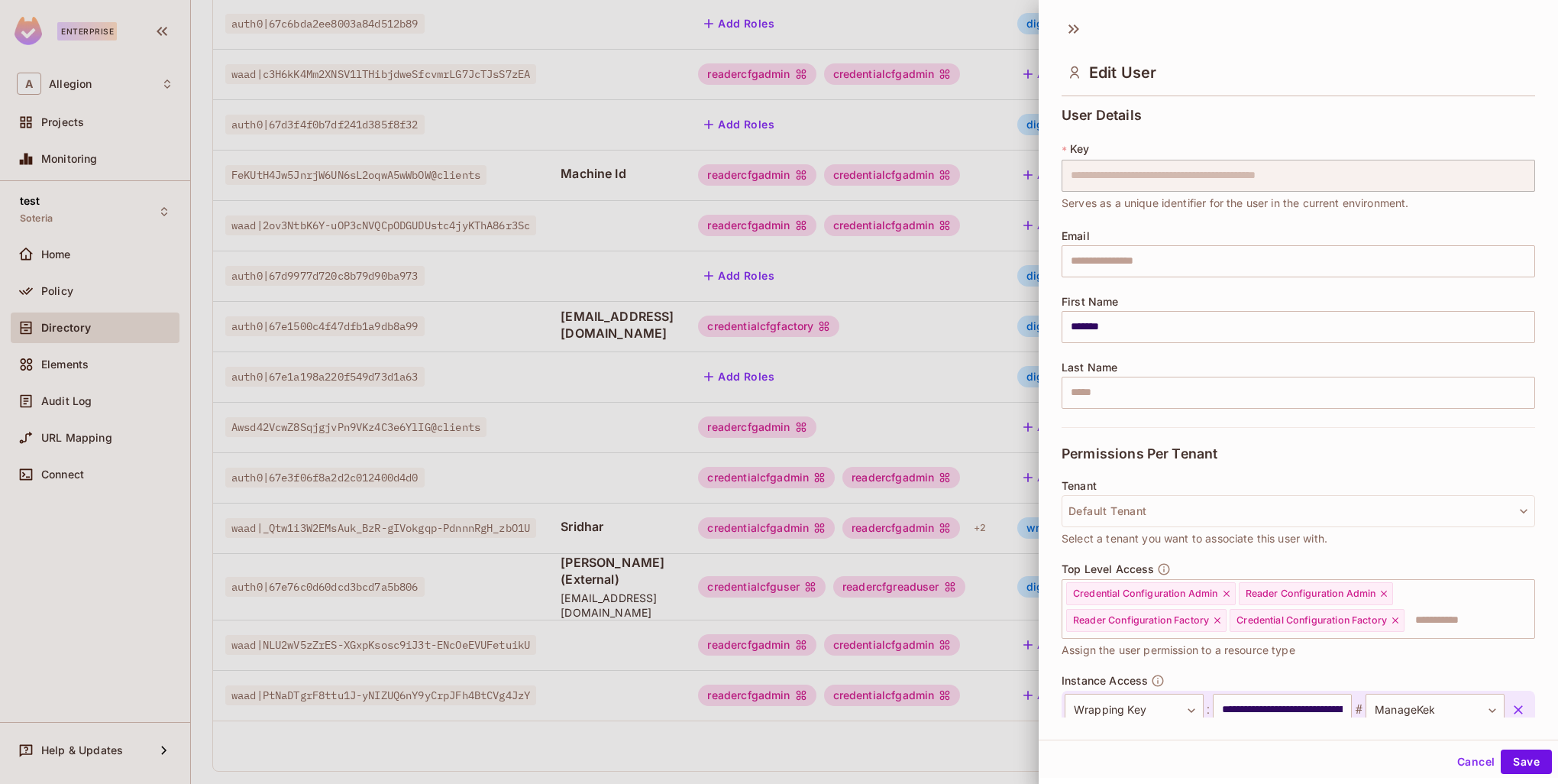
click at [1274, 719] on div "**********" at bounding box center [1298, 375] width 519 height 728
click at [1280, 703] on input "**********" at bounding box center [1282, 710] width 139 height 32
click at [1280, 703] on input "text" at bounding box center [1282, 710] width 139 height 32
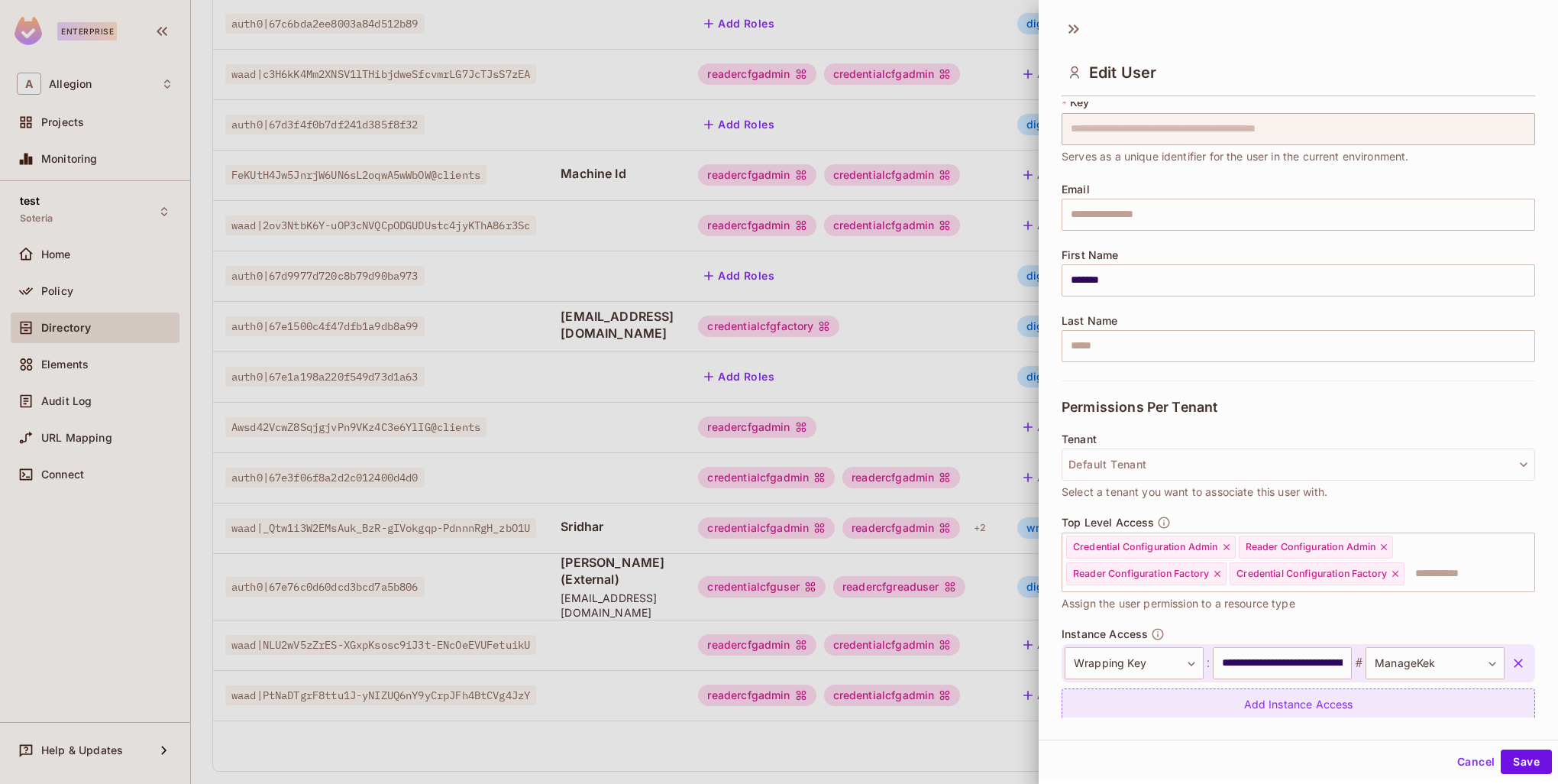
scroll to position [95, 0]
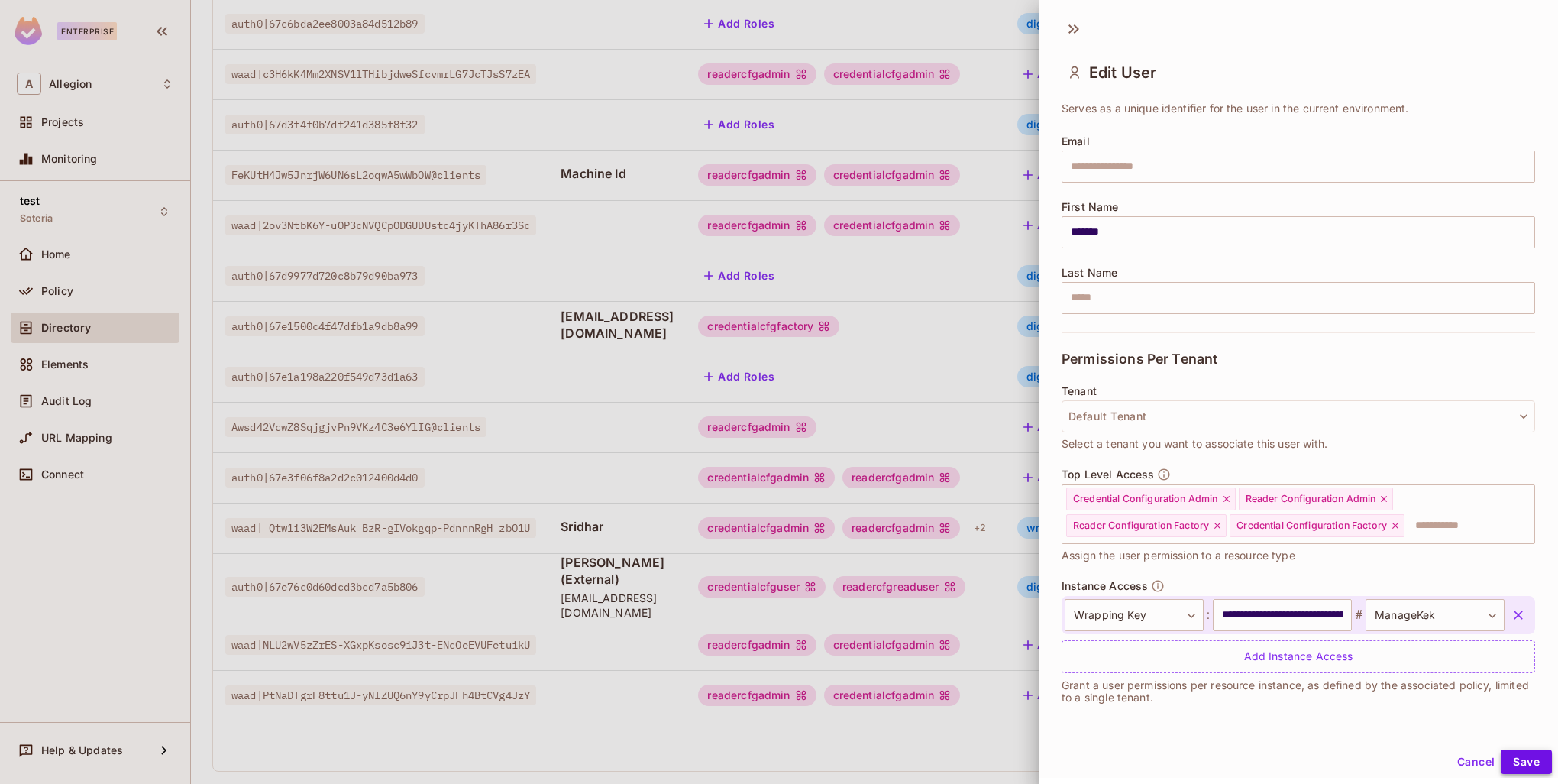
click at [1514, 764] on button "Save" at bounding box center [1526, 761] width 51 height 25
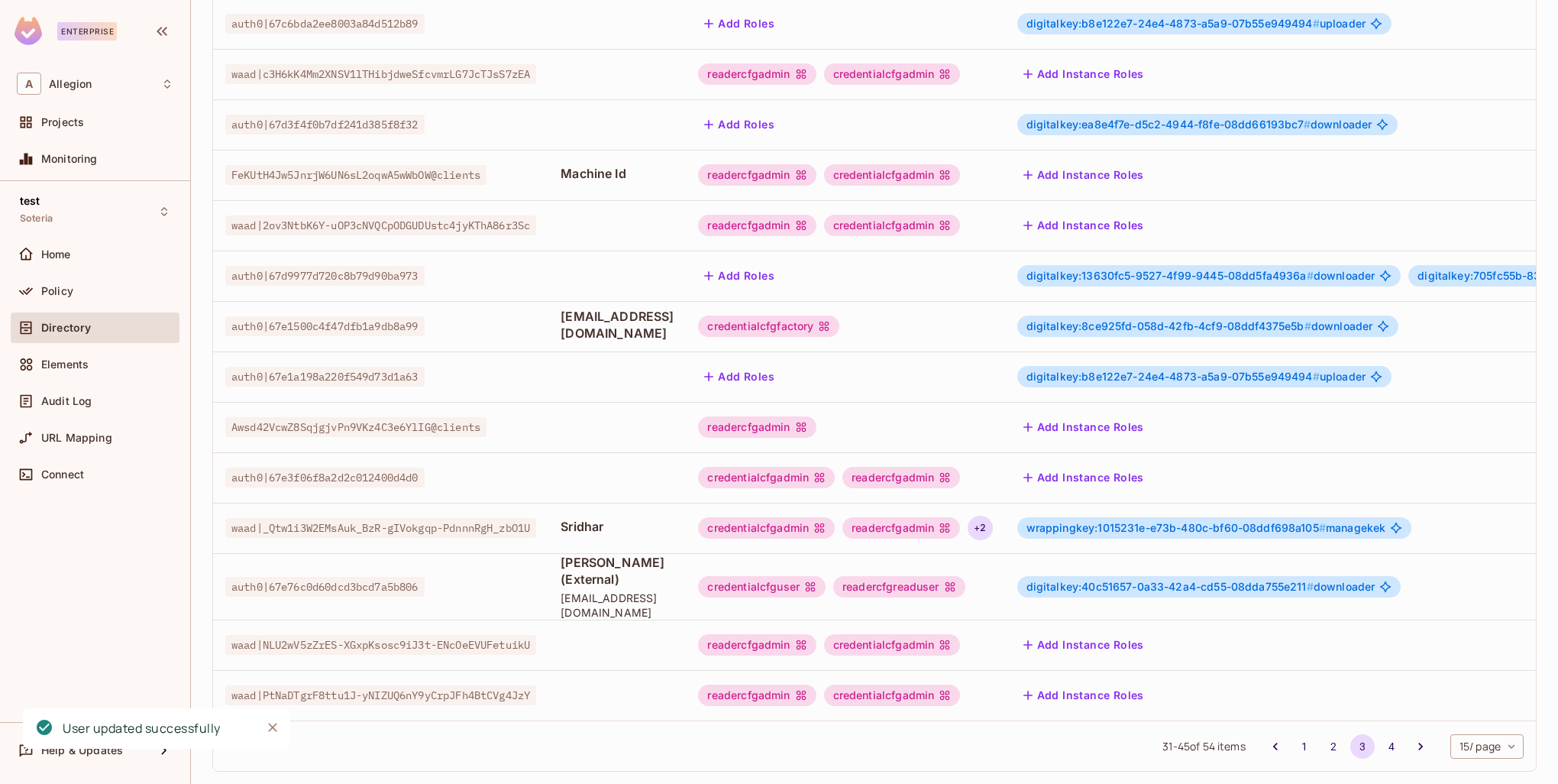
click at [993, 516] on div "+ 2" at bounding box center [980, 528] width 25 height 25
click at [1136, 501] on div at bounding box center [779, 392] width 1558 height 784
click at [1182, 518] on div "wrappingkey:1015231e-e73b-480c-bf60-08ddf698a105 # managekek" at bounding box center [1215, 527] width 395 height 21
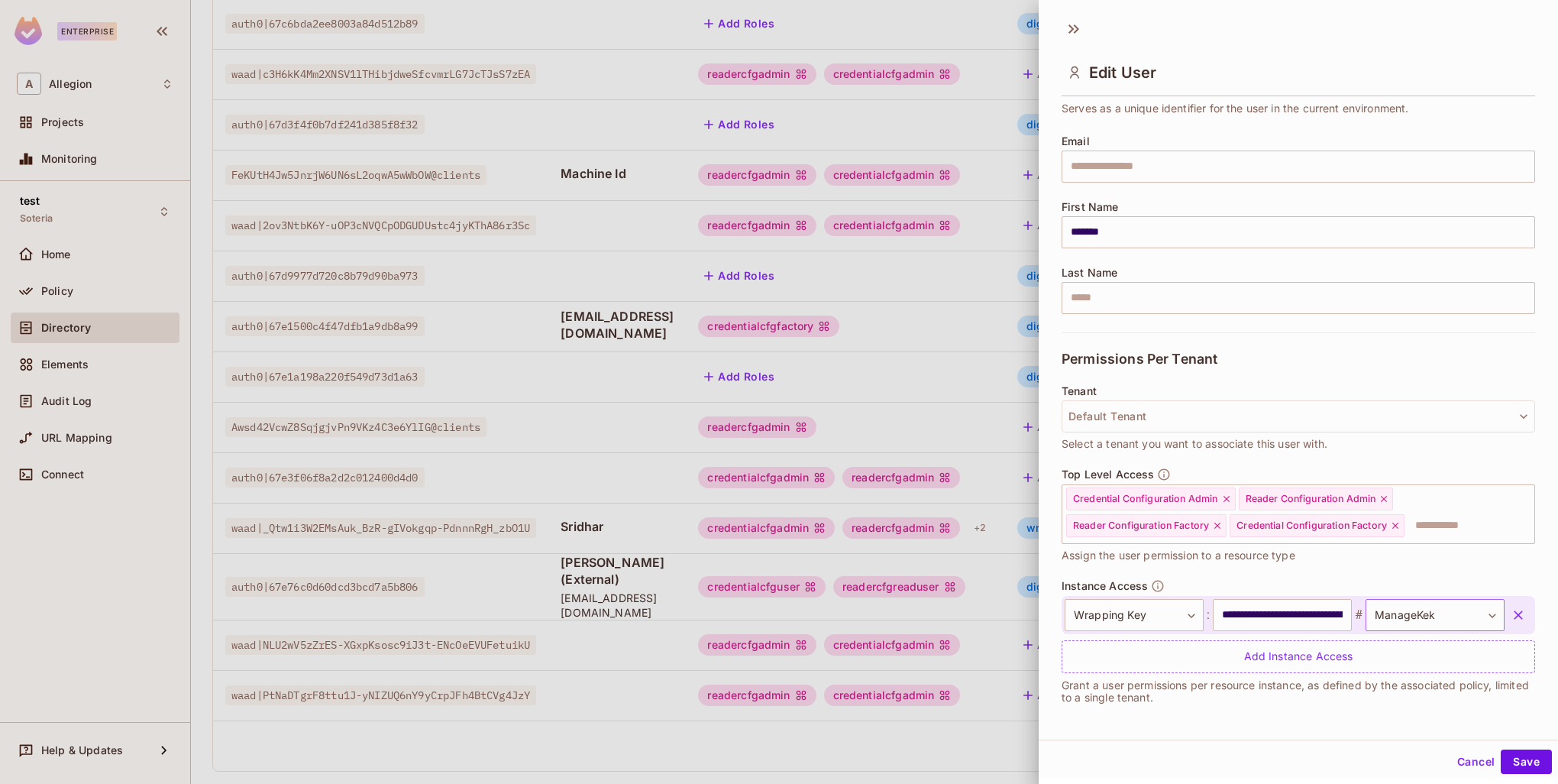
click at [1377, 623] on body "Enterprise A Allegion Projects Monitoring test Soteria Home Policy Directory El…" at bounding box center [779, 392] width 1558 height 784
click at [966, 539] on div at bounding box center [779, 392] width 1558 height 784
click at [977, 498] on div at bounding box center [779, 392] width 1558 height 784
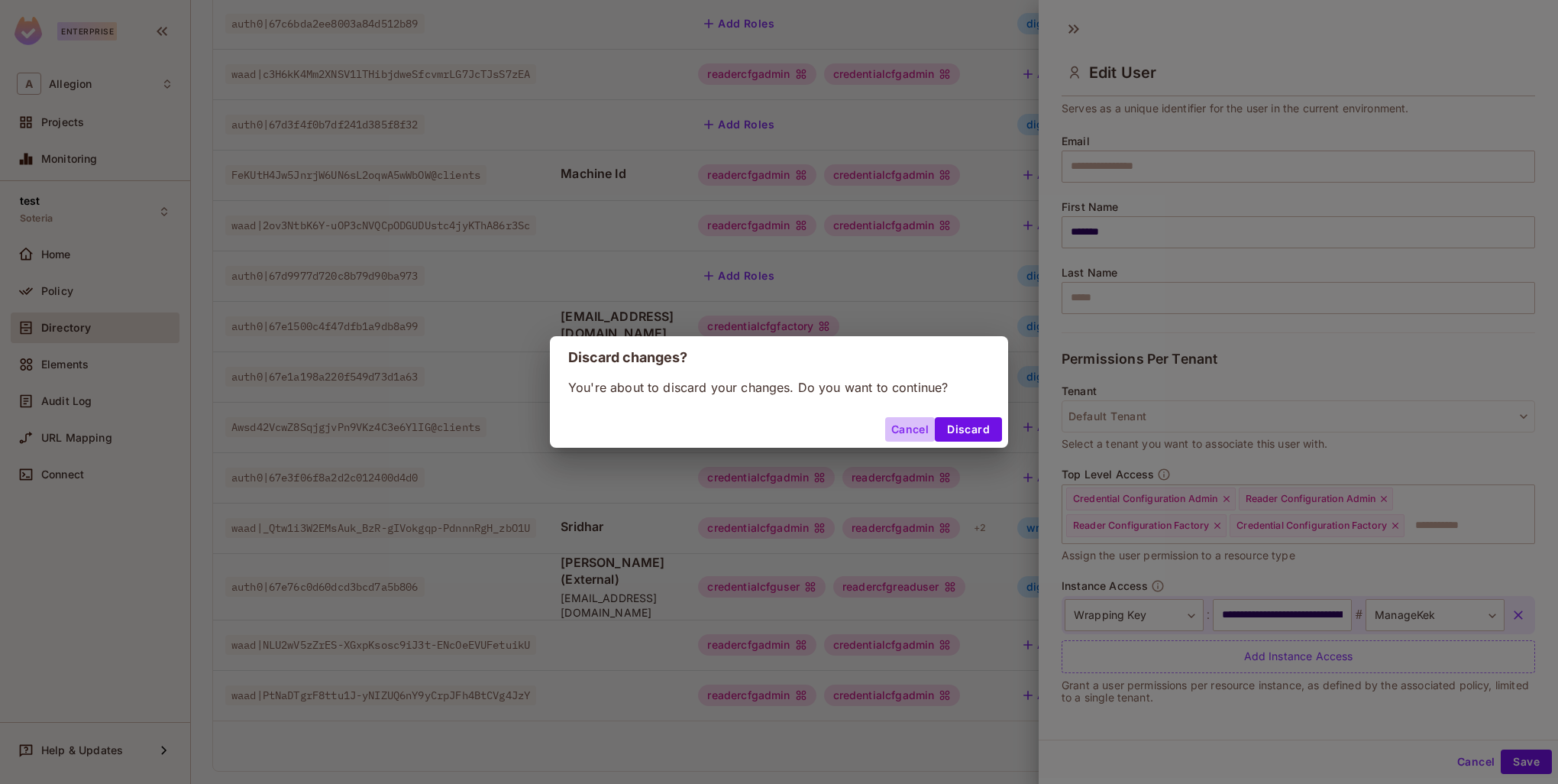
click at [919, 432] on button "Cancel" at bounding box center [911, 429] width 50 height 25
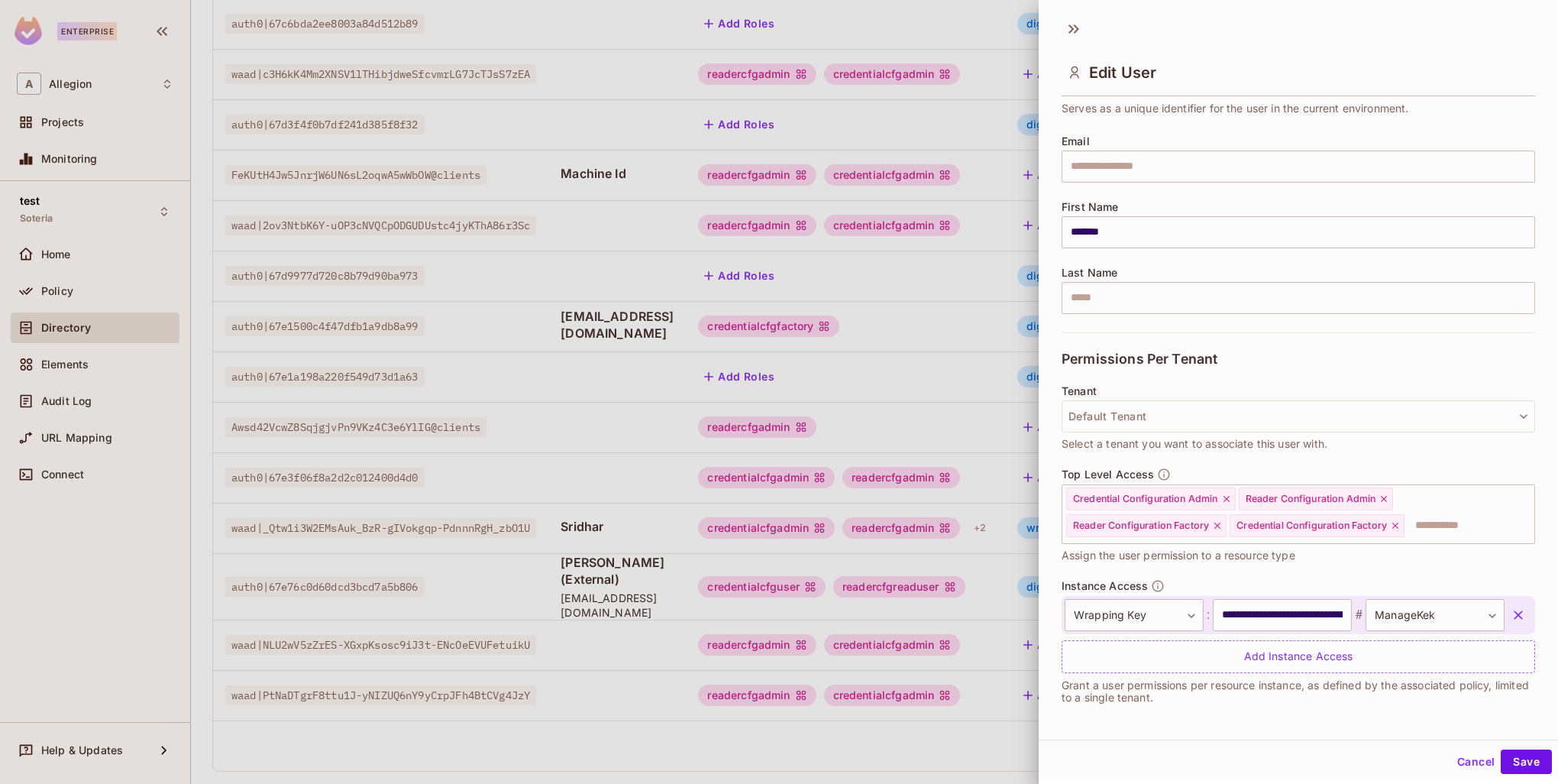
click at [1003, 548] on div at bounding box center [779, 392] width 1558 height 784
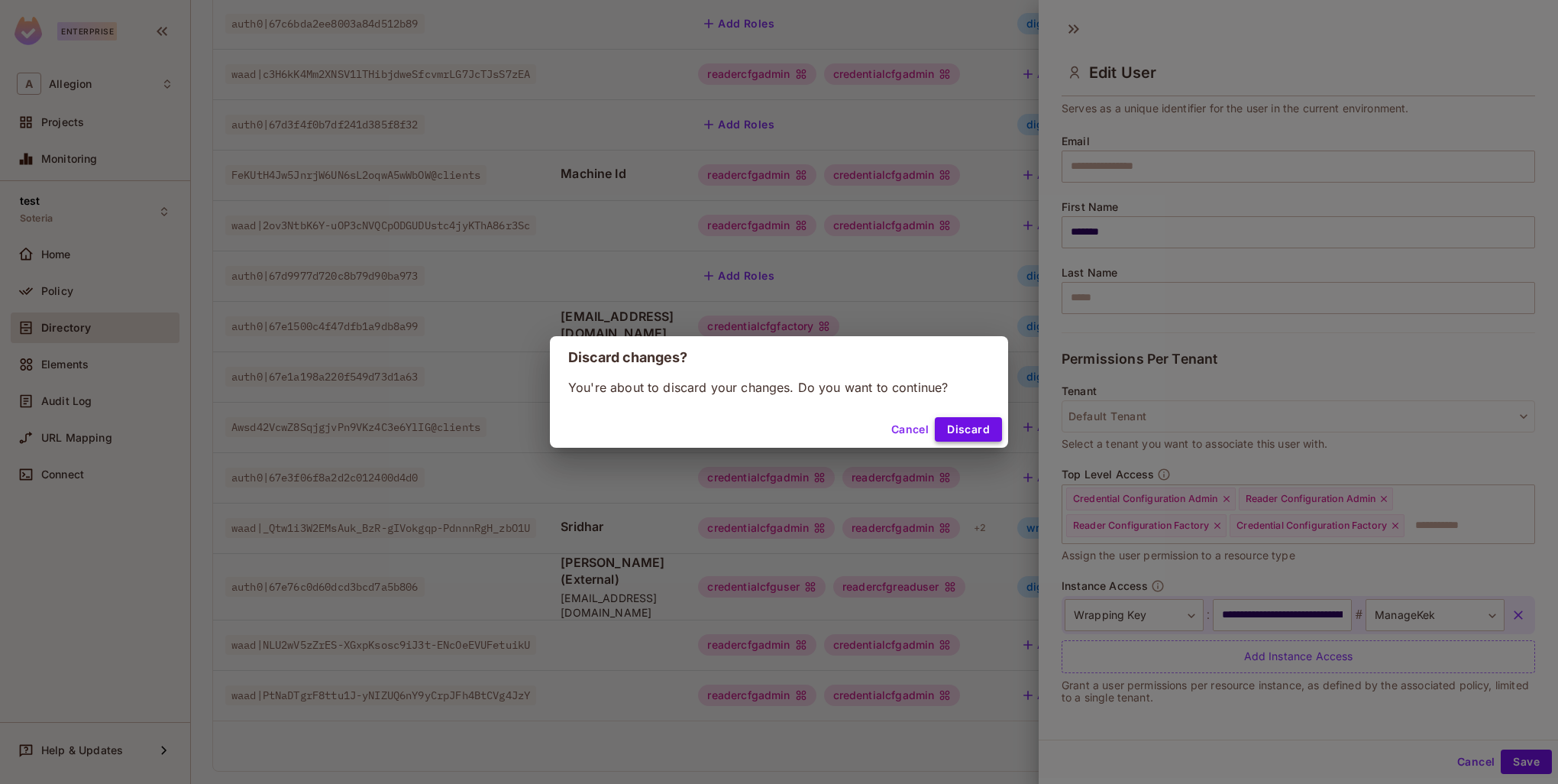
click at [972, 426] on button "Discard" at bounding box center [969, 429] width 67 height 25
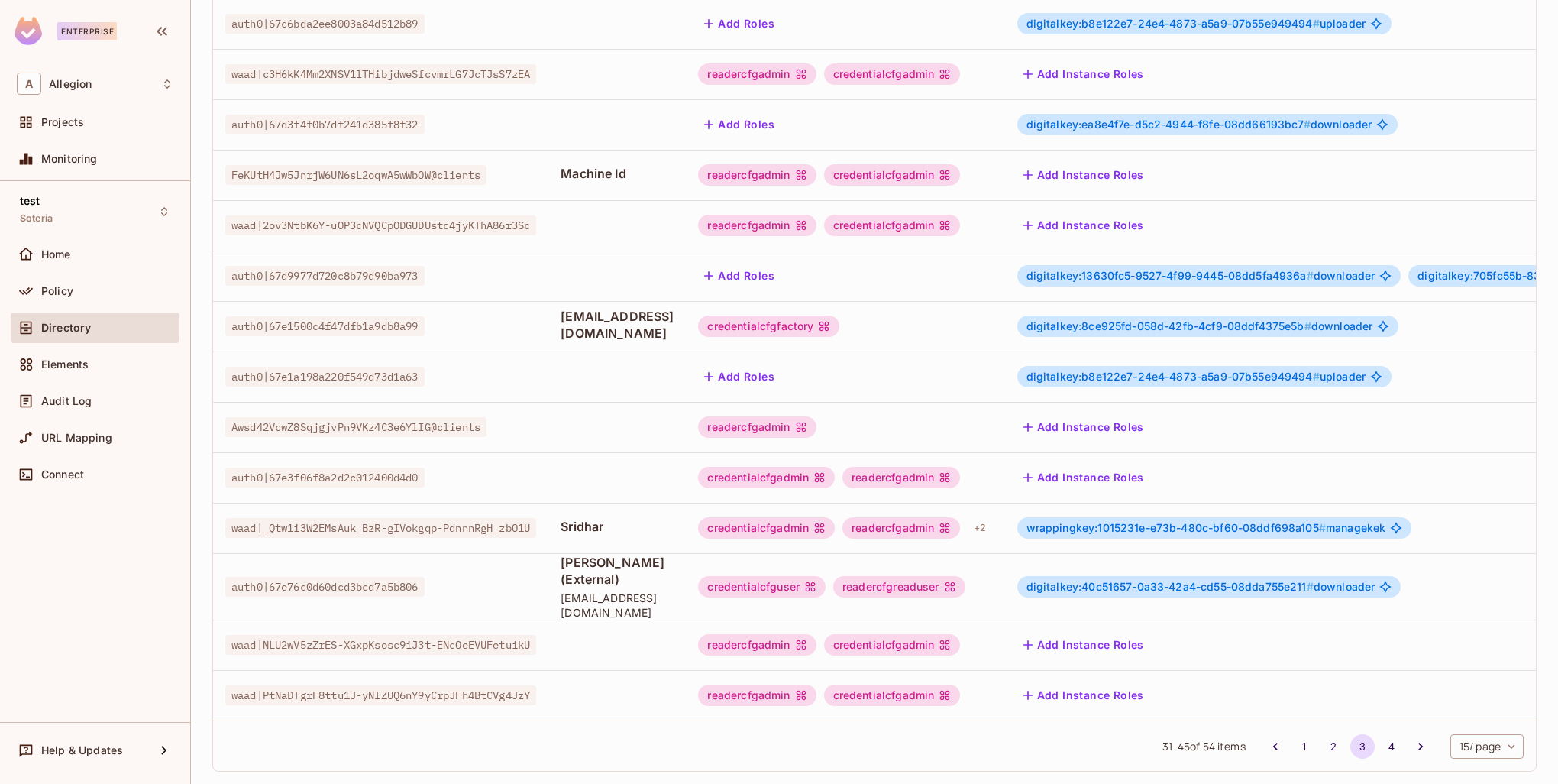
scroll to position [0, 0]
